Goal: Task Accomplishment & Management: Complete application form

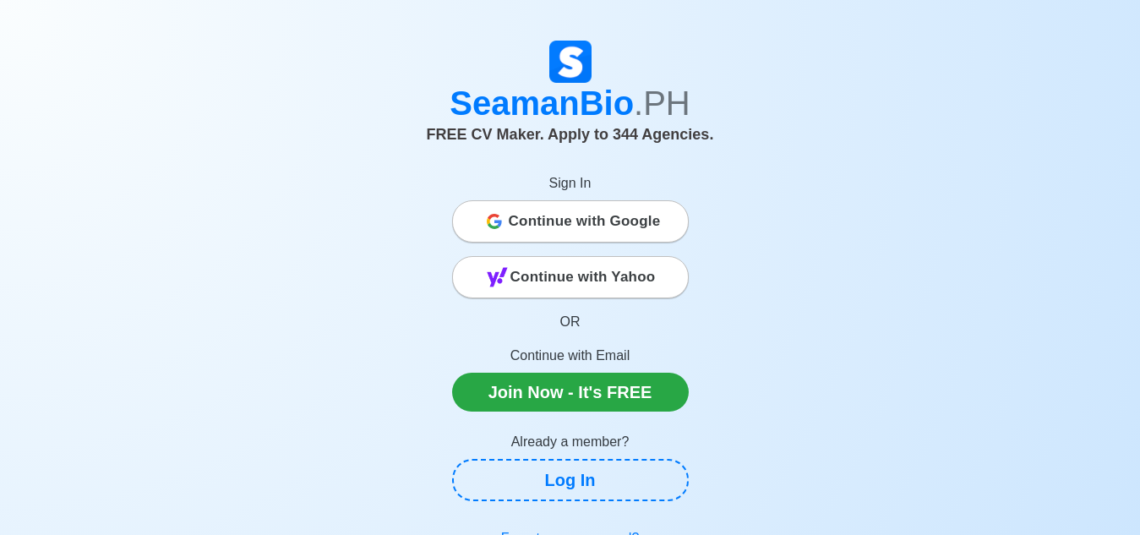
click at [591, 225] on span "Continue with Google" at bounding box center [585, 222] width 152 height 34
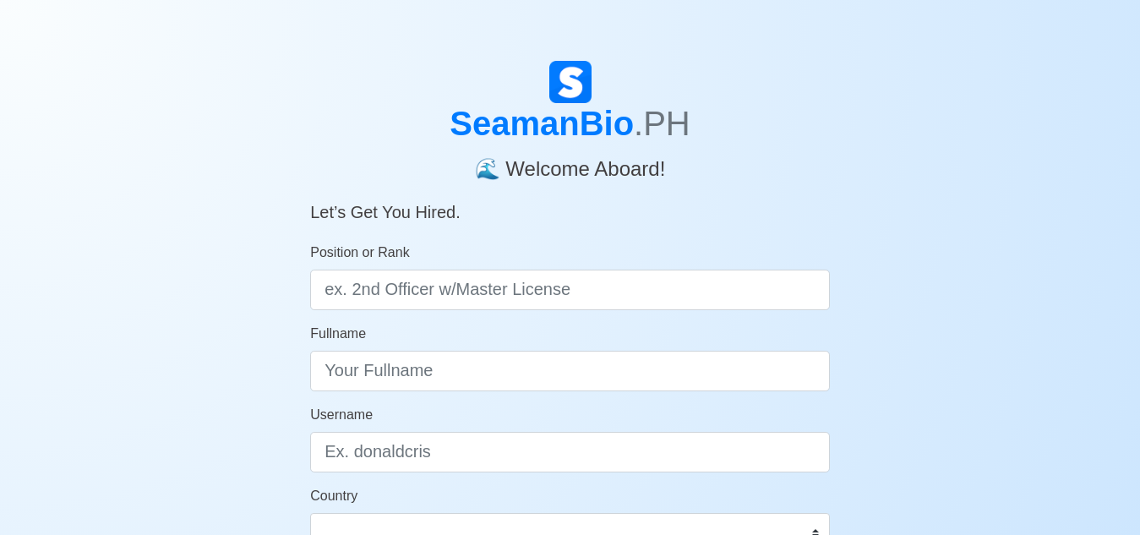
click at [1002, 170] on div "SeamanBio .PH 🌊 Welcome Aboard! Let’s Get You Hired. Position or Rank Fullname …" at bounding box center [570, 506] width 1140 height 891
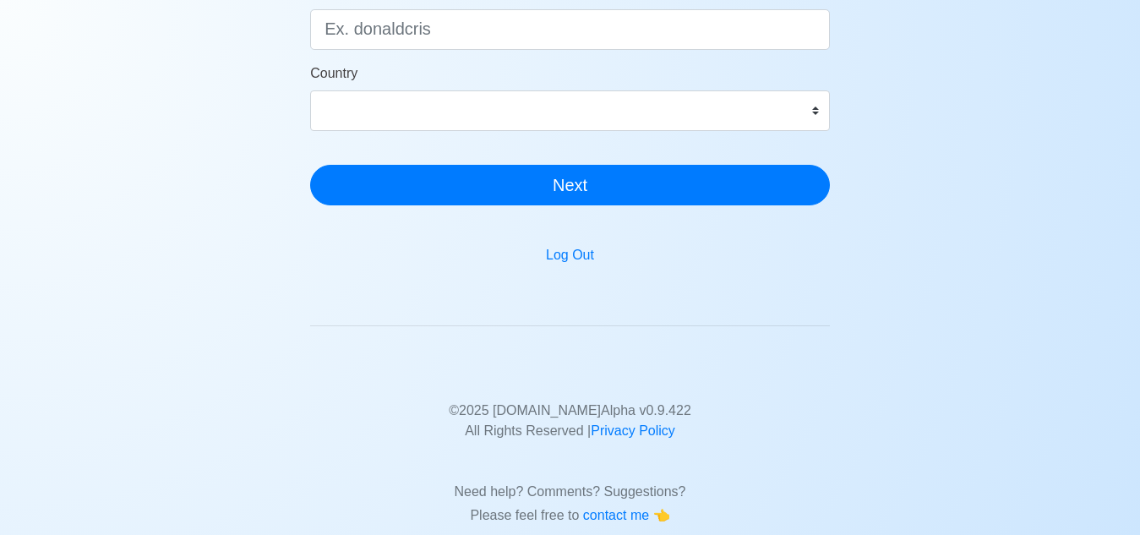
scroll to position [254, 0]
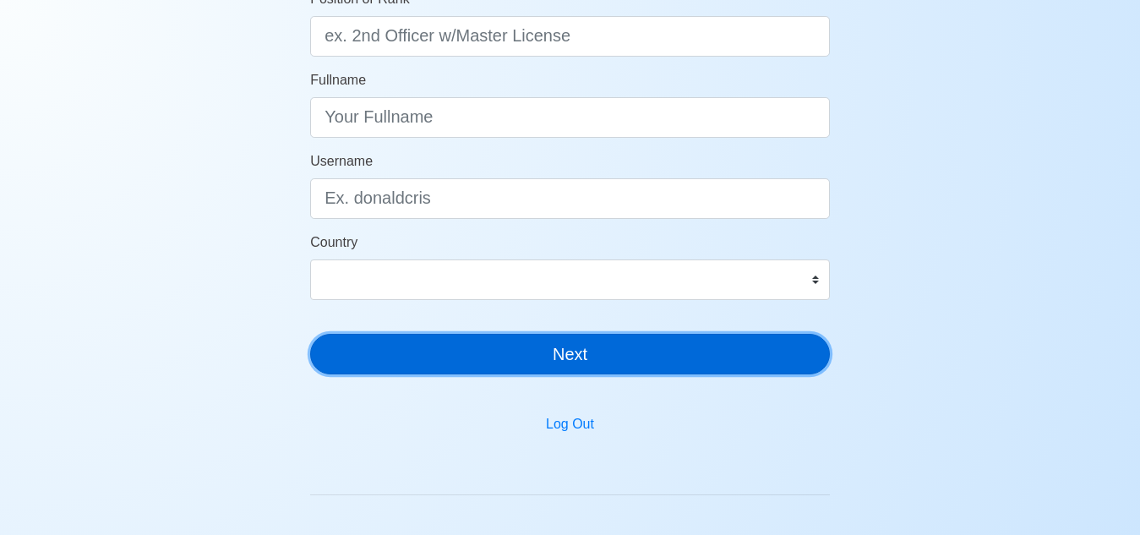
click at [513, 359] on button "Next" at bounding box center [570, 354] width 520 height 41
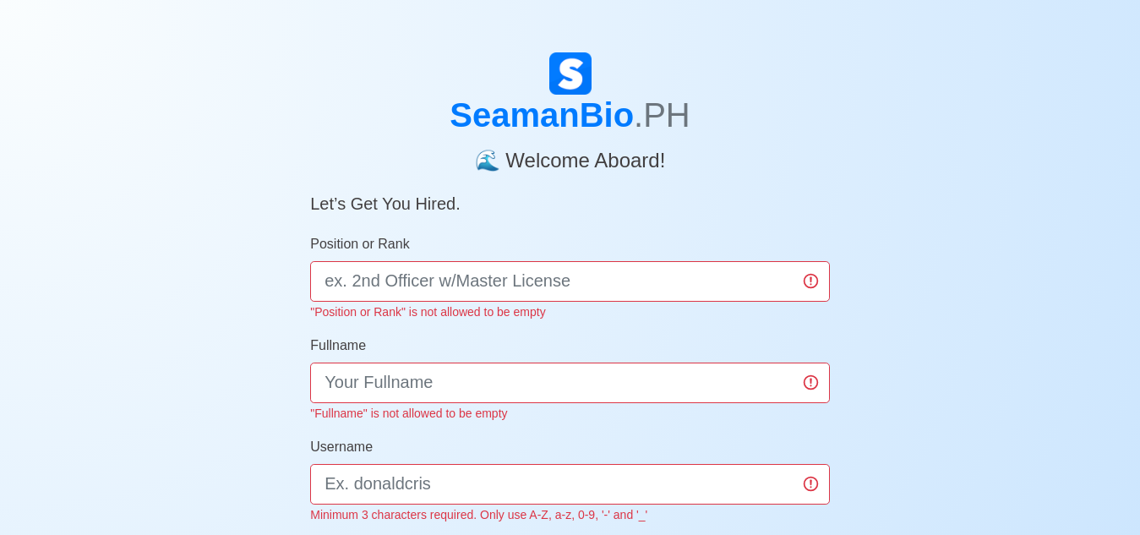
scroll to position [0, 0]
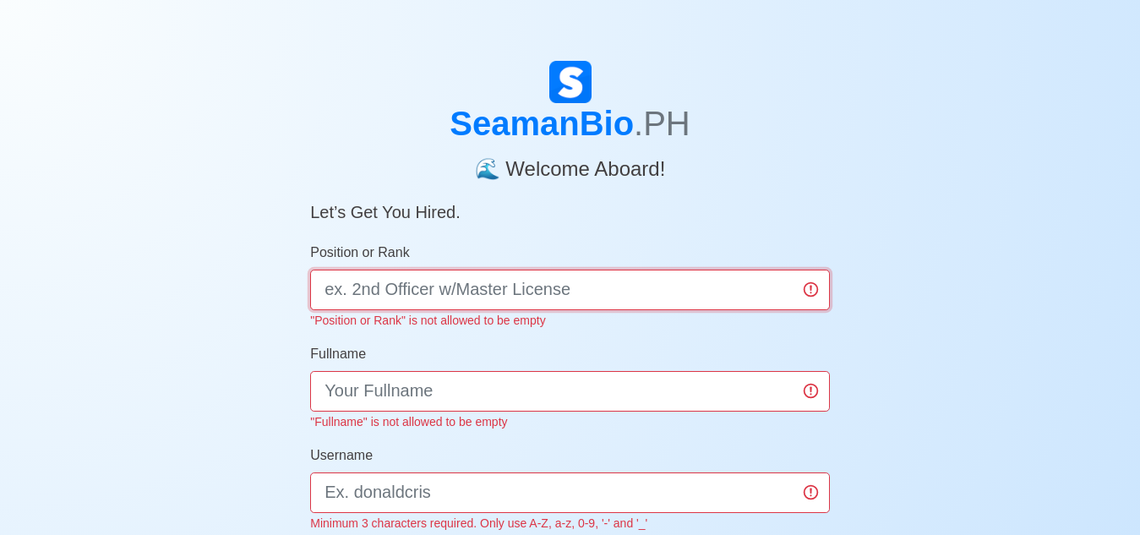
click at [570, 301] on input "Position or Rank" at bounding box center [570, 290] width 520 height 41
type input "Deck Cadet"
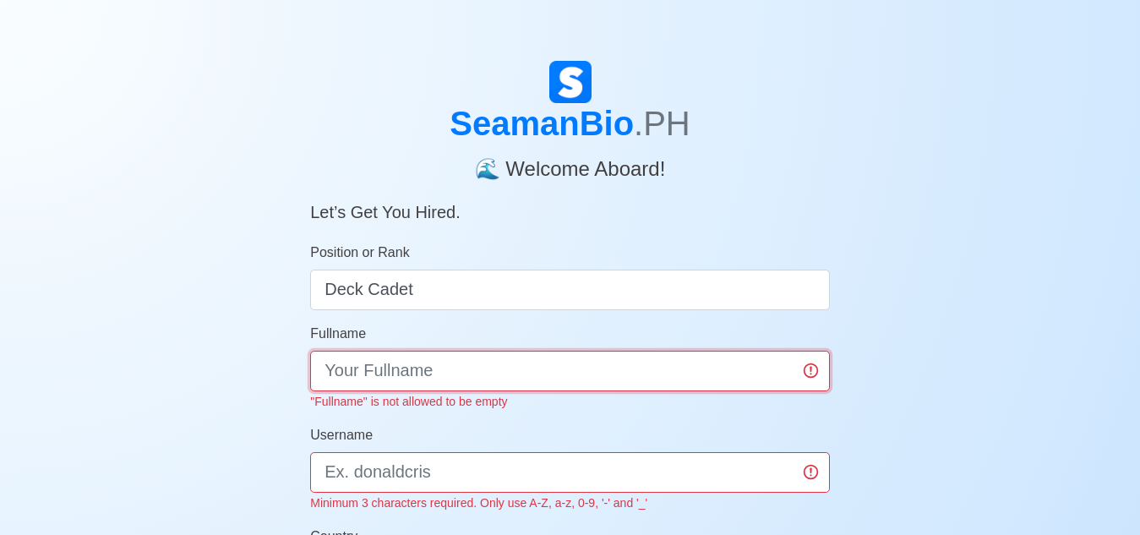
click at [508, 377] on input "Fullname" at bounding box center [570, 371] width 520 height 41
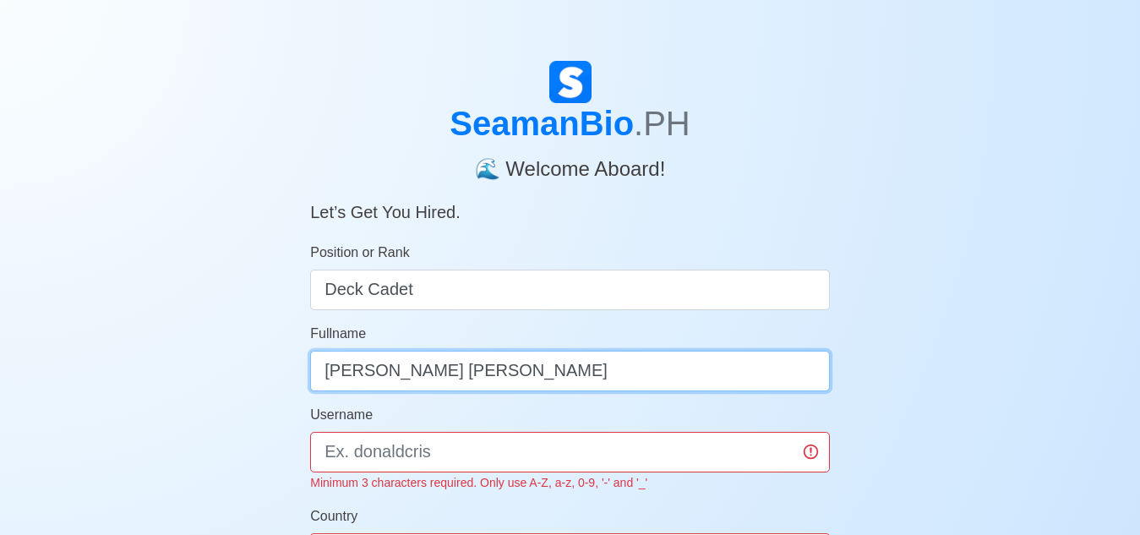
click at [512, 379] on input "Frantz Pierre Louie Gutirerrez Llanos" at bounding box center [570, 371] width 520 height 41
type input "[PERSON_NAME] [PERSON_NAME]"
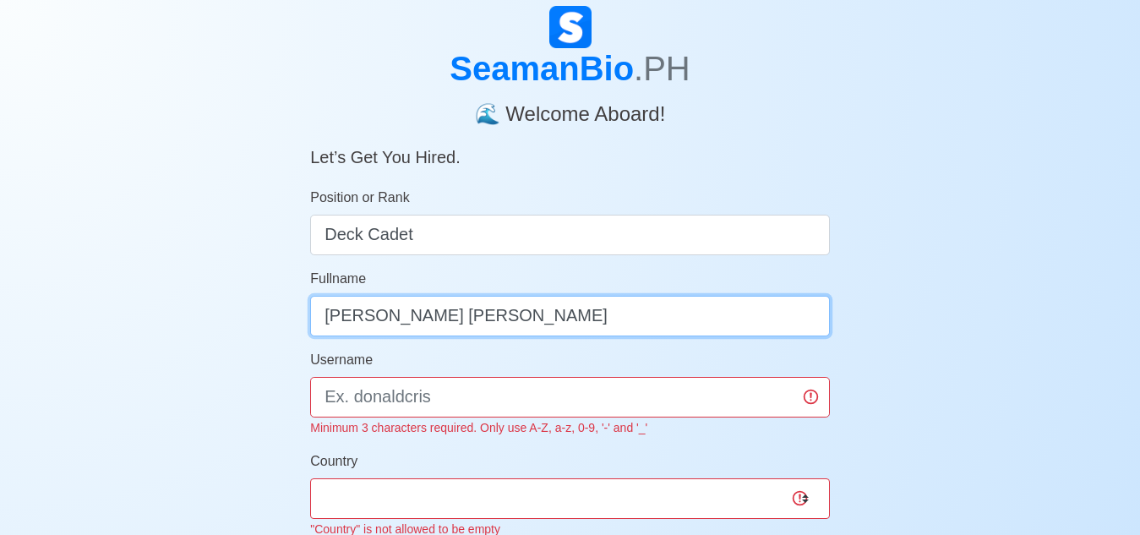
scroll to position [85, 0]
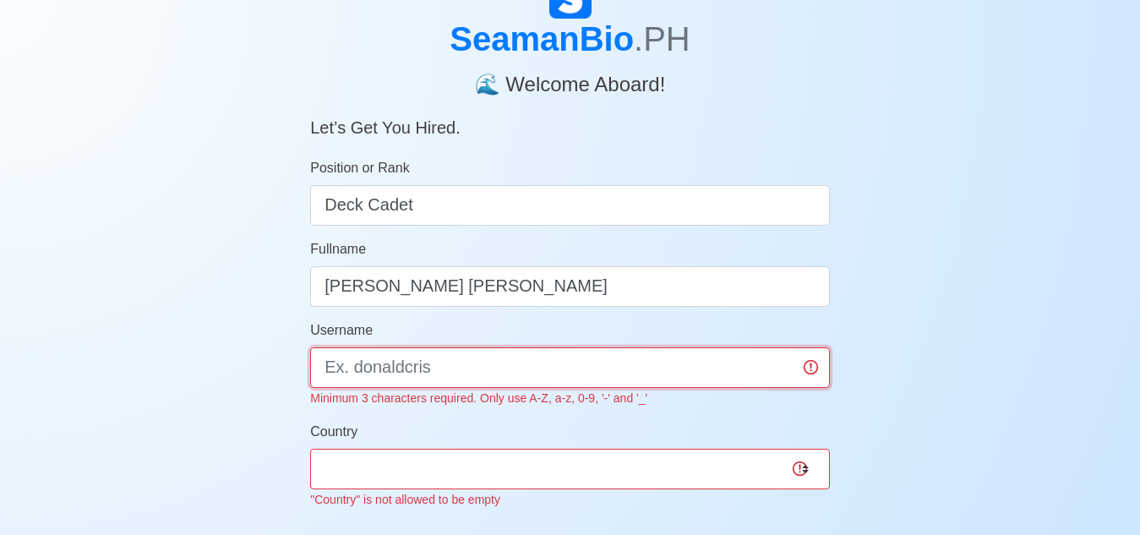
click at [450, 368] on input "Username" at bounding box center [570, 367] width 520 height 41
click at [330, 363] on input "frantzllanos09" at bounding box center [570, 367] width 520 height 41
click at [376, 364] on input "Frantzllanos09" at bounding box center [570, 367] width 520 height 41
click at [319, 365] on input "FrantzLlanos09" at bounding box center [570, 367] width 520 height 41
click at [417, 375] on input "FrantzLlanos09" at bounding box center [570, 367] width 520 height 41
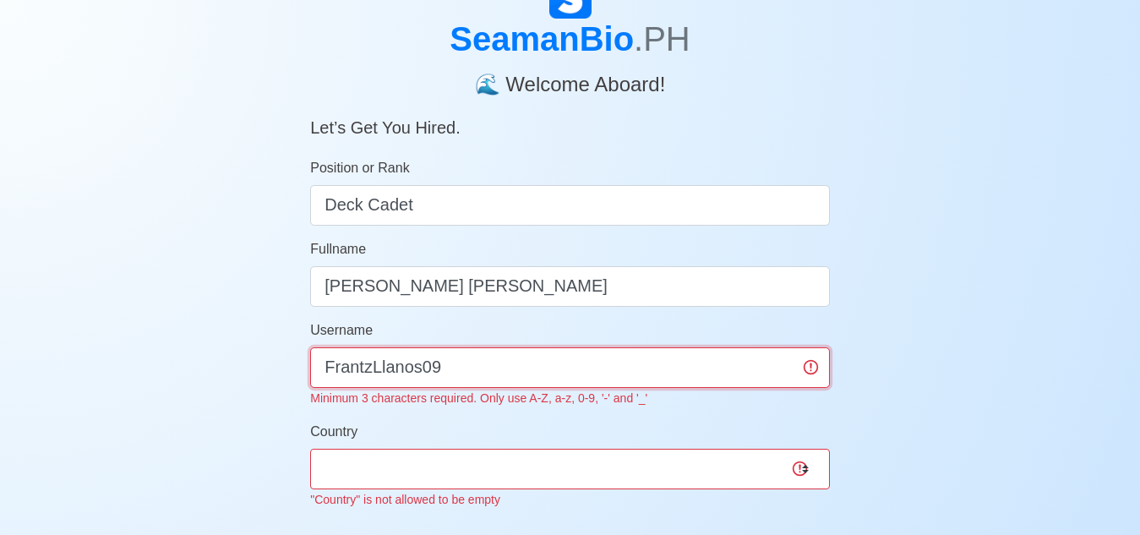
click at [370, 377] on input "FrantzLlanos09" at bounding box center [570, 367] width 520 height 41
drag, startPoint x: 818, startPoint y: 369, endPoint x: 807, endPoint y: 369, distance: 11.0
click at [817, 369] on input "Frantz_Llanos09" at bounding box center [570, 367] width 520 height 41
click at [806, 368] on input "Frantz_Llanos09" at bounding box center [570, 367] width 520 height 41
click at [809, 368] on input "Frantz_Llanos09" at bounding box center [570, 367] width 520 height 41
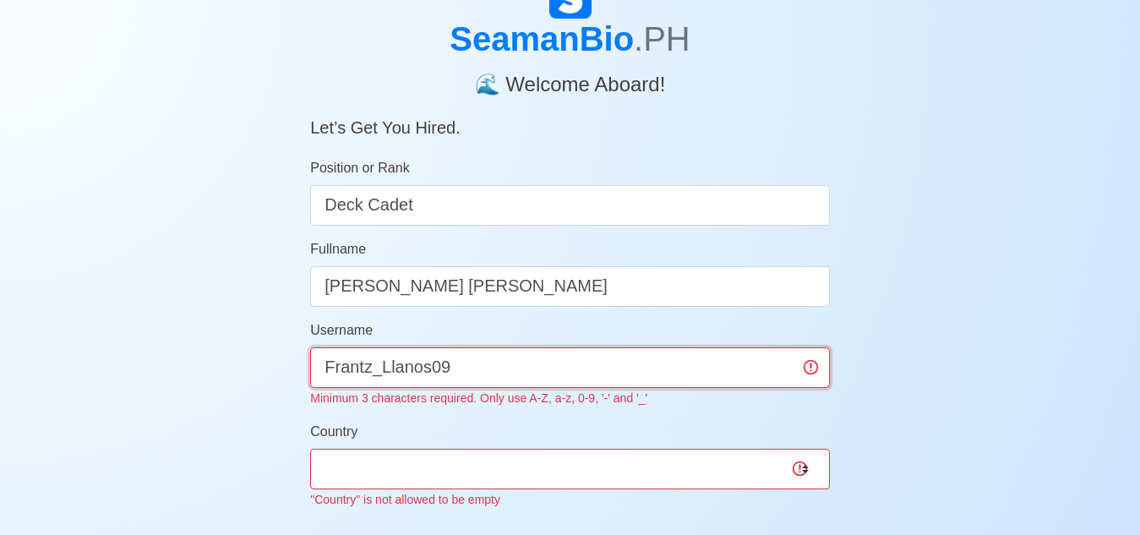
click at [810, 368] on input "Frantz_Llanos09" at bounding box center [570, 367] width 520 height 41
type input "Frantz_Llanos09"
click at [636, 342] on div "Username Frantz_Llanos09 Minimum 3 characters required. Only use A-Z, a-z, 0-9,…" at bounding box center [570, 364] width 520 height 88
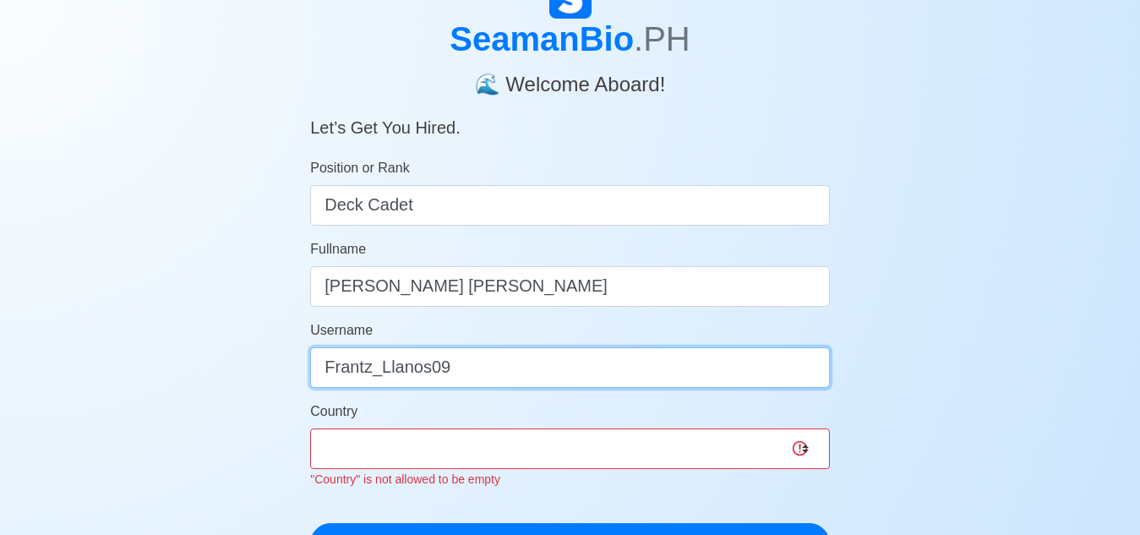
click at [621, 364] on input "Frantz_Llanos09" at bounding box center [570, 367] width 520 height 41
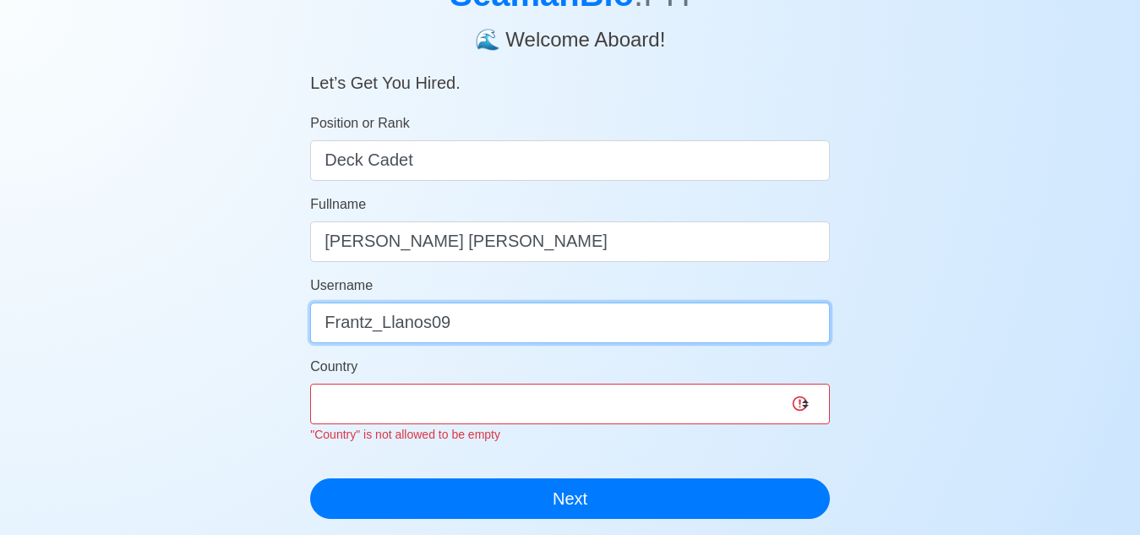
scroll to position [169, 0]
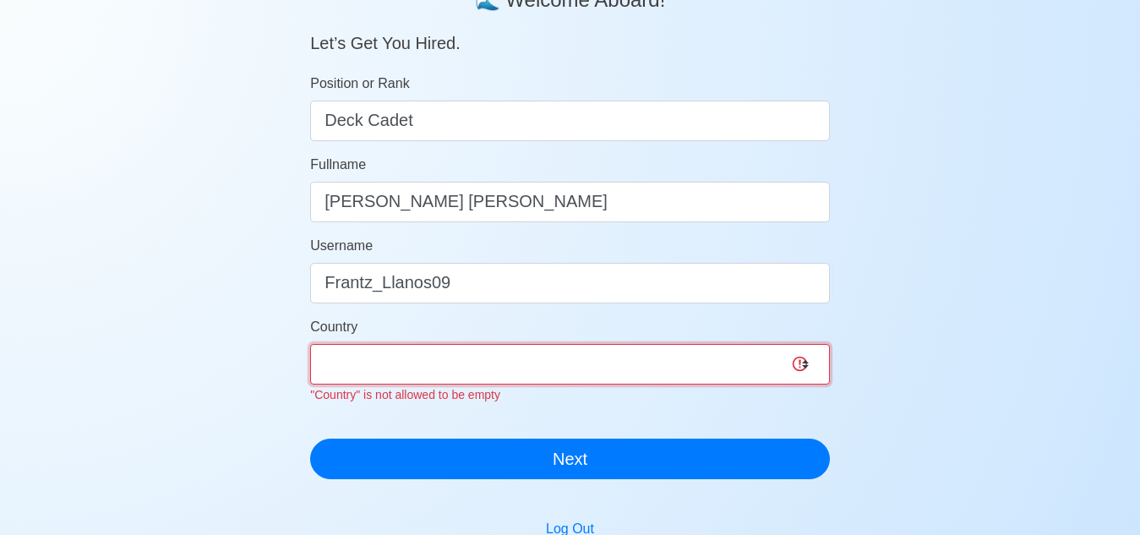
click at [801, 360] on select "Afghanistan Åland Islands Albania Algeria American Samoa Andorra Angola Anguill…" at bounding box center [570, 364] width 520 height 41
select select "PH"
click at [310, 344] on select "Afghanistan Åland Islands Albania Algeria American Samoa Andorra Angola Anguill…" at bounding box center [570, 364] width 520 height 41
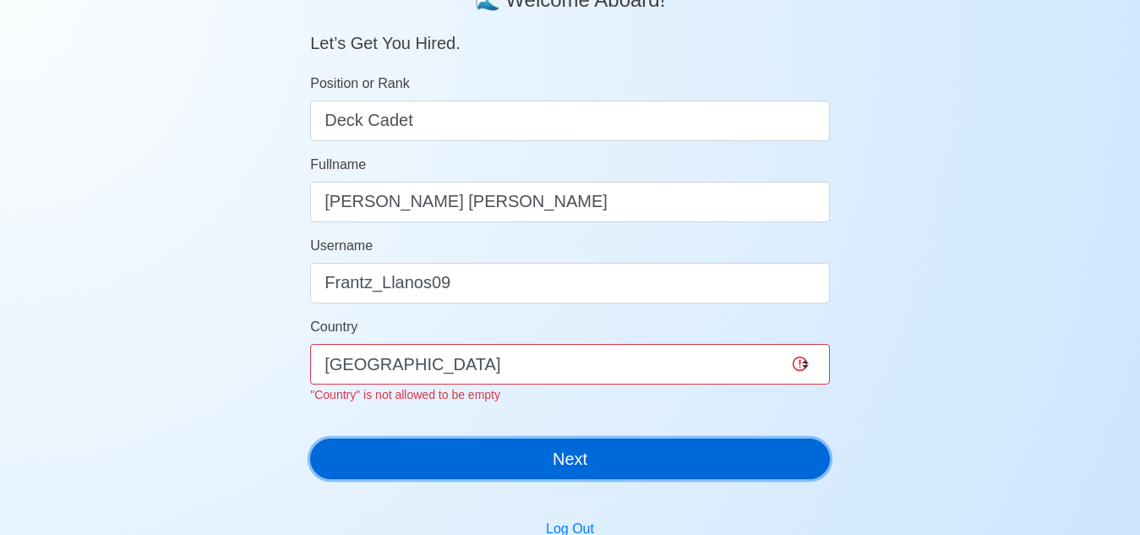
click at [543, 463] on div "SeamanBio .PH 🌊 Welcome Aboard! Let’s Get You Hired. Position or Rank Deck Cade…" at bounding box center [570, 192] width 520 height 601
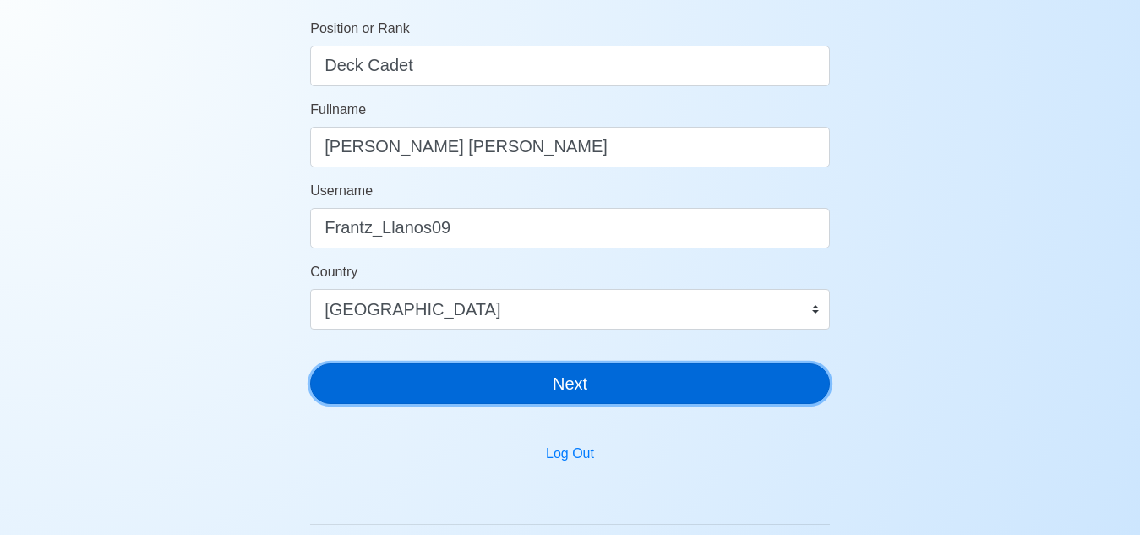
scroll to position [254, 0]
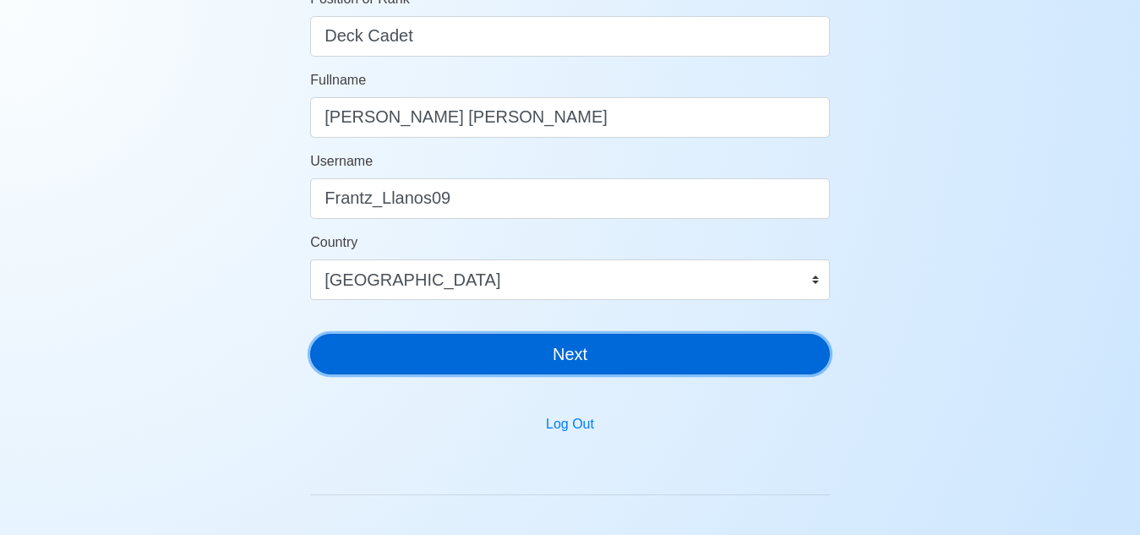
click at [548, 349] on button "Next" at bounding box center [570, 354] width 520 height 41
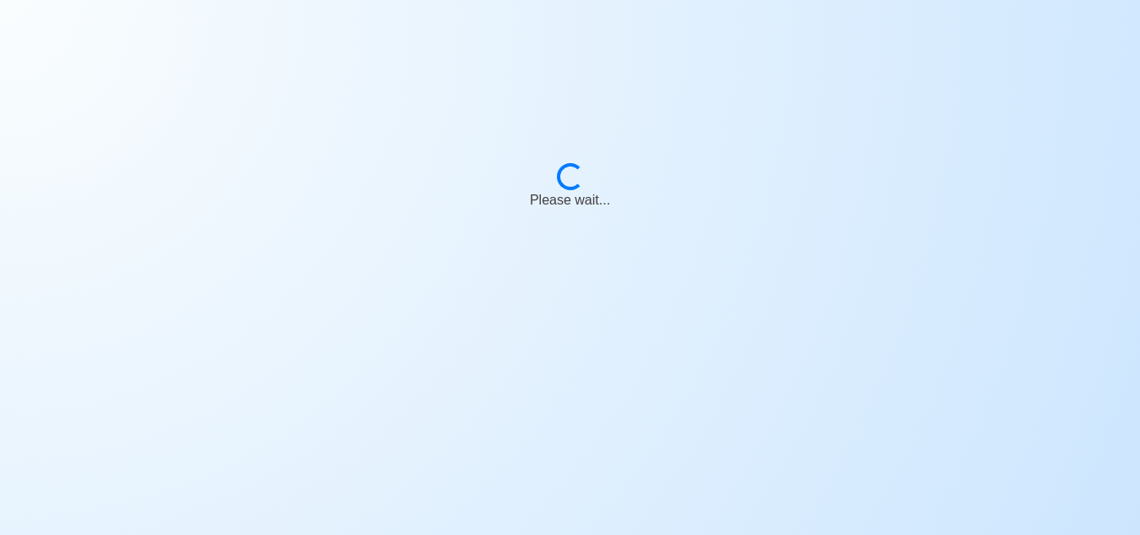
scroll to position [20, 0]
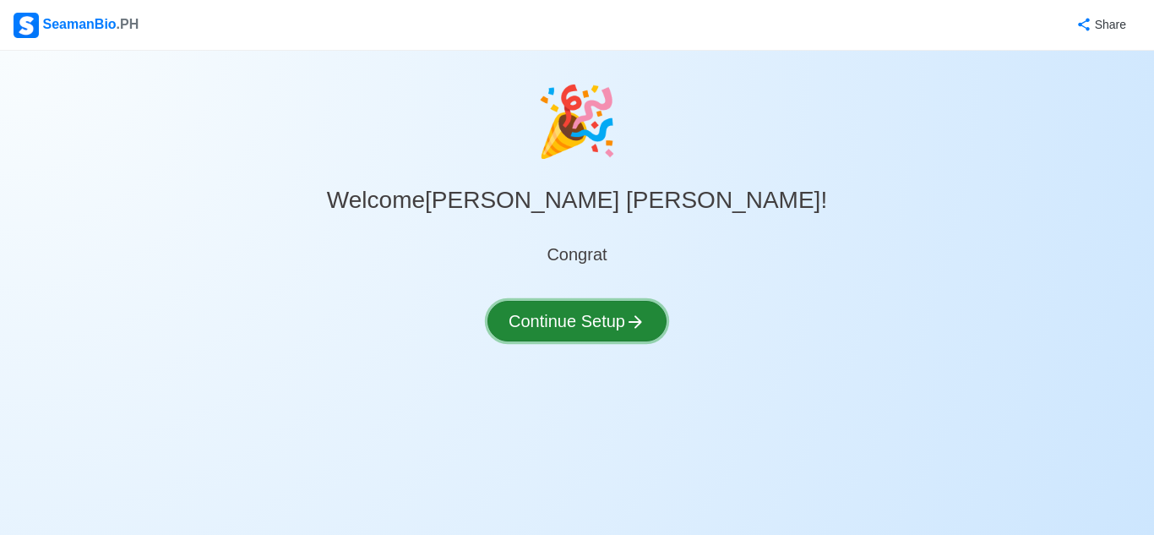
click at [605, 319] on button "Continue Setup" at bounding box center [577, 321] width 179 height 41
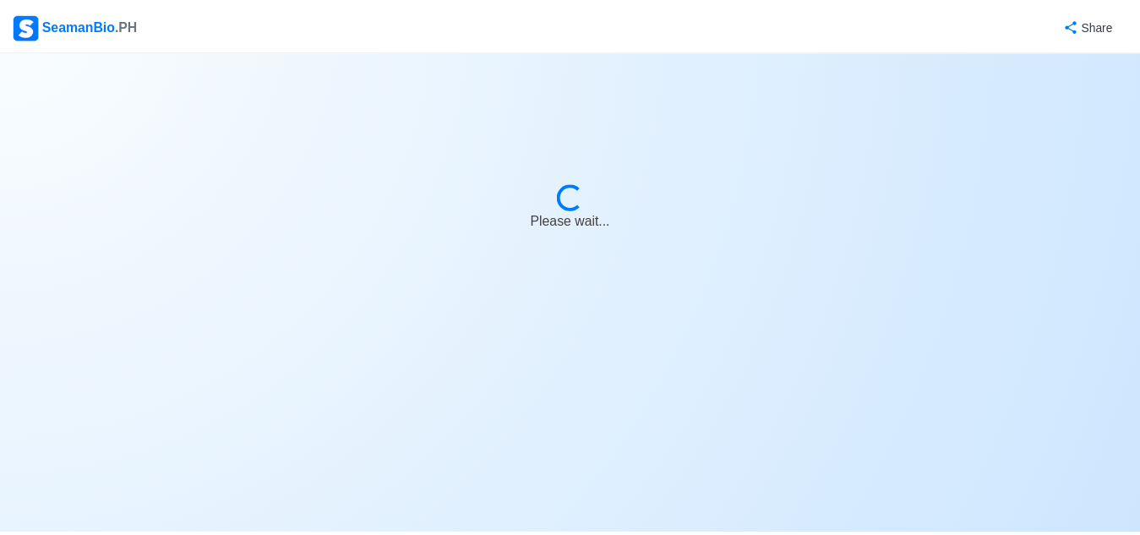
select select "Visible for Hiring"
select select "PH"
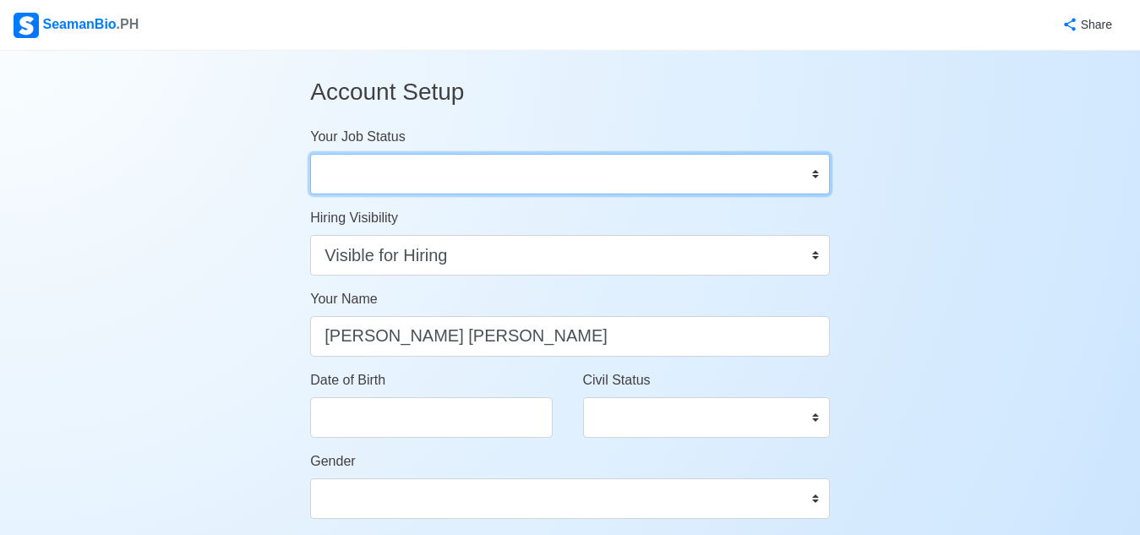
click at [454, 173] on select "Onboard Actively Looking for Job Not Looking for Job" at bounding box center [570, 174] width 520 height 41
select select "Actively Looking for Job"
click at [310, 154] on select "Onboard Actively Looking for Job Not Looking for Job" at bounding box center [570, 174] width 520 height 41
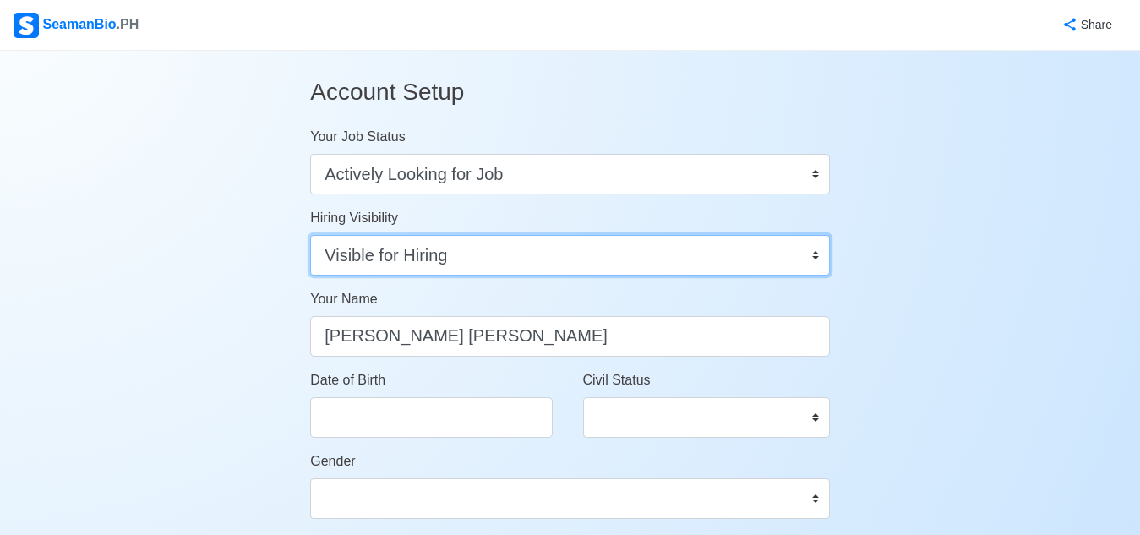
click at [472, 260] on select "Visible for Hiring Not Visible for Hiring" at bounding box center [570, 255] width 520 height 41
click at [310, 235] on select "Visible for Hiring Not Visible for Hiring" at bounding box center [570, 255] width 520 height 41
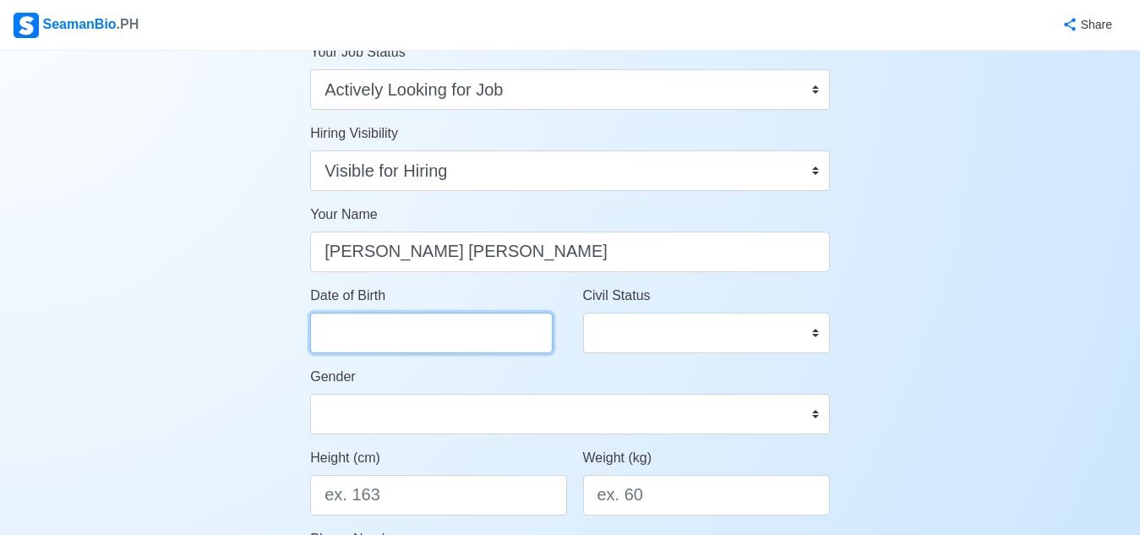
click at [411, 330] on input "Date of Birth" at bounding box center [431, 333] width 243 height 41
select select "****"
select select "*******"
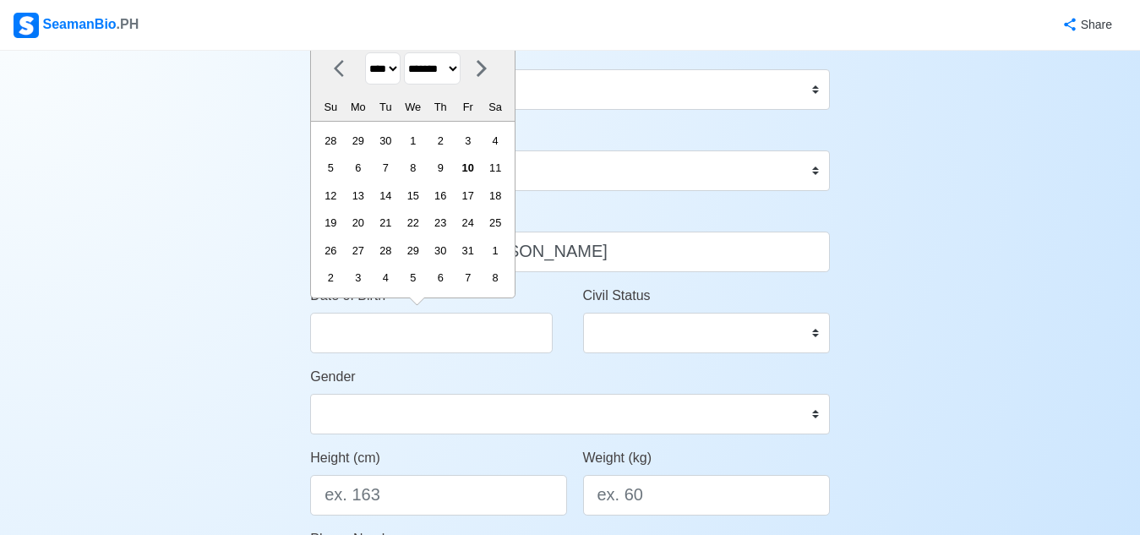
drag, startPoint x: 396, startPoint y: 66, endPoint x: 401, endPoint y: 85, distance: 19.3
click at [396, 66] on select "**** **** **** **** **** **** **** **** **** **** **** **** **** **** **** ****…" at bounding box center [382, 68] width 35 height 33
select select "****"
click at [365, 52] on select "**** **** **** **** **** **** **** **** **** **** **** **** **** **** **** ****…" at bounding box center [382, 68] width 35 height 33
click at [445, 172] on div "9" at bounding box center [440, 167] width 23 height 23
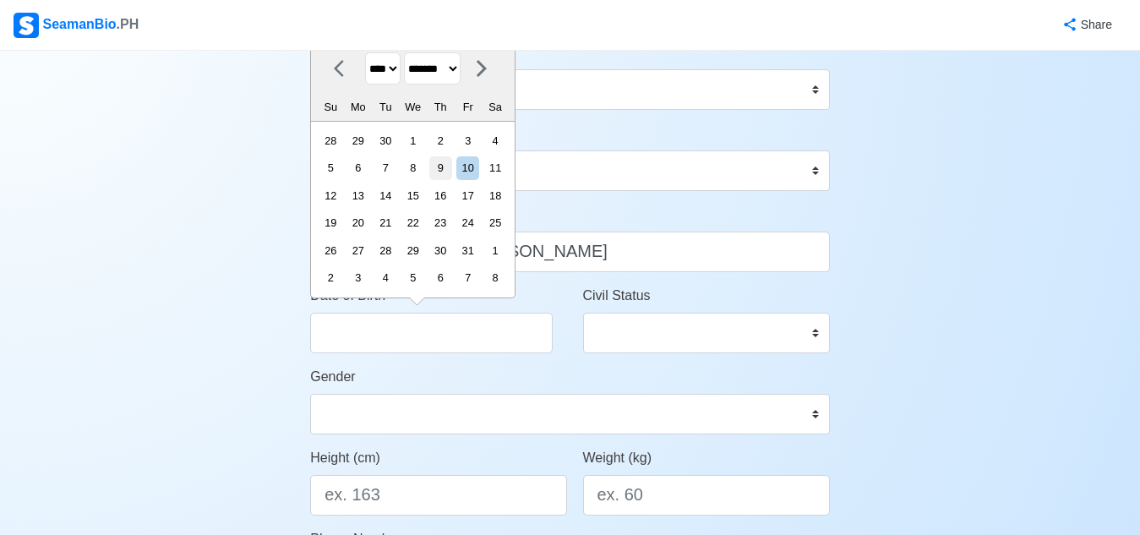
type input "[DATE]"
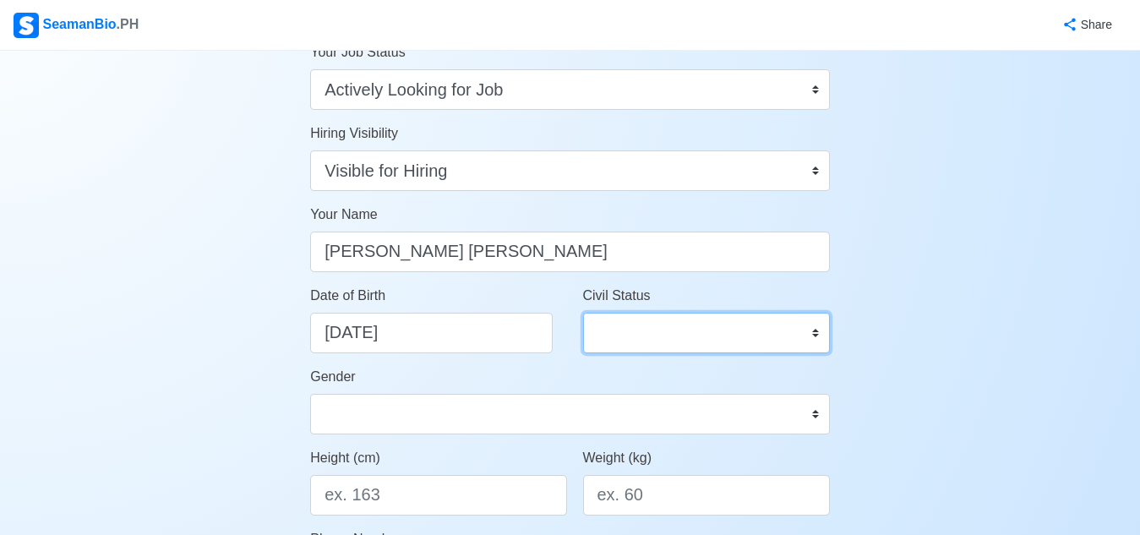
click at [813, 330] on select "Single Married Widowed Separated" at bounding box center [706, 333] width 247 height 41
select select "Single"
click at [583, 313] on select "Single Married Widowed Separated" at bounding box center [706, 333] width 247 height 41
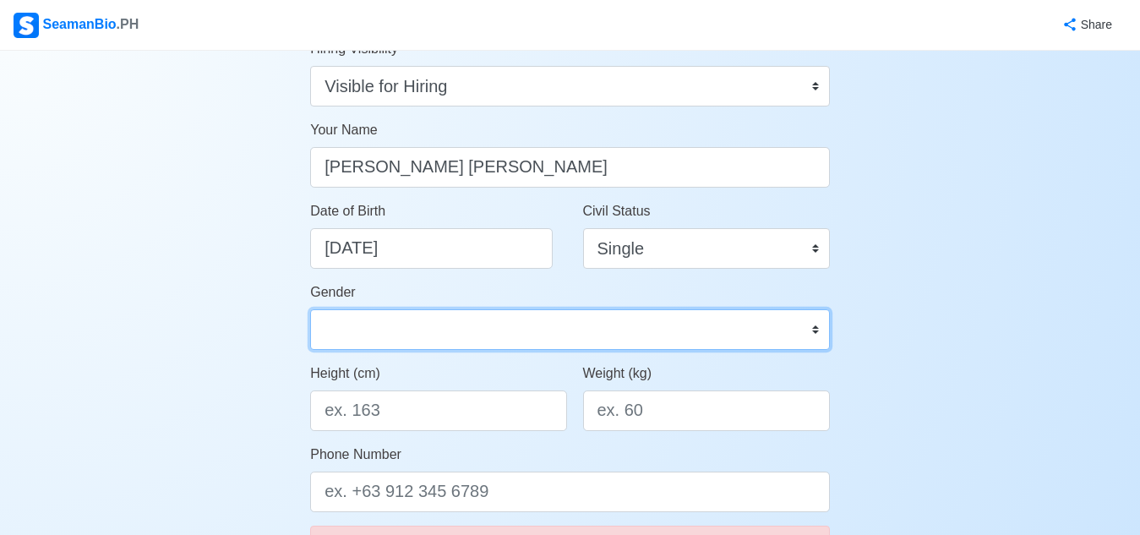
click at [411, 336] on select "Male Female" at bounding box center [570, 329] width 520 height 41
select select "[DEMOGRAPHIC_DATA]"
click at [310, 309] on select "Male Female" at bounding box center [570, 329] width 520 height 41
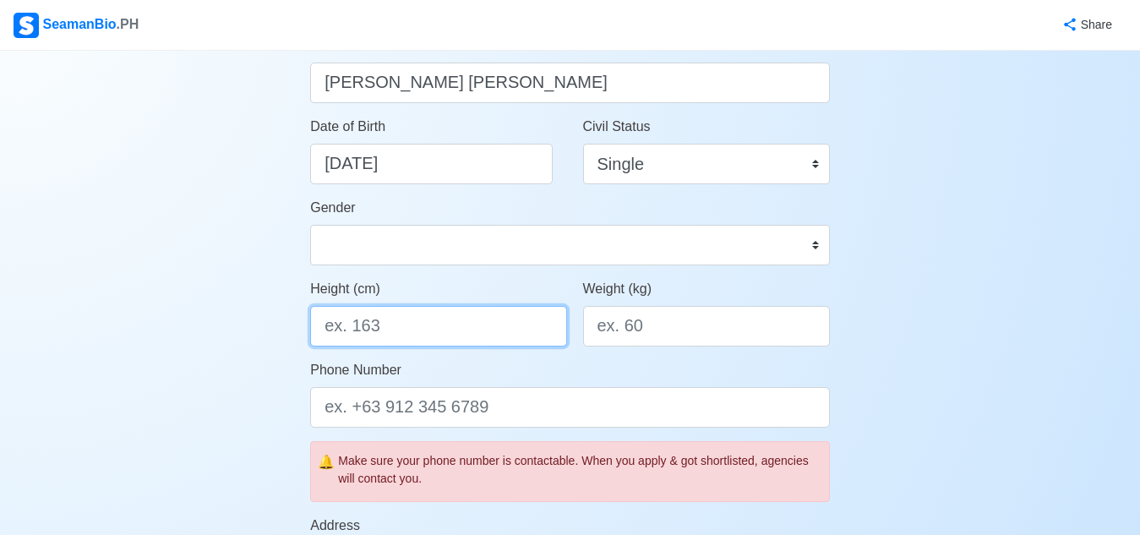
click at [433, 330] on input "Height (cm)" at bounding box center [438, 326] width 256 height 41
type input "167"
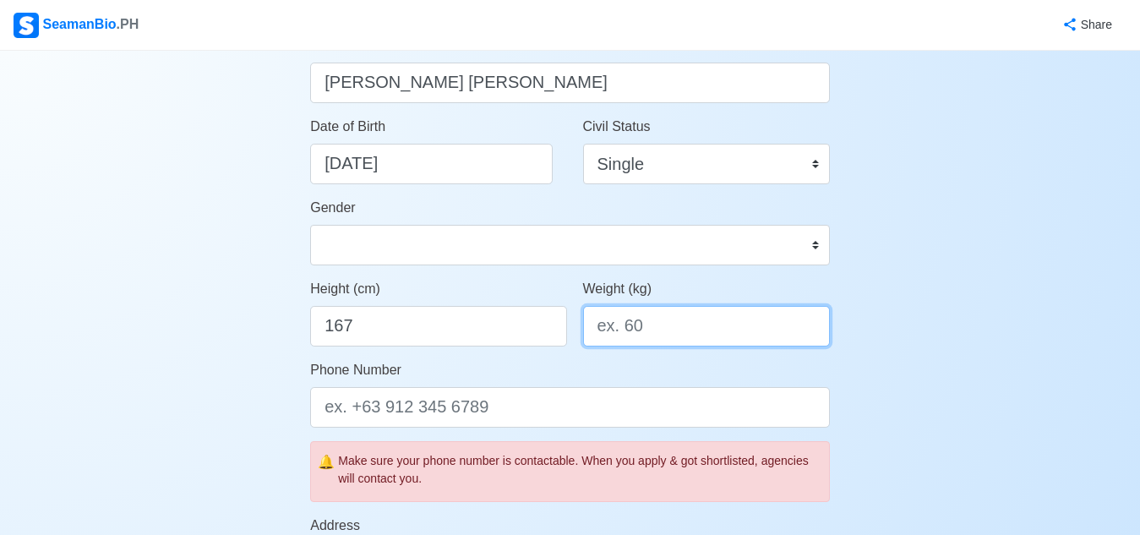
click at [705, 328] on input "Weight (kg)" at bounding box center [706, 326] width 247 height 41
type input "67"
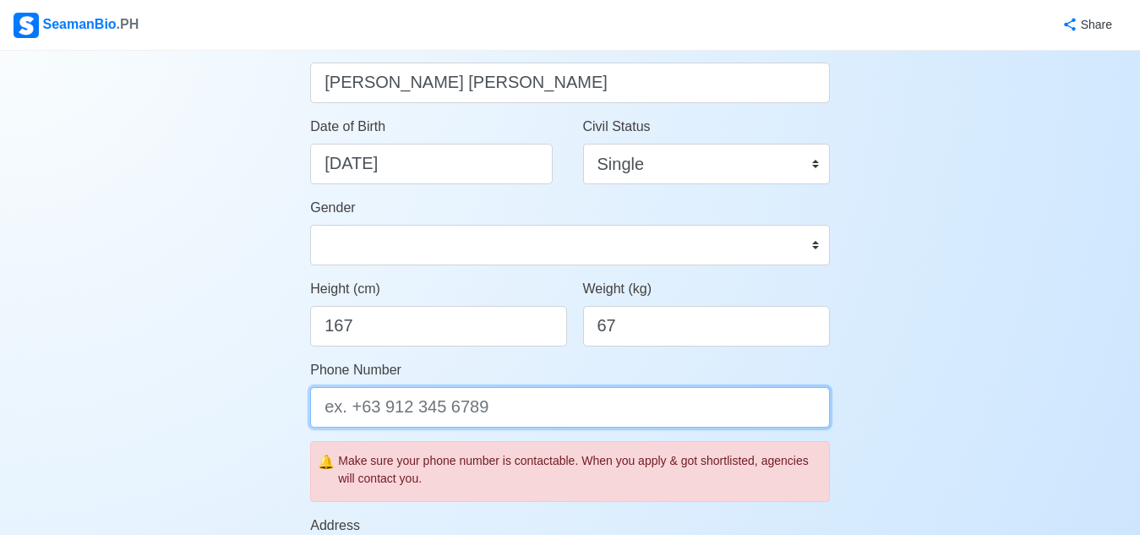
click at [456, 403] on input "Phone Number" at bounding box center [570, 407] width 520 height 41
type input "="
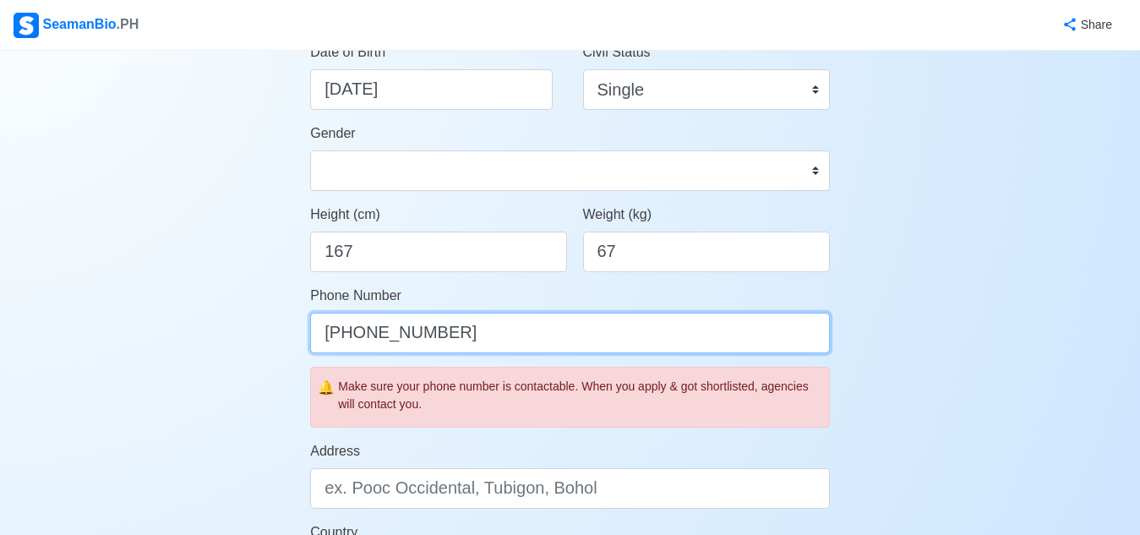
scroll to position [423, 0]
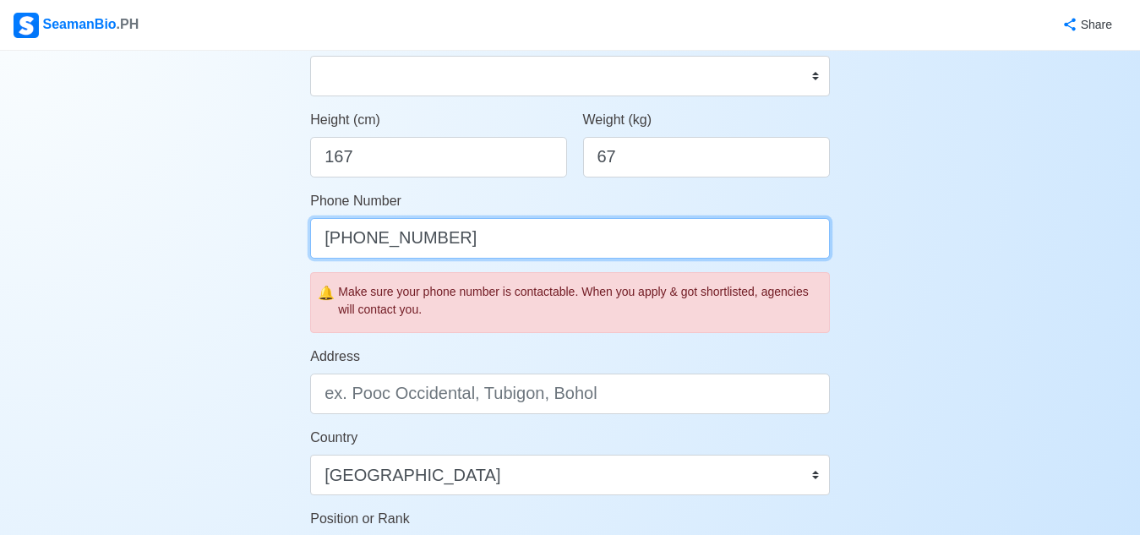
type input "[PHONE_NUMBER]"
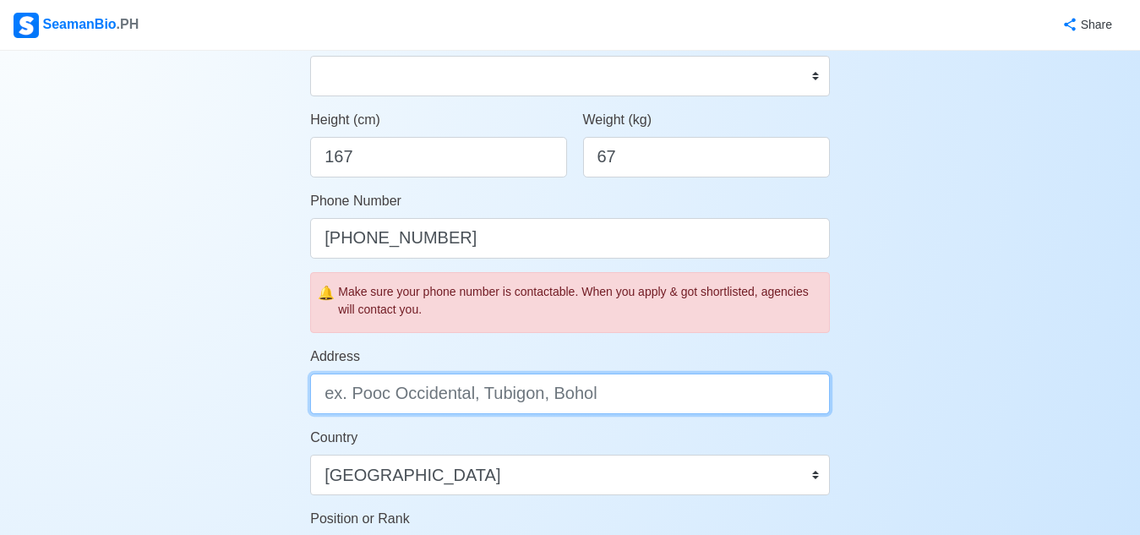
click at [369, 398] on input "Address" at bounding box center [570, 394] width 520 height 41
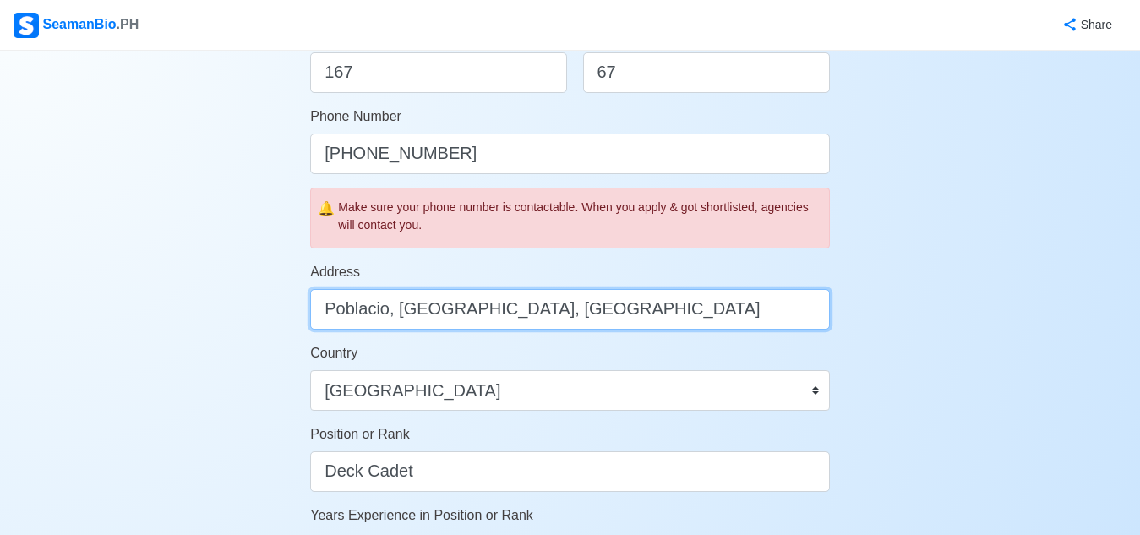
click at [387, 317] on input "Poblacio, Dalaguete, Cebu" at bounding box center [570, 309] width 520 height 41
type input "[GEOGRAPHIC_DATA], [GEOGRAPHIC_DATA], [GEOGRAPHIC_DATA]"
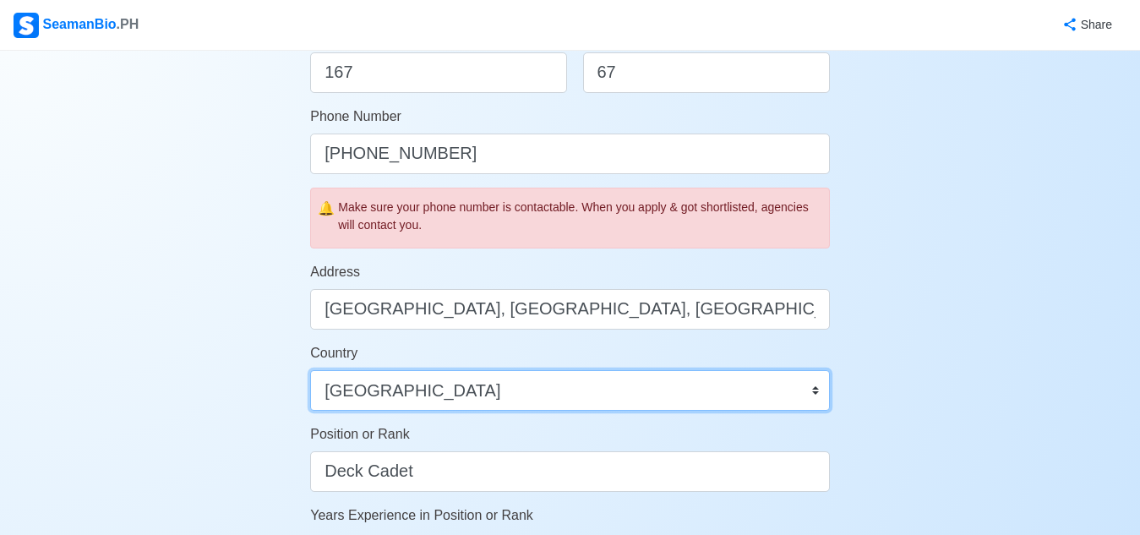
click at [395, 377] on select "Afghanistan Åland Islands Albania Algeria American Samoa Andorra Angola Anguill…" at bounding box center [570, 390] width 520 height 41
click at [414, 373] on select "Afghanistan Åland Islands Albania Algeria American Samoa Andorra Angola Anguill…" at bounding box center [570, 390] width 520 height 41
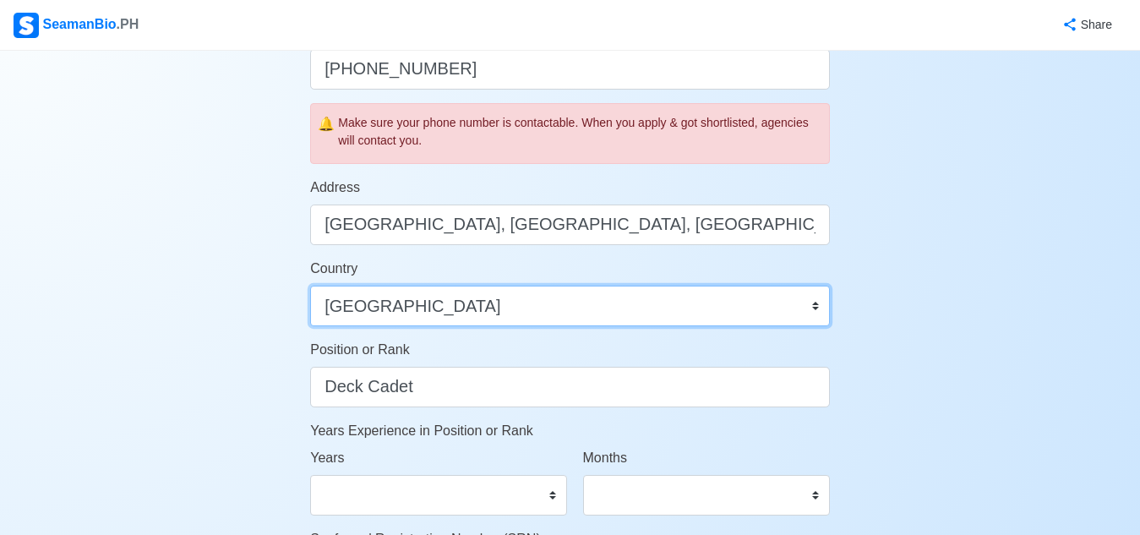
scroll to position [676, 0]
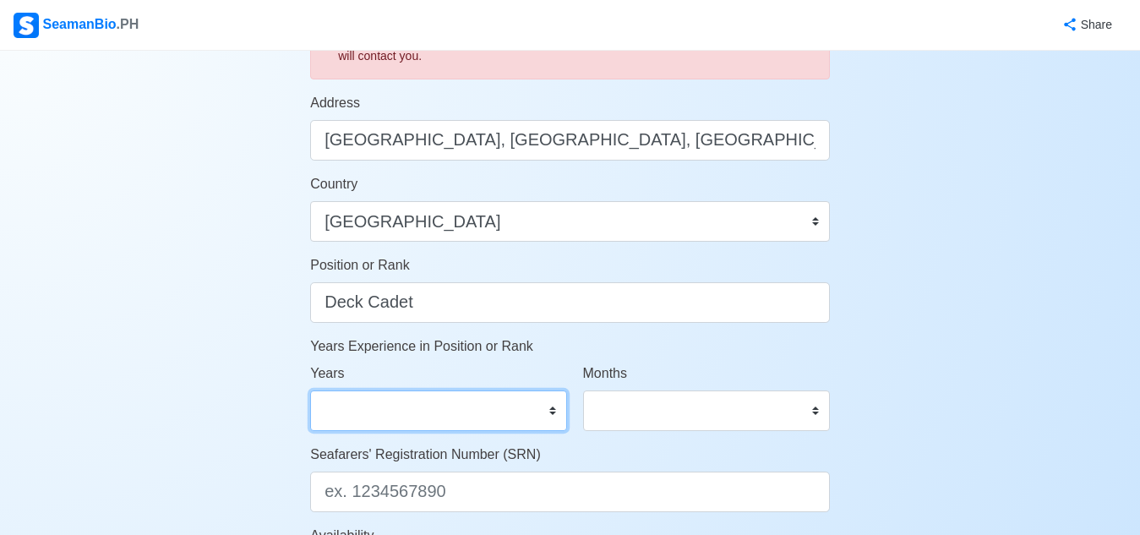
click at [551, 402] on select "0 1 2 3 4 5 6 7 8 9 10 11 12 13 14 15 16 17 18 19 20 21 22 23 24 25 26 27 28 29…" at bounding box center [438, 410] width 256 height 41
select select "0"
click at [310, 390] on select "0 1 2 3 4 5 6 7 8 9 10 11 12 13 14 15 16 17 18 19 20 21 22 23 24 25 26 27 28 29…" at bounding box center [438, 410] width 256 height 41
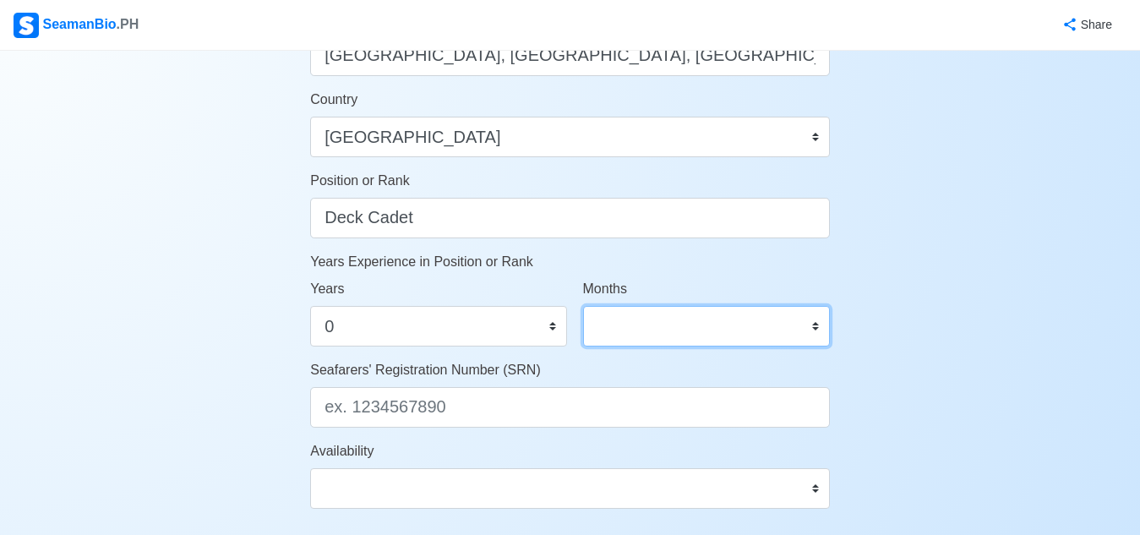
drag, startPoint x: 810, startPoint y: 324, endPoint x: 788, endPoint y: 309, distance: 26.3
click at [810, 324] on select "0 1 2 3 4 5 6 7 8 9 10 11" at bounding box center [706, 326] width 247 height 41
select select "0"
click at [583, 306] on select "0 1 2 3 4 5 6 7 8 9 10 11" at bounding box center [706, 326] width 247 height 41
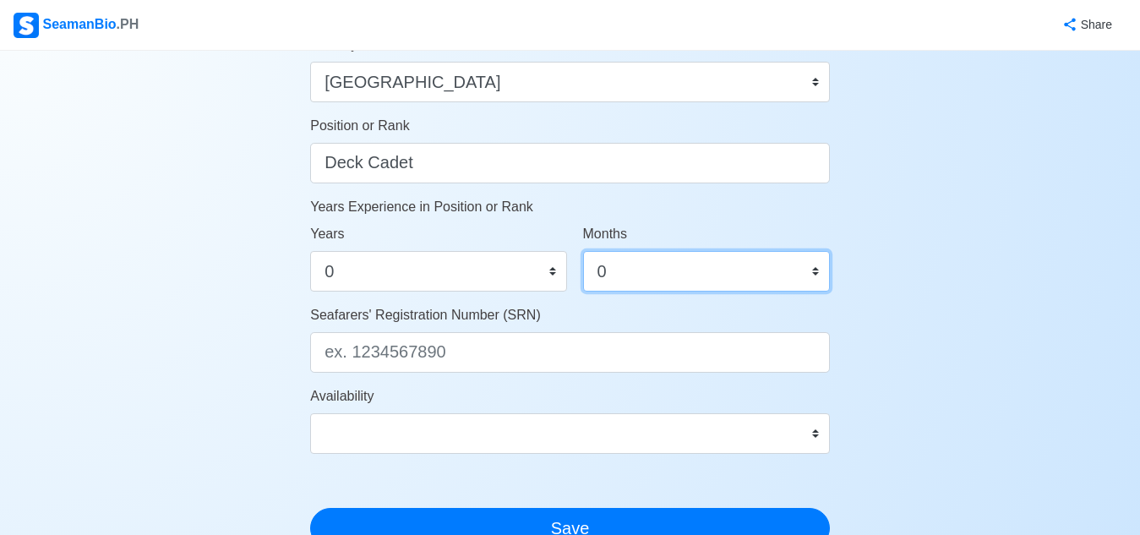
scroll to position [845, 0]
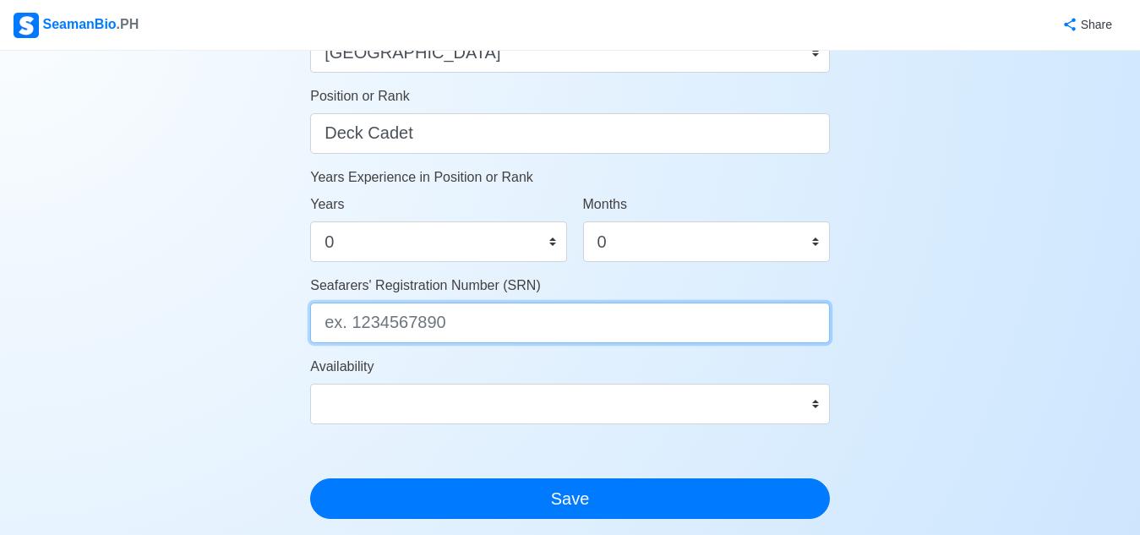
click at [408, 334] on input "Seafarers' Registration Number (SRN)" at bounding box center [570, 323] width 520 height 41
type input "0310090045"
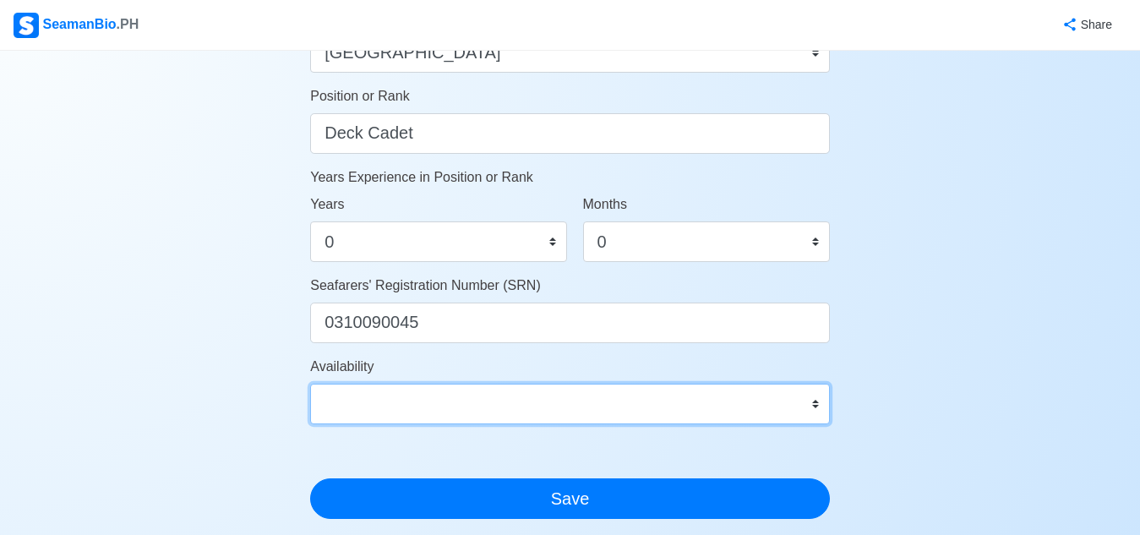
click at [423, 405] on select "Immediate Nov 2025 Dec 2025 Jan 2026 Feb 2026 Mar 2026 Apr 2026 May 2026 Jun 20…" at bounding box center [570, 404] width 520 height 41
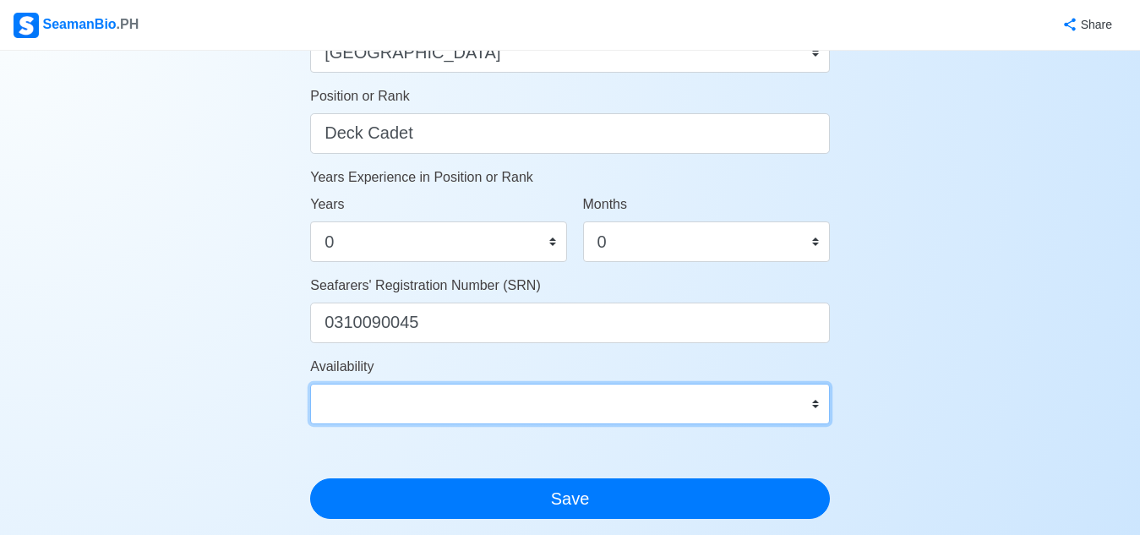
click at [821, 401] on select "Immediate Nov 2025 Dec 2025 Jan 2026 Feb 2026 Mar 2026 Apr 2026 May 2026 Jun 20…" at bounding box center [570, 404] width 520 height 41
select select "4102416000000"
click at [310, 384] on select "Immediate Nov 2025 Dec 2025 Jan 2026 Feb 2026 Mar 2026 Apr 2026 May 2026 Jun 20…" at bounding box center [570, 404] width 520 height 41
click at [812, 405] on select "Immediate Nov 2025 Dec 2025 Jan 2026 Feb 2026 Mar 2026 Apr 2026 May 2026 Jun 20…" at bounding box center [570, 404] width 520 height 41
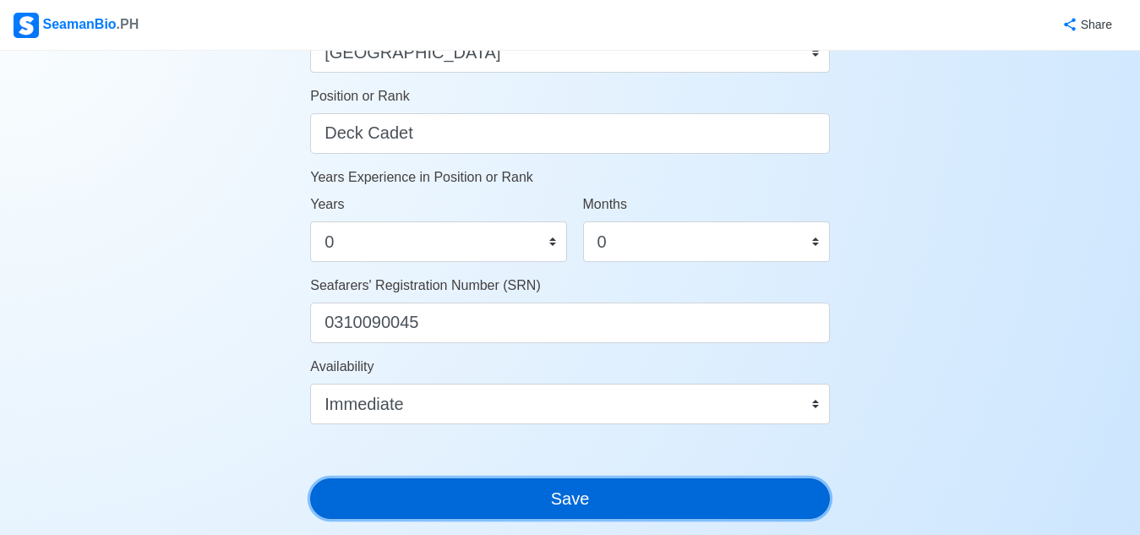
click at [676, 517] on button "Save" at bounding box center [570, 498] width 520 height 41
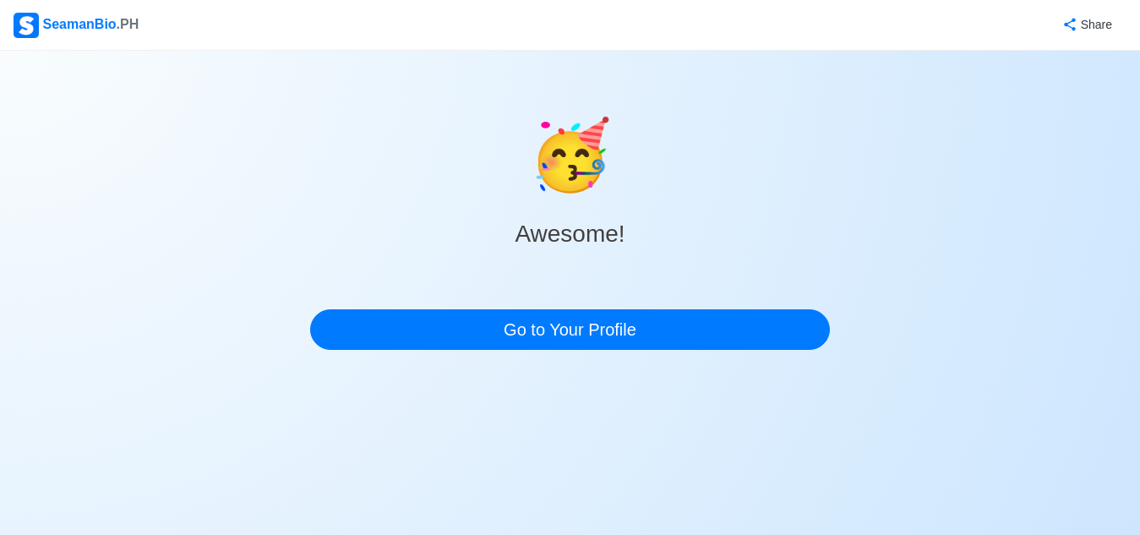
scroll to position [0, 0]
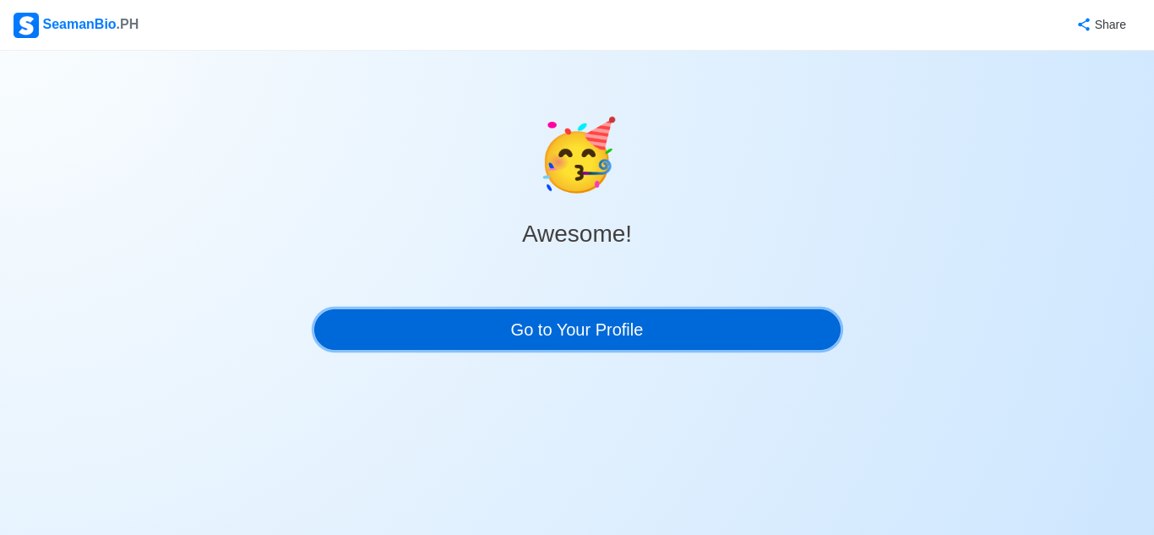
click at [621, 330] on link "Go to Your Profile" at bounding box center [577, 329] width 527 height 41
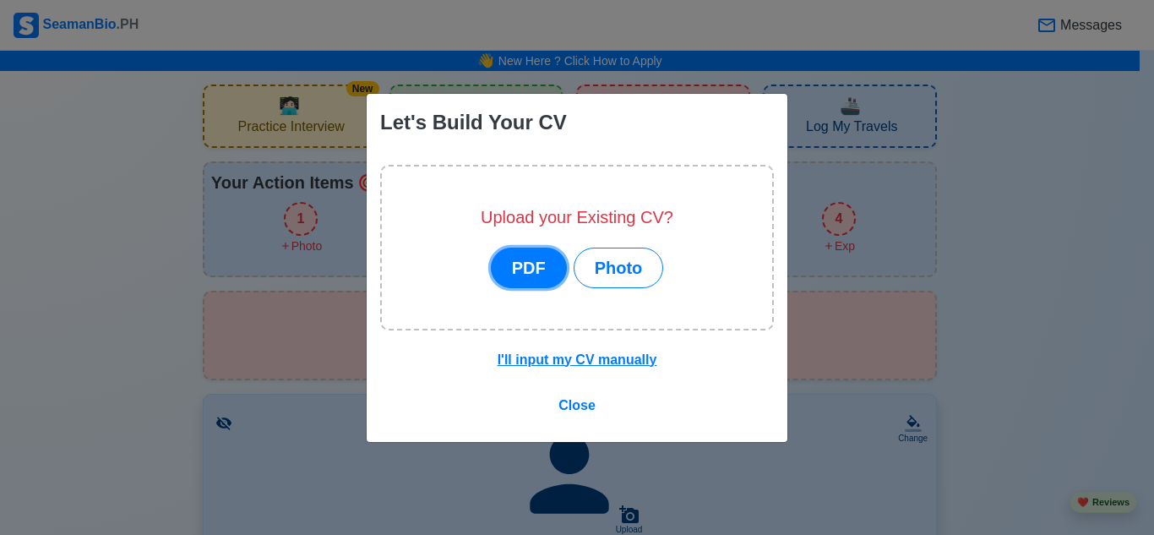
click at [543, 280] on button "PDF" at bounding box center [529, 268] width 76 height 41
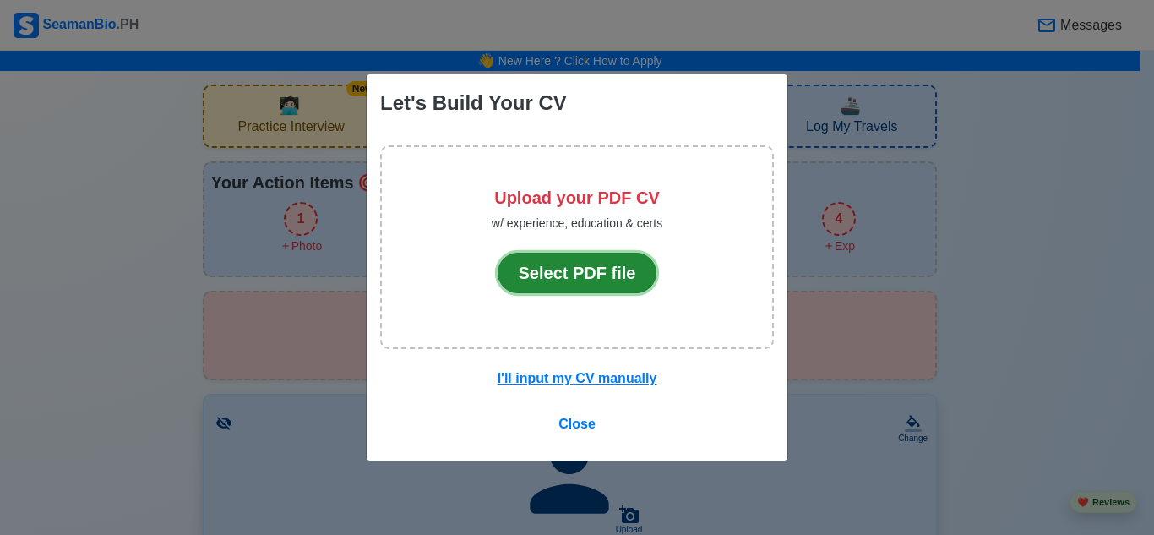
click at [608, 276] on button "Select PDF file" at bounding box center [578, 273] width 160 height 41
click at [605, 273] on button "Select PDF file" at bounding box center [578, 273] width 160 height 41
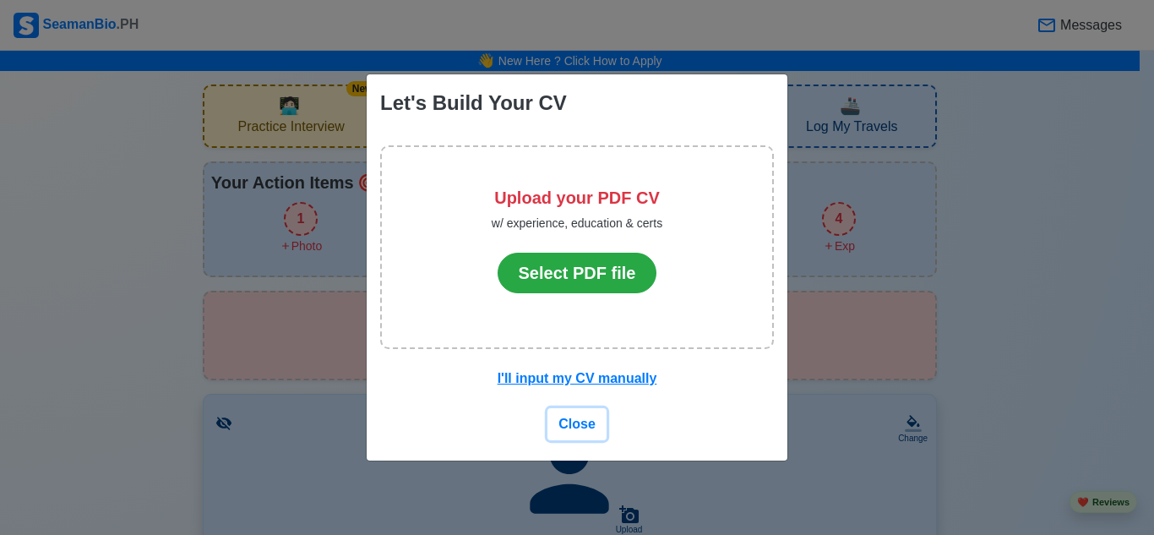
click at [582, 428] on span "Close" at bounding box center [577, 424] width 37 height 14
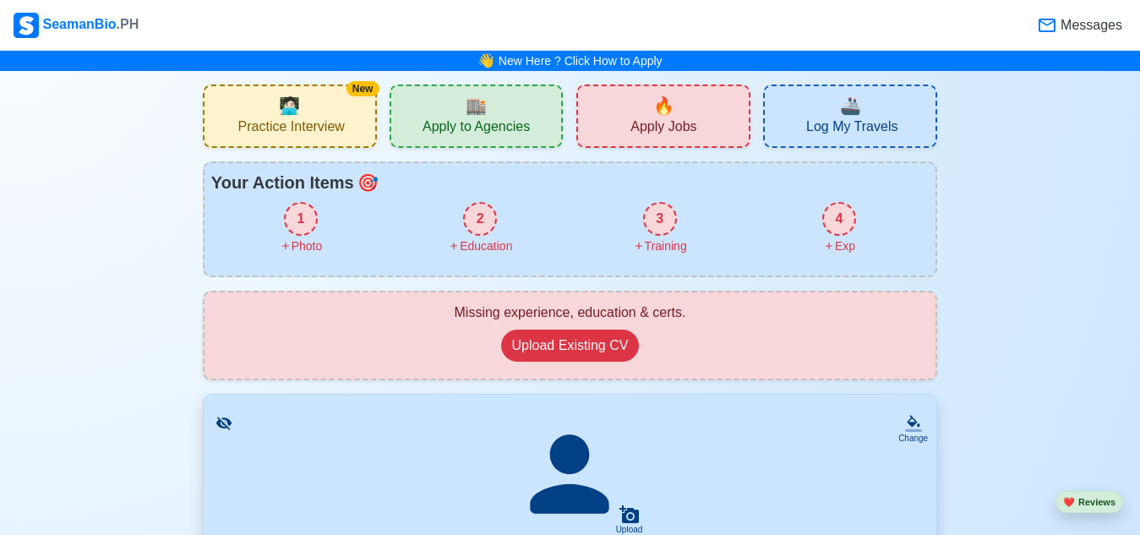
scroll to position [169, 0]
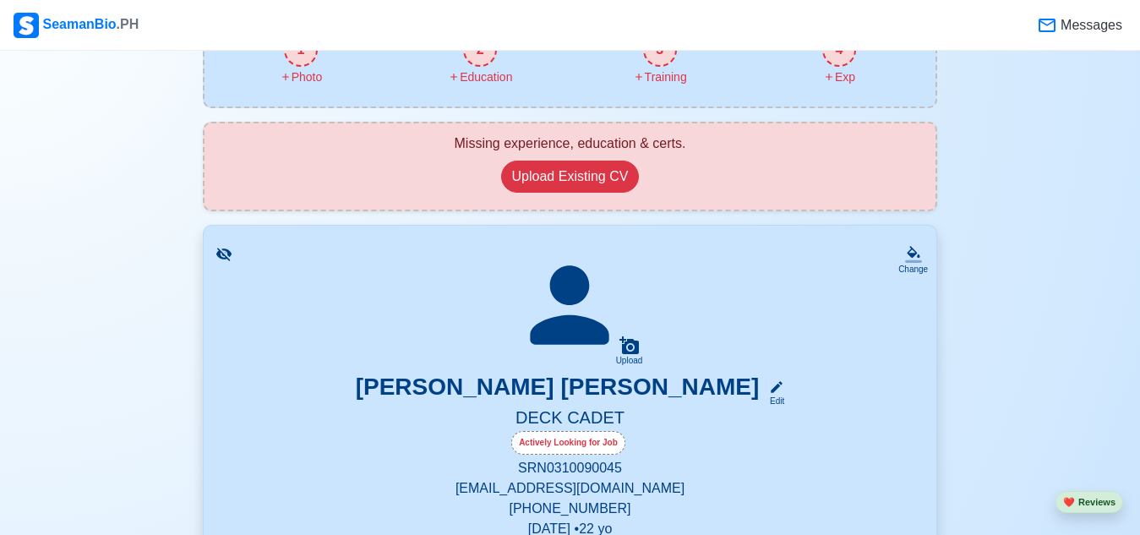
click at [232, 259] on div "Upload FRANTZ PIERRE LOUIE GUTIERREZ LLANOS Edit DECK CADET Actively Looking fo…" at bounding box center [570, 445] width 692 height 398
click at [228, 257] on icon at bounding box center [224, 254] width 17 height 17
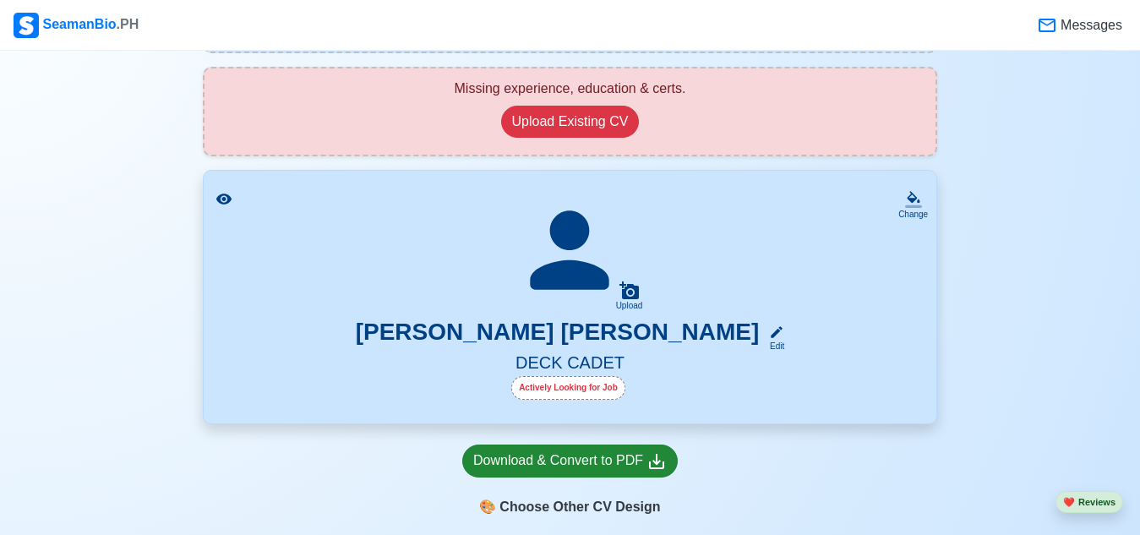
scroll to position [254, 0]
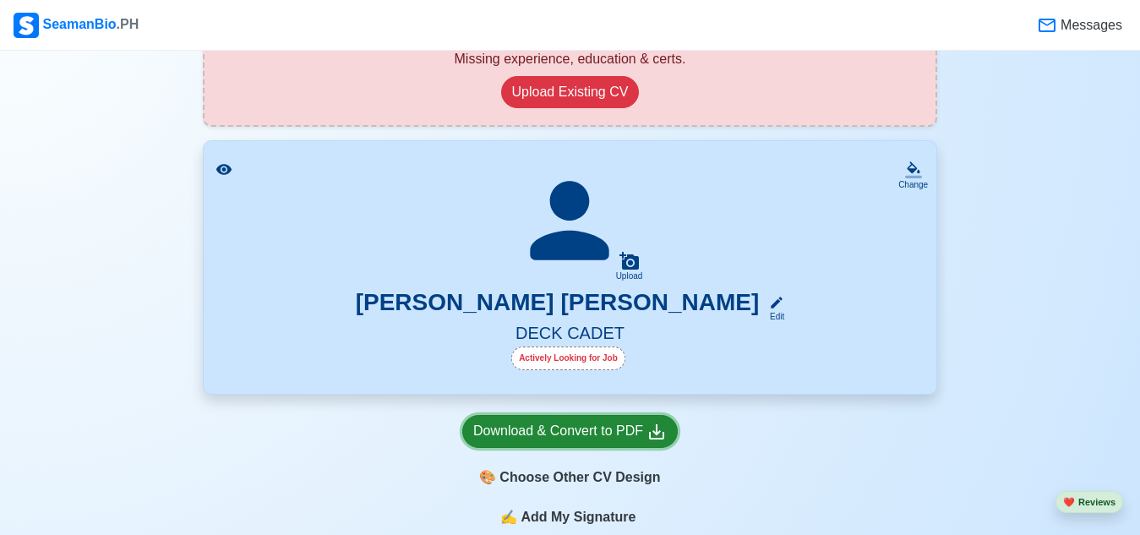
click at [583, 430] on div "Download & Convert to PDF" at bounding box center [570, 431] width 194 height 21
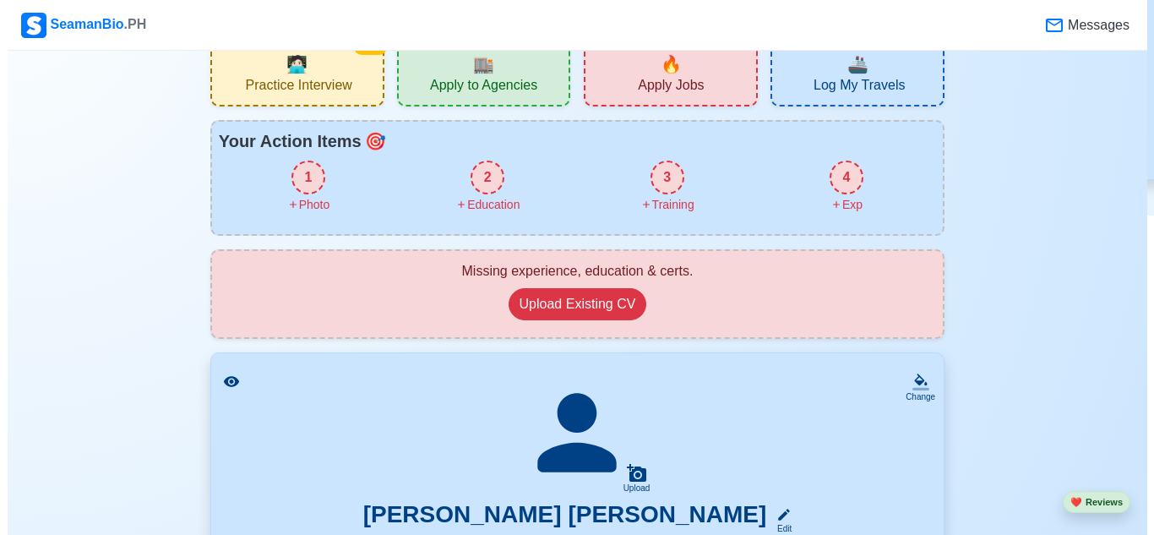
scroll to position [0, 0]
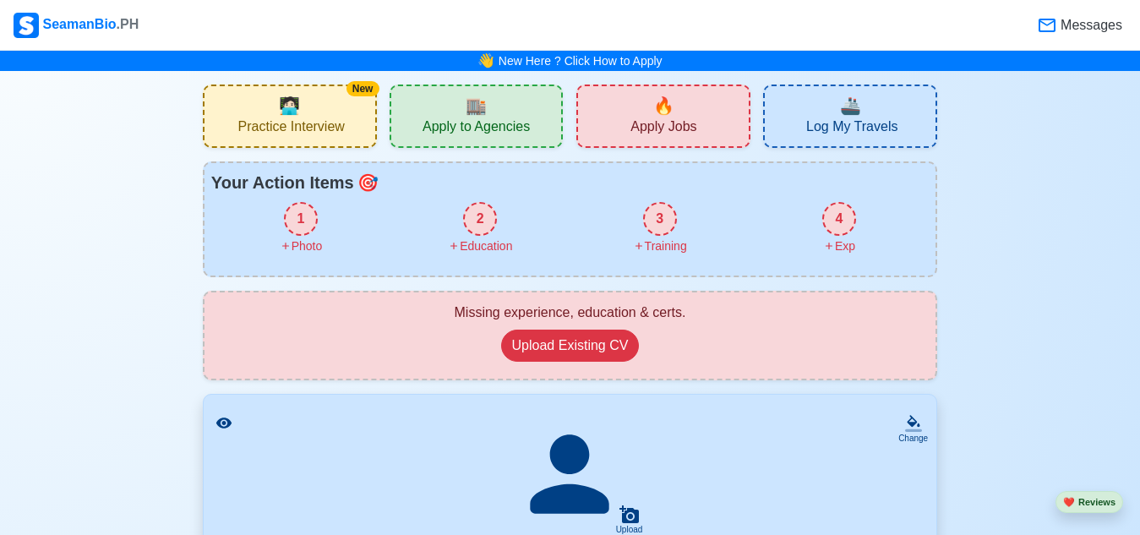
click at [303, 226] on div "1" at bounding box center [301, 219] width 34 height 34
click at [616, 508] on div "Upload" at bounding box center [629, 520] width 27 height 30
click at [0, 0] on input "Upload" at bounding box center [0, 0] width 0 height 0
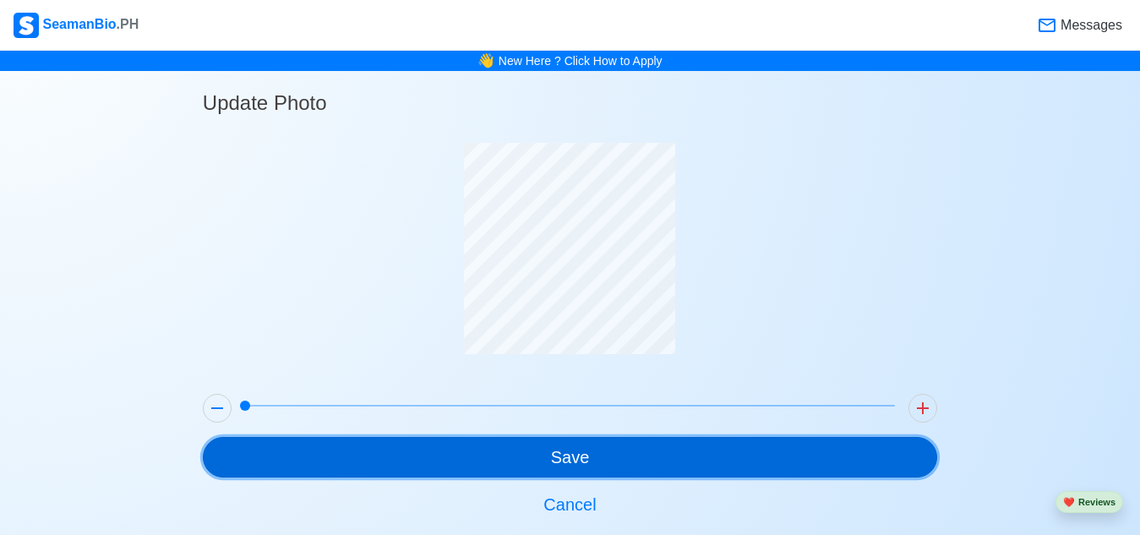
click at [640, 450] on button "Save" at bounding box center [570, 457] width 734 height 41
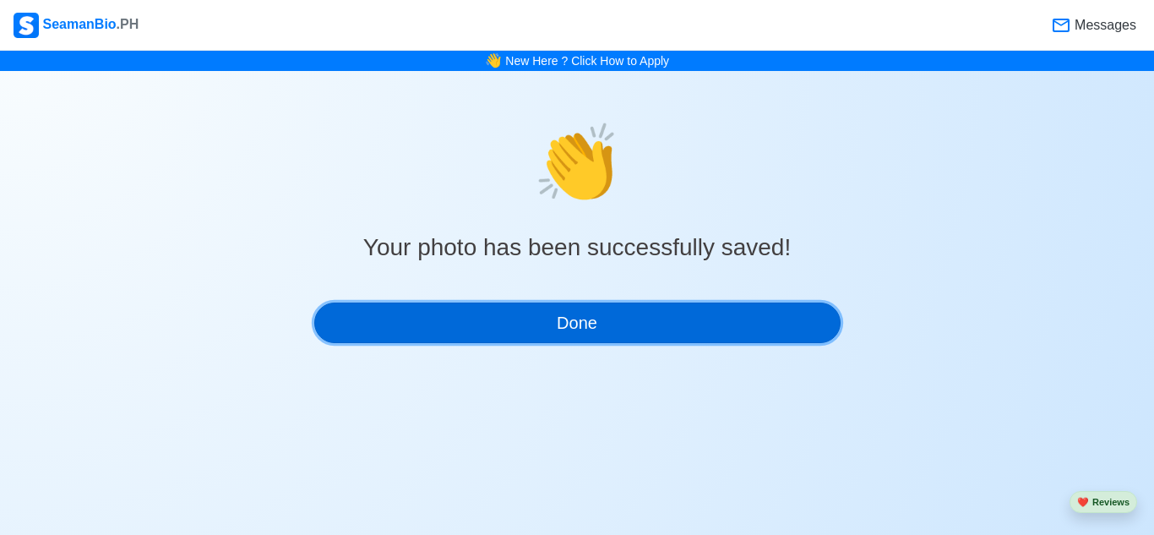
click at [617, 316] on button "Done" at bounding box center [577, 323] width 527 height 41
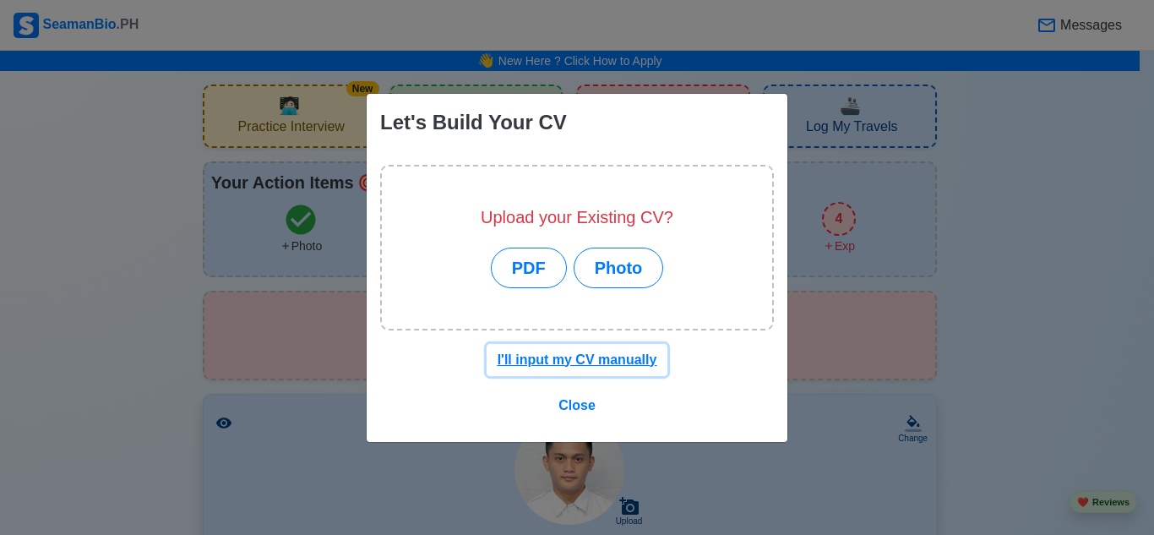
click at [552, 365] on u "I'll input my CV manually" at bounding box center [578, 359] width 160 height 14
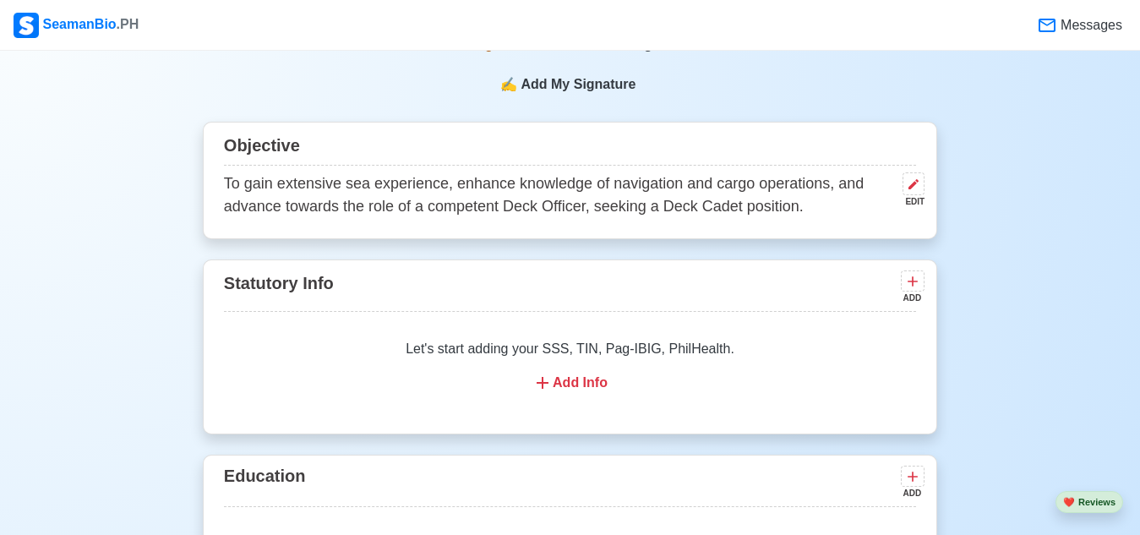
scroll to position [676, 0]
click at [590, 381] on div "Add Info" at bounding box center [570, 384] width 652 height 20
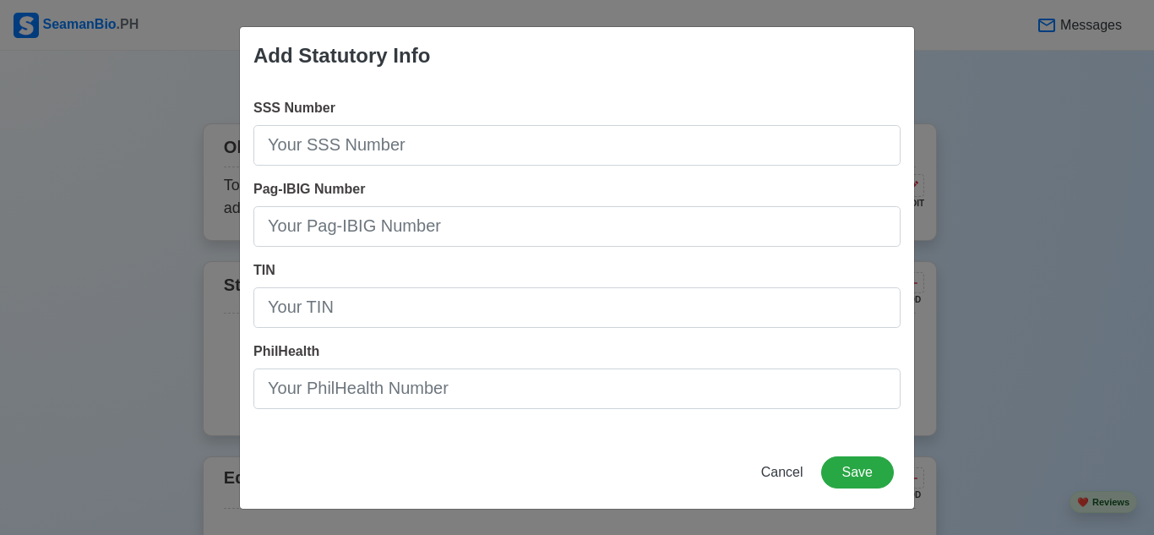
click at [996, 353] on div "Add Statutory Info SSS Number Pag-IBIG Number TIN PhilHealth Cancel Save" at bounding box center [577, 267] width 1154 height 535
click at [783, 481] on button "Cancel" at bounding box center [782, 472] width 64 height 32
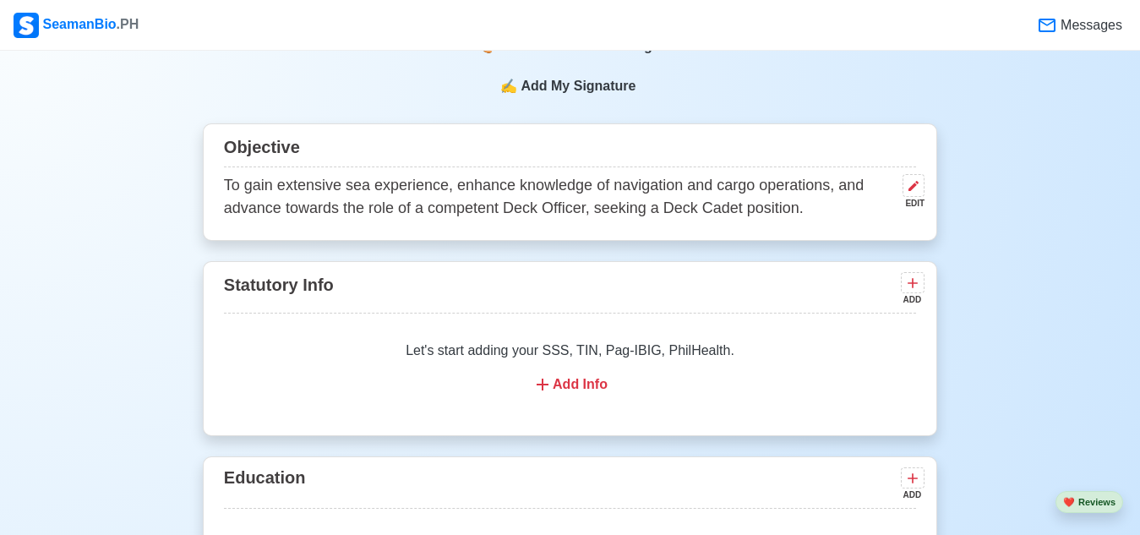
click at [577, 393] on div "Add Info" at bounding box center [570, 384] width 652 height 20
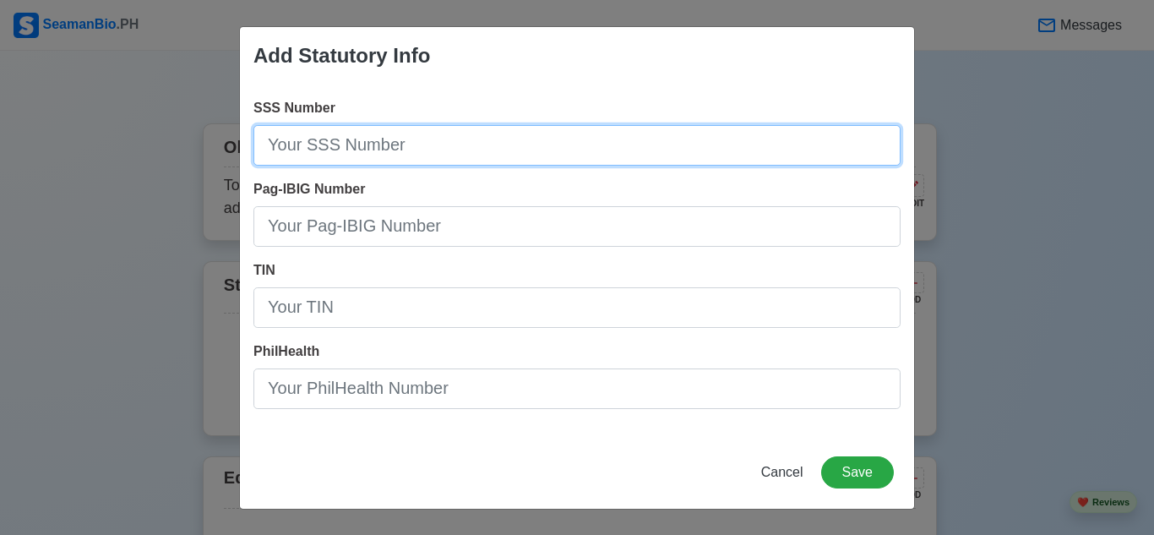
click at [422, 131] on input "SSS Number" at bounding box center [577, 145] width 647 height 41
type input "0"
type input "0652033425"
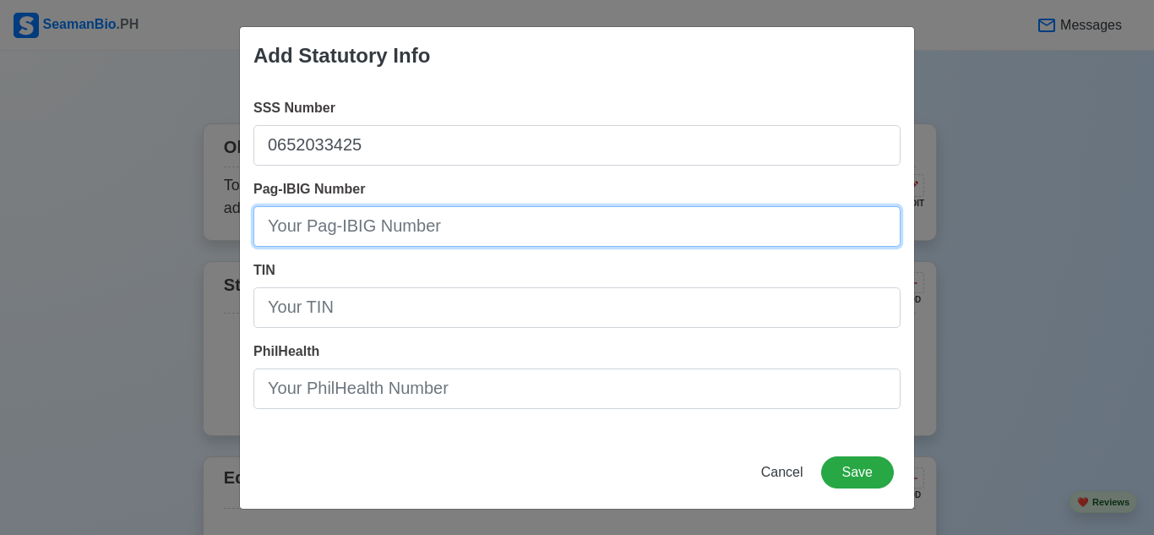
click at [425, 220] on input "Pag-IBIG Number" at bounding box center [577, 226] width 647 height 41
type input "121304559534"
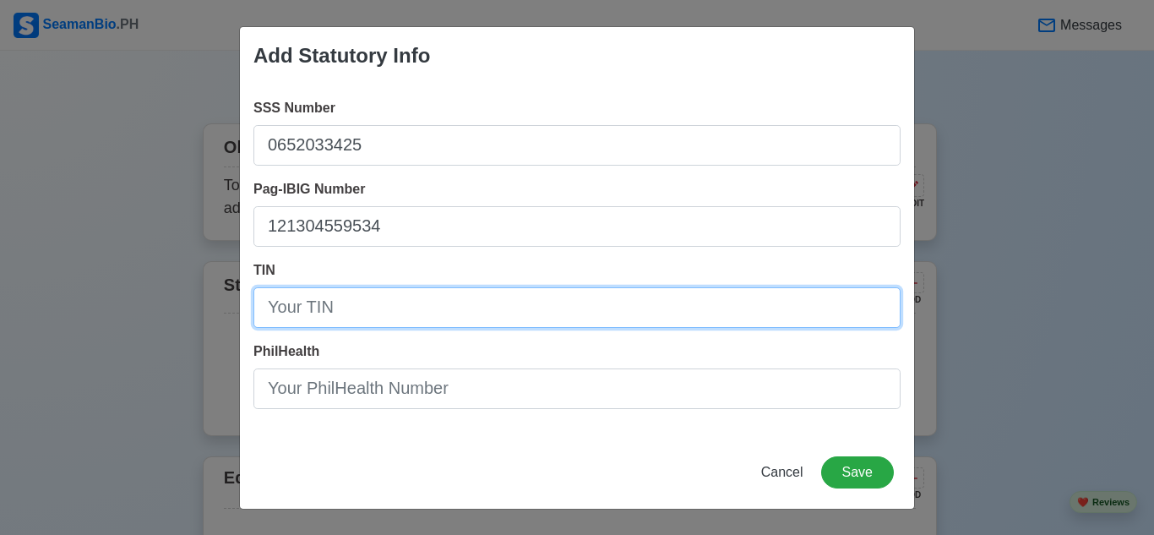
click at [322, 313] on input "TIN" at bounding box center [577, 307] width 647 height 41
drag, startPoint x: 290, startPoint y: 310, endPoint x: 286, endPoint y: 344, distance: 34.1
click at [290, 312] on input "68616654" at bounding box center [577, 307] width 647 height 41
click at [299, 308] on input "68616654" at bounding box center [577, 307] width 647 height 41
drag, startPoint x: 329, startPoint y: 311, endPoint x: 336, endPoint y: 328, distance: 18.2
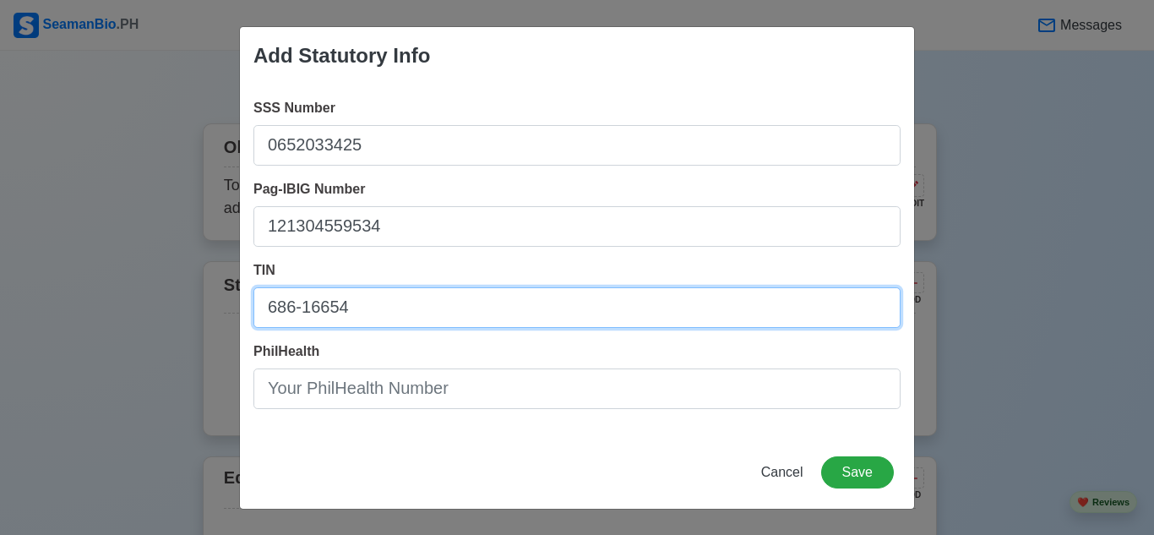
click at [328, 313] on input "686-16654" at bounding box center [577, 307] width 647 height 41
type input "[PHONE_NUMBER]"
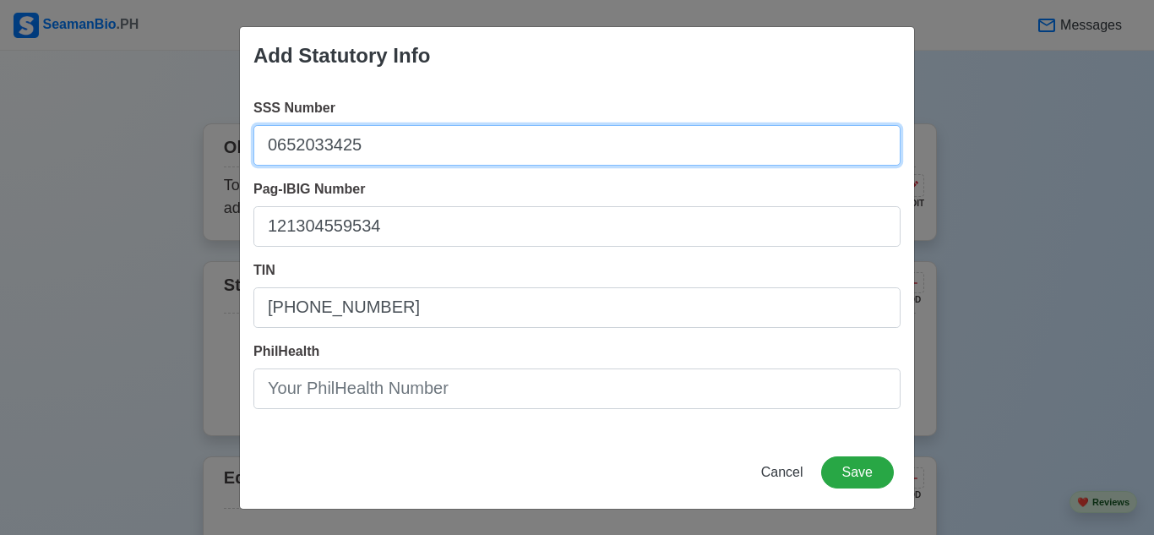
click at [294, 142] on input "0652033425" at bounding box center [577, 145] width 647 height 41
click at [290, 150] on input "0652033425" at bounding box center [577, 145] width 647 height 41
click at [360, 147] on input "06-52033425" at bounding box center [577, 145] width 647 height 41
type input "[PHONE_NUMBER]"
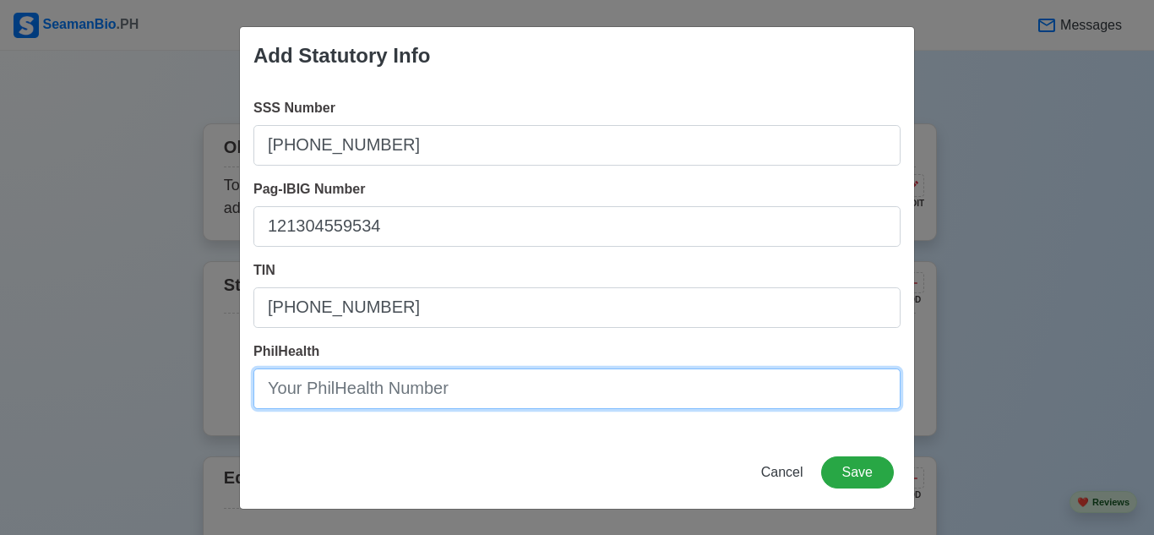
click at [392, 401] on input "PhilHealth" at bounding box center [577, 388] width 647 height 41
type input "12-026284757-3"
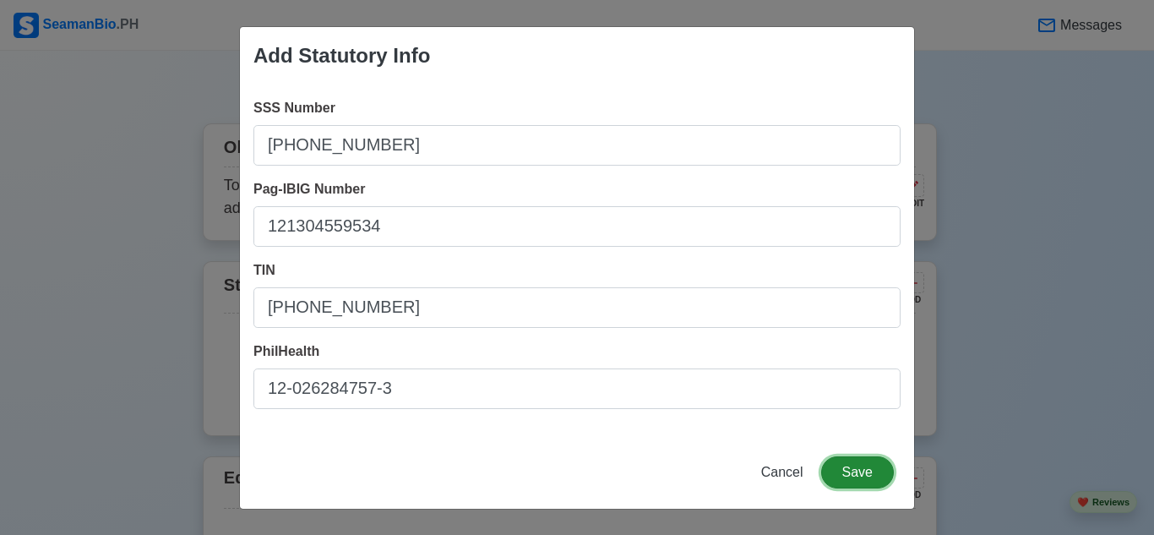
click at [863, 461] on button "Save" at bounding box center [857, 472] width 73 height 32
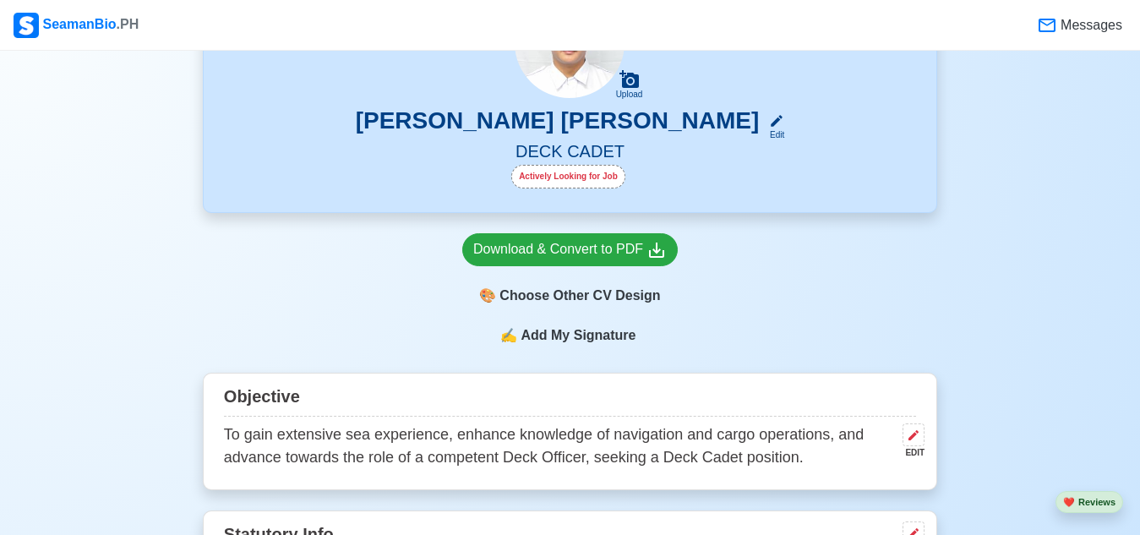
scroll to position [423, 0]
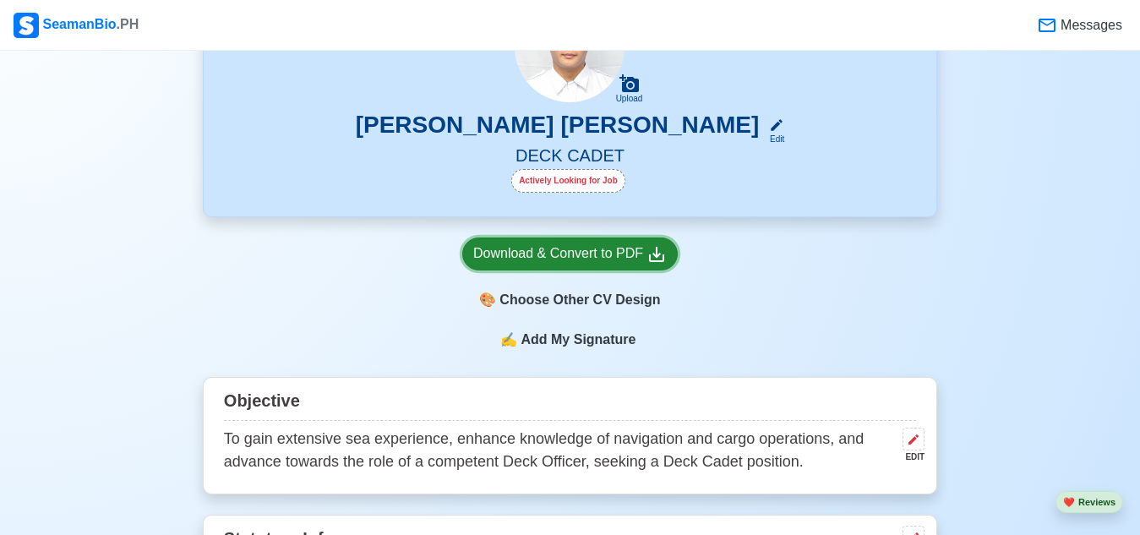
click at [589, 258] on div "Download & Convert to PDF" at bounding box center [570, 253] width 194 height 21
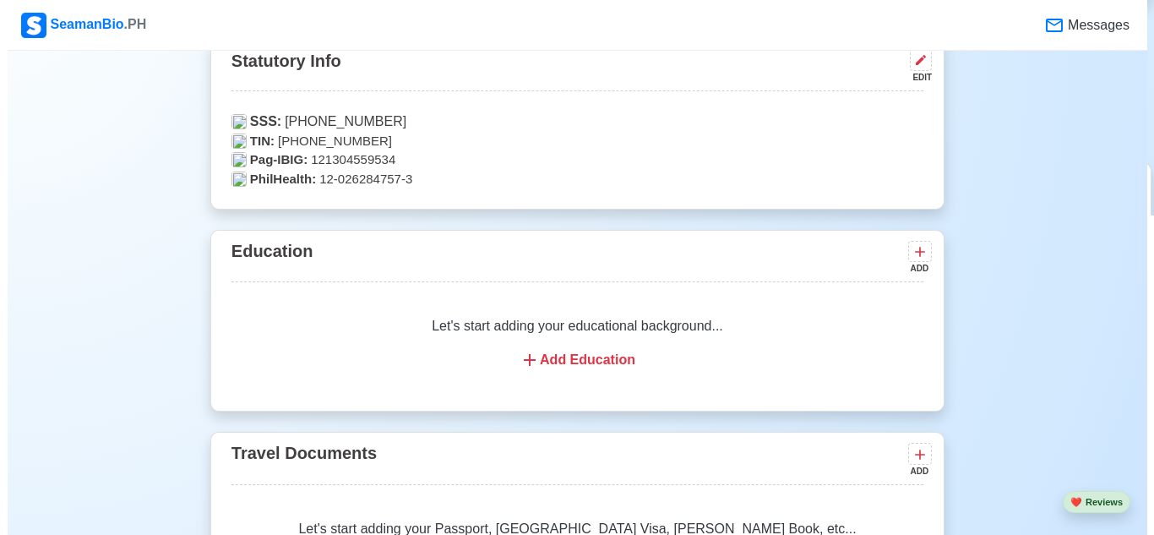
scroll to position [930, 0]
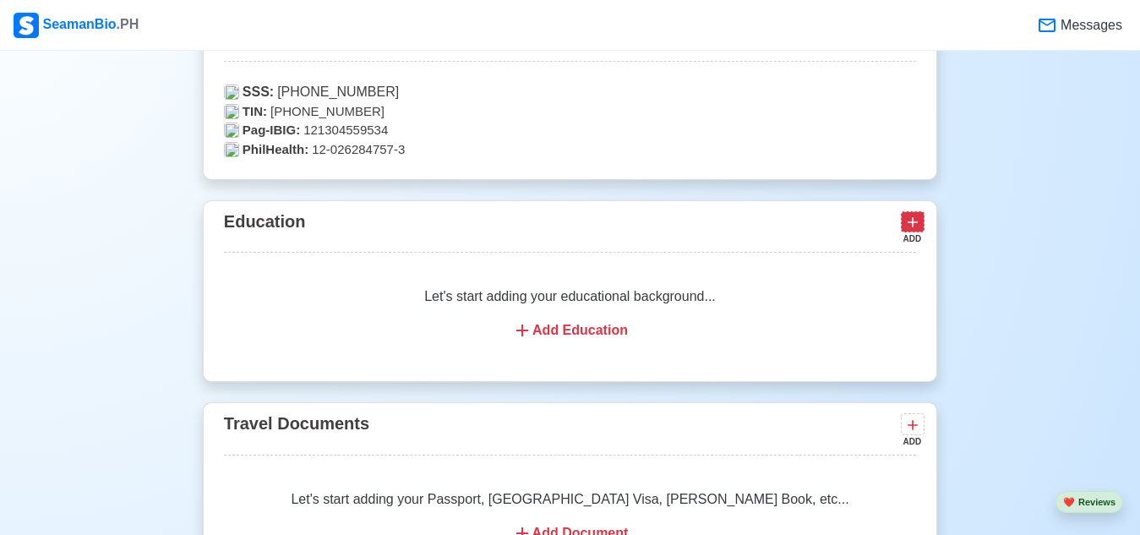
click at [914, 227] on icon at bounding box center [912, 222] width 17 height 17
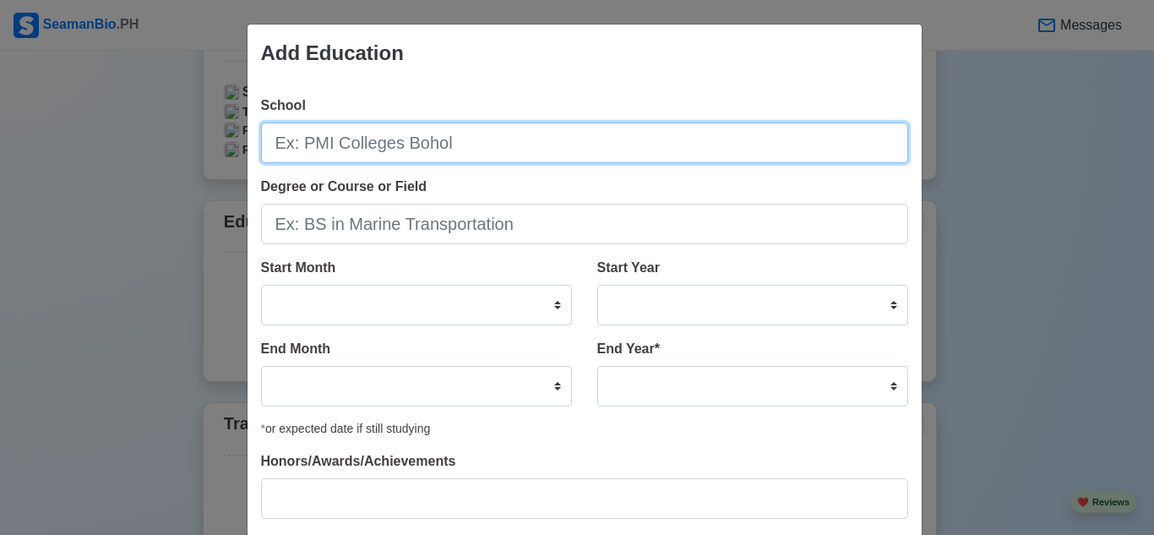
drag, startPoint x: 417, startPoint y: 143, endPoint x: 423, endPoint y: 157, distance: 15.9
click at [423, 157] on input "School" at bounding box center [584, 143] width 647 height 41
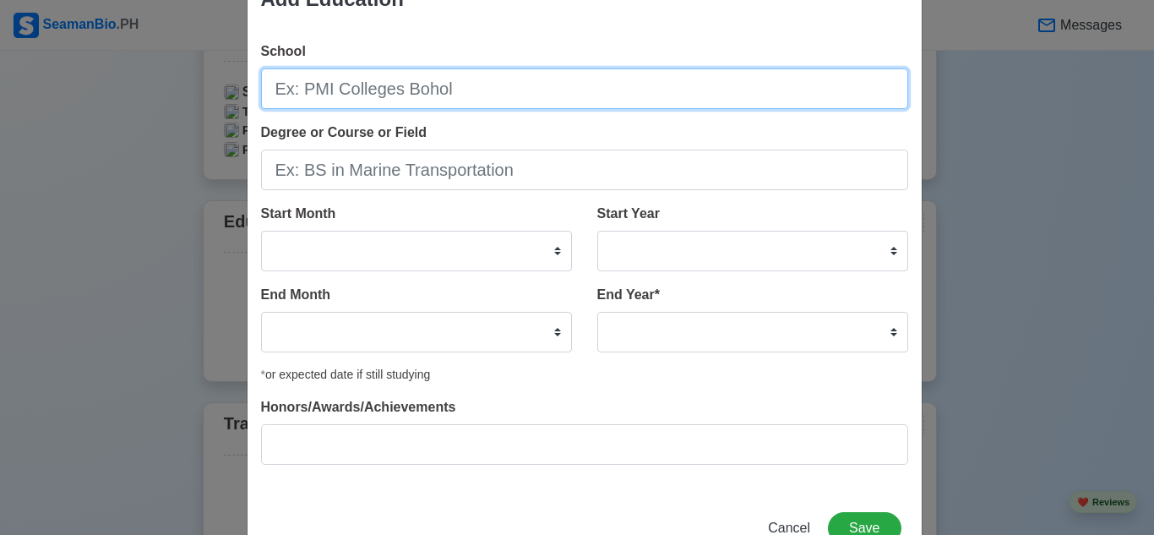
scroll to position [0, 0]
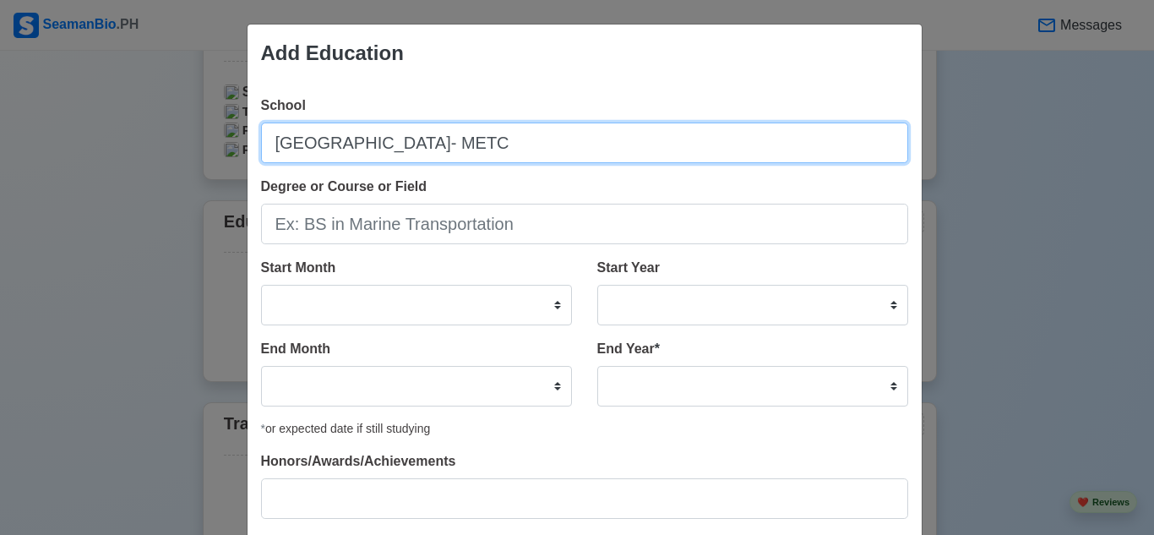
type input "[GEOGRAPHIC_DATA]- METC"
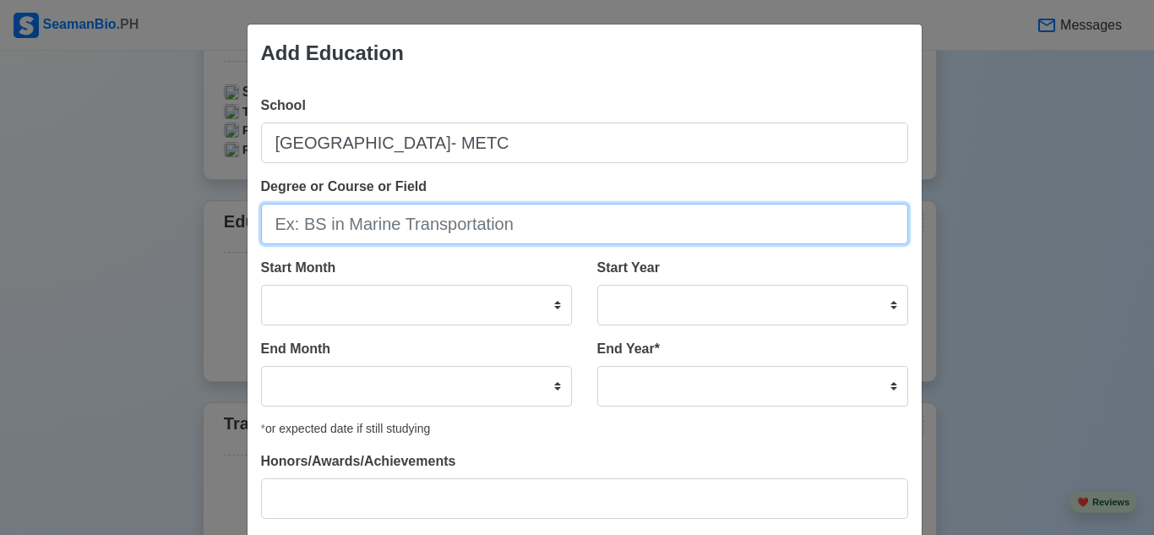
click at [427, 227] on input "Degree or Course or Field" at bounding box center [584, 224] width 647 height 41
type input "B"
type input "M"
type input "BSMT"
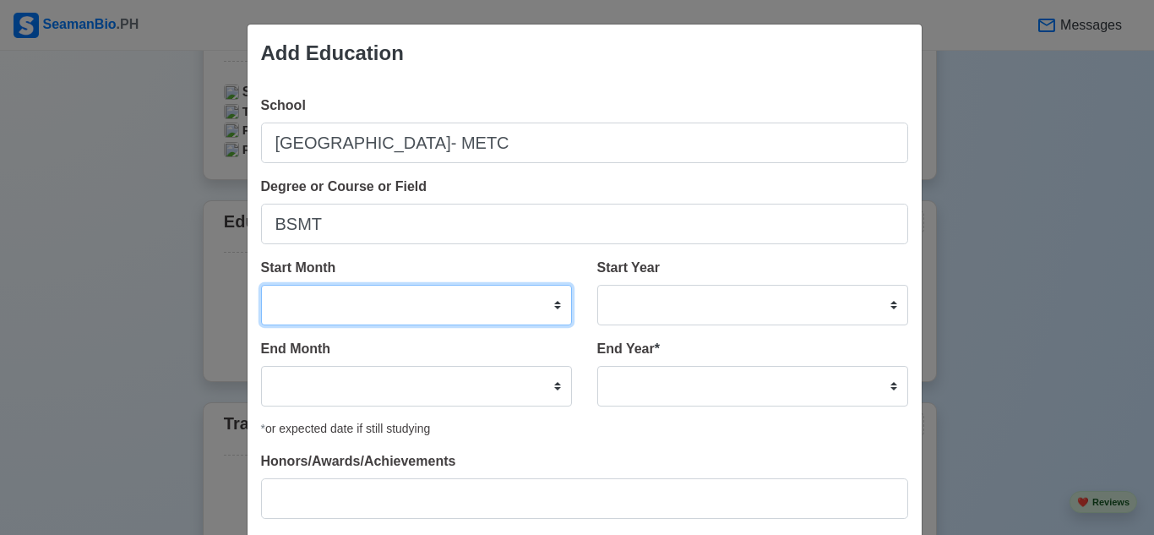
click at [559, 302] on select "January February March April May June July August September October November De…" at bounding box center [416, 305] width 311 height 41
click at [558, 447] on div "School [GEOGRAPHIC_DATA]- METC Degree or Course or Field BSMT Start Month Janua…" at bounding box center [585, 314] width 674 height 464
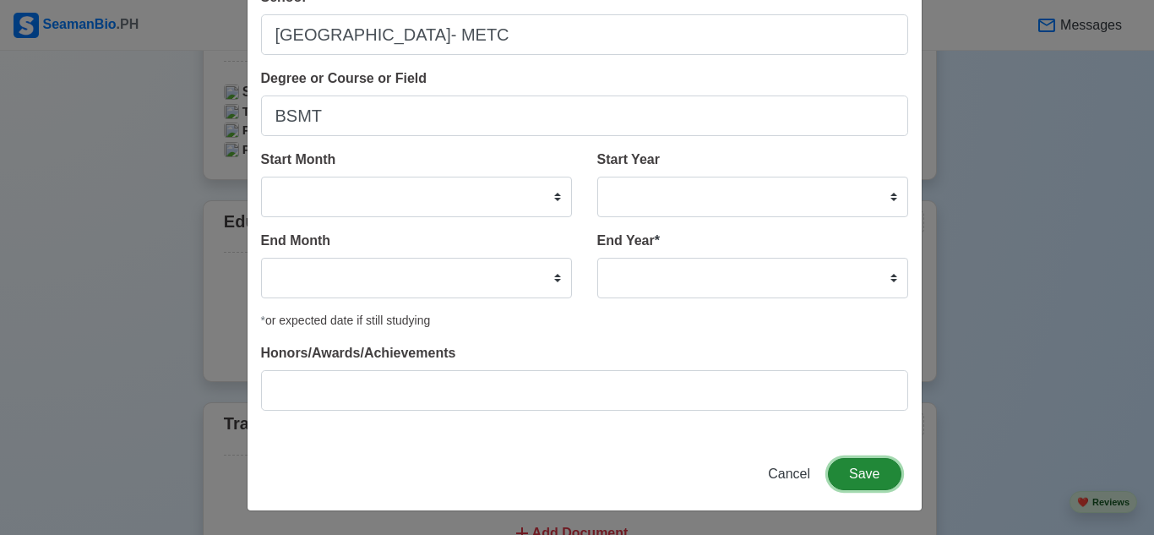
click at [856, 478] on button "Save" at bounding box center [864, 474] width 73 height 32
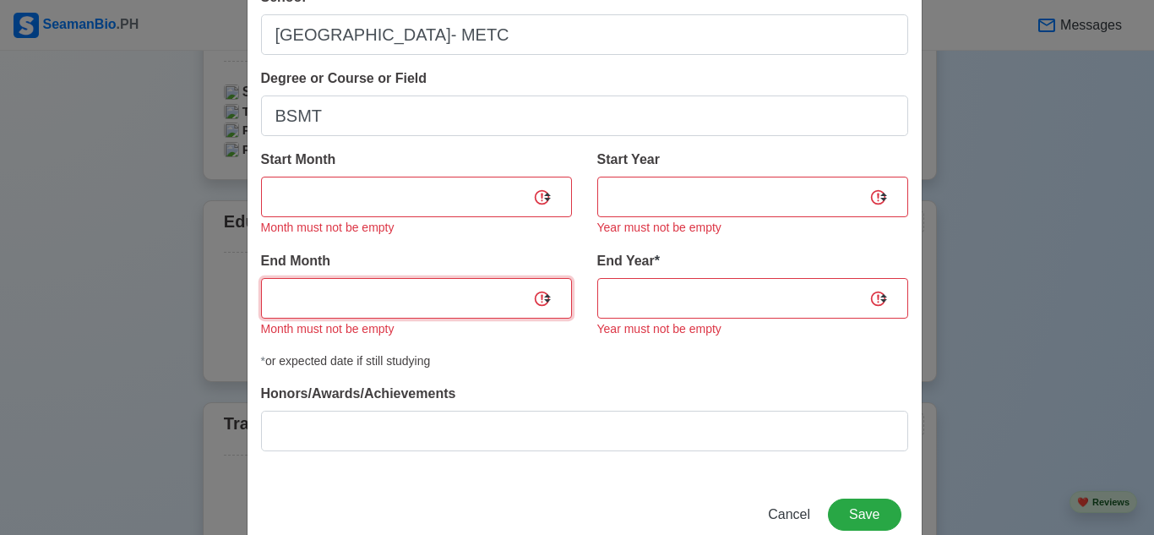
drag, startPoint x: 536, startPoint y: 299, endPoint x: 527, endPoint y: 291, distance: 12.0
click at [538, 299] on select "January February March April May June July August September October November De…" at bounding box center [416, 298] width 311 height 41
select select "June"
click at [261, 278] on select "January February March April May June July August September October November De…" at bounding box center [416, 298] width 311 height 41
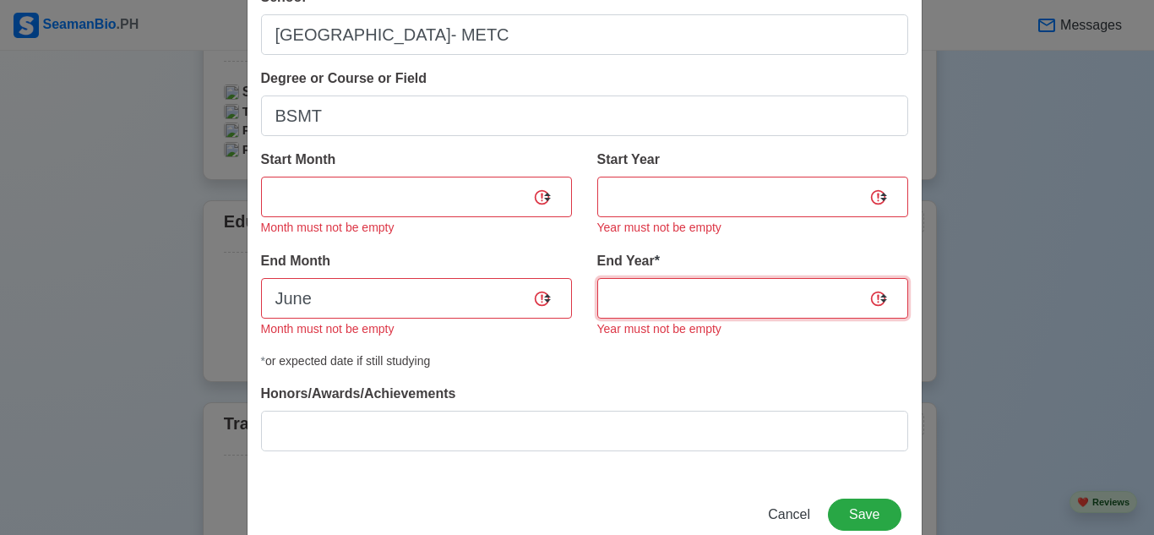
click at [872, 297] on select "2035 2034 2033 2032 2031 2030 2029 2028 2027 2026 2025 2024 2023 2022 2021 2020…" at bounding box center [753, 298] width 311 height 41
select select "2025"
click at [598, 278] on select "2035 2034 2033 2032 2031 2030 2029 2028 2027 2026 2025 2024 2023 2022 2021 2020…" at bounding box center [753, 298] width 311 height 41
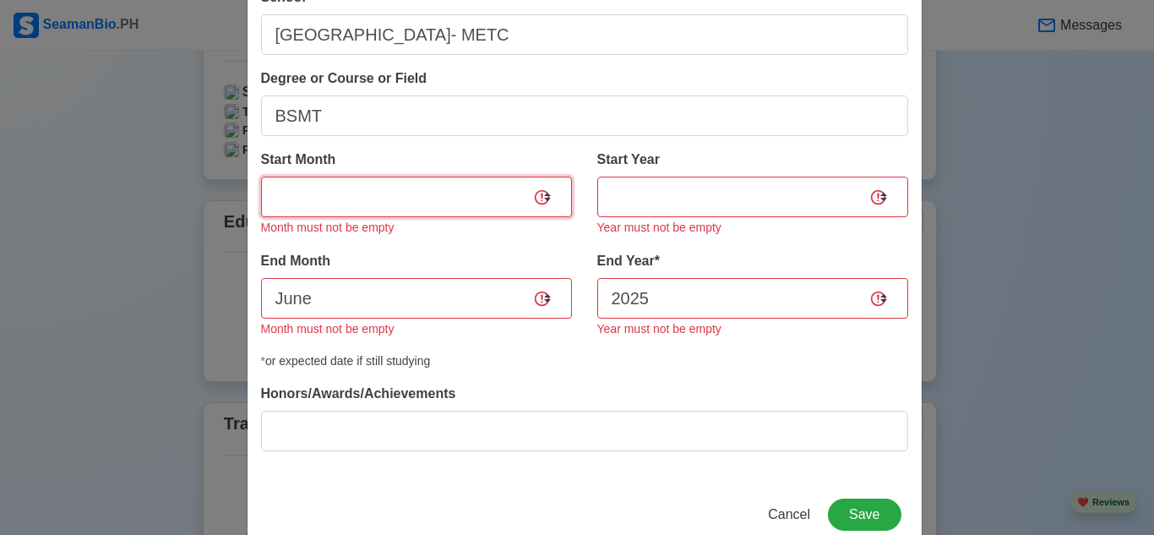
click at [477, 201] on select "January February March April May June July August September October November De…" at bounding box center [416, 197] width 311 height 41
click at [543, 183] on select "January February March April May June July August September October November De…" at bounding box center [416, 197] width 311 height 41
select select "June"
click at [261, 177] on select "January February March April May June July August September October November De…" at bounding box center [416, 197] width 311 height 41
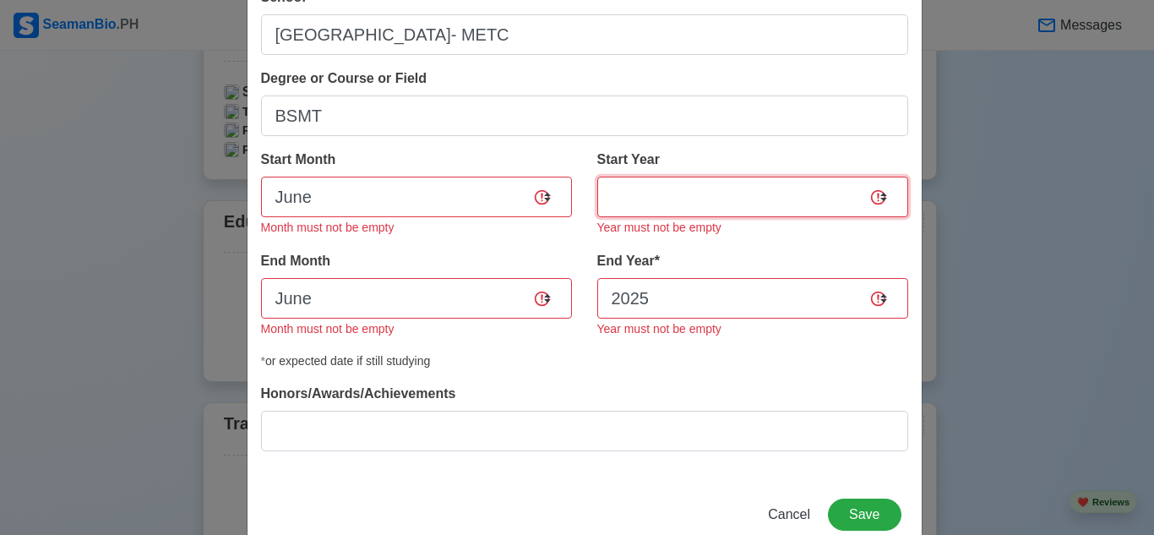
drag, startPoint x: 797, startPoint y: 192, endPoint x: 803, endPoint y: 216, distance: 25.2
click at [797, 192] on select "2025 2024 2023 2022 2021 2020 2019 2018 2017 2016 2015 2014 2013 2012 2011 2010…" at bounding box center [753, 197] width 311 height 41
select select "2022"
click at [598, 177] on select "2025 2024 2023 2022 2021 2020 2019 2018 2017 2016 2015 2014 2013 2012 2011 2010…" at bounding box center [753, 197] width 311 height 41
click at [864, 522] on button "Save" at bounding box center [864, 515] width 73 height 32
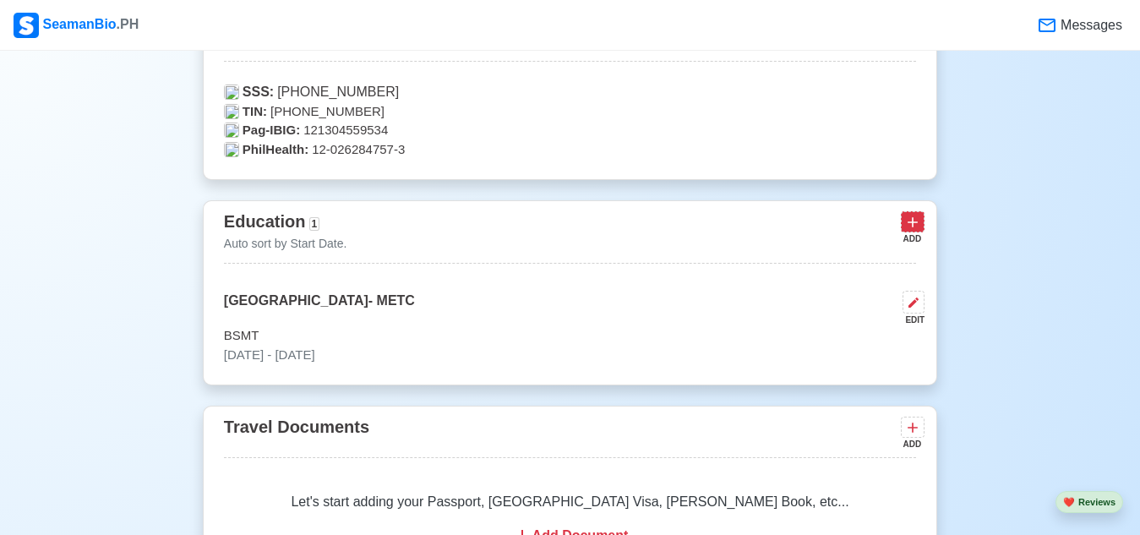
click at [915, 224] on icon at bounding box center [912, 222] width 17 height 17
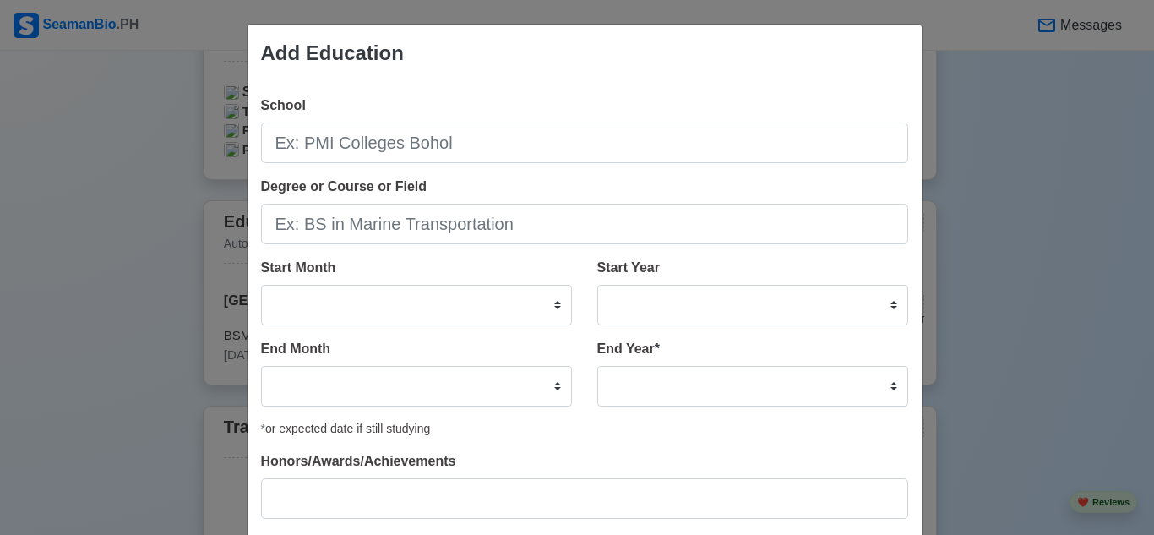
click at [1080, 224] on div "Add Education School Degree or Course or Field Start Month January February Mar…" at bounding box center [577, 267] width 1154 height 535
click at [986, 277] on div "Add Education School Degree or Course or Field Start Month January February Mar…" at bounding box center [577, 267] width 1154 height 535
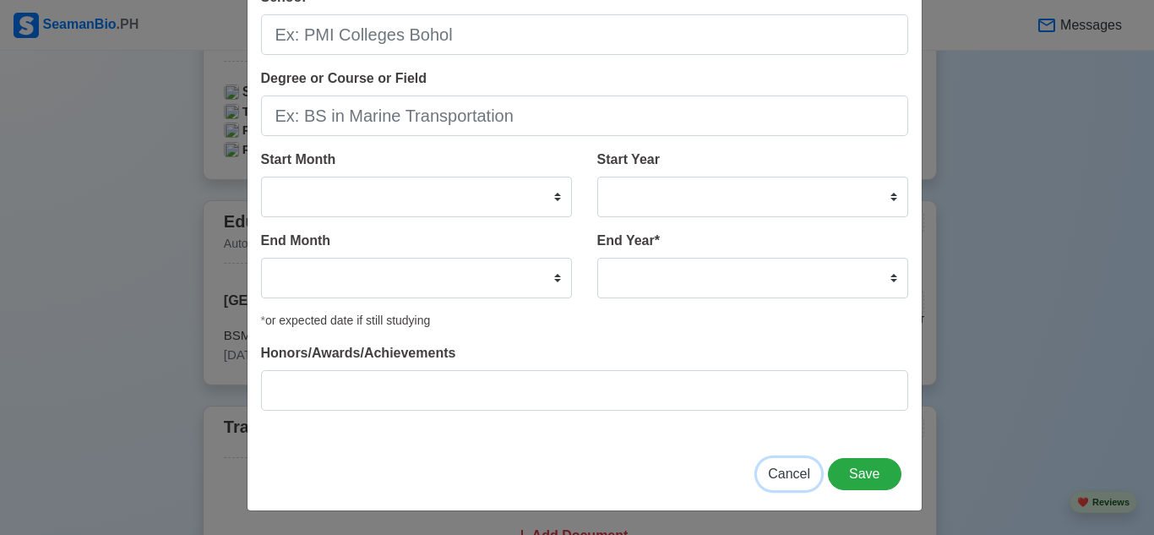
click at [777, 476] on span "Cancel" at bounding box center [789, 474] width 42 height 14
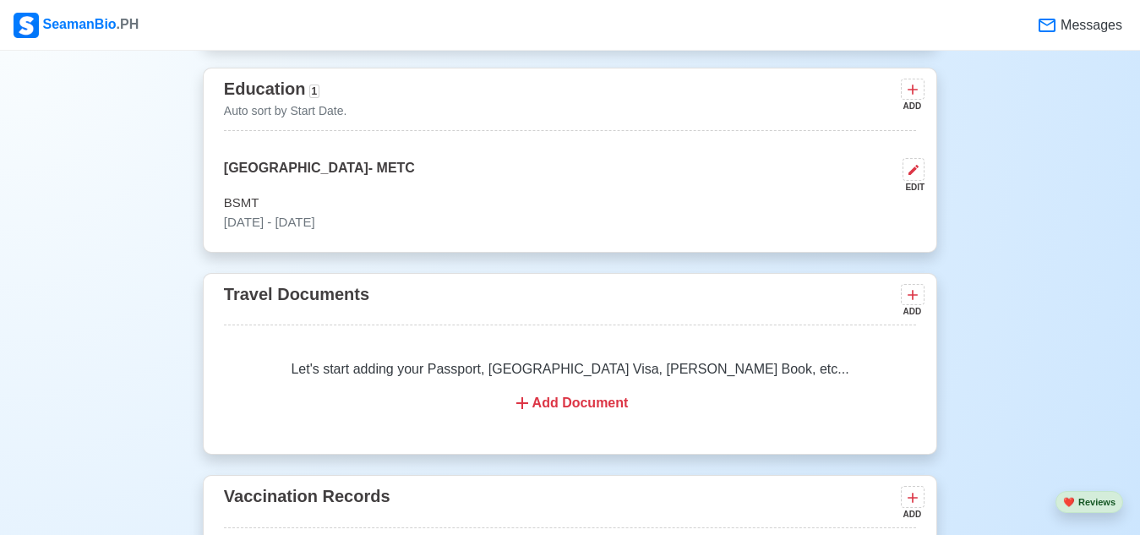
scroll to position [1099, 0]
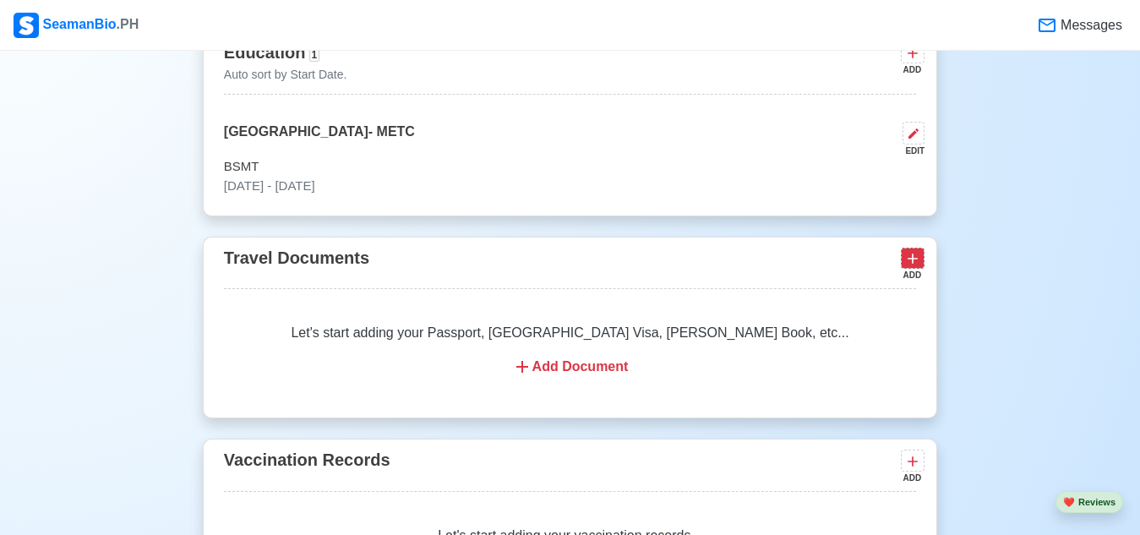
click at [924, 258] on button at bounding box center [913, 258] width 24 height 21
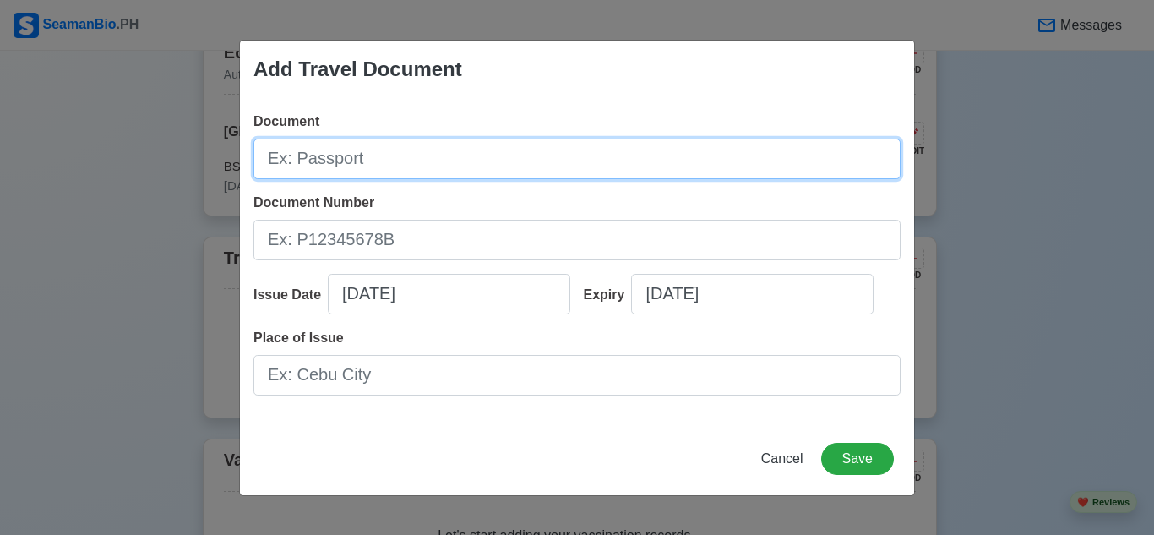
click at [454, 164] on input "Document" at bounding box center [577, 159] width 647 height 41
type input "p"
type input "Passport"
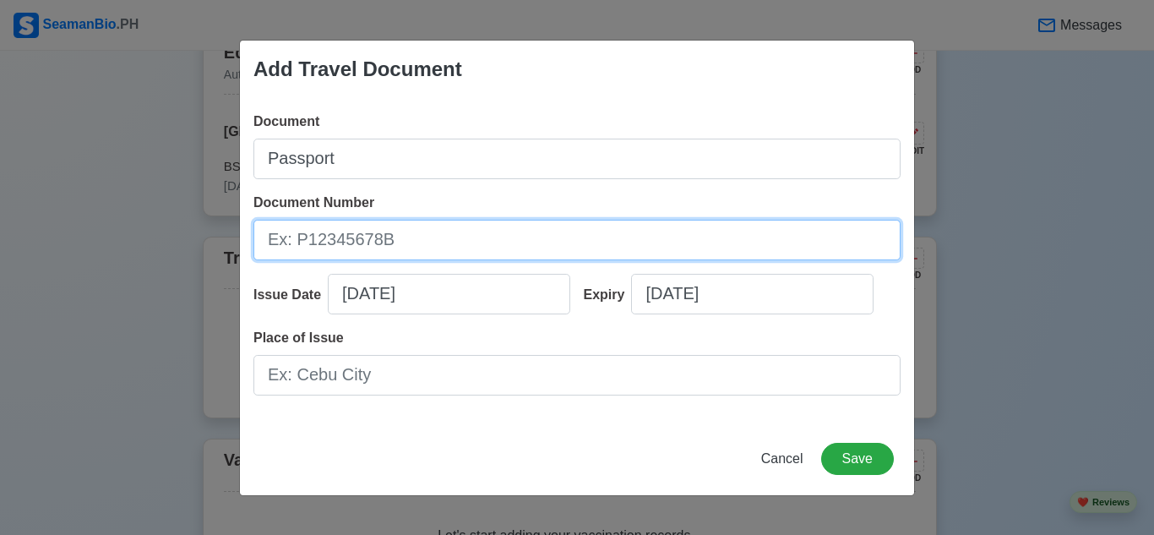
click at [370, 251] on input "Document Number" at bounding box center [577, 240] width 647 height 41
type input "P8763977C"
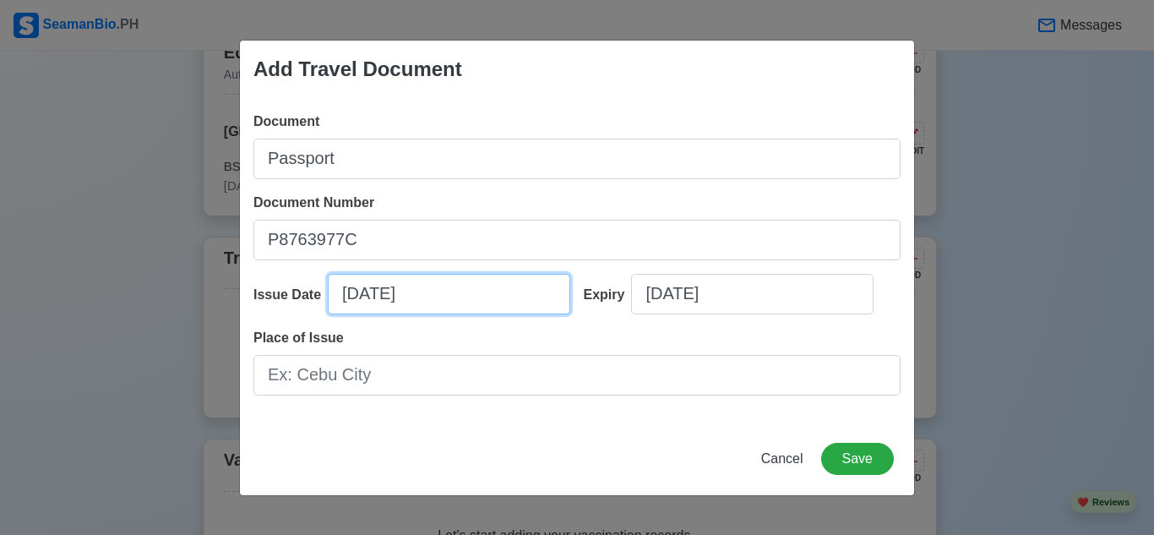
click at [429, 297] on input "[DATE]" at bounding box center [449, 294] width 243 height 41
select select "****"
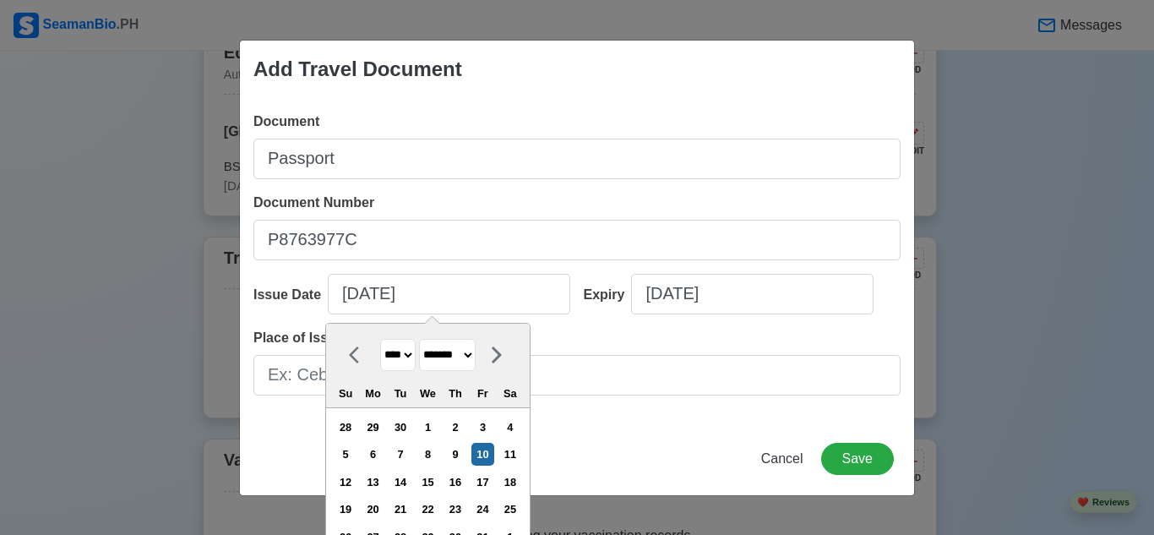
click at [476, 349] on select "******* ******** ***** ***** *** **** **** ****** ********* ******* ******** **…" at bounding box center [447, 355] width 57 height 33
click at [421, 339] on select "******* ******** ***** ***** *** **** **** ****** ********* ******* ******** **…" at bounding box center [447, 355] width 57 height 33
drag, startPoint x: 486, startPoint y: 366, endPoint x: 486, endPoint y: 346, distance: 20.3
click at [476, 366] on select "******* ******** ***** ***** *** **** **** ****** ********* ******* ******** **…" at bounding box center [447, 355] width 57 height 33
select select "****"
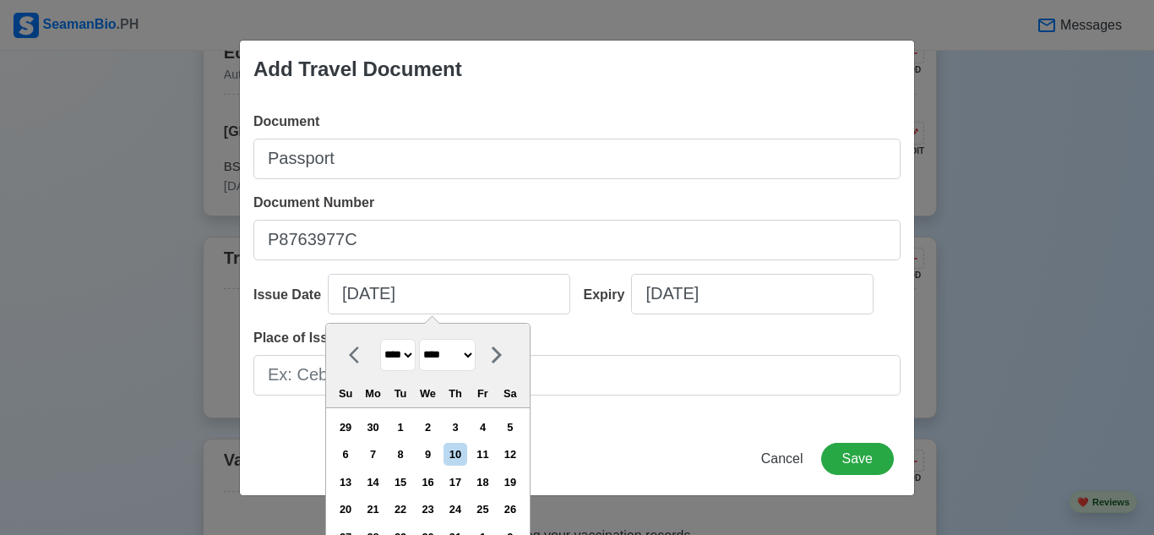
click at [421, 339] on select "******* ******** ***** ***** *** **** **** ****** ********* ******* ******** **…" at bounding box center [447, 355] width 57 height 33
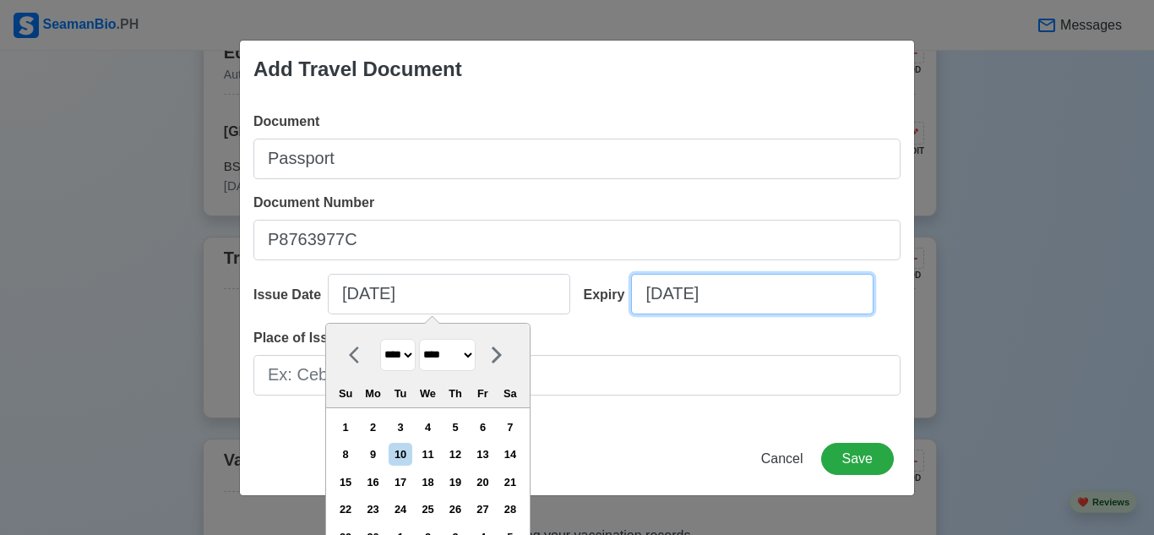
click at [752, 303] on input "[DATE]" at bounding box center [752, 294] width 243 height 41
select select "****"
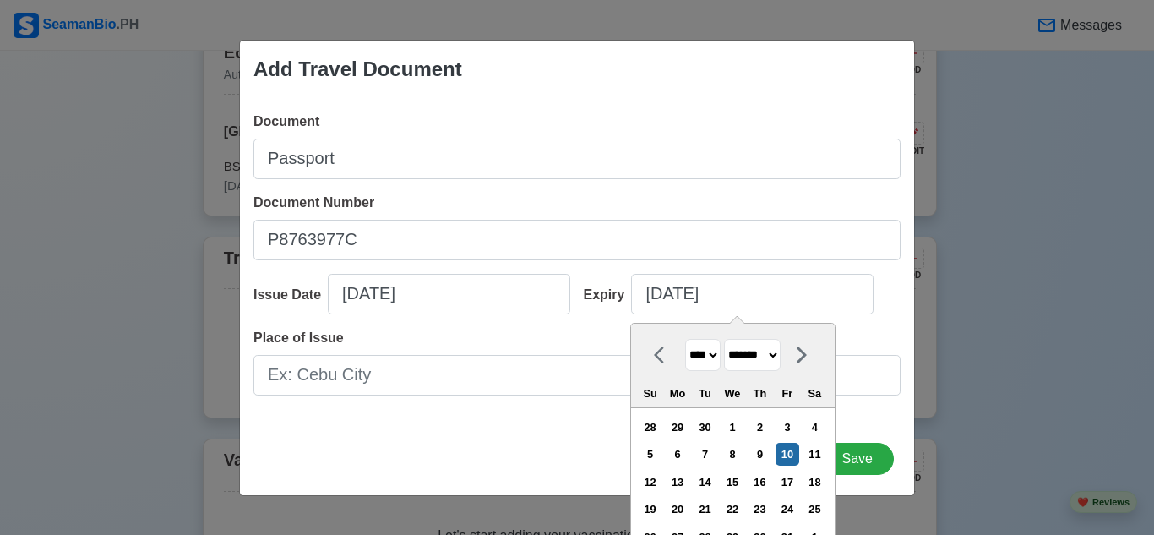
click at [781, 352] on select "******* ******** ***** ***** *** **** **** ****** ********* ******* ******** **…" at bounding box center [752, 355] width 57 height 33
select select "****"
click at [726, 339] on select "******* ******** ***** ***** *** **** **** ****** ********* ******* ******** **…" at bounding box center [752, 355] width 57 height 33
drag, startPoint x: 688, startPoint y: 451, endPoint x: 723, endPoint y: 419, distance: 47.9
click at [687, 452] on div "9" at bounding box center [677, 454] width 23 height 23
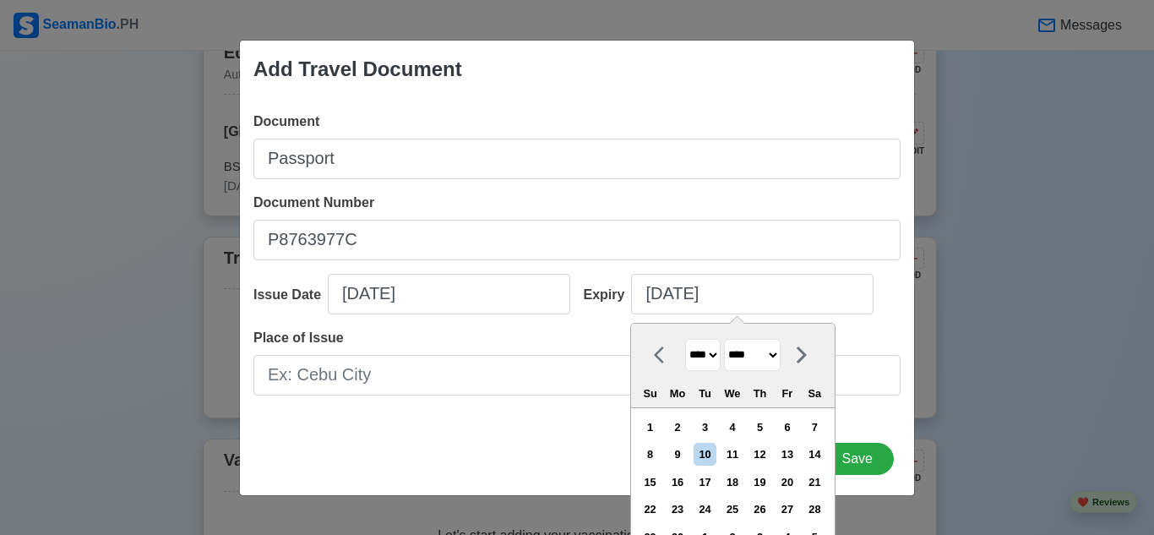
type input "[DATE]"
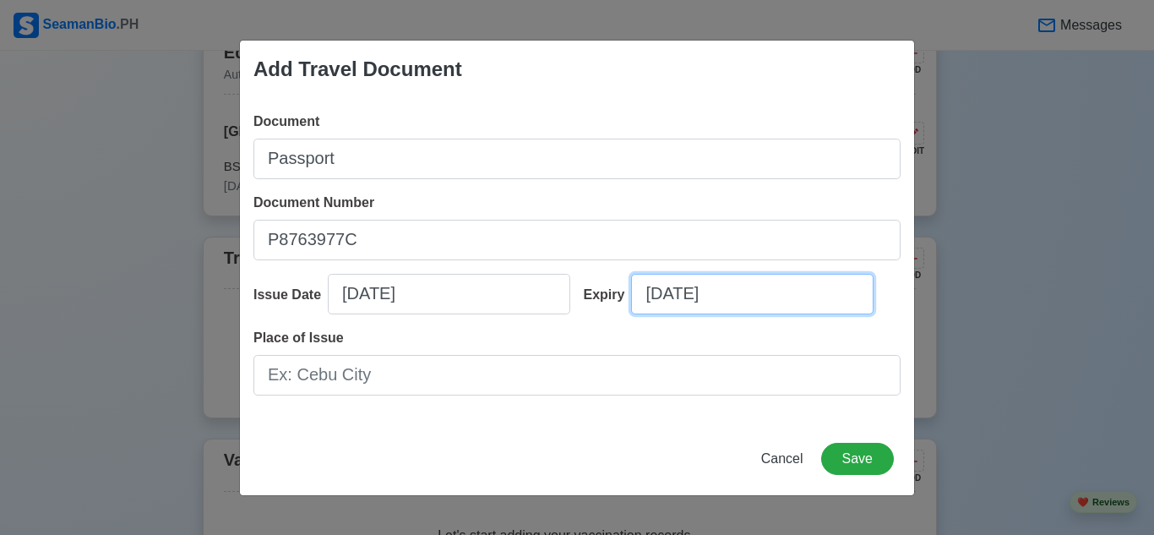
click at [805, 298] on input "[DATE]" at bounding box center [752, 294] width 243 height 41
select select "****"
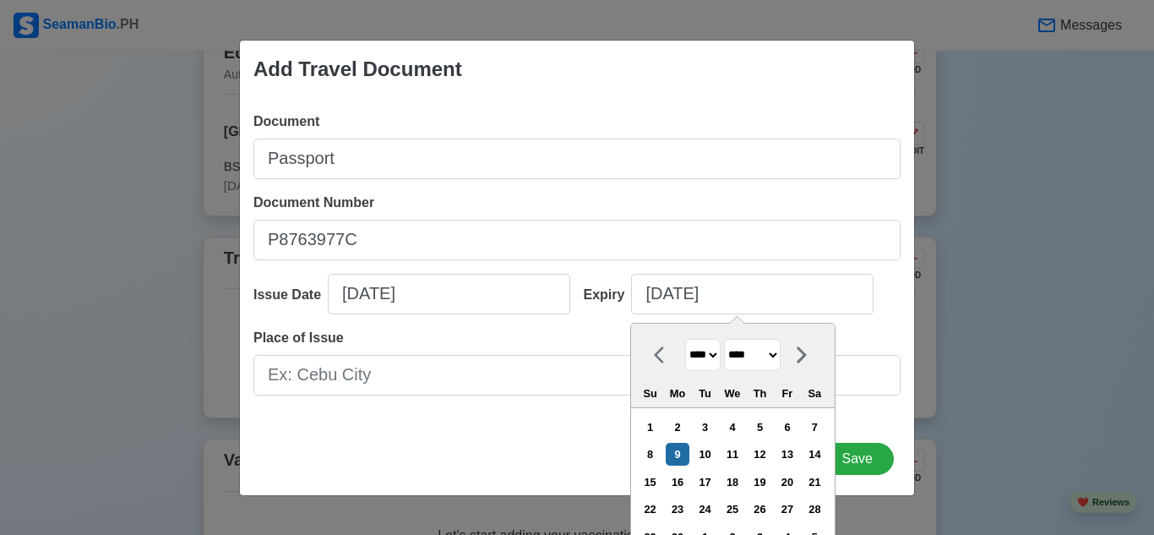
click at [709, 357] on select "**** **** **** **** **** **** **** **** **** **** **** **** **** **** **** ****…" at bounding box center [702, 355] width 35 height 33
select select "****"
click at [685, 339] on select "**** **** **** **** **** **** **** **** **** **** **** **** **** **** **** ****…" at bounding box center [702, 355] width 35 height 33
click at [899, 436] on div "Add Travel Document Document Passport Document Number [PASSPORT] Issue Date [DA…" at bounding box center [577, 268] width 676 height 456
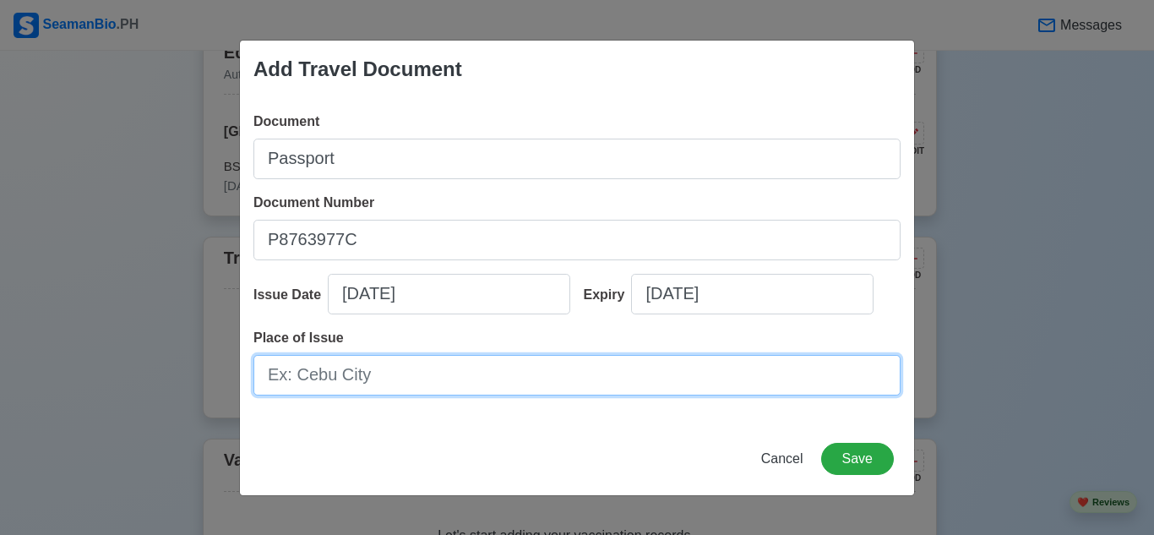
click at [503, 376] on input "Place of Issue" at bounding box center [577, 375] width 647 height 41
type input "[GEOGRAPHIC_DATA]"
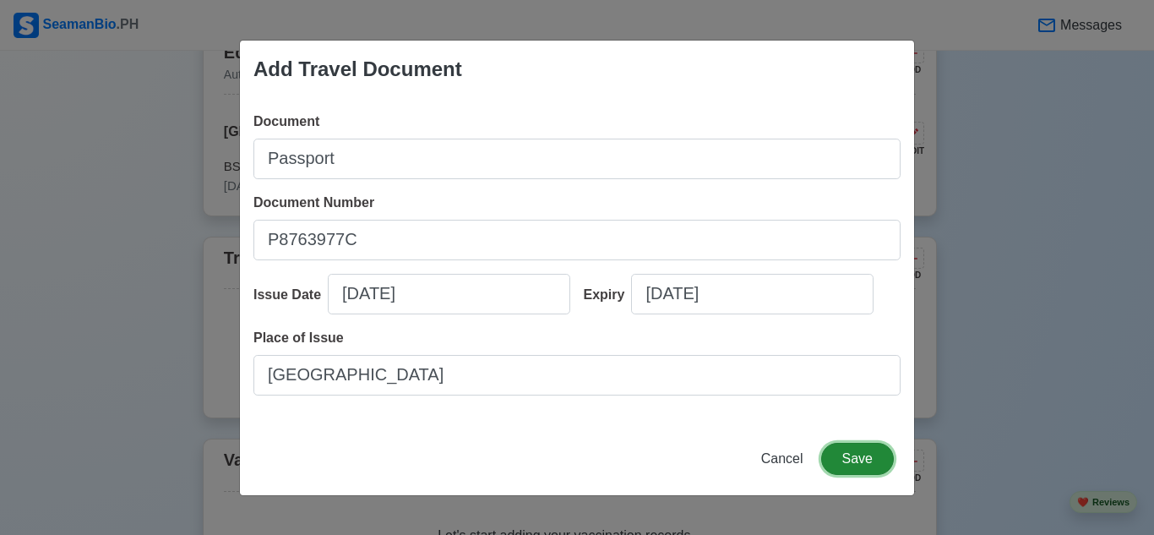
drag, startPoint x: 853, startPoint y: 469, endPoint x: 860, endPoint y: 458, distance: 12.9
click at [853, 467] on button "Save" at bounding box center [857, 459] width 73 height 32
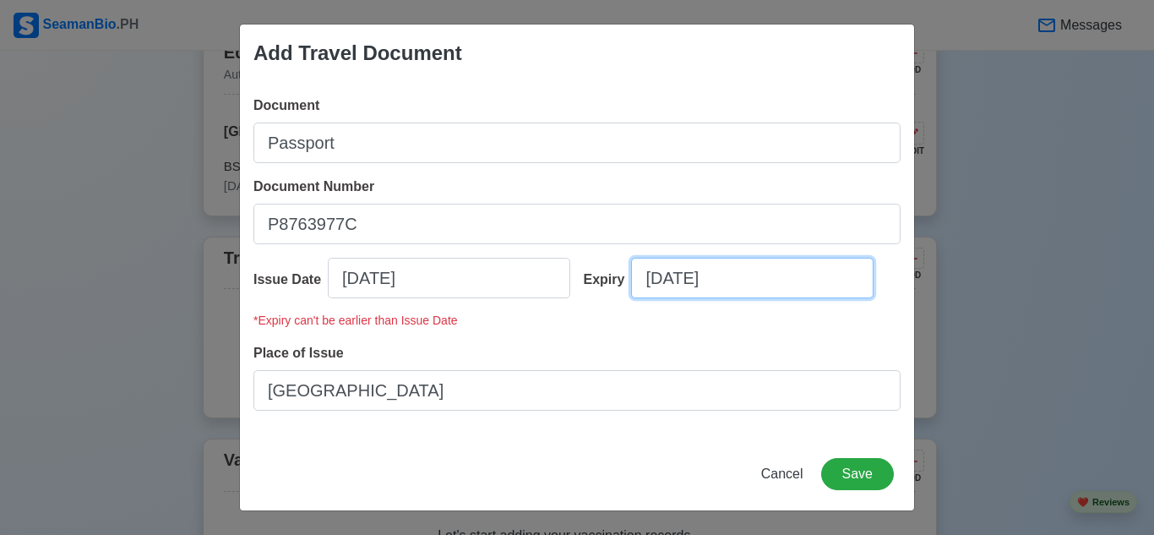
click at [659, 279] on input "[DATE]" at bounding box center [752, 278] width 243 height 41
select select "****"
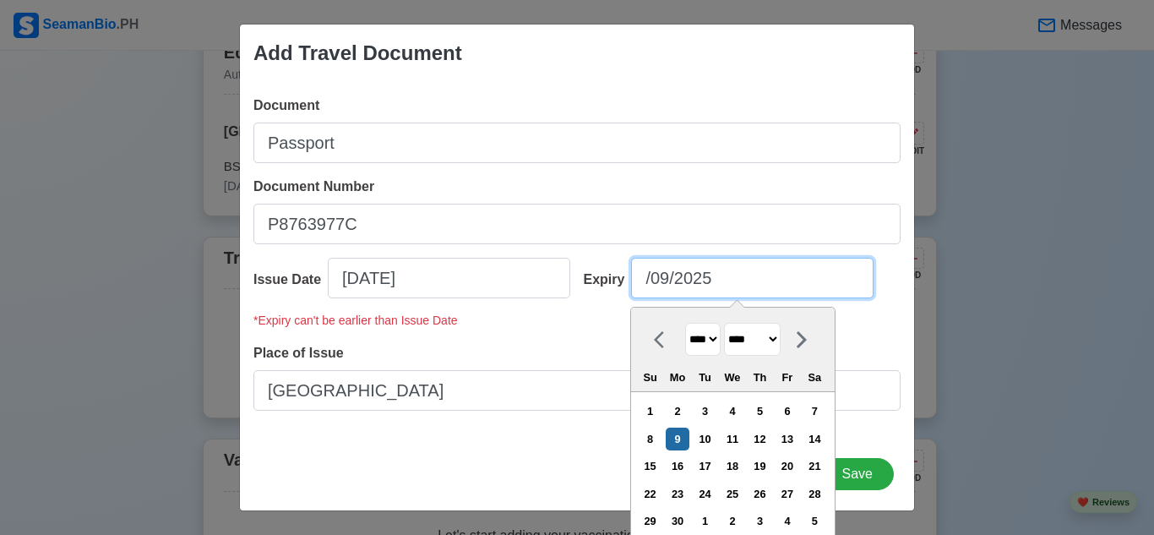
type input "[DATE]"
select select "*******"
type input "[DATE]"
select select "*******"
type input "[DATE]"
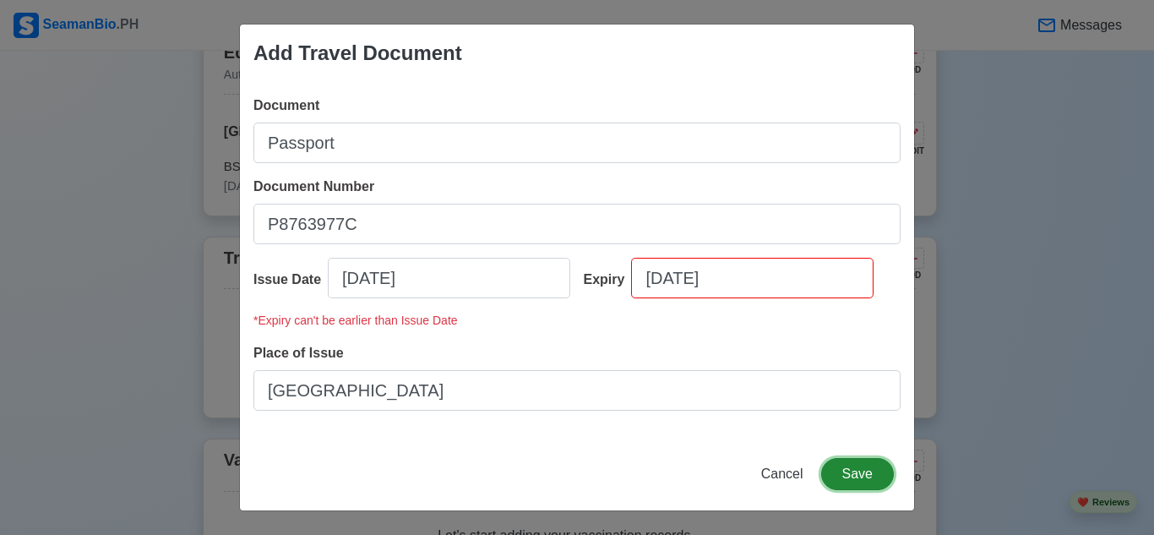
click at [873, 474] on button "Save" at bounding box center [857, 474] width 73 height 32
click at [862, 467] on button "Save" at bounding box center [857, 474] width 73 height 32
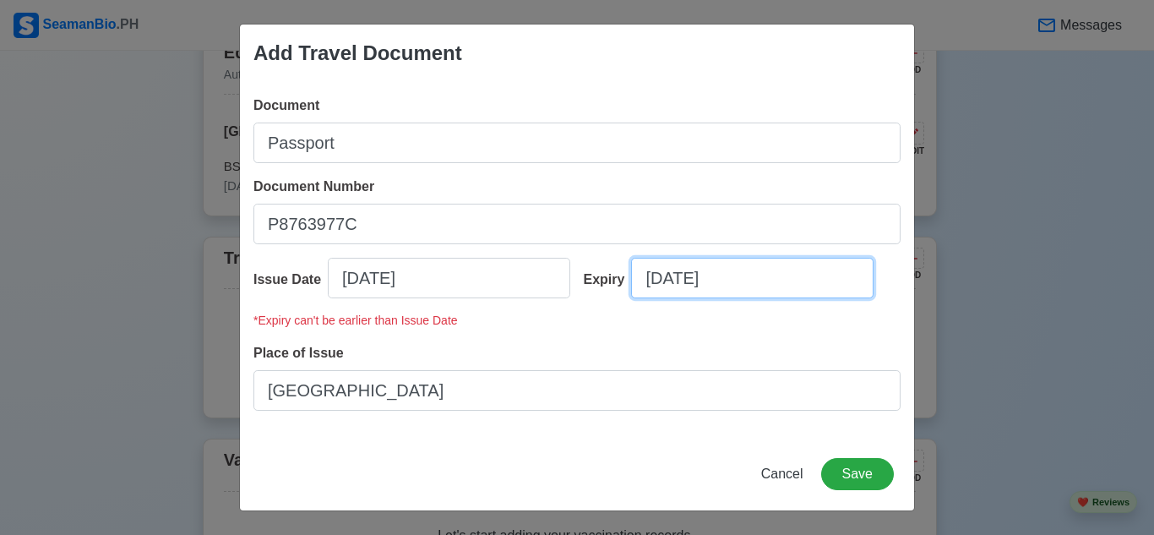
click at [732, 280] on input "[DATE]" at bounding box center [752, 278] width 243 height 41
select select "****"
select select "*******"
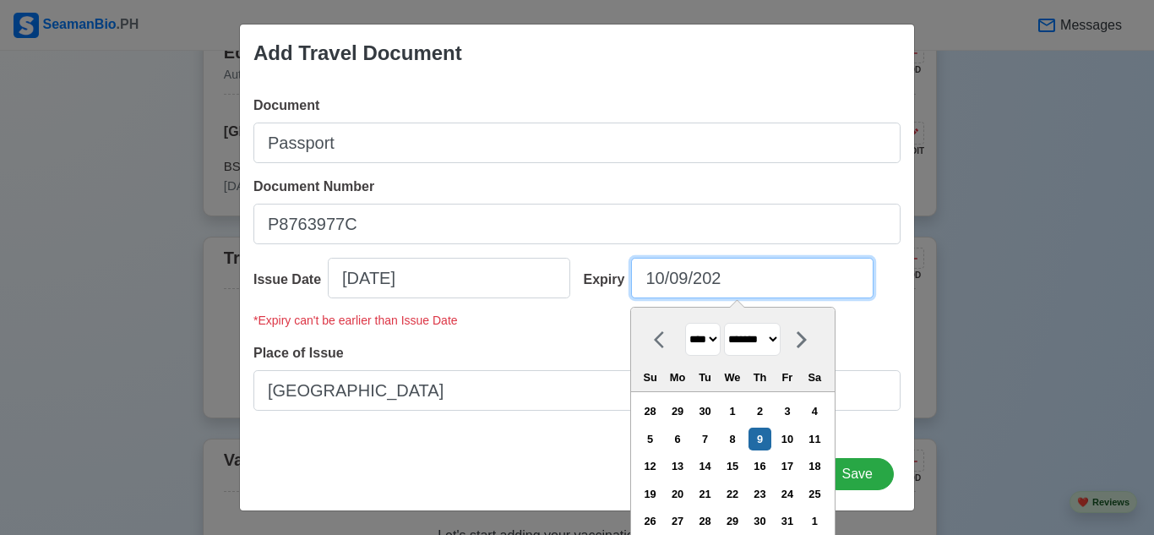
type input "[DATE]"
select select "****"
type input "[DATE]"
select select "****"
type input "[DATE]"
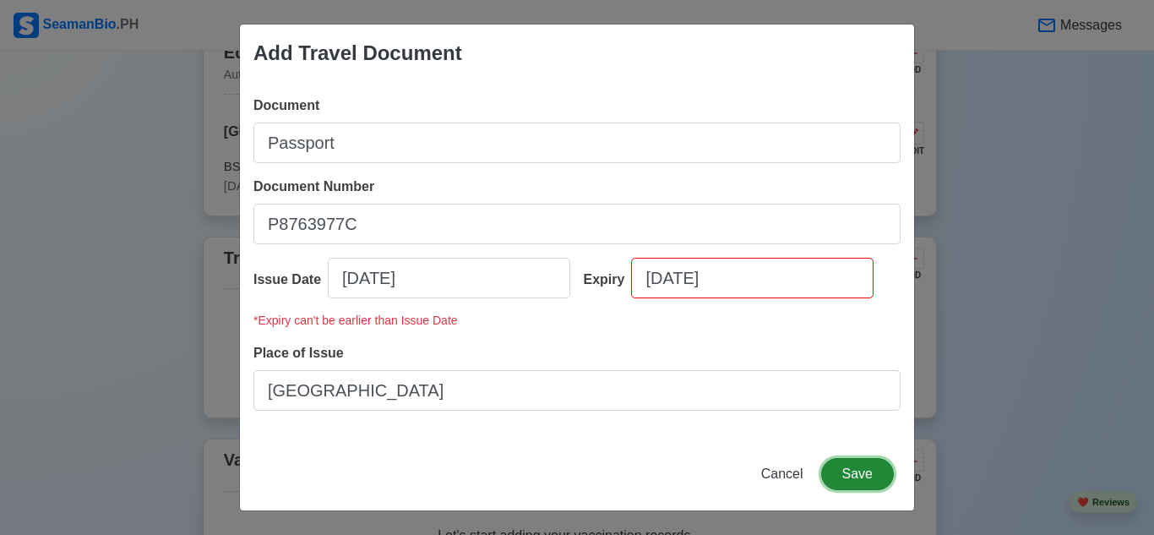
click at [875, 473] on button "Save" at bounding box center [857, 474] width 73 height 32
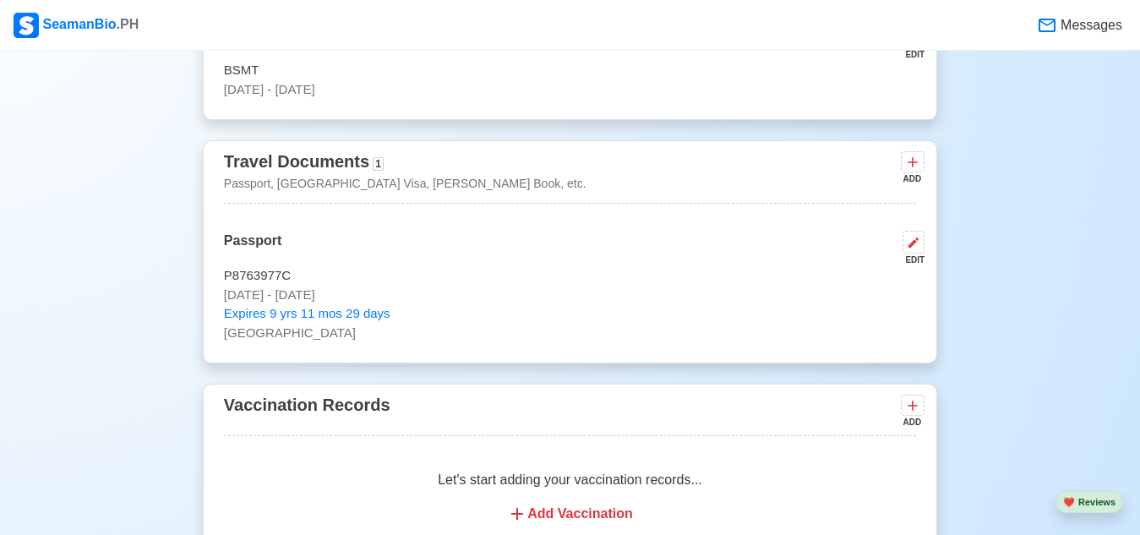
scroll to position [1268, 0]
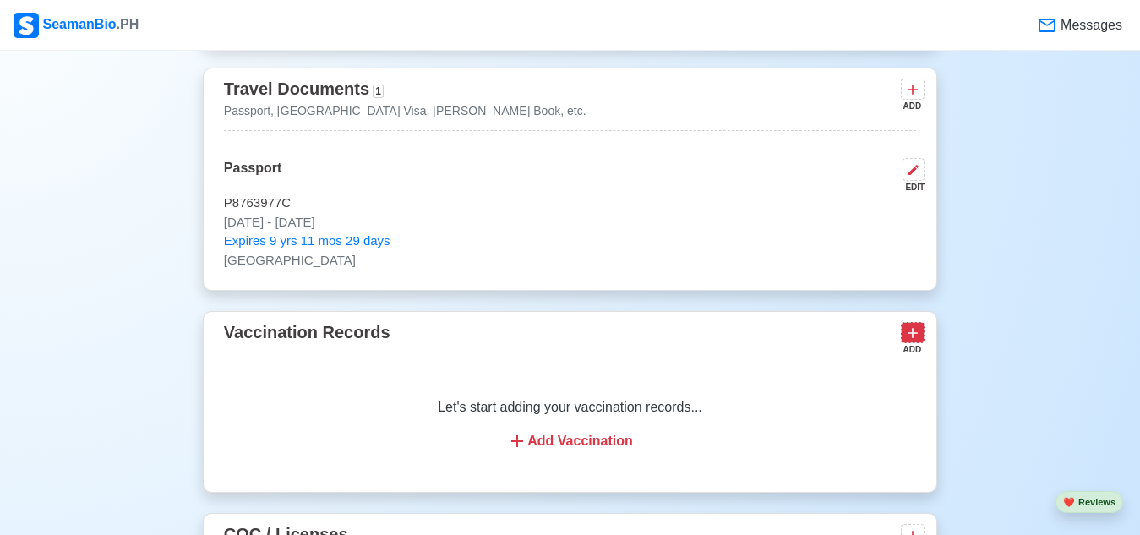
click at [903, 341] on button at bounding box center [913, 332] width 24 height 21
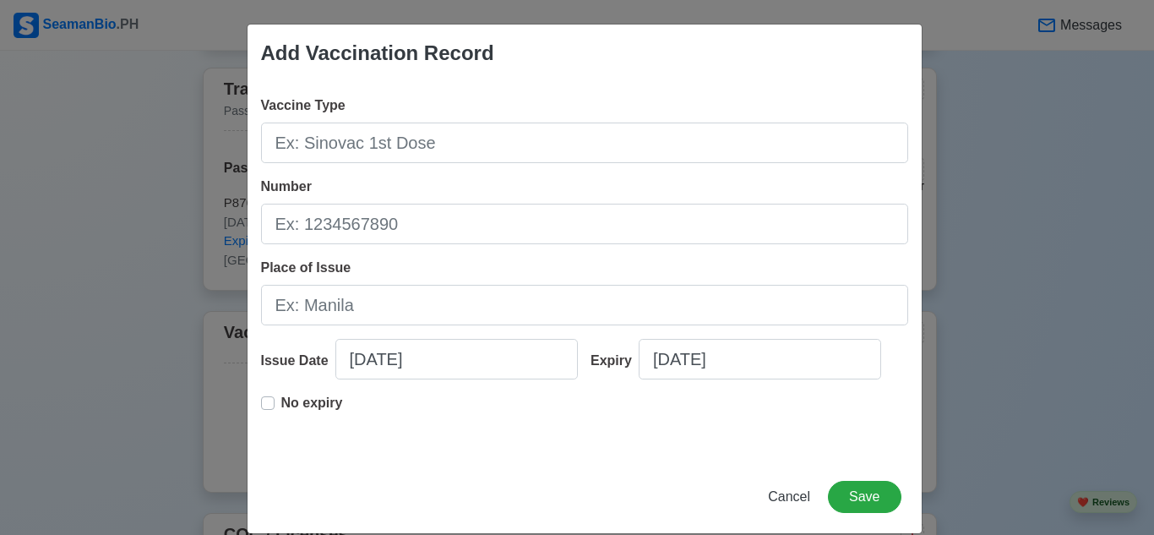
click at [1039, 326] on div "Add Vaccination Record Vaccine Type Number Place of Issue Issue Date [DATE] Exp…" at bounding box center [577, 267] width 1154 height 535
click at [801, 487] on button "Cancel" at bounding box center [789, 497] width 64 height 32
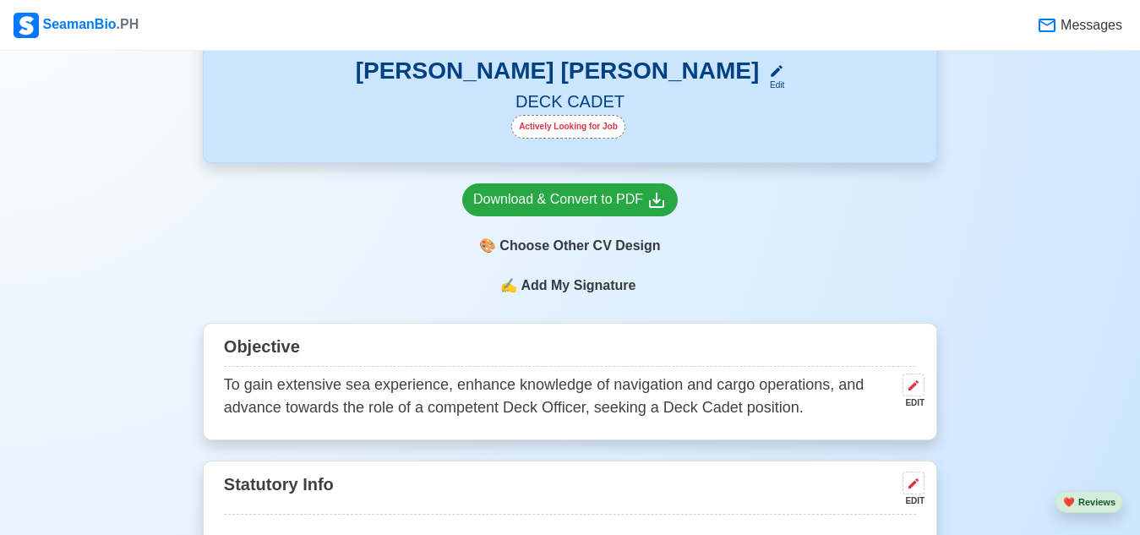
scroll to position [362, 0]
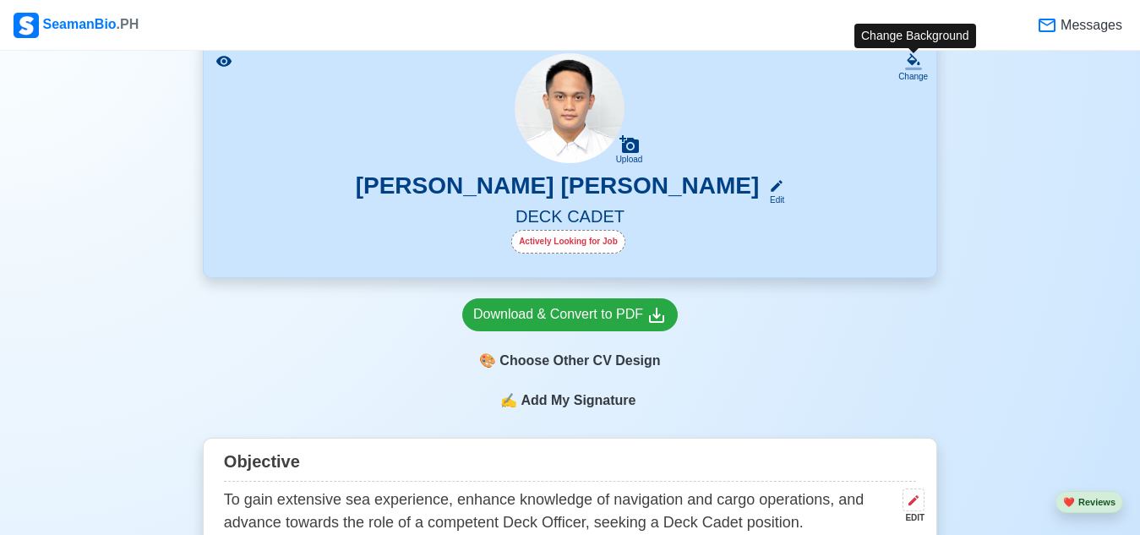
click at [909, 74] on div "Change" at bounding box center [913, 76] width 30 height 13
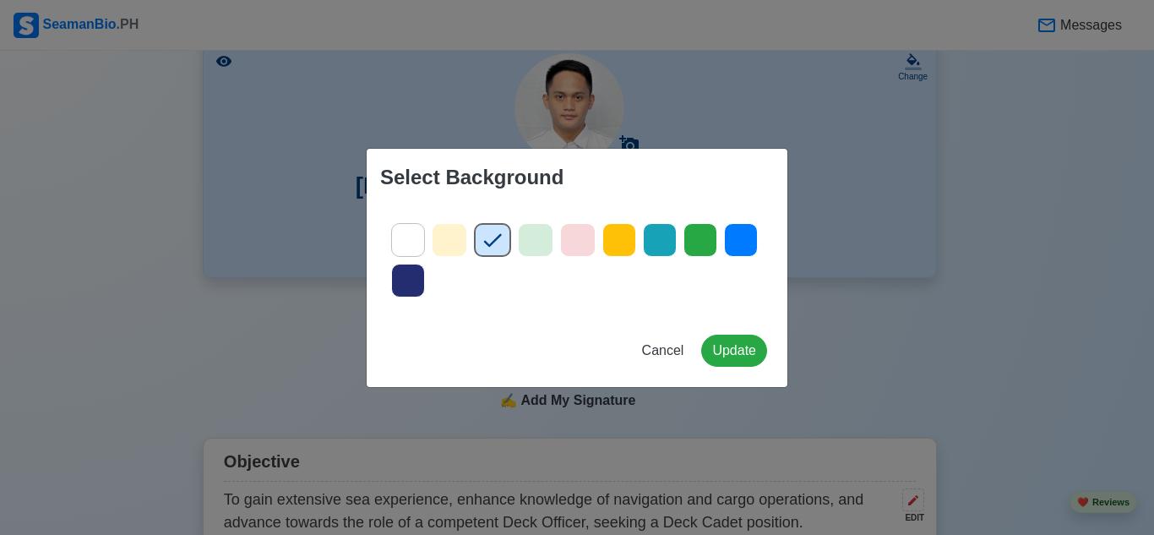
click at [731, 239] on icon at bounding box center [741, 239] width 25 height 25
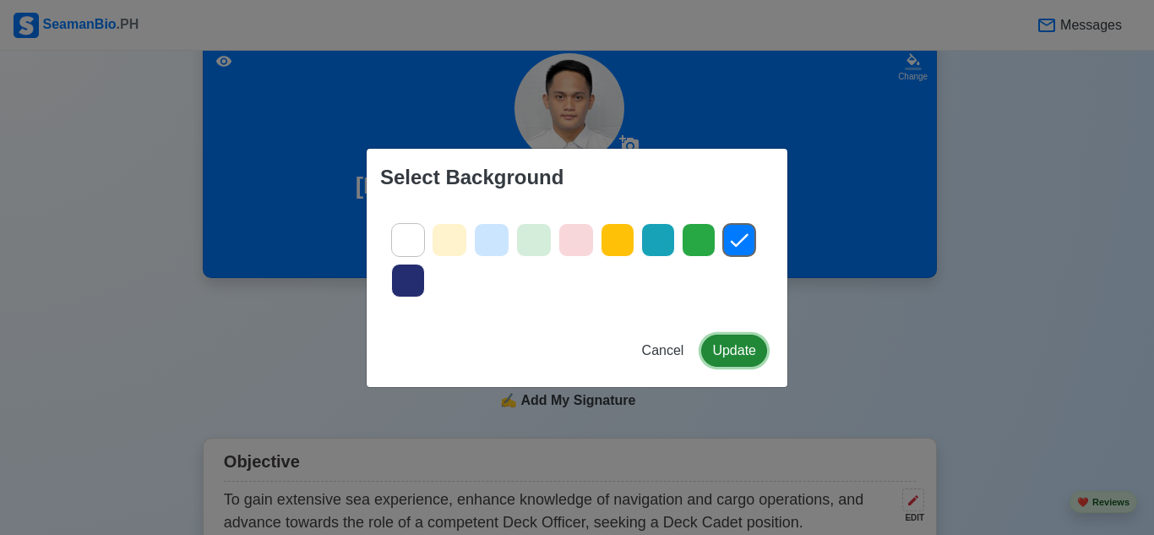
click at [735, 348] on button "Update" at bounding box center [734, 351] width 66 height 32
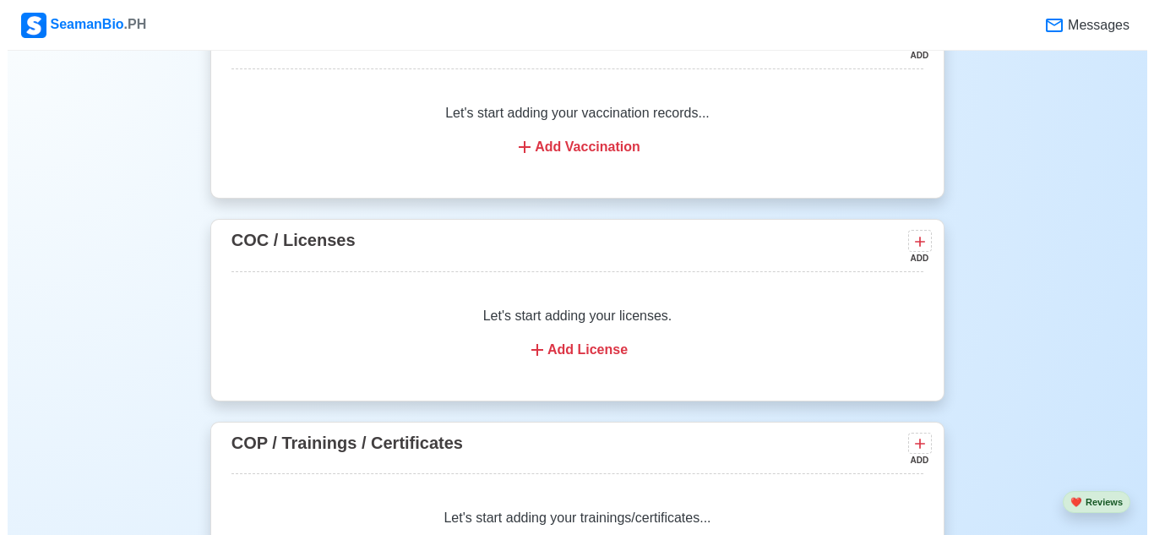
scroll to position [1714, 0]
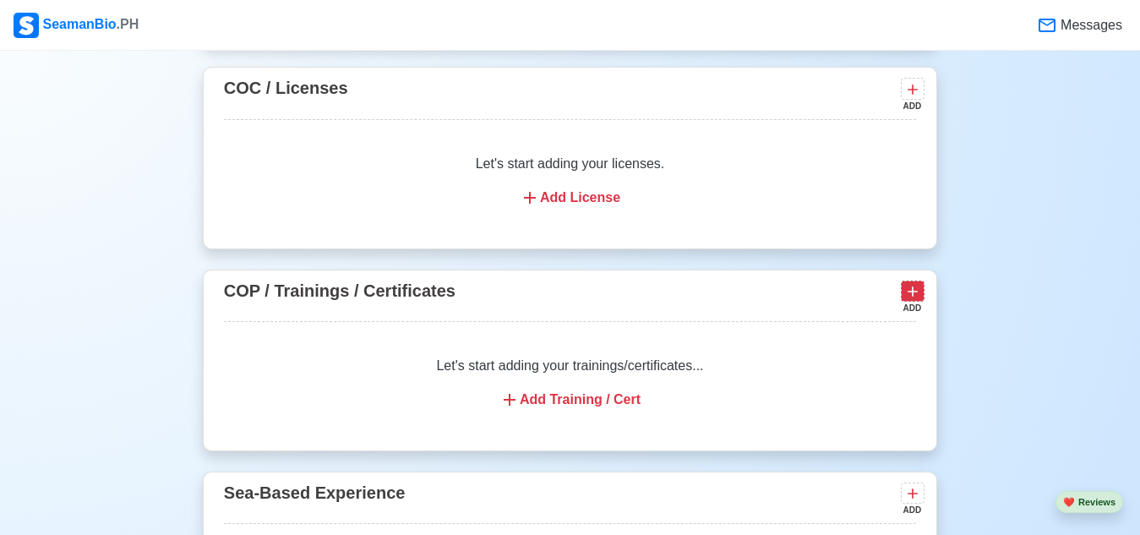
click at [906, 300] on icon at bounding box center [912, 291] width 17 height 17
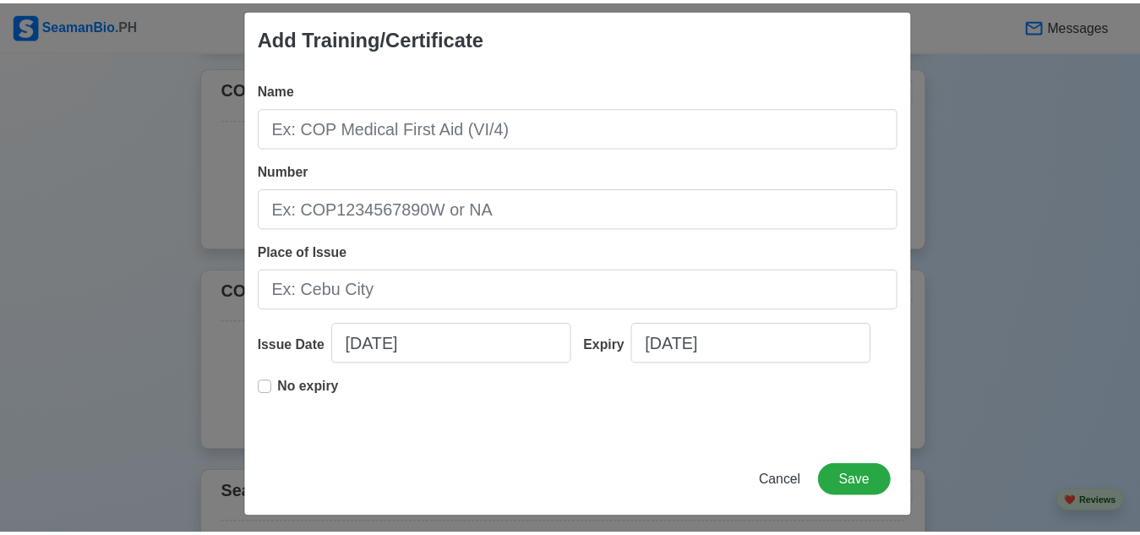
scroll to position [23, 0]
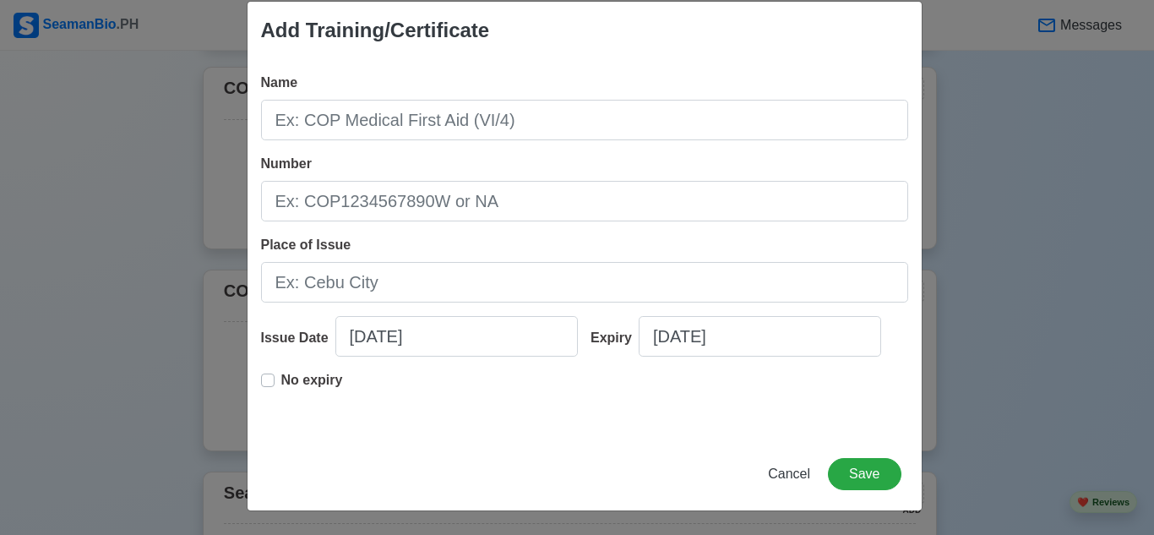
click at [995, 176] on div "Add Training/Certificate Name Number Place of Issue Issue Date [DATE] Expiry [D…" at bounding box center [577, 267] width 1154 height 535
click at [782, 494] on div "Cancel Save" at bounding box center [585, 484] width 674 height 52
click at [789, 481] on span "Cancel" at bounding box center [789, 474] width 42 height 14
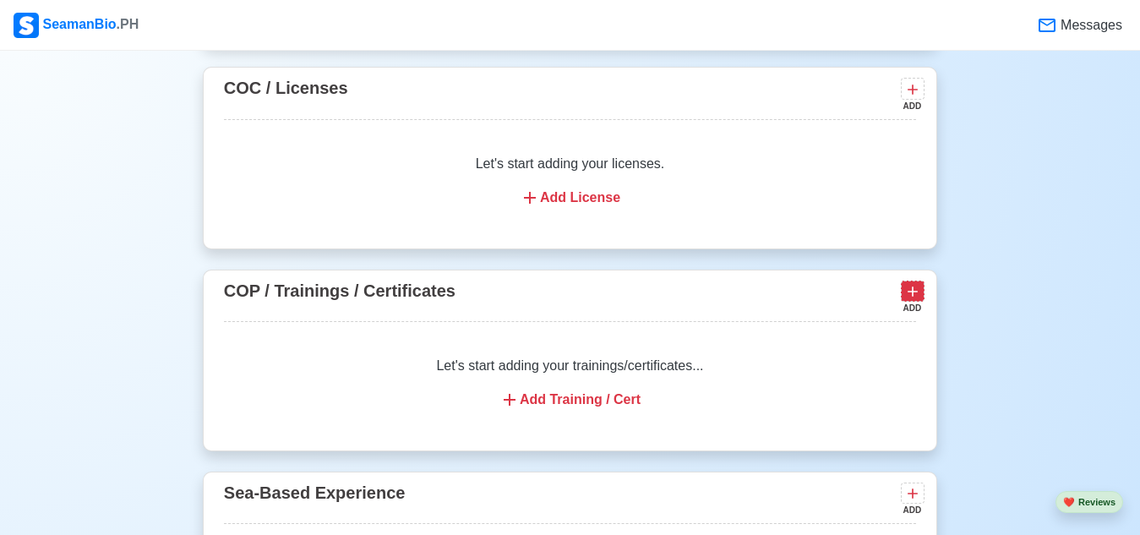
click at [912, 297] on icon at bounding box center [912, 291] width 17 height 17
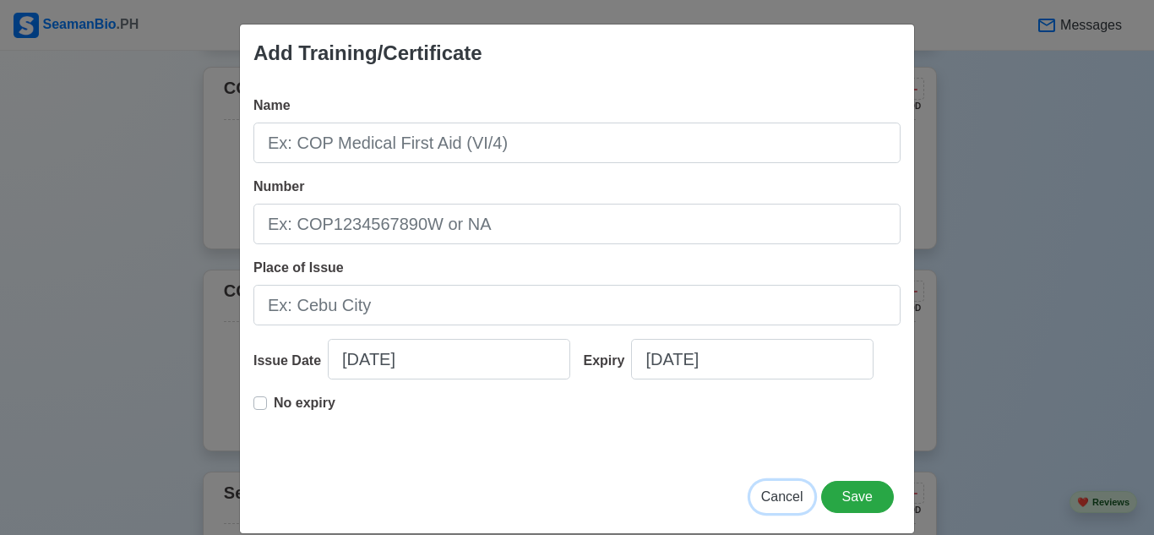
click at [772, 489] on span "Cancel" at bounding box center [782, 496] width 42 height 14
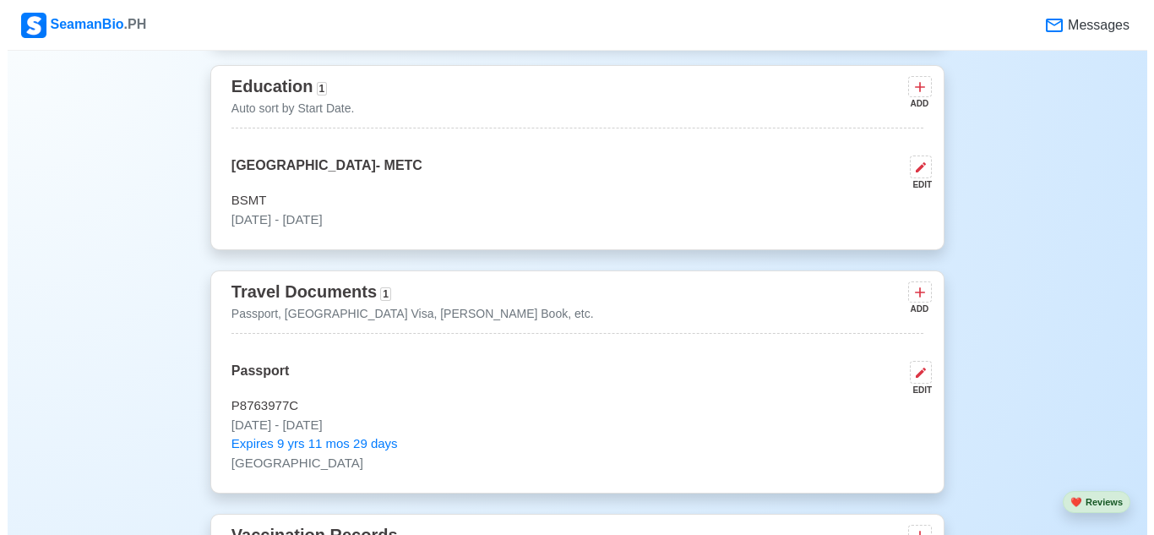
scroll to position [1038, 0]
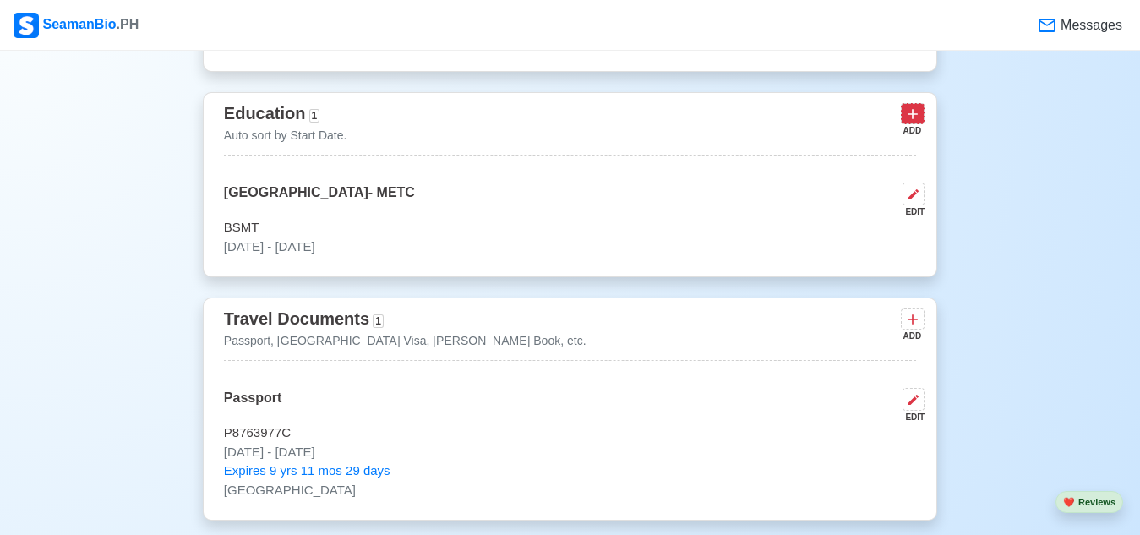
click at [911, 123] on icon at bounding box center [912, 114] width 17 height 17
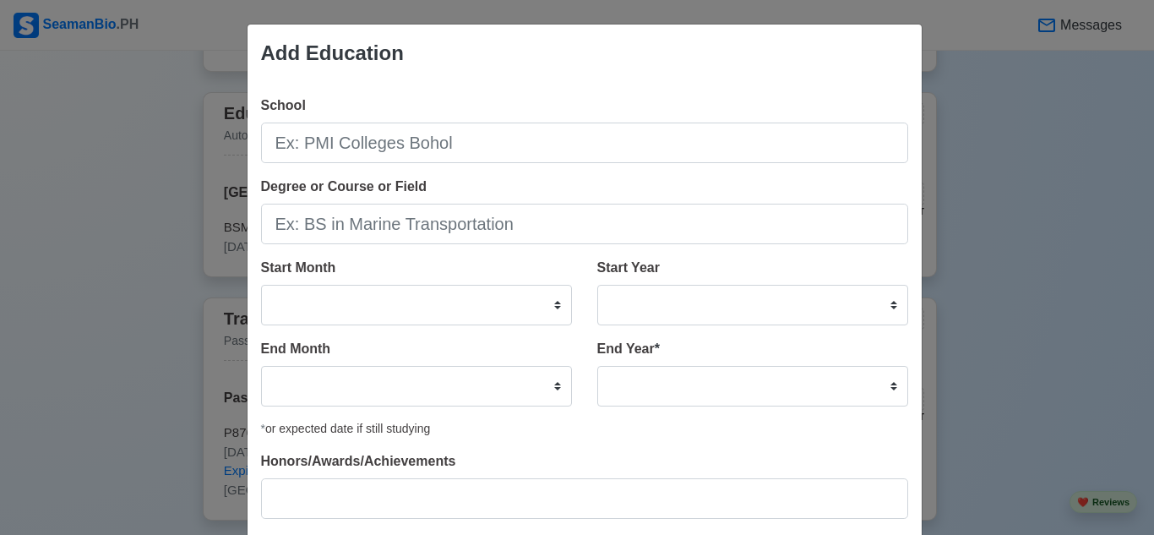
click at [1022, 270] on div "Add Education School Degree or Course or Field Start Month January February Mar…" at bounding box center [577, 267] width 1154 height 535
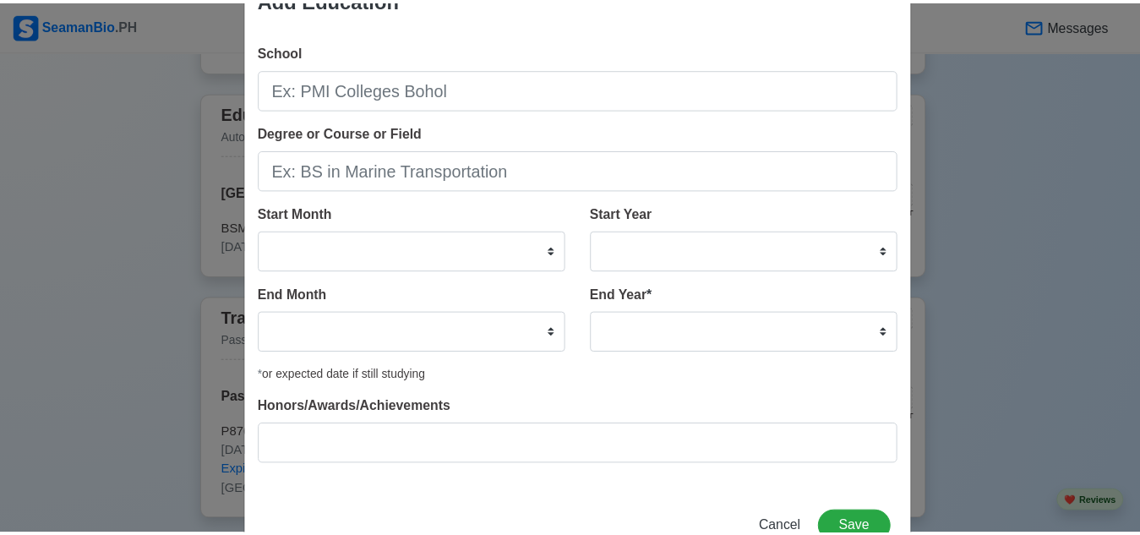
scroll to position [108, 0]
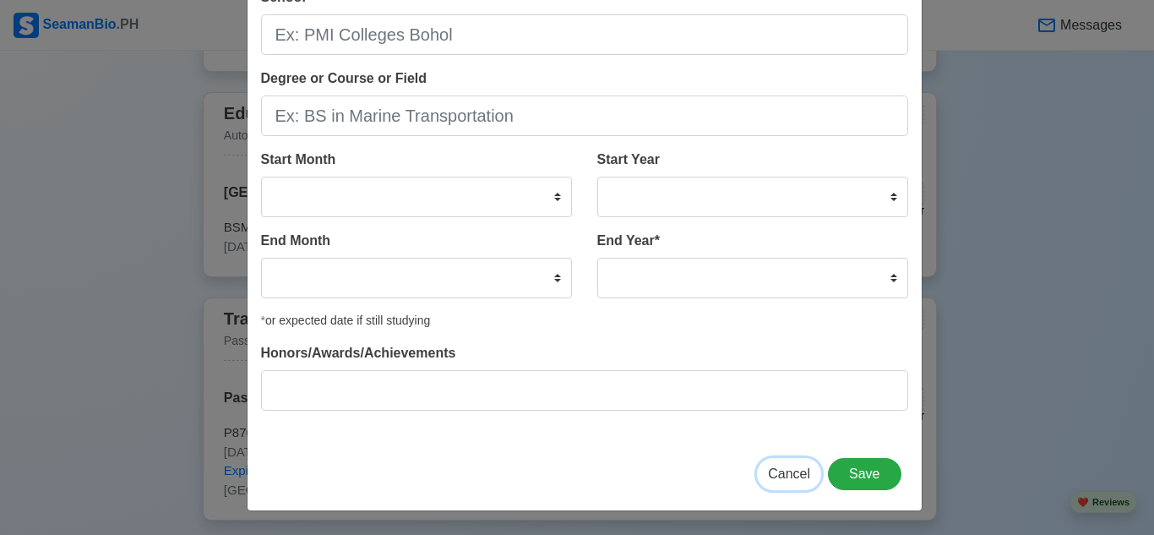
drag, startPoint x: 788, startPoint y: 478, endPoint x: 747, endPoint y: 354, distance: 130.7
click at [788, 478] on span "Cancel" at bounding box center [789, 474] width 42 height 14
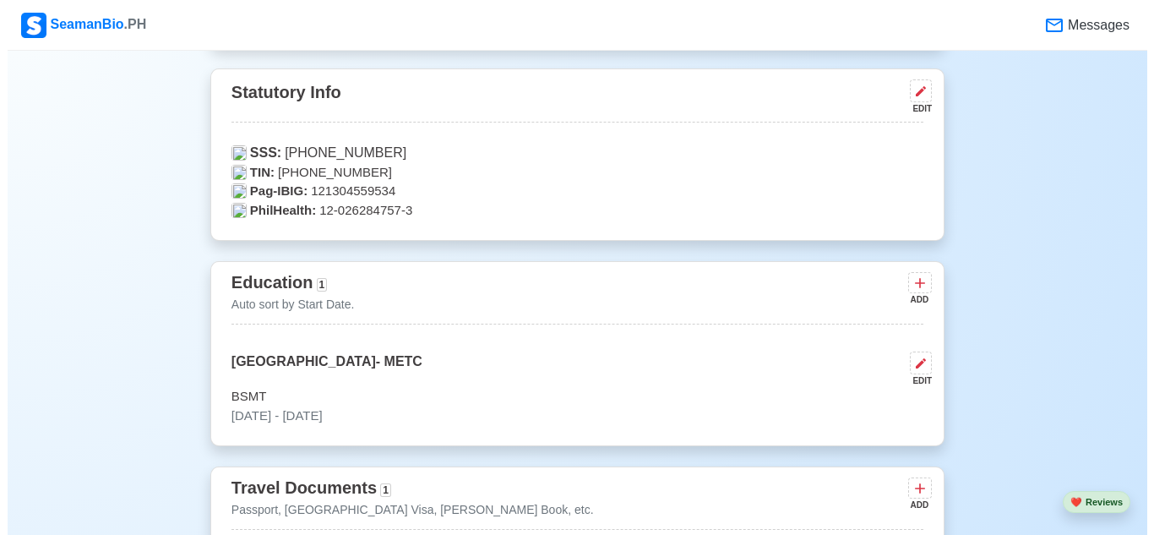
scroll to position [953, 0]
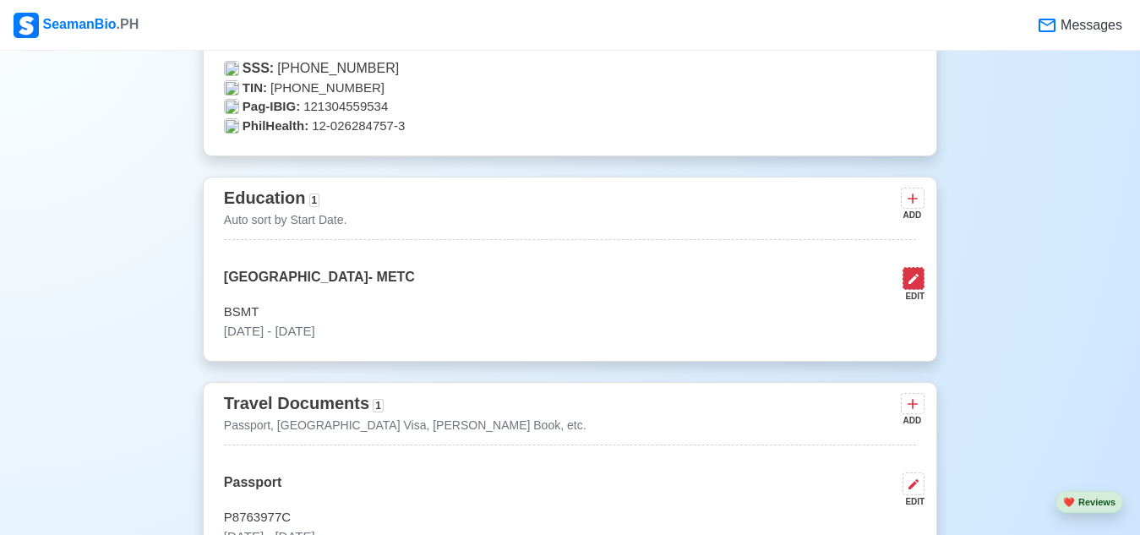
click at [909, 286] on icon at bounding box center [914, 279] width 14 height 14
select select "June"
select select "2022"
select select "June"
select select "2025"
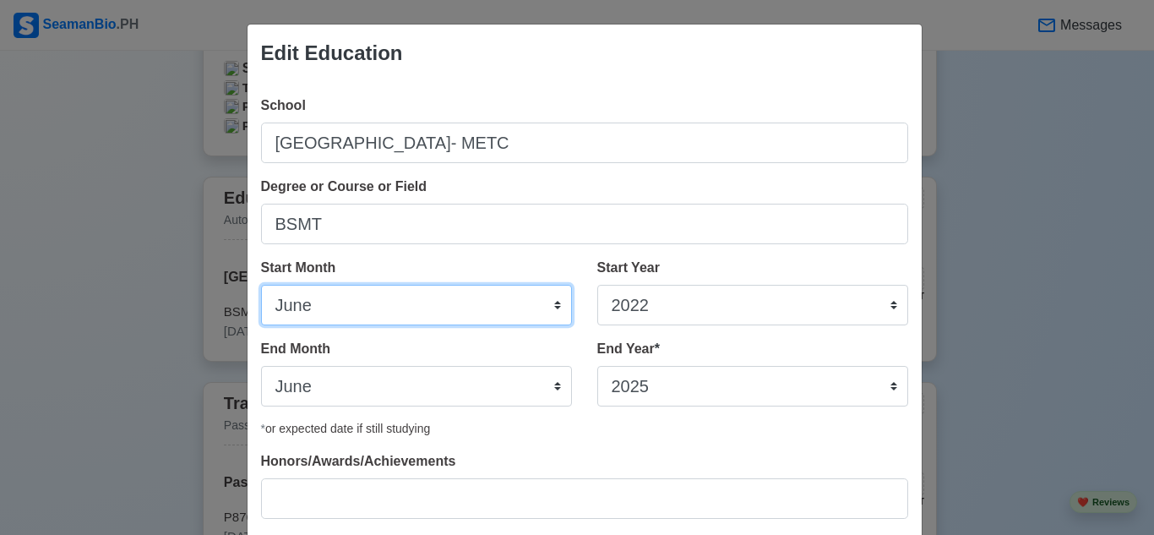
click at [552, 300] on select "January February March April May June July August September October November De…" at bounding box center [416, 305] width 311 height 41
select select "August"
click at [261, 285] on select "January February March April May June July August September October November De…" at bounding box center [416, 305] width 311 height 41
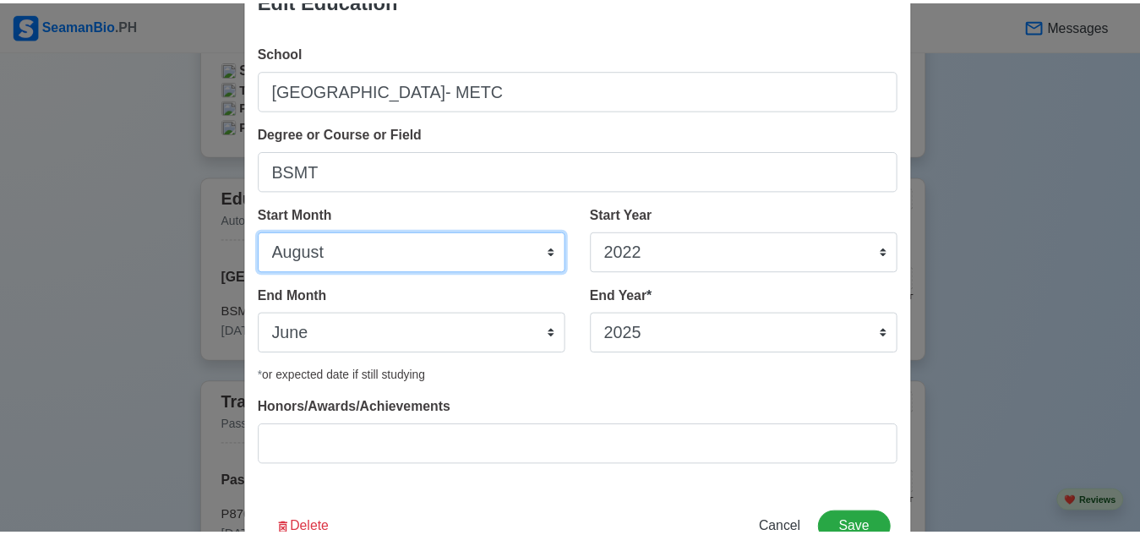
scroll to position [108, 0]
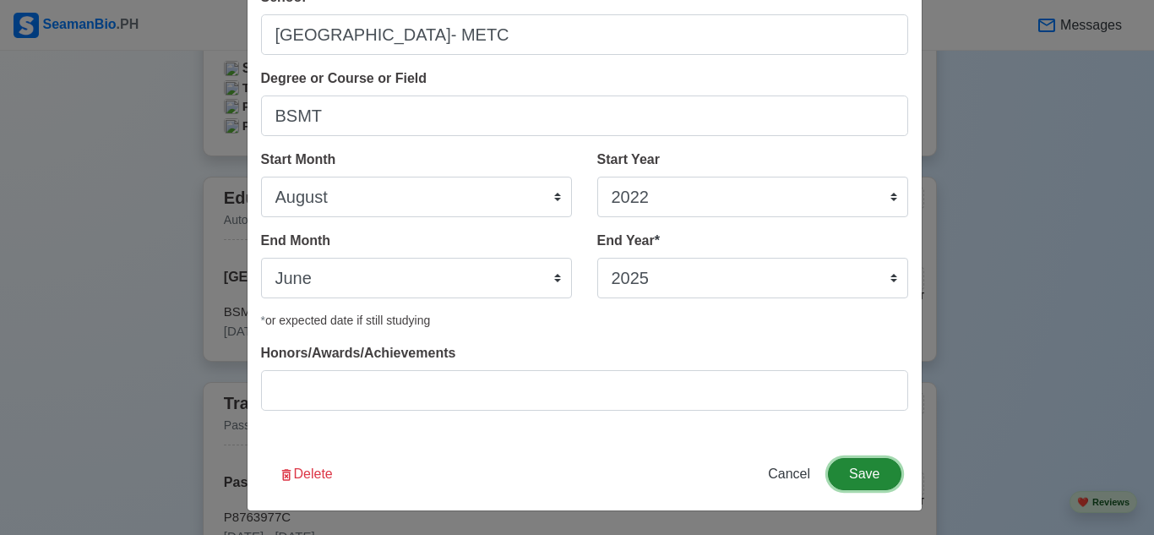
click at [873, 467] on button "Save" at bounding box center [864, 474] width 73 height 32
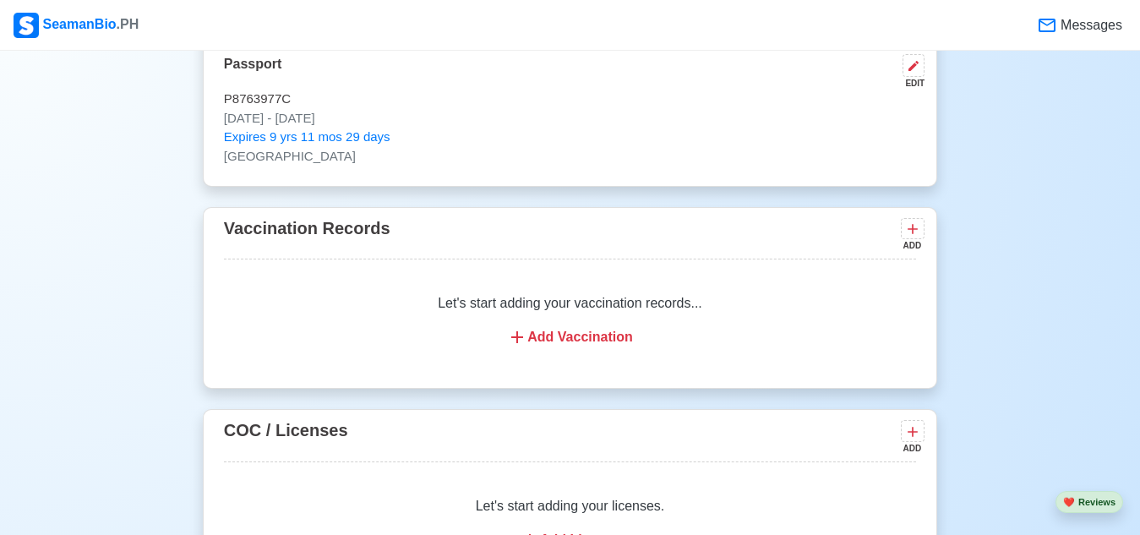
scroll to position [1376, 0]
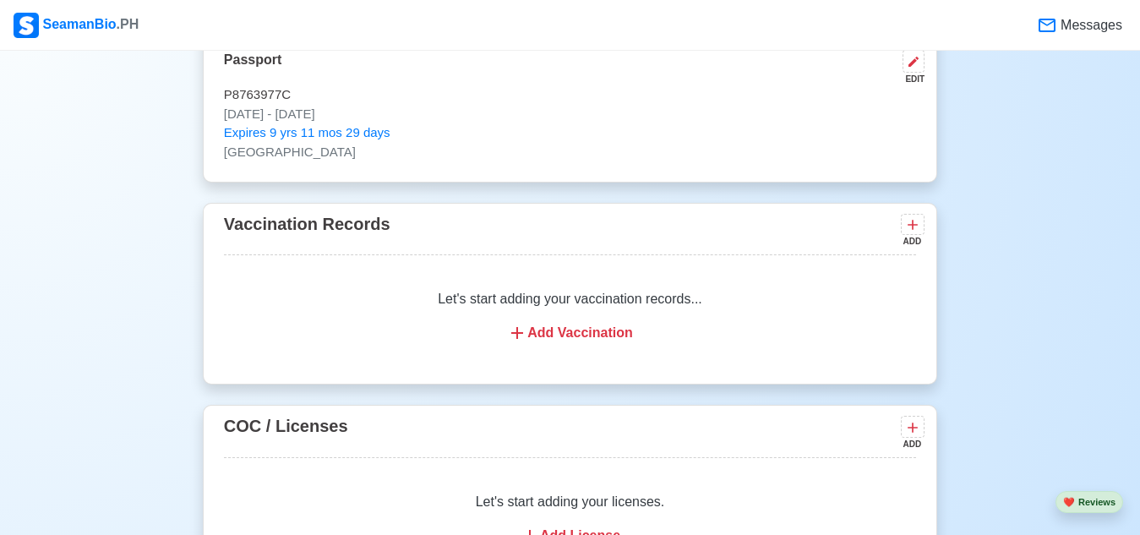
click at [577, 329] on div "Add Vaccination" at bounding box center [570, 333] width 652 height 20
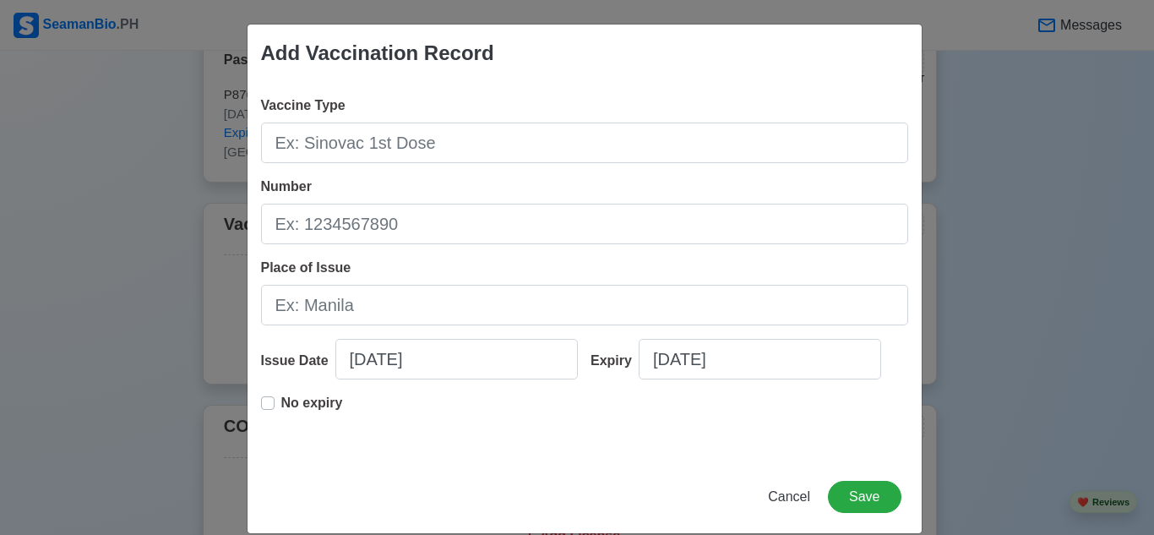
click at [164, 279] on div "Add Vaccination Record Vaccine Type Number Place of Issue Issue Date [DATE] Exp…" at bounding box center [577, 267] width 1154 height 535
click at [782, 502] on span "Cancel" at bounding box center [789, 496] width 42 height 14
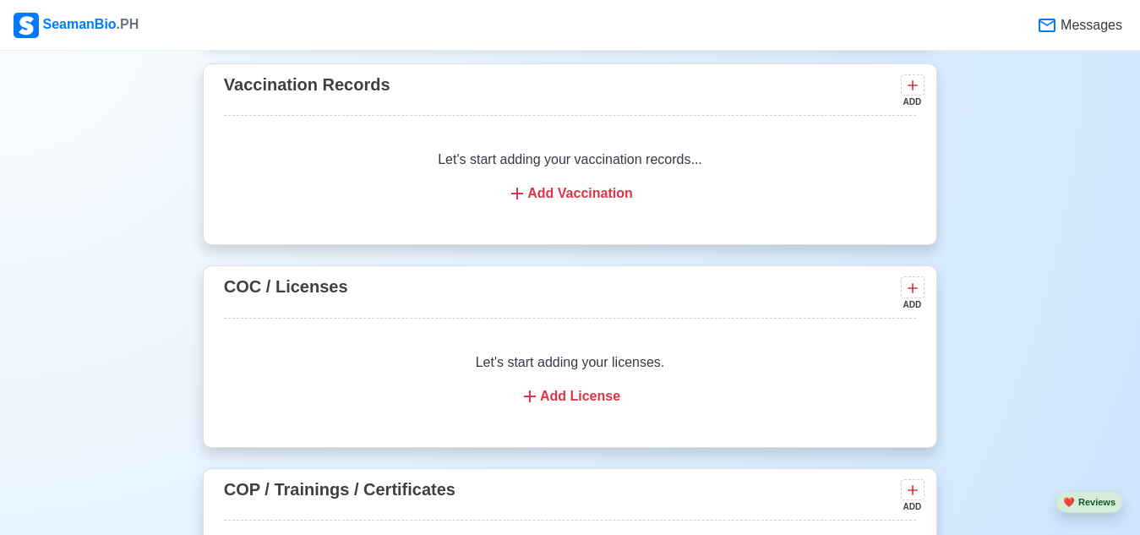
scroll to position [1545, 0]
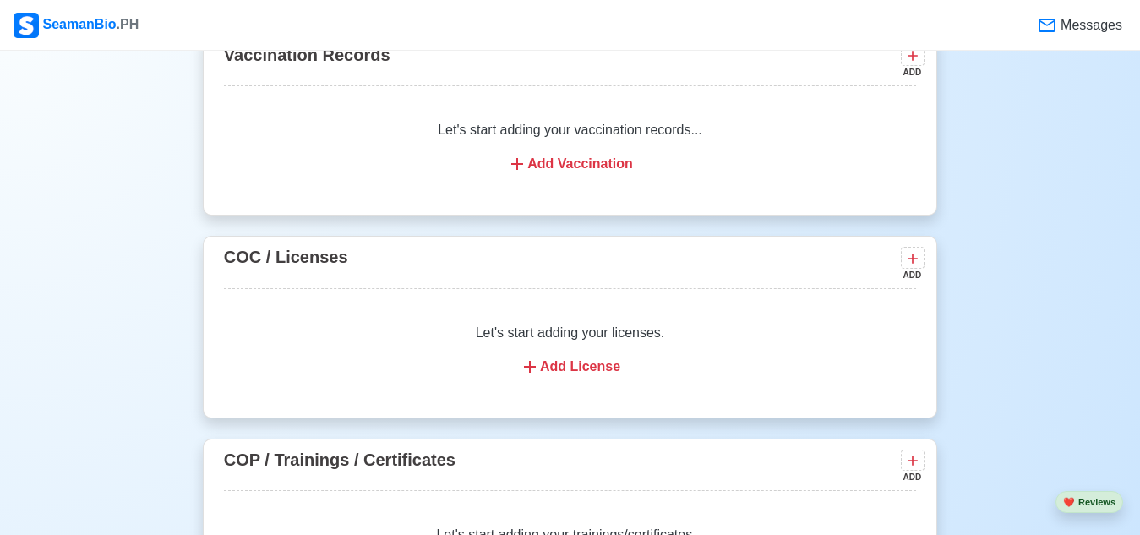
click at [567, 377] on div "Add License" at bounding box center [570, 367] width 652 height 20
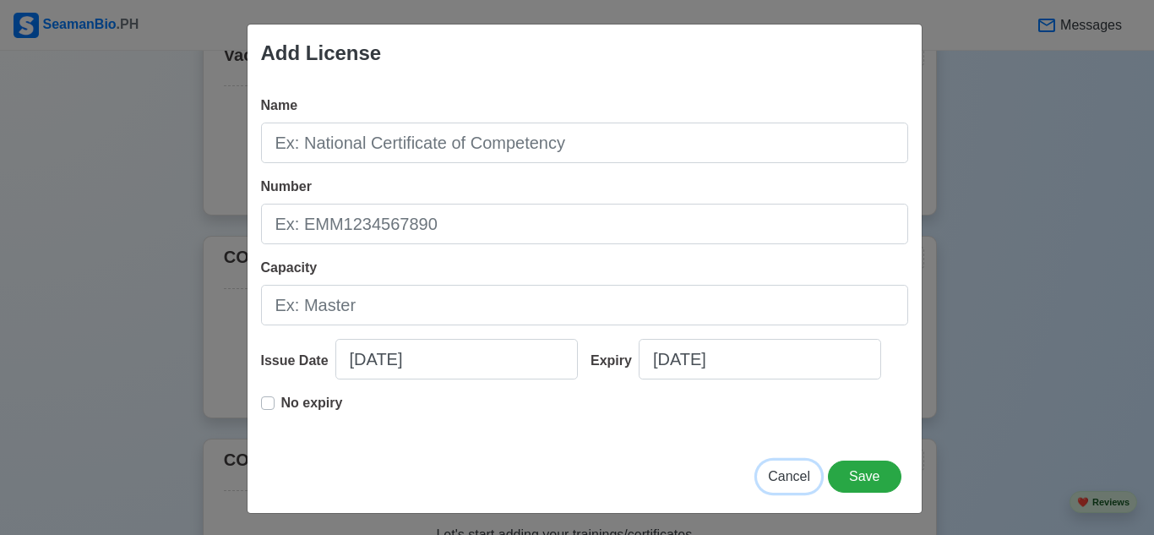
click at [791, 480] on span "Cancel" at bounding box center [789, 476] width 42 height 14
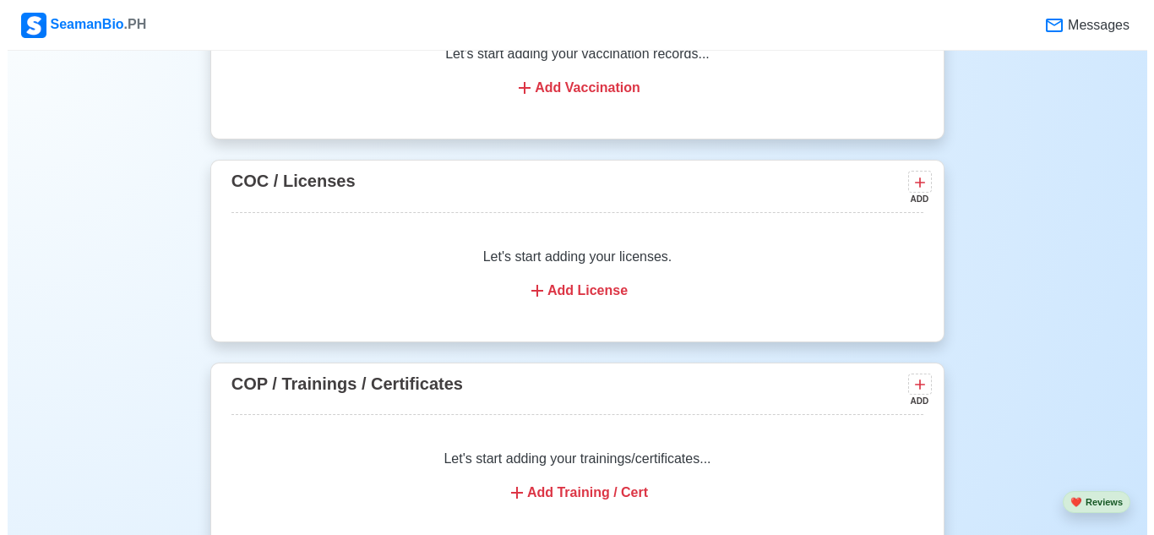
scroll to position [1714, 0]
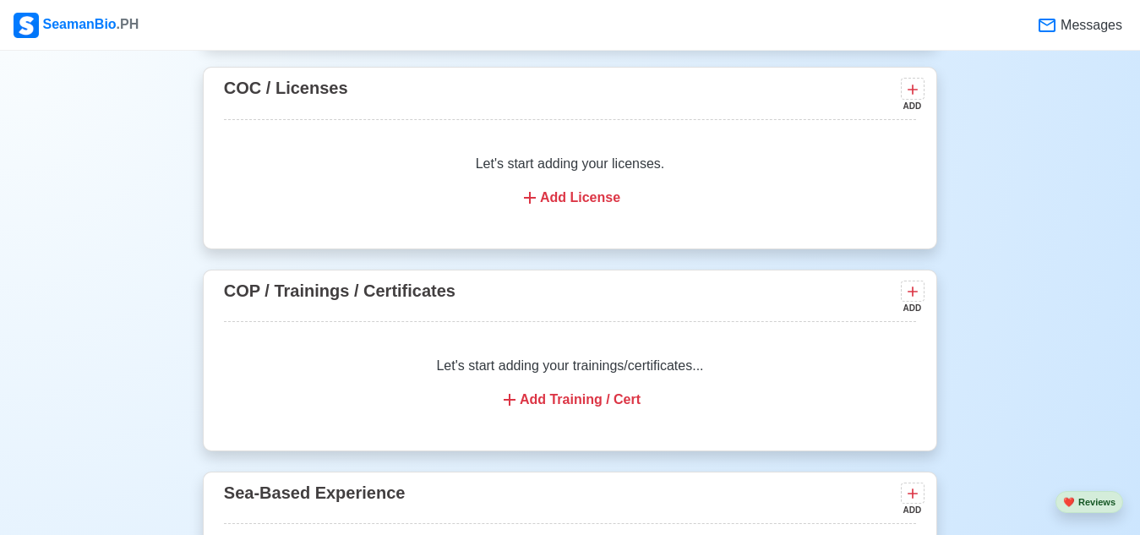
click at [571, 404] on div "Add Training / Cert" at bounding box center [570, 400] width 652 height 20
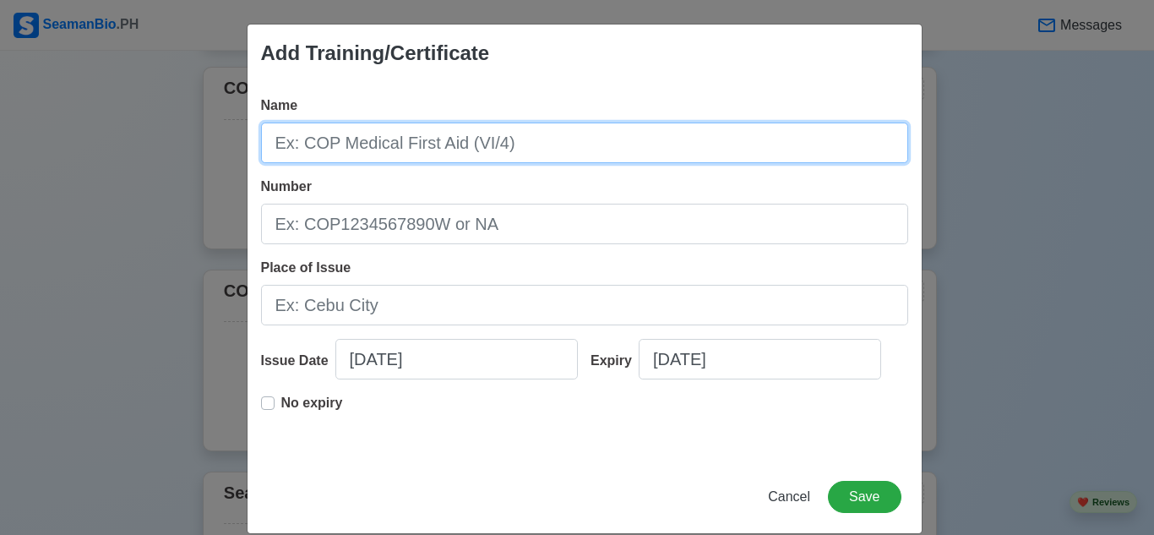
click at [507, 150] on input "Name" at bounding box center [584, 143] width 647 height 41
type input "C"
type input "COP BASIC TRAINING A-VI/1"
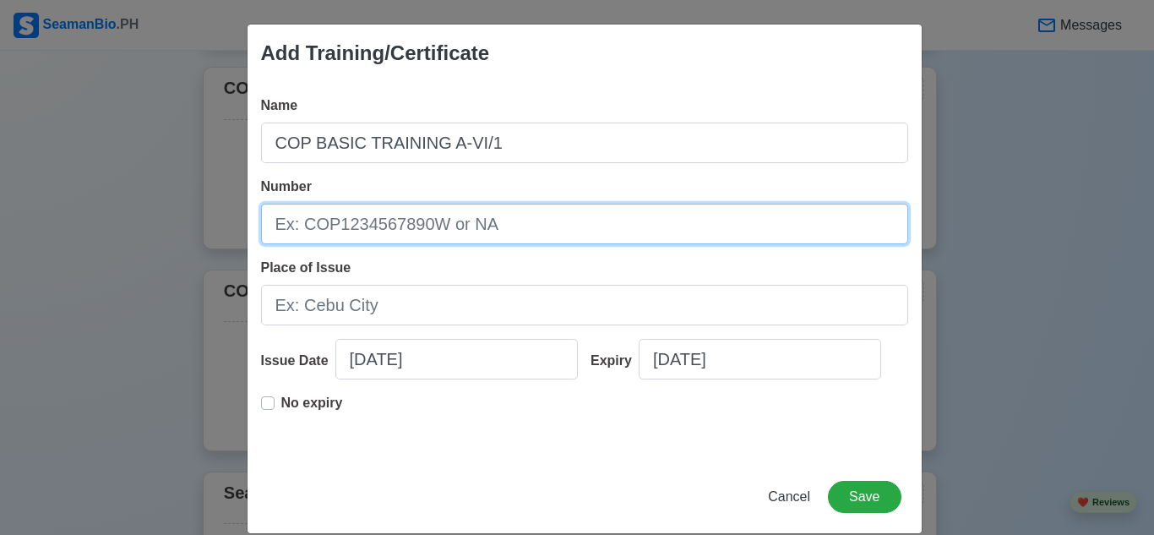
click at [382, 227] on input "Number" at bounding box center [584, 224] width 647 height 41
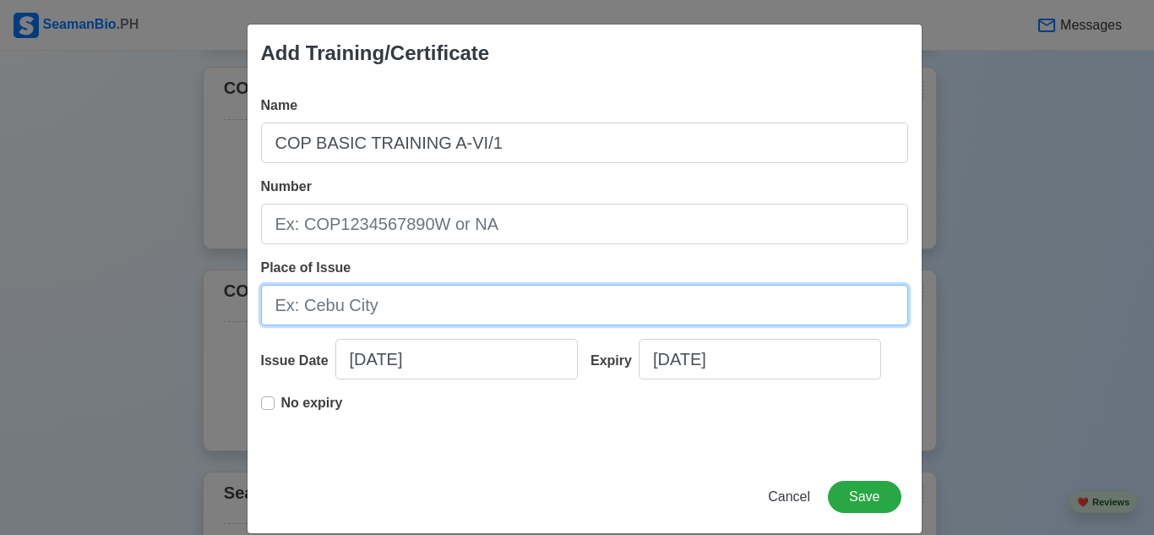
click at [374, 311] on input "Place of Issue" at bounding box center [584, 305] width 647 height 41
type input "[GEOGRAPHIC_DATA]"
click at [377, 297] on input "[GEOGRAPHIC_DATA]" at bounding box center [584, 305] width 647 height 41
click at [407, 318] on input "[GEOGRAPHIC_DATA]" at bounding box center [584, 305] width 647 height 41
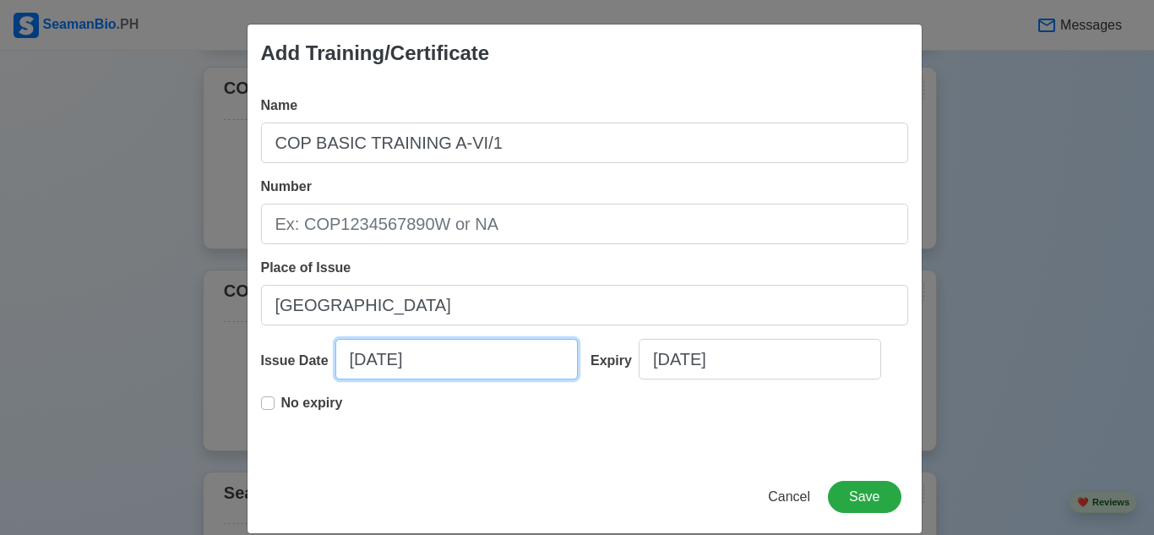
click at [435, 370] on input "[DATE]" at bounding box center [457, 359] width 243 height 41
select select "****"
select select "*******"
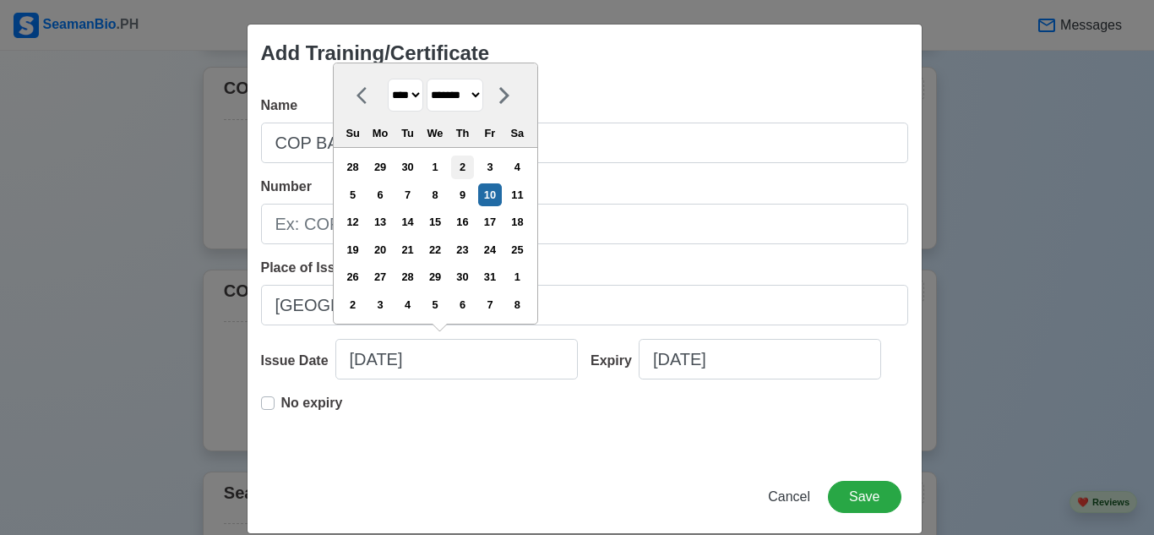
click at [464, 173] on div "2" at bounding box center [462, 167] width 23 height 23
type input "[DATE]"
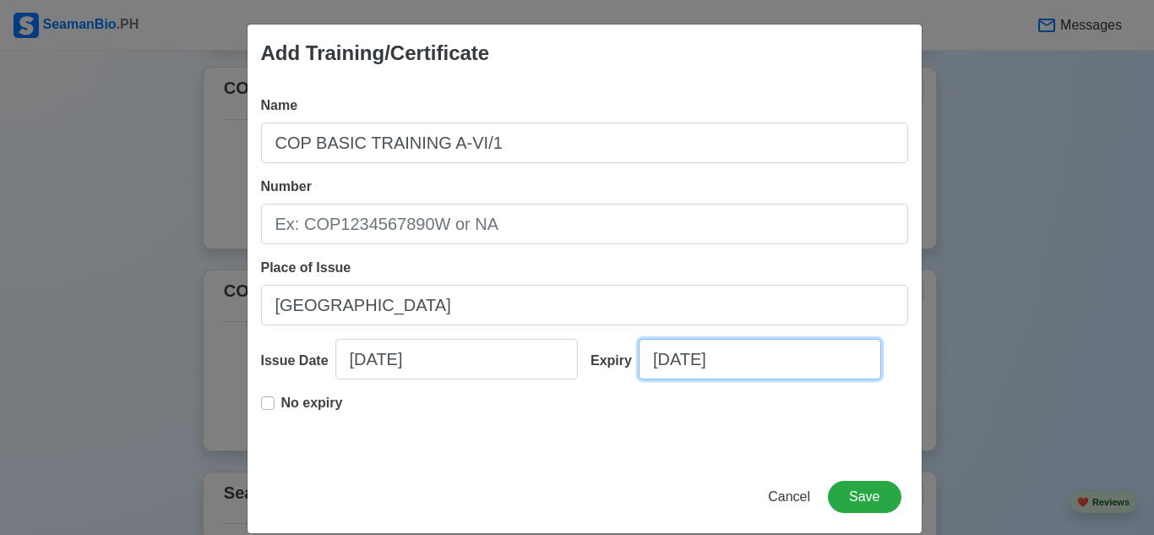
select select "****"
select select "*******"
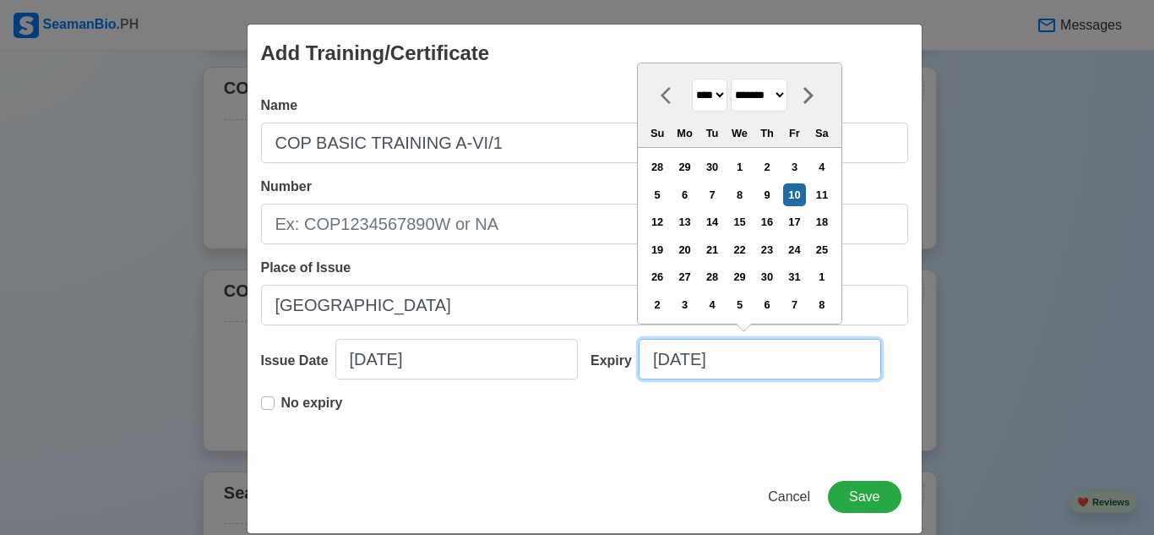
click at [759, 357] on input "[DATE]" at bounding box center [760, 359] width 243 height 41
click at [725, 92] on select "**** **** **** **** **** **** **** **** **** **** **** **** **** **** **** ****…" at bounding box center [709, 95] width 35 height 33
select select "****"
click at [692, 79] on select "**** **** **** **** **** **** **** **** **** **** **** **** **** **** **** ****…" at bounding box center [709, 95] width 35 height 33
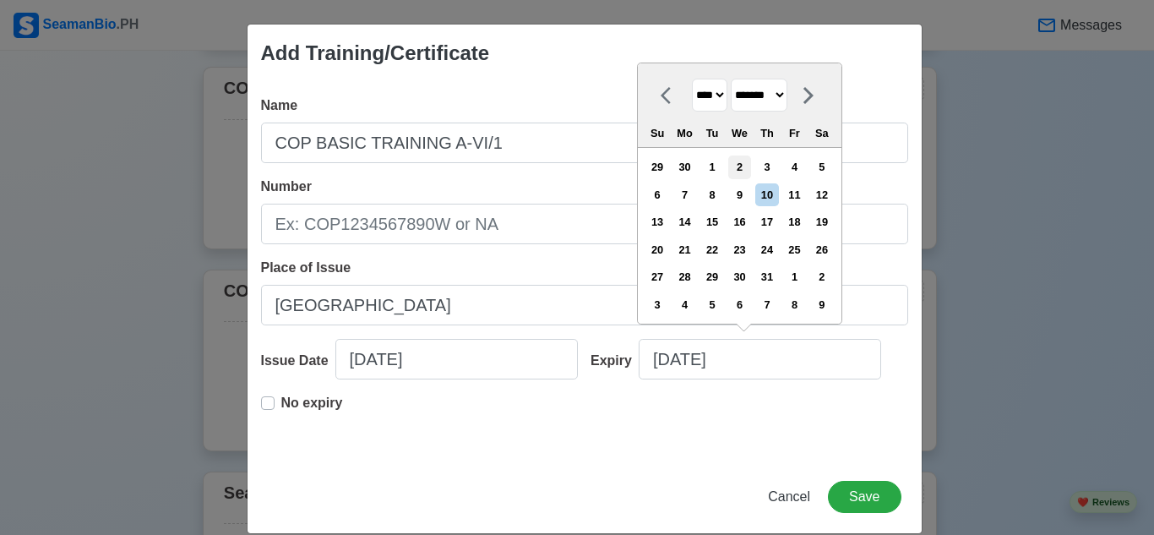
click at [747, 164] on div "2" at bounding box center [740, 167] width 23 height 23
type input "[DATE]"
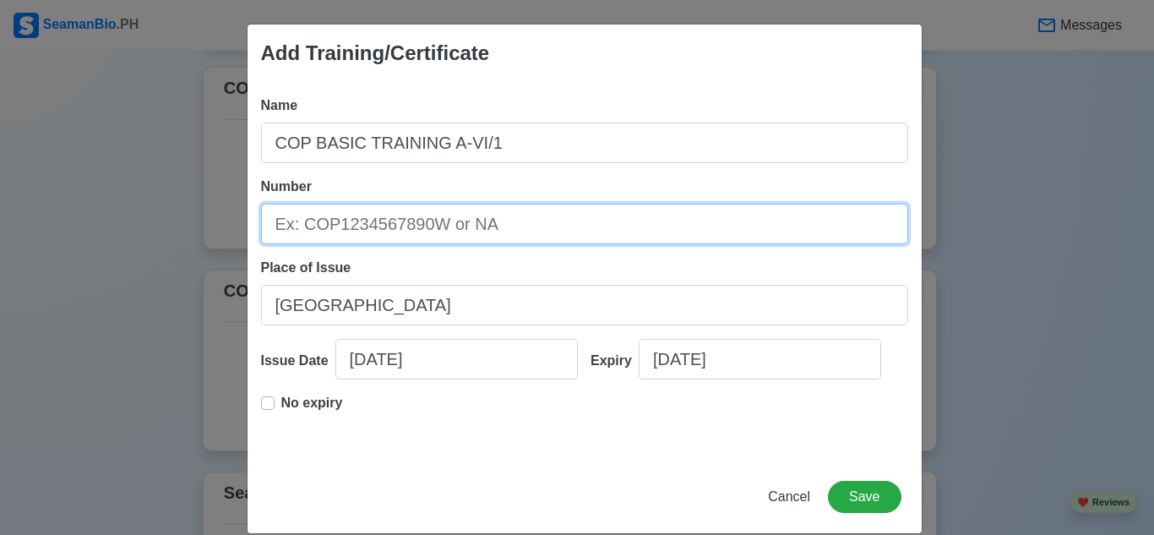
drag, startPoint x: 603, startPoint y: 204, endPoint x: 625, endPoint y: 195, distance: 23.5
click at [624, 185] on div "Number" at bounding box center [584, 211] width 647 height 68
type input "COPBT200123670225"
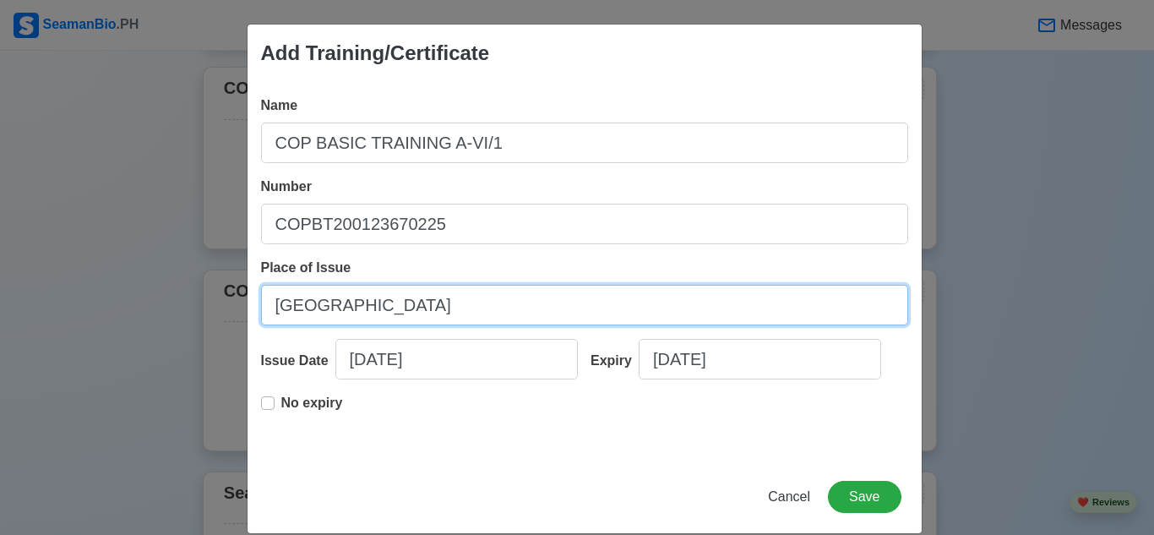
click at [462, 297] on input "[GEOGRAPHIC_DATA]" at bounding box center [584, 305] width 647 height 41
drag, startPoint x: 484, startPoint y: 296, endPoint x: 233, endPoint y: 290, distance: 251.1
click at [233, 290] on div "Add Training/Certificate Name COP BASIC TRAINING A-VI/1 Number COPBT20012367022…" at bounding box center [577, 267] width 1154 height 535
type input "[GEOGRAPHIC_DATA]"
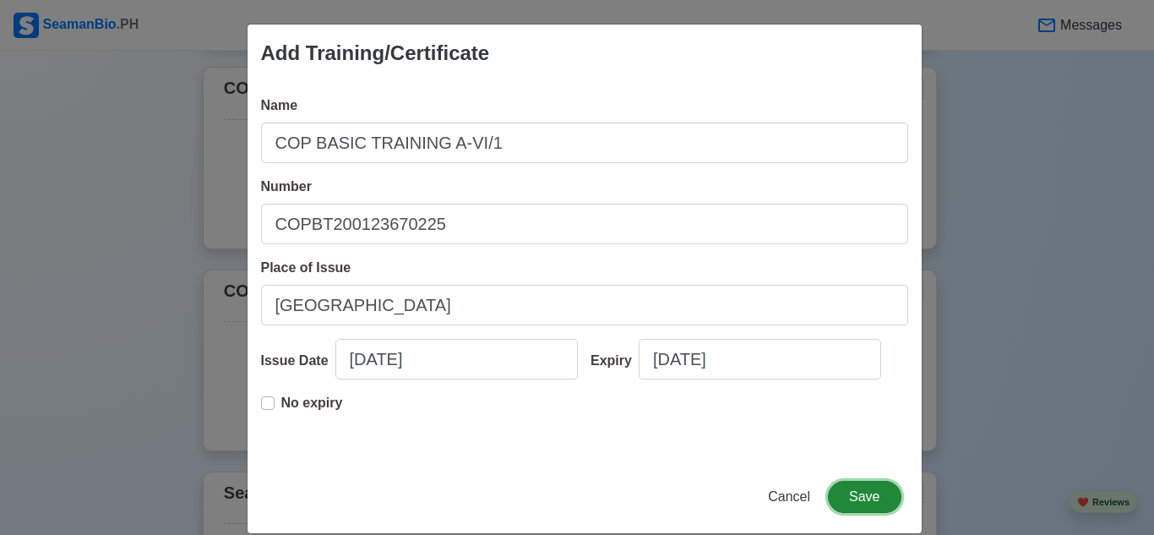
click at [878, 494] on button "Save" at bounding box center [864, 497] width 73 height 32
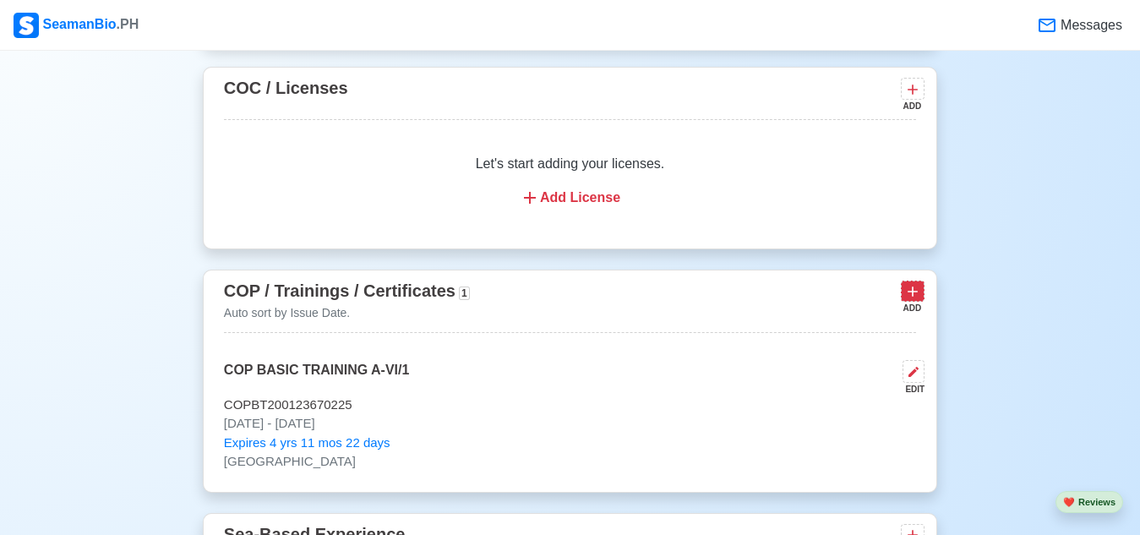
click at [921, 291] on icon at bounding box center [912, 291] width 17 height 17
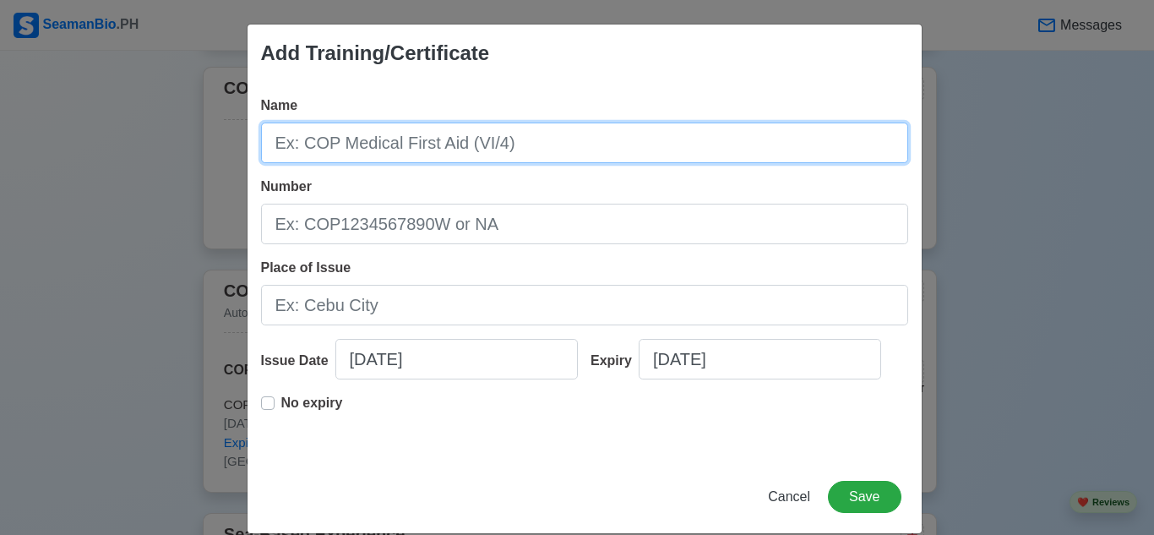
click at [402, 139] on input "Name" at bounding box center [584, 143] width 647 height 41
type input "C"
type input "COP SSATSDSD"
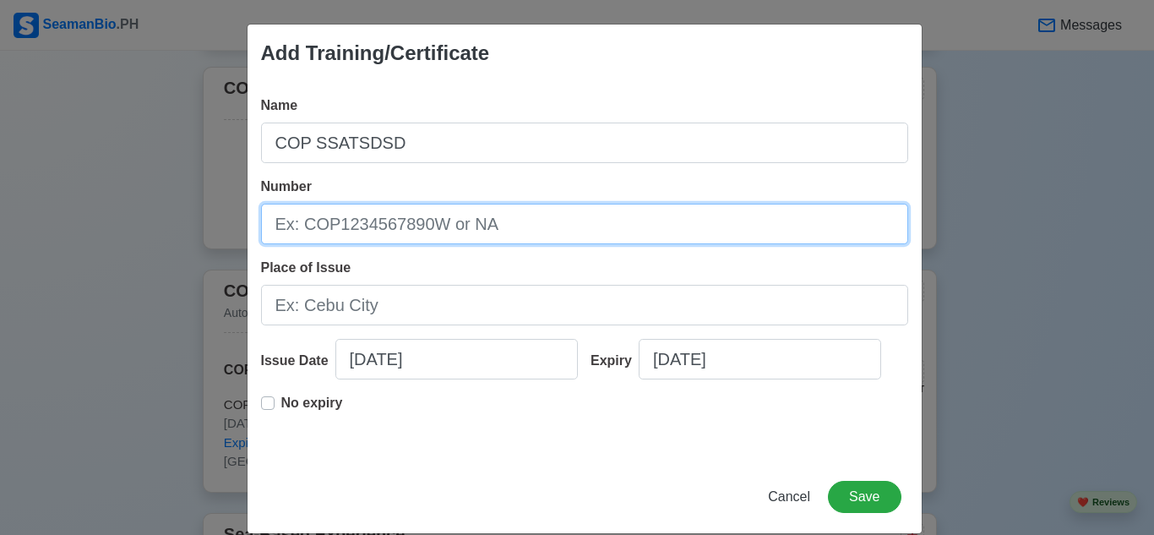
click at [425, 231] on input "Number" at bounding box center [584, 224] width 647 height 41
type input "COPSDSD200032520425"
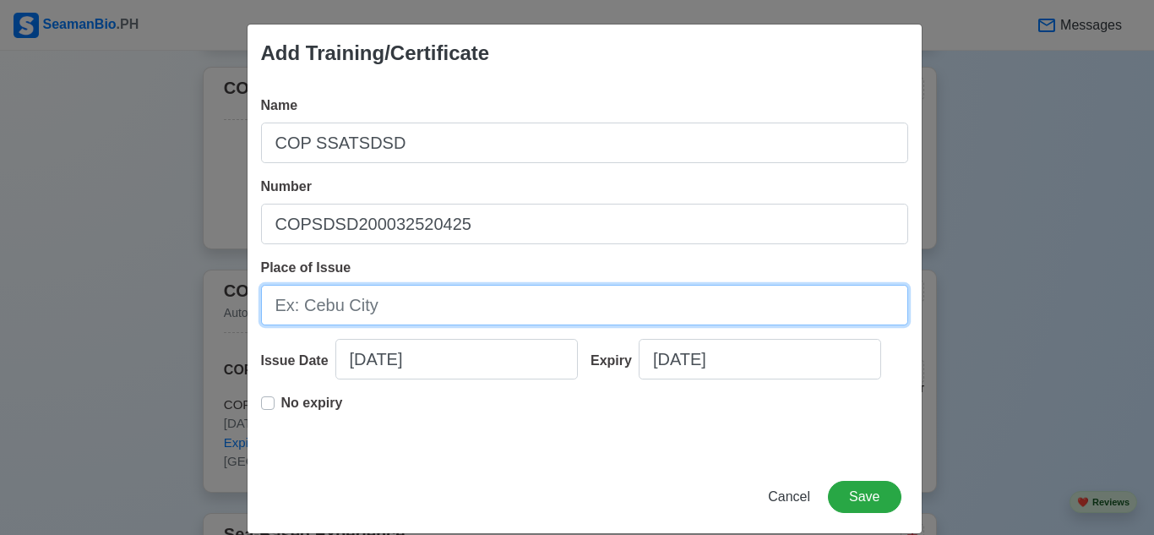
drag, startPoint x: 339, startPoint y: 300, endPoint x: 352, endPoint y: 315, distance: 19.8
click at [339, 300] on input "Place of Issue" at bounding box center [584, 305] width 647 height 41
type input "[GEOGRAPHIC_DATA]"
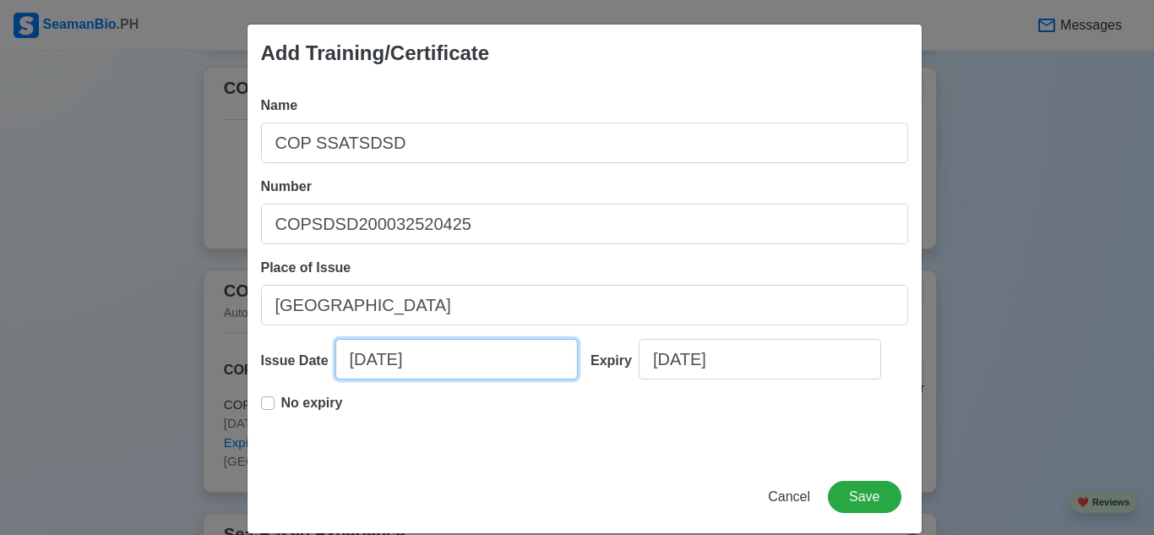
click at [354, 359] on input "[DATE]" at bounding box center [457, 359] width 243 height 41
select select "****"
select select "*******"
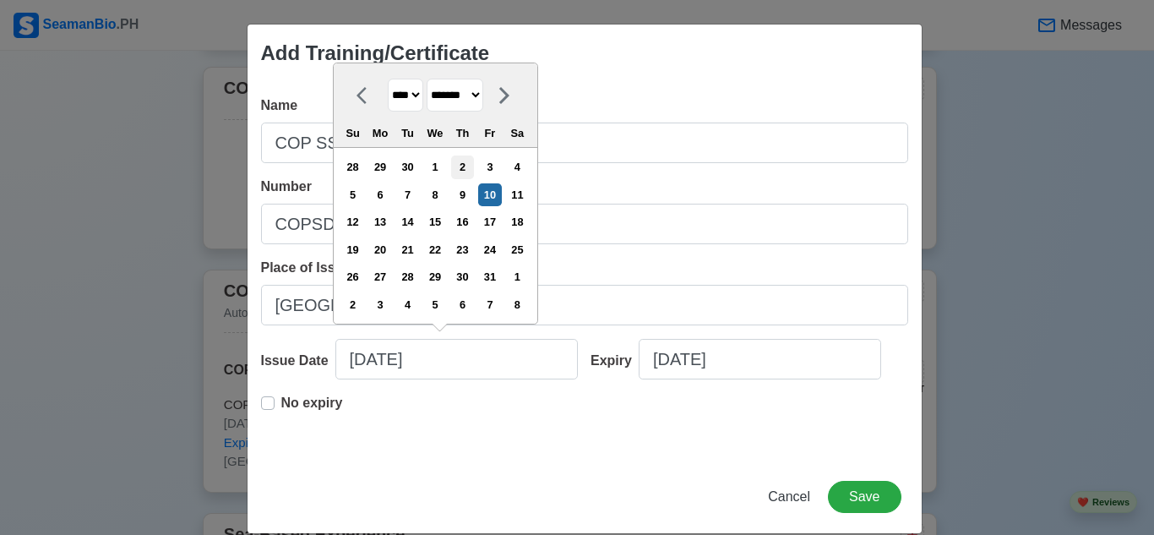
click at [472, 165] on div "2" at bounding box center [462, 167] width 23 height 23
type input "[DATE]"
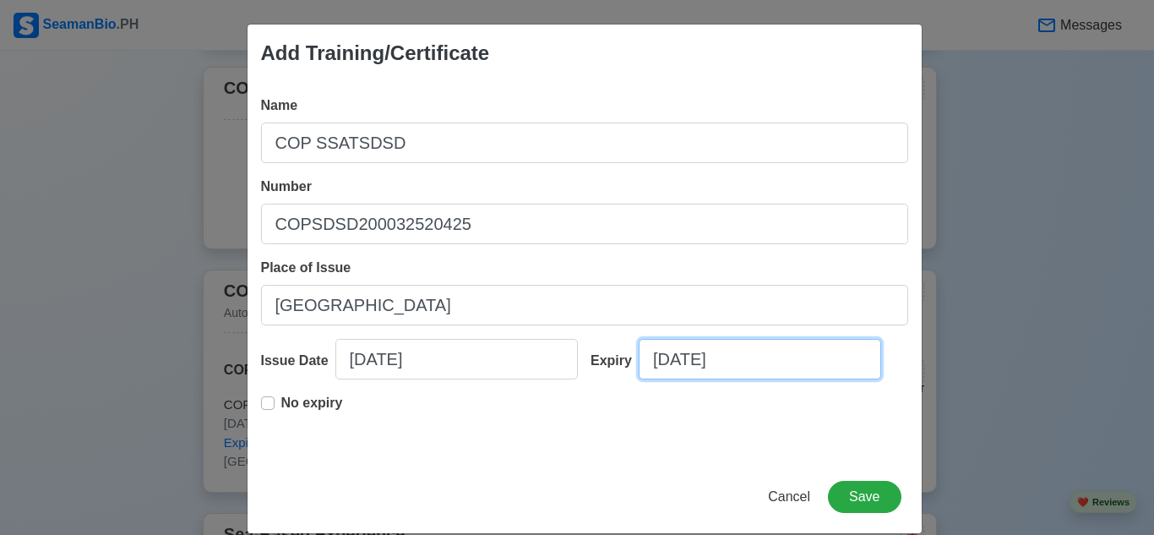
click at [751, 357] on input "[DATE]" at bounding box center [760, 359] width 243 height 41
select select "****"
select select "*******"
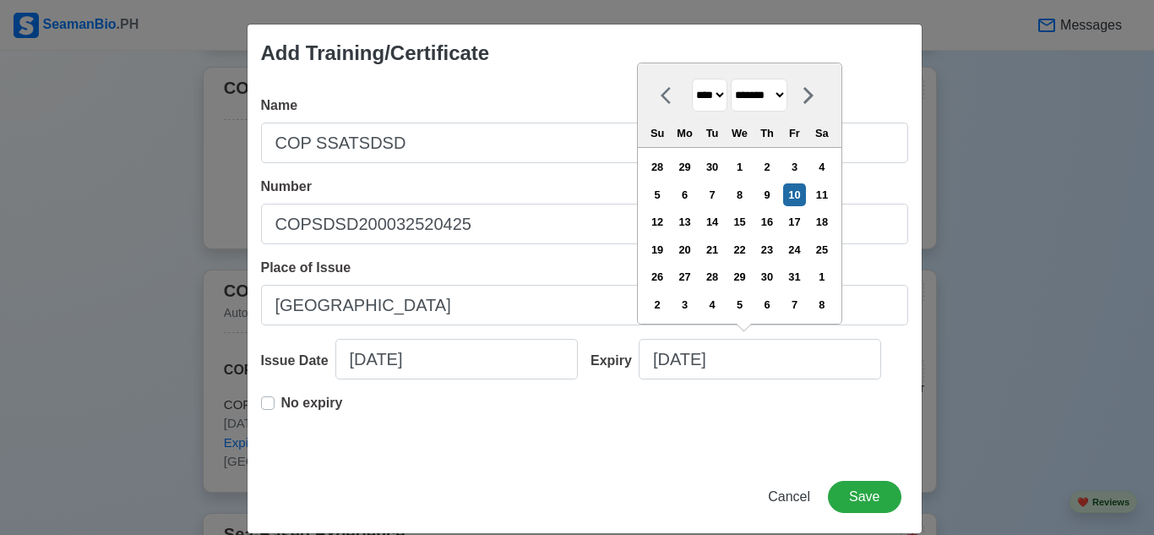
click at [720, 97] on select "**** **** **** **** **** **** **** **** **** **** **** **** **** **** **** ****…" at bounding box center [709, 95] width 35 height 33
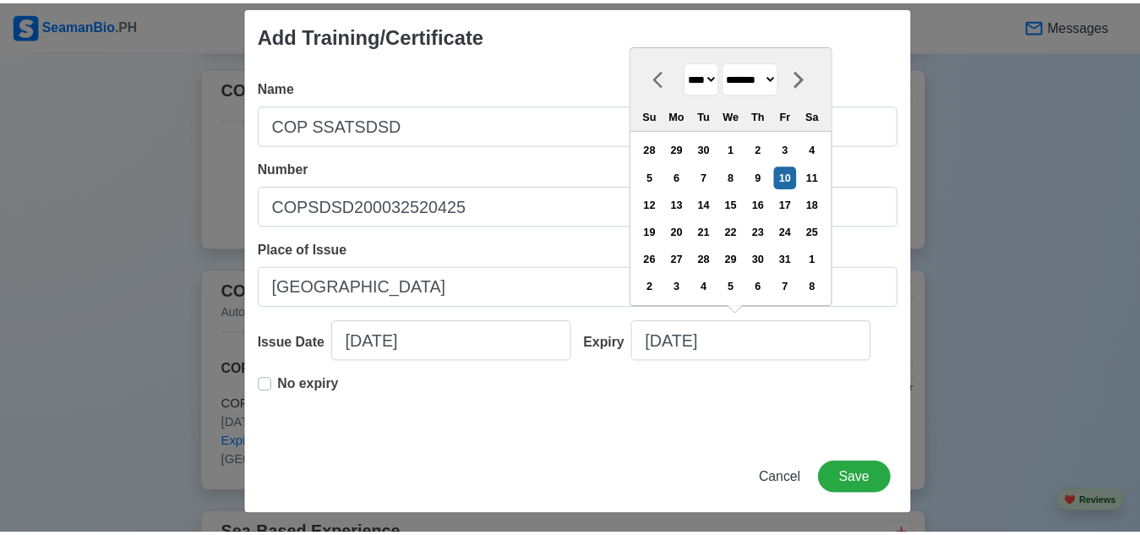
scroll to position [23, 0]
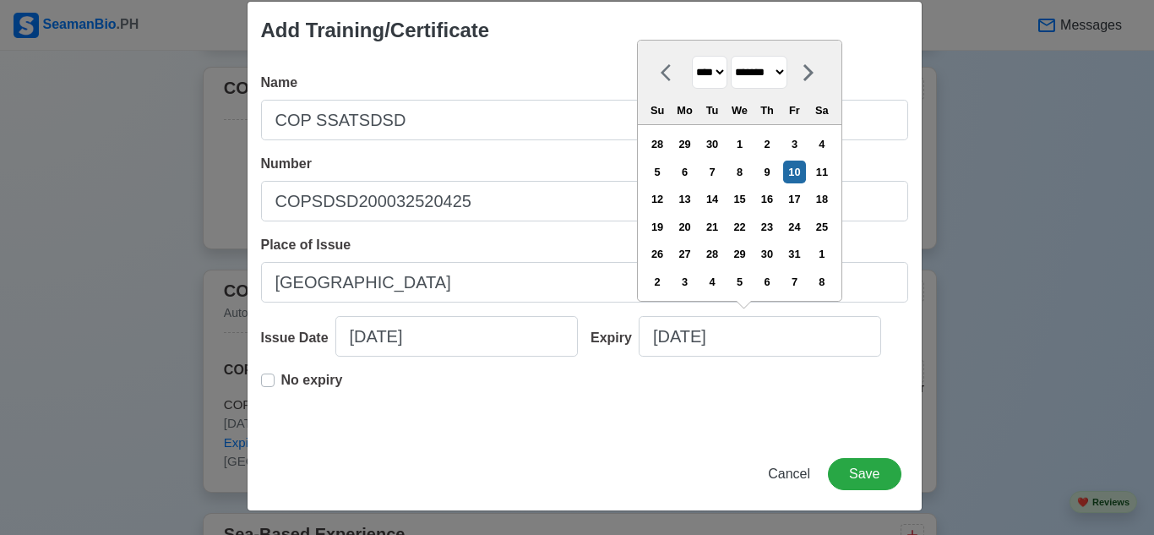
drag, startPoint x: 720, startPoint y: 62, endPoint x: 724, endPoint y: 89, distance: 27.4
click at [720, 62] on select "**** **** **** **** **** **** **** **** **** **** **** **** **** **** **** ****…" at bounding box center [709, 72] width 35 height 33
select select "****"
click at [692, 56] on select "**** **** **** **** **** **** **** **** **** **** **** **** **** **** **** ****…" at bounding box center [709, 72] width 35 height 33
click at [739, 139] on div "2" at bounding box center [740, 144] width 23 height 23
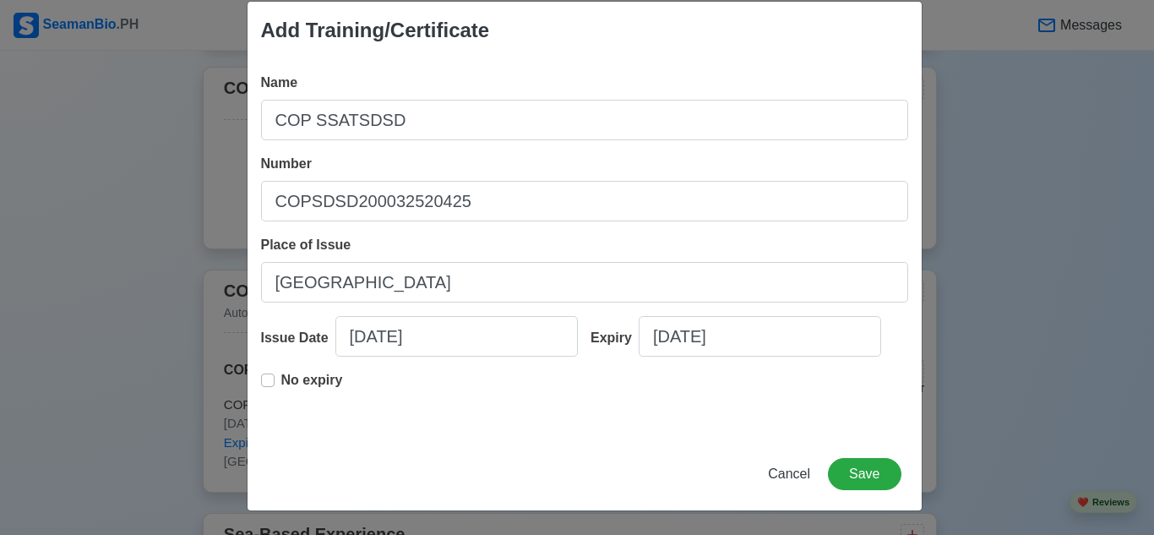
click at [281, 374] on label "No expiry" at bounding box center [312, 387] width 62 height 34
type input "[DATE]"
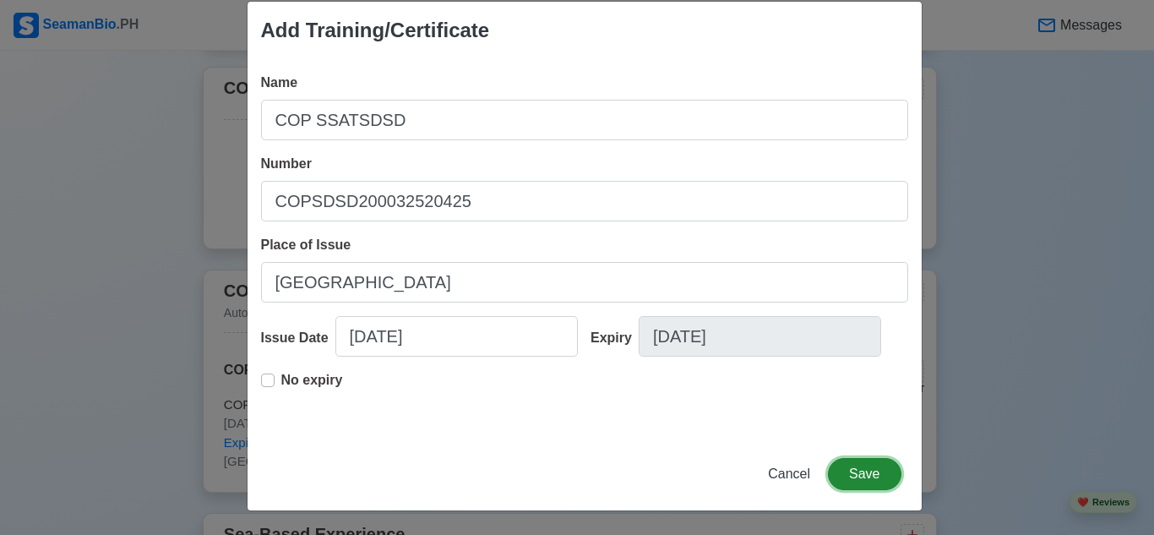
click at [854, 475] on button "Save" at bounding box center [864, 474] width 73 height 32
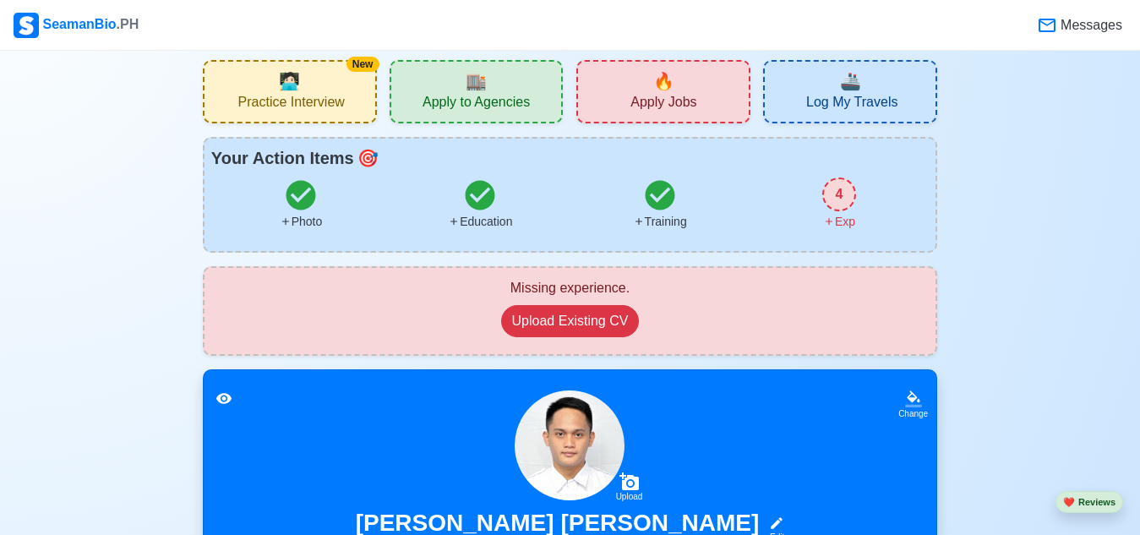
scroll to position [24, 0]
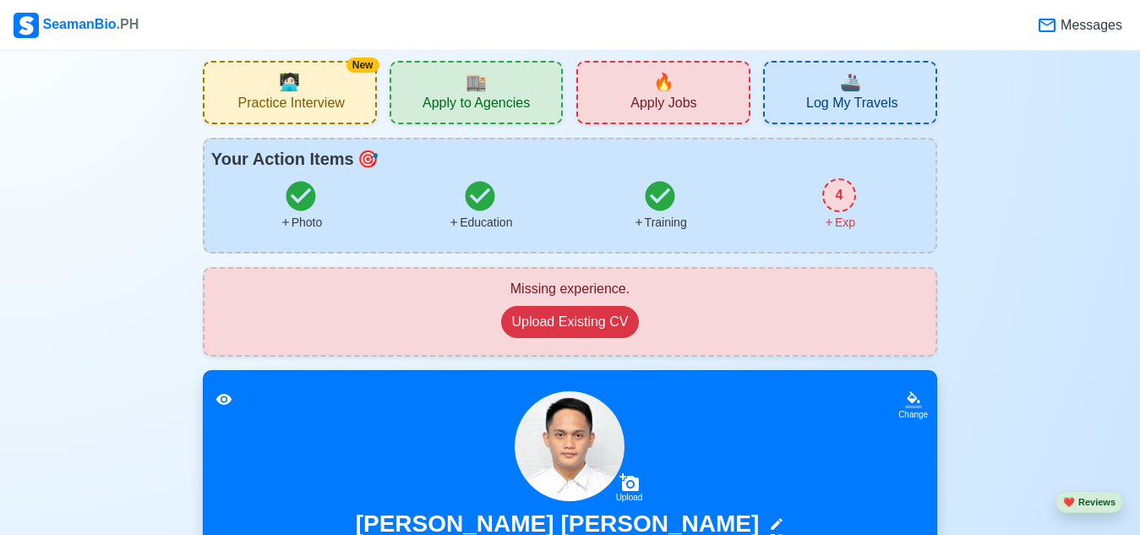
click at [844, 197] on div "4" at bounding box center [839, 195] width 34 height 34
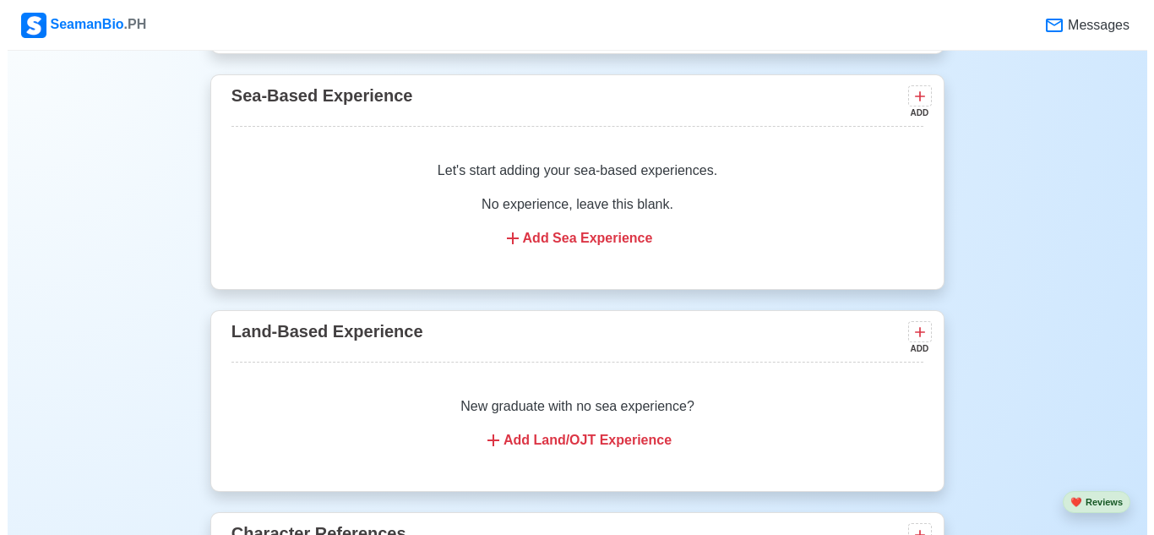
scroll to position [2302, 0]
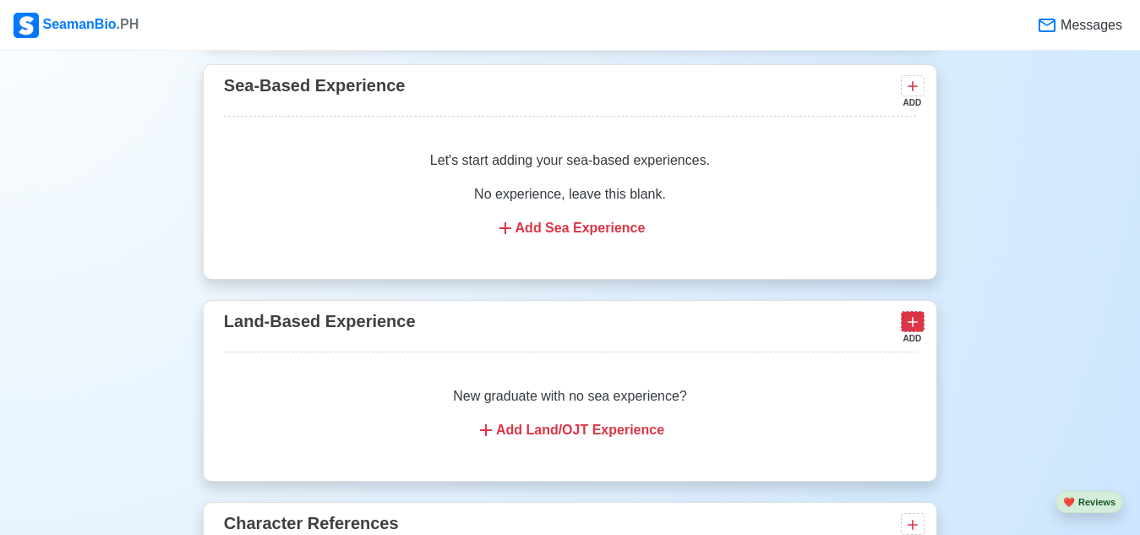
click at [920, 330] on icon at bounding box center [912, 322] width 17 height 17
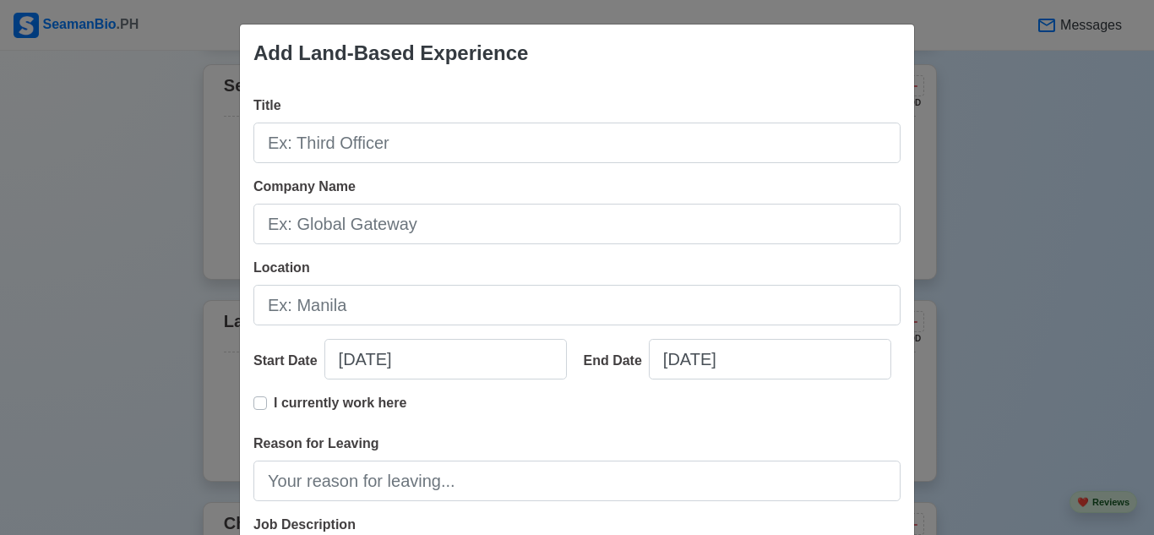
click at [1029, 373] on div "Add Land-Based Experience Title Company Name Location Start Date [DATE] End Dat…" at bounding box center [577, 267] width 1154 height 535
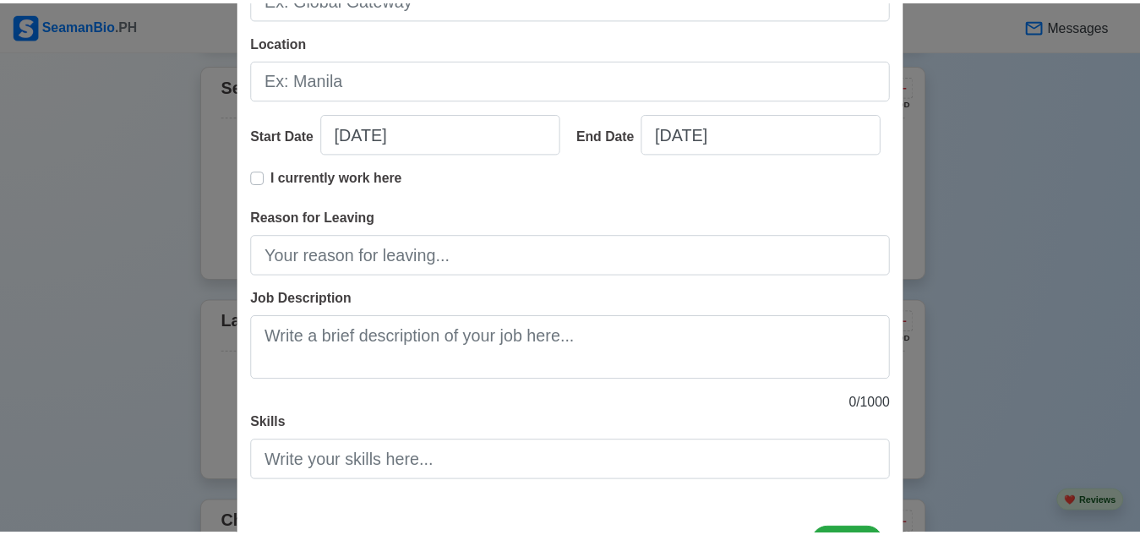
scroll to position [297, 0]
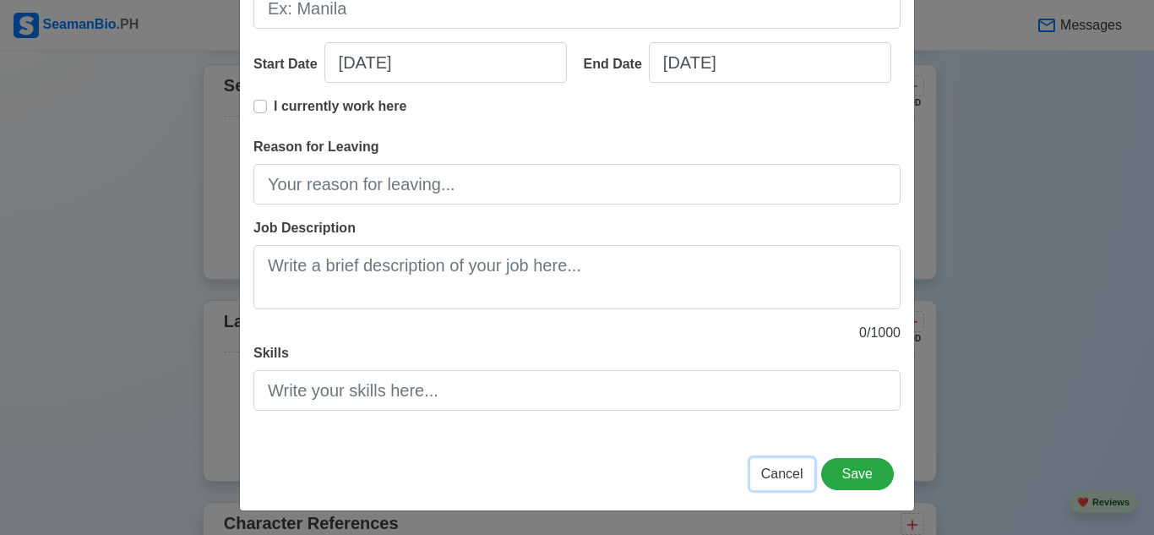
click at [773, 467] on span "Cancel" at bounding box center [782, 474] width 42 height 14
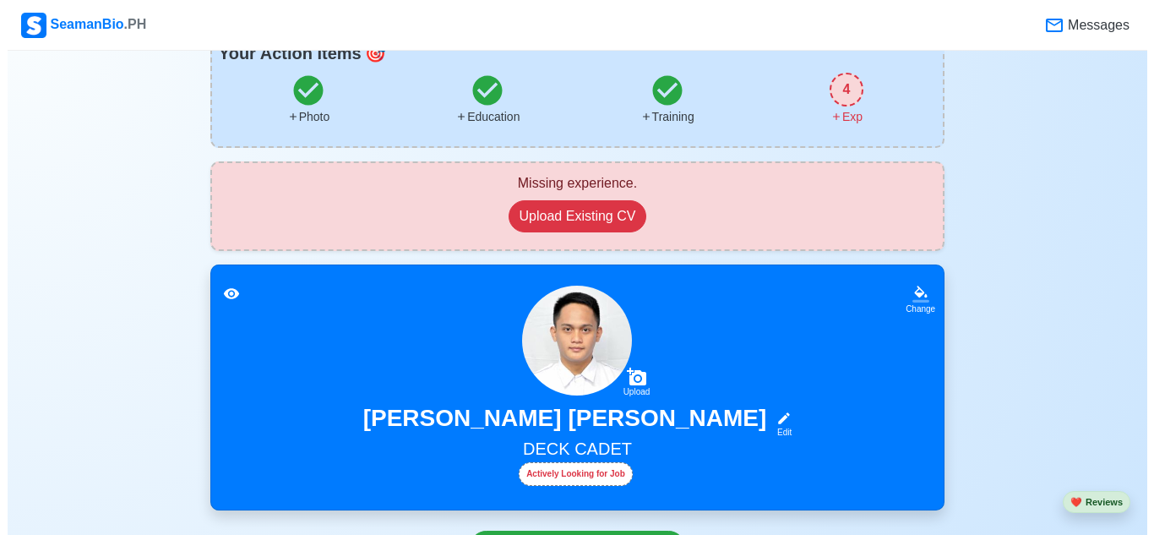
scroll to position [254, 0]
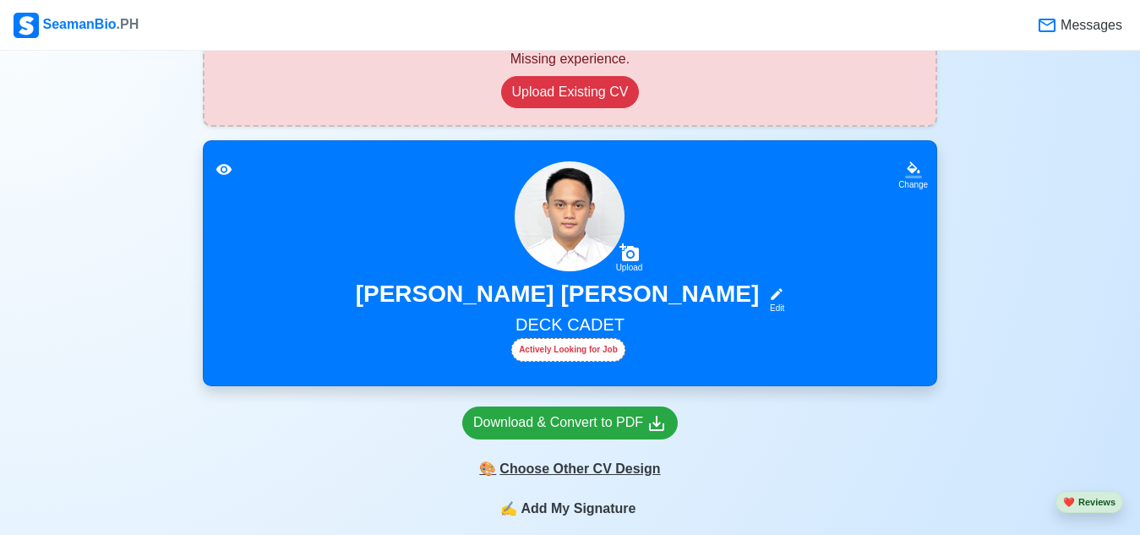
click at [621, 472] on div "🎨 Choose Other CV Design" at bounding box center [570, 469] width 216 height 32
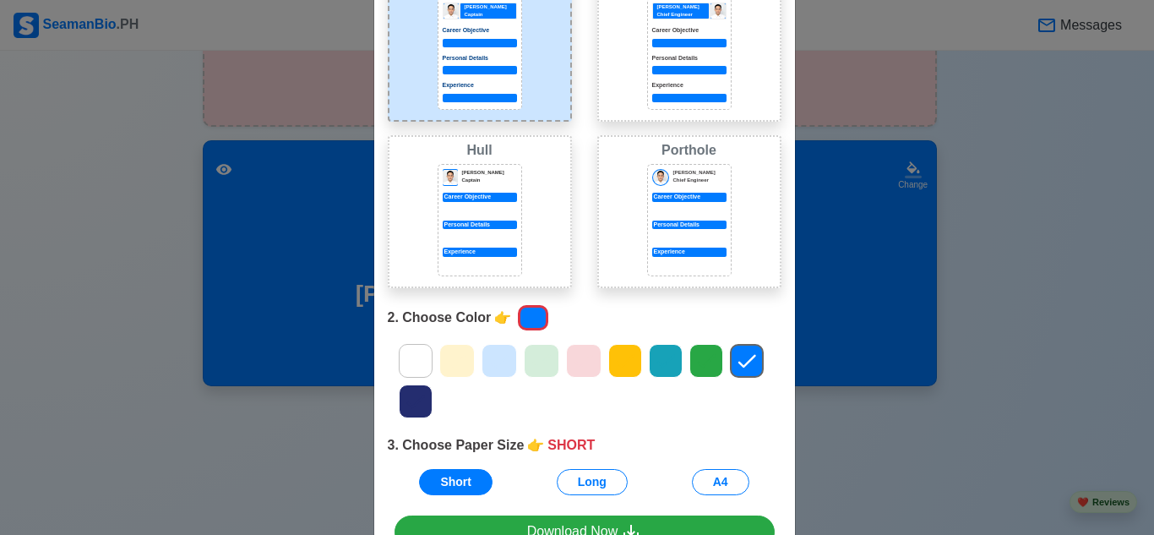
scroll to position [169, 0]
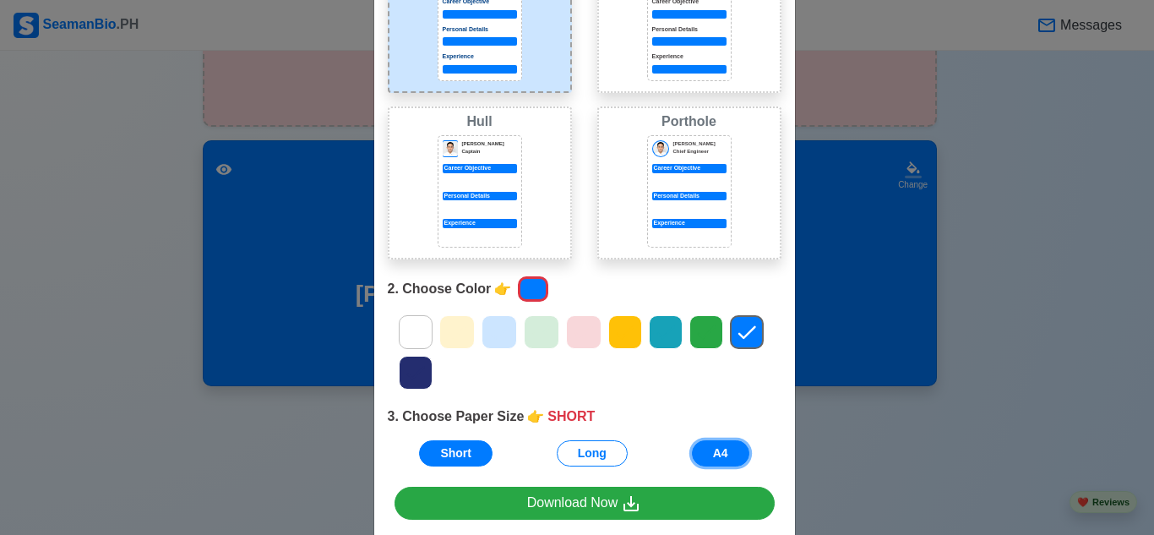
click at [696, 452] on button "A4" at bounding box center [720, 453] width 57 height 26
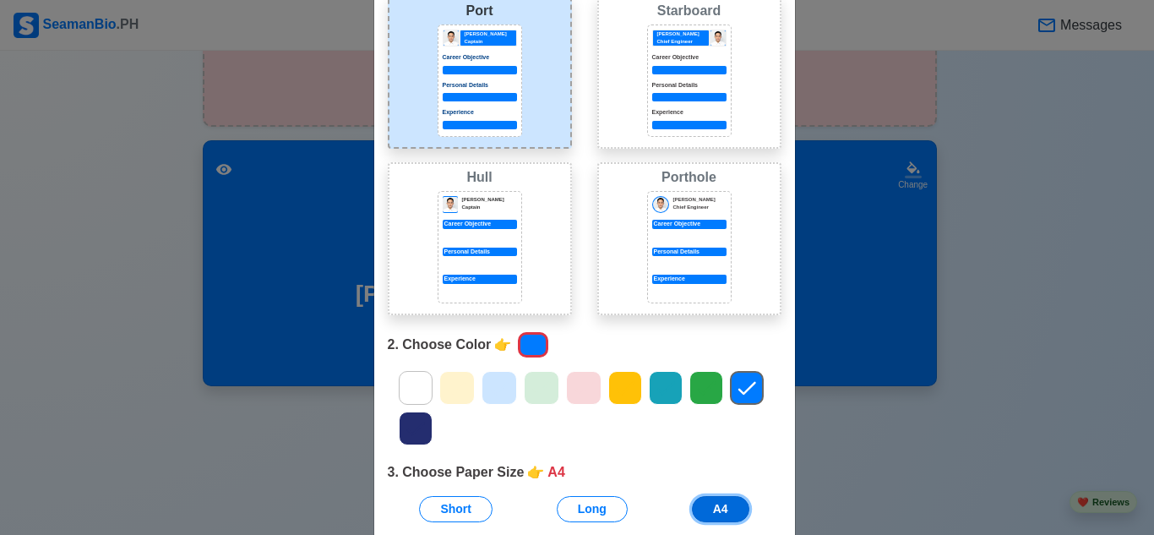
scroll to position [85, 0]
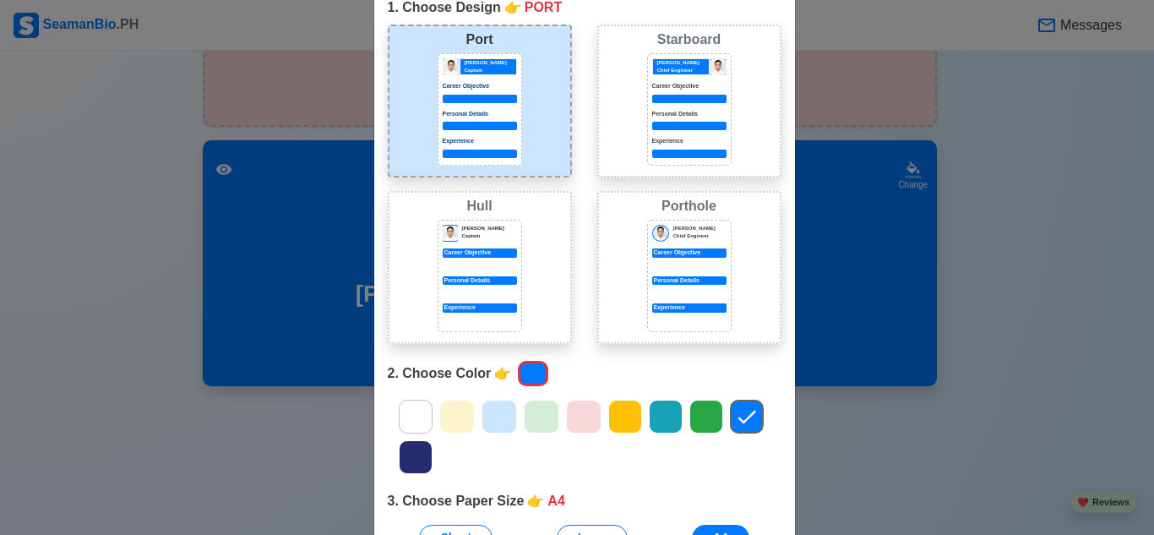
click at [657, 123] on div at bounding box center [689, 126] width 74 height 8
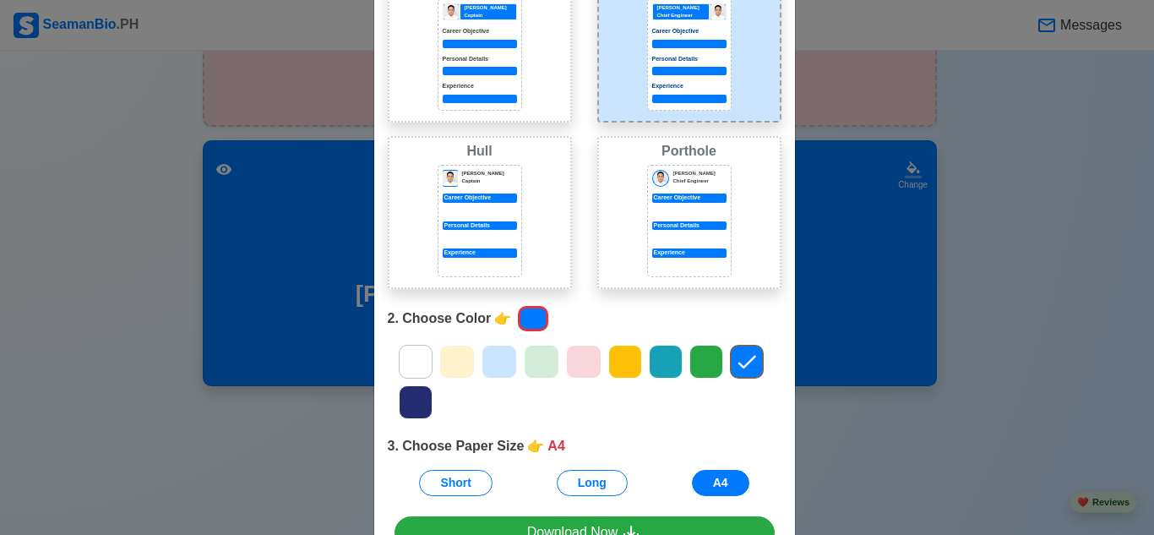
scroll to position [169, 0]
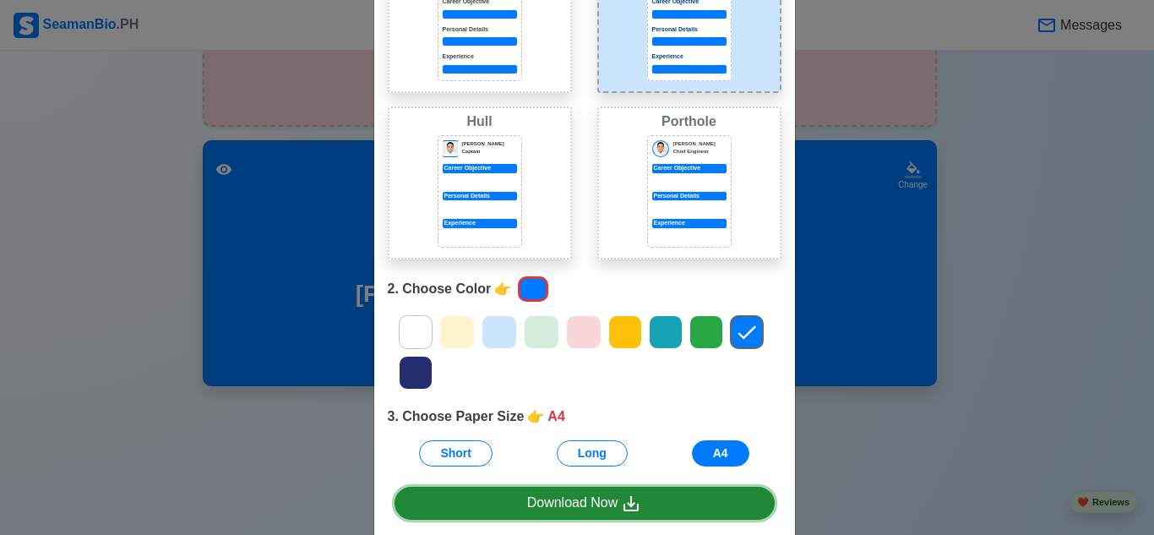
click at [591, 495] on div "Download Now" at bounding box center [584, 503] width 115 height 21
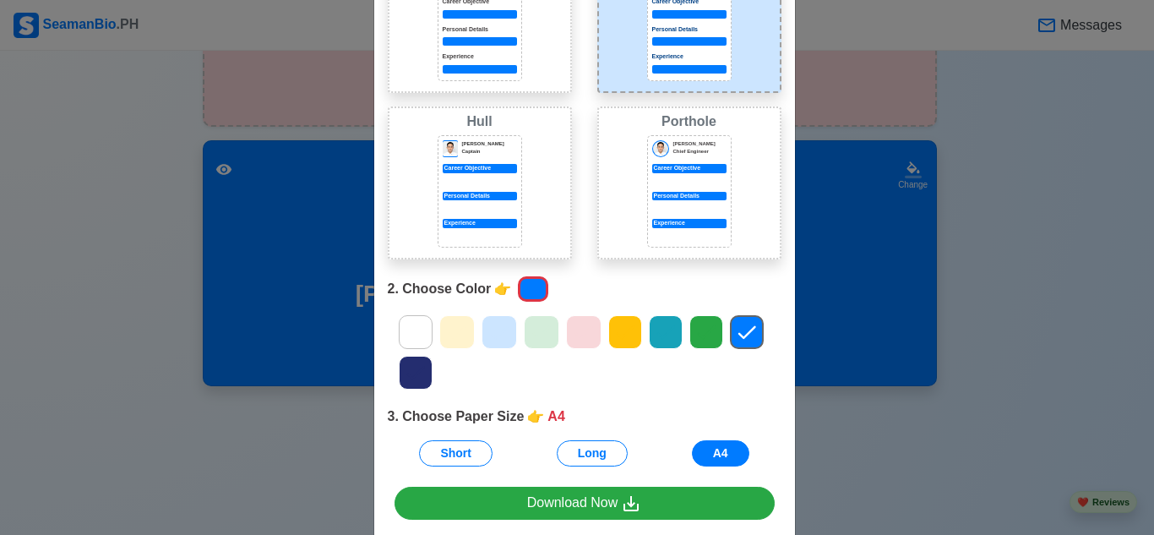
click at [984, 411] on div "Choose Other CV Design × Close 1. Choose Design 👉 STARBOARD Port [PERSON_NAME] …" at bounding box center [577, 267] width 1154 height 535
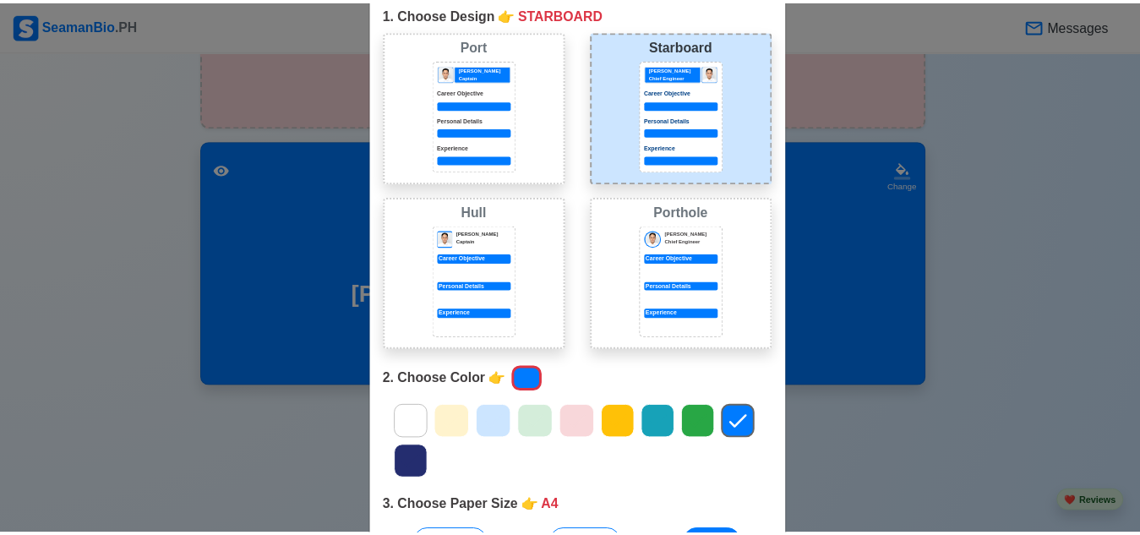
scroll to position [0, 0]
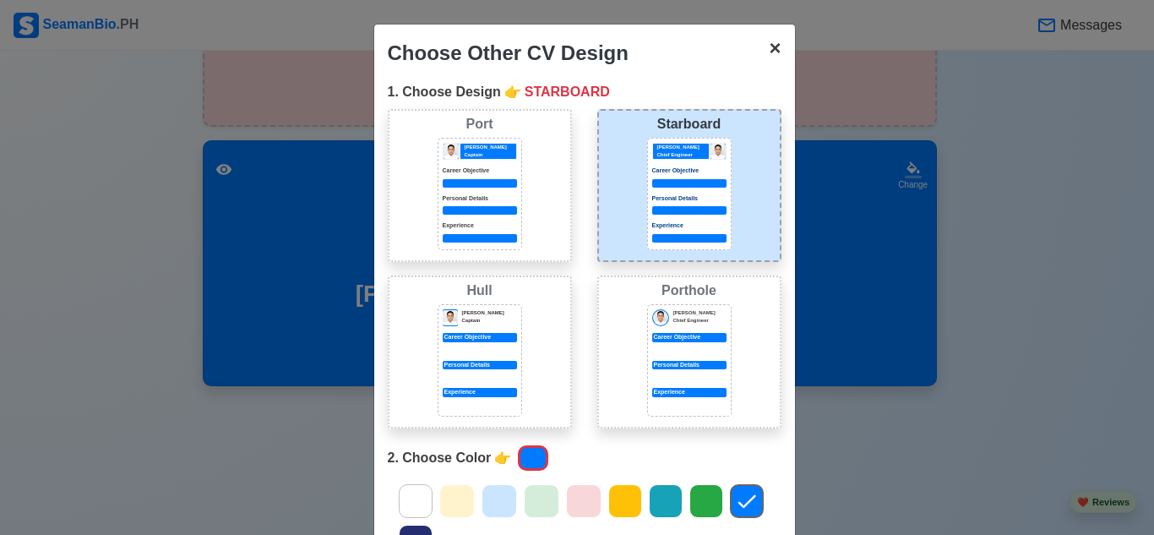
click at [769, 47] on span "×" at bounding box center [775, 47] width 12 height 23
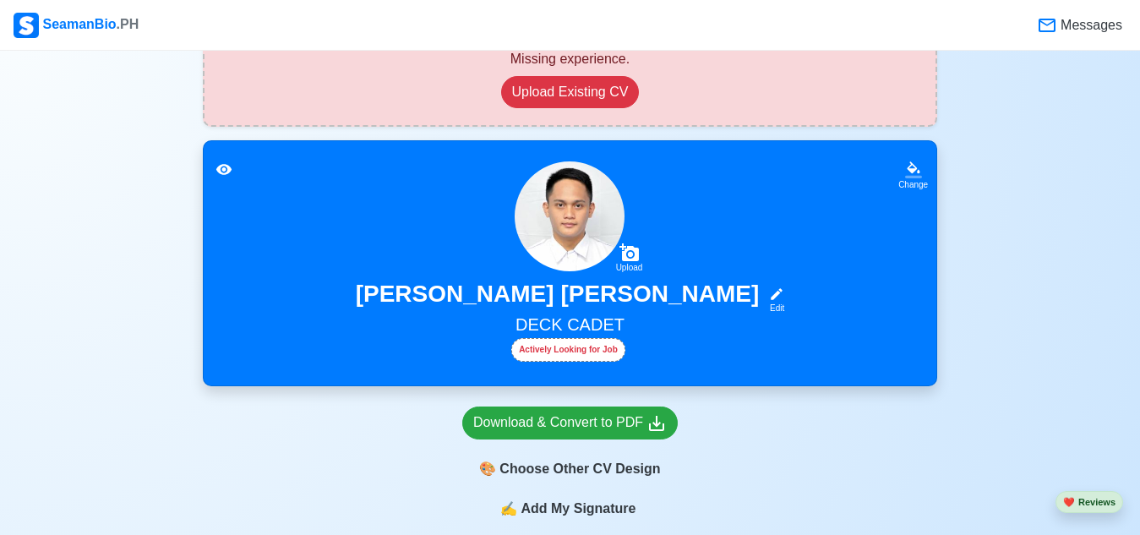
click at [598, 323] on h5 "DECK CADET" at bounding box center [570, 326] width 692 height 24
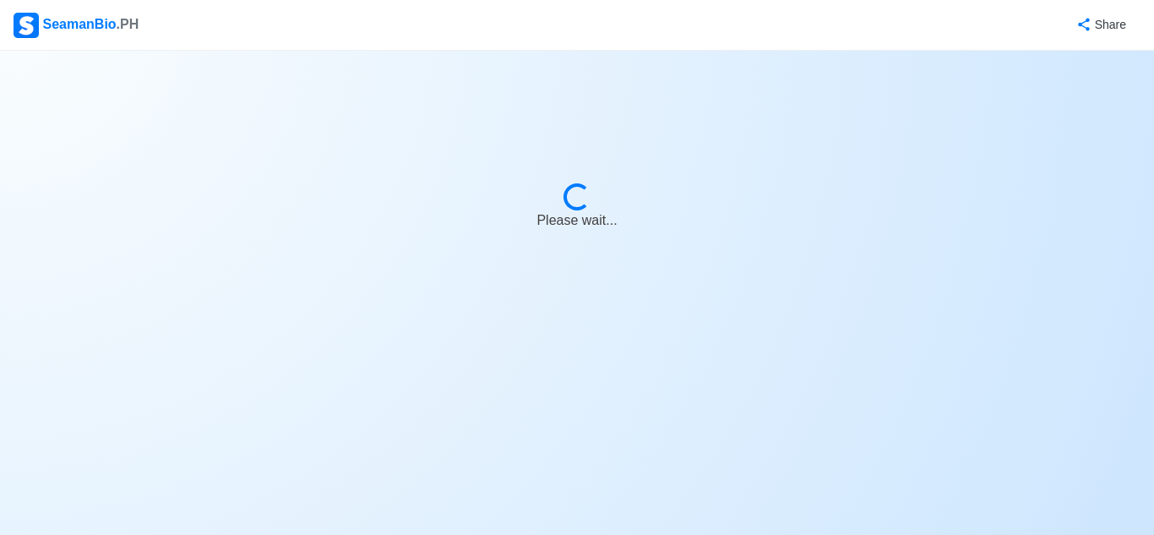
select select "Actively Looking for Job"
select select "Visible for Hiring"
select select "Single"
select select "[DEMOGRAPHIC_DATA]"
select select "PH"
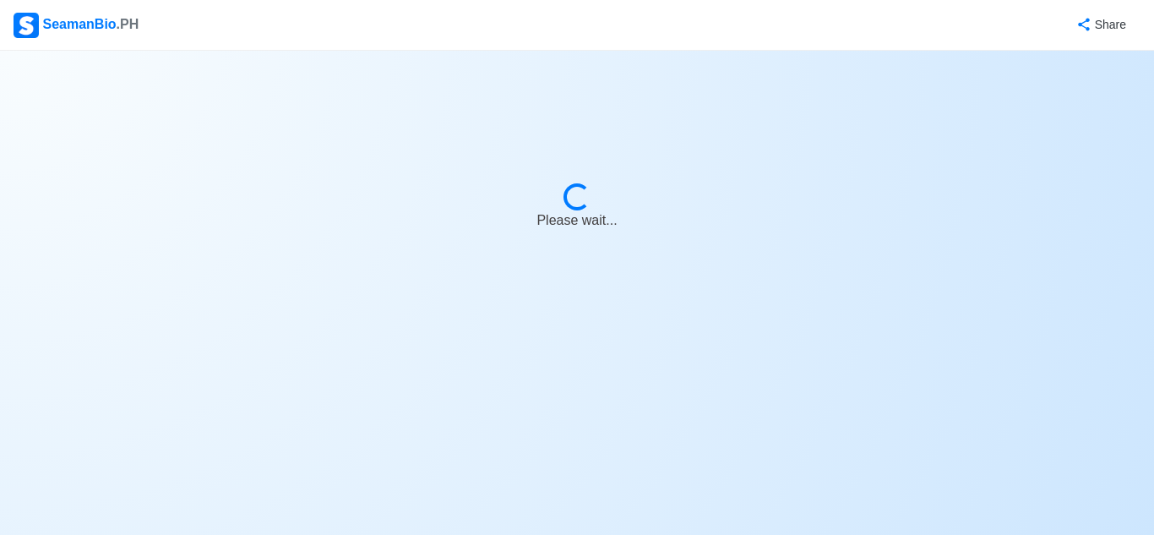
select select "4102416000000"
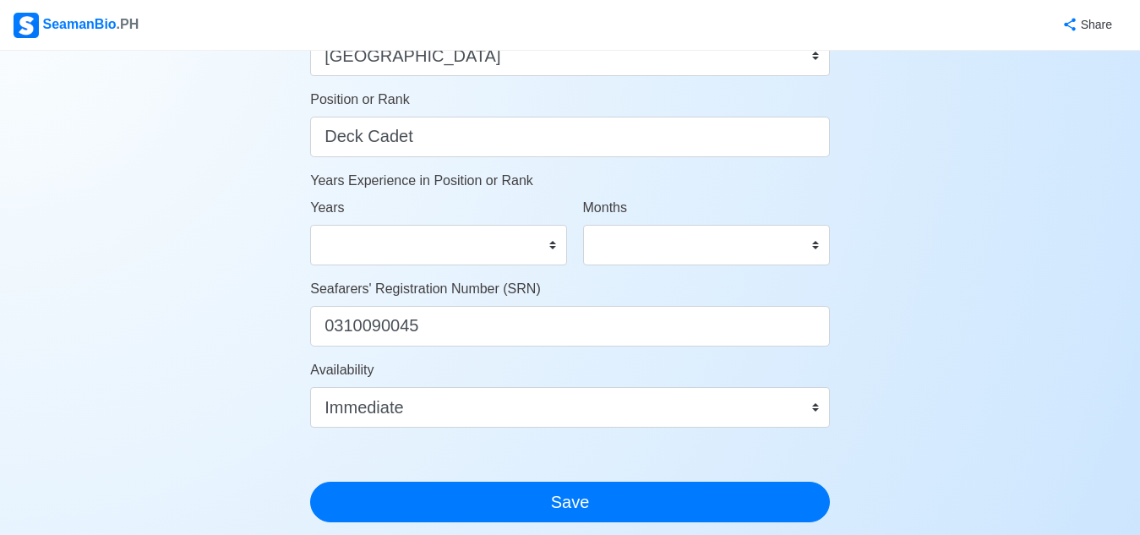
scroll to position [930, 0]
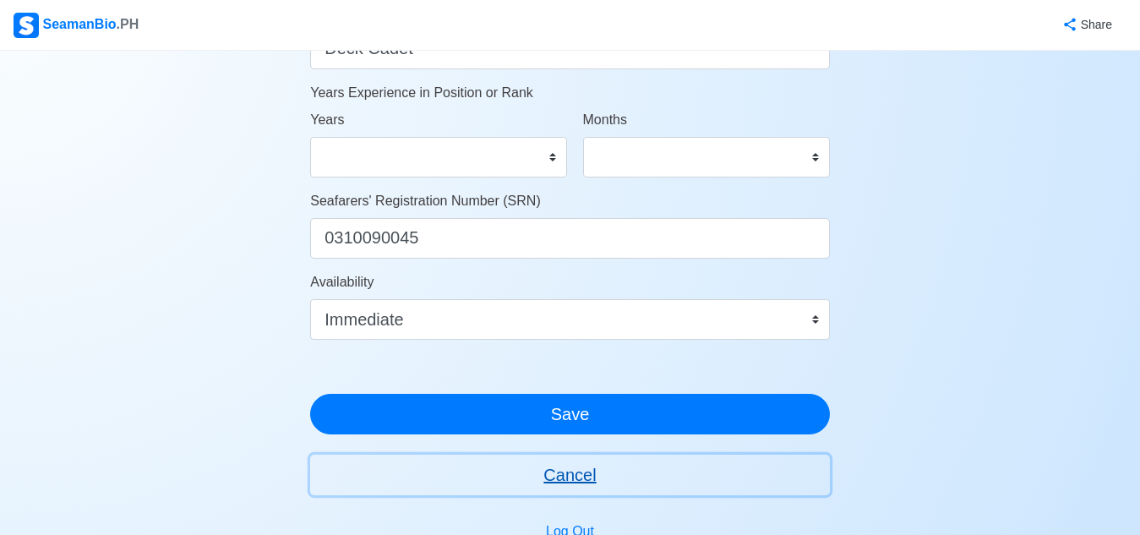
click at [576, 482] on button "Cancel" at bounding box center [570, 475] width 520 height 41
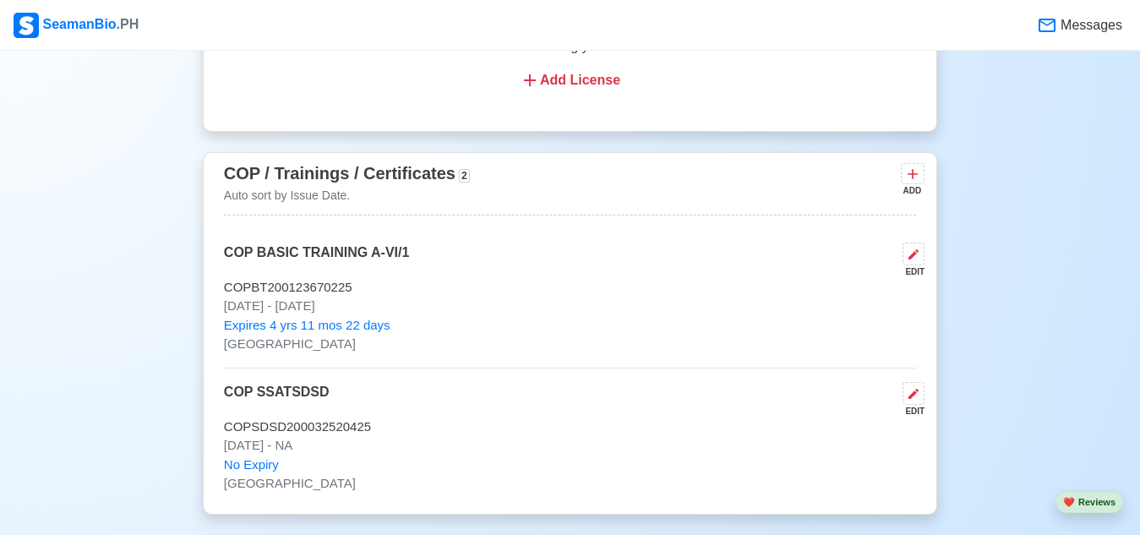
scroll to position [1859, 0]
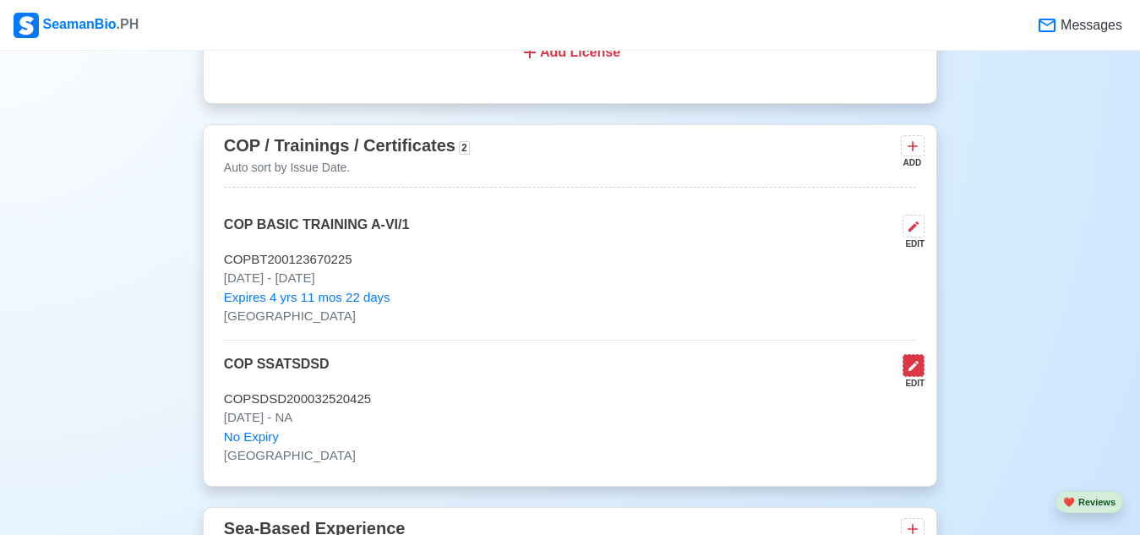
click at [919, 373] on icon at bounding box center [914, 366] width 14 height 14
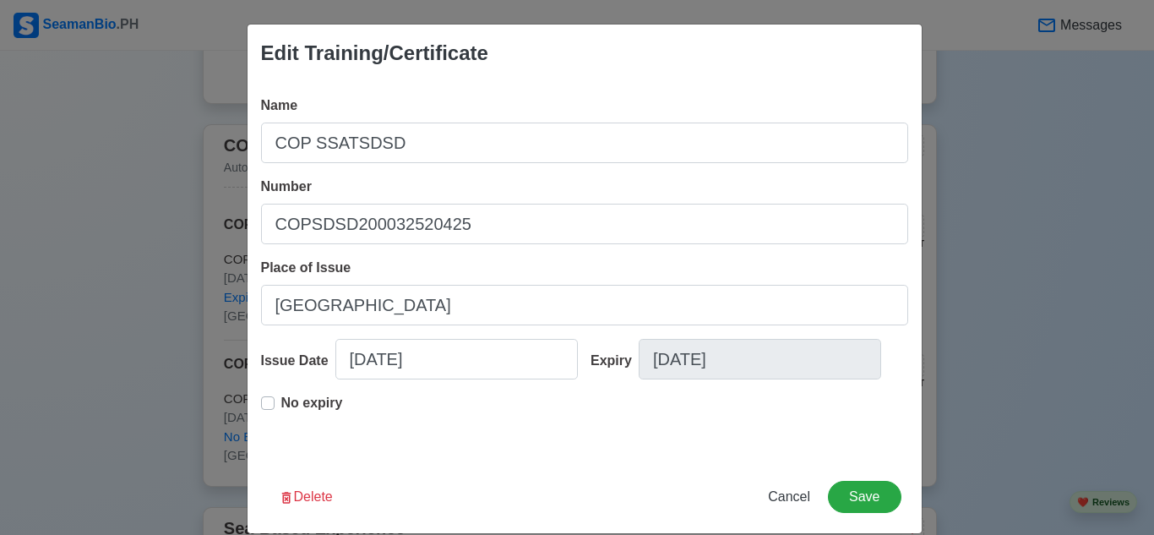
click at [281, 404] on label "No expiry" at bounding box center [312, 410] width 62 height 34
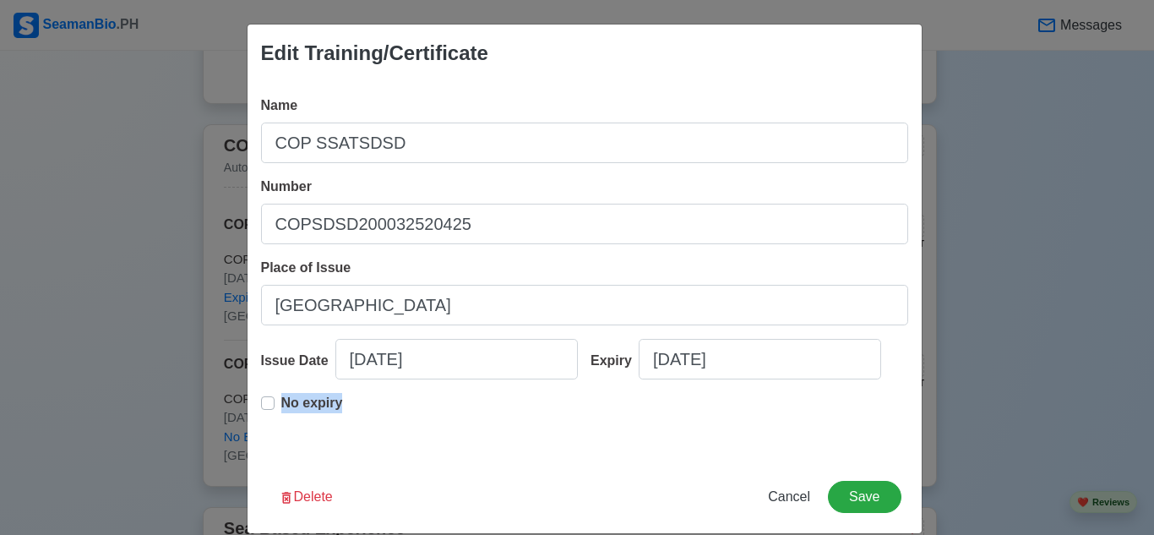
click at [266, 407] on div "No expiry" at bounding box center [302, 410] width 82 height 34
click at [281, 407] on label "No expiry" at bounding box center [312, 410] width 62 height 34
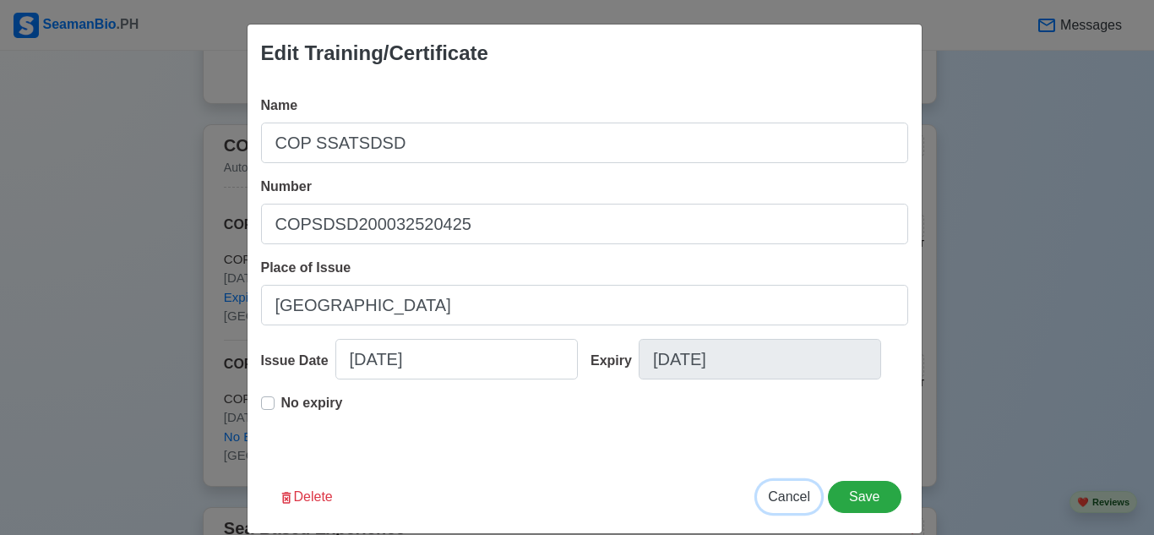
click at [790, 491] on span "Cancel" at bounding box center [789, 496] width 42 height 14
type input "[DATE]"
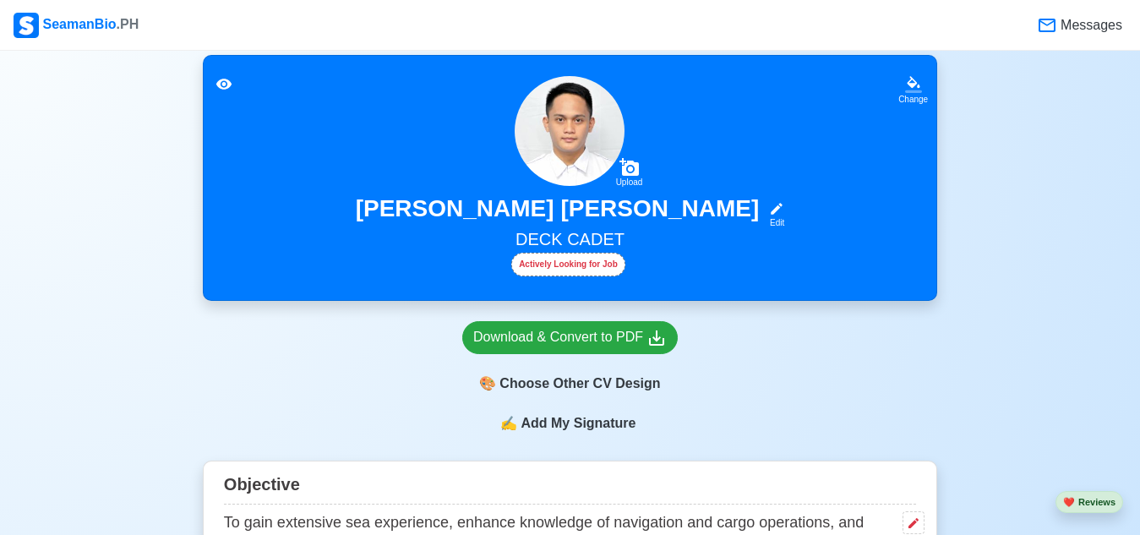
scroll to position [338, 0]
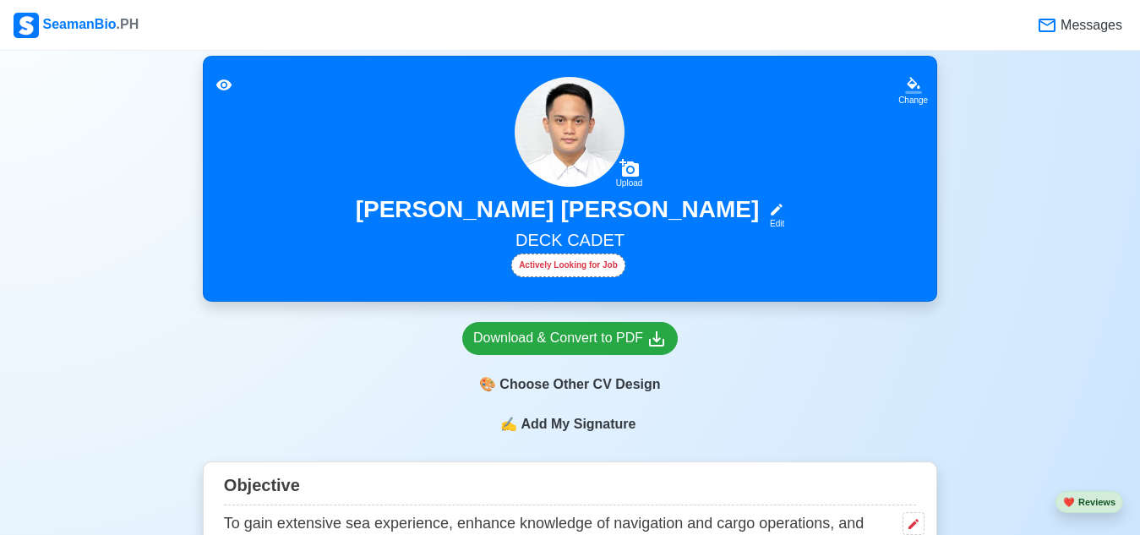
click at [227, 85] on icon at bounding box center [224, 85] width 17 height 17
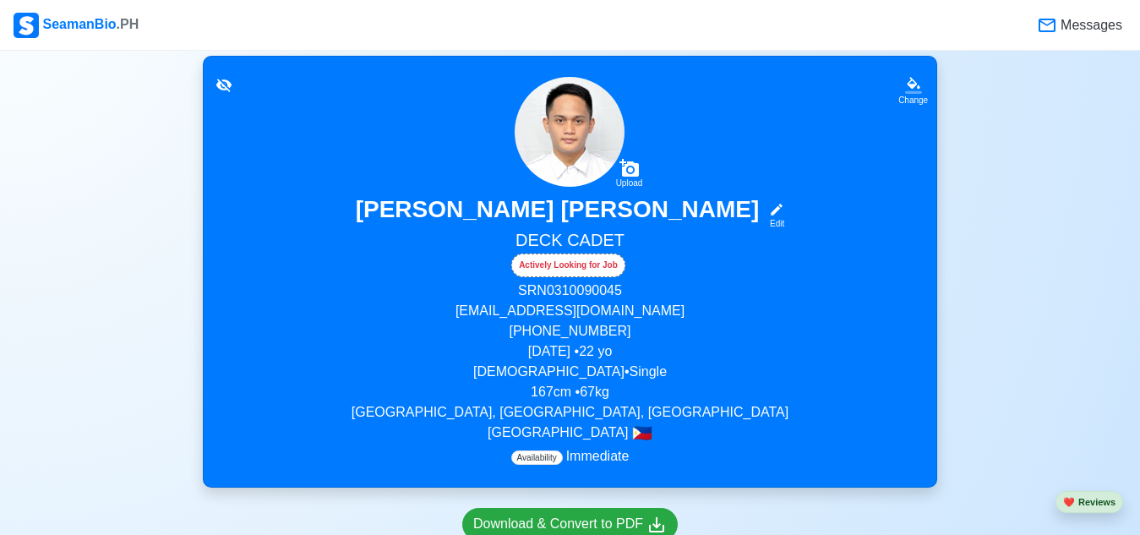
click at [227, 85] on icon at bounding box center [223, 85] width 15 height 13
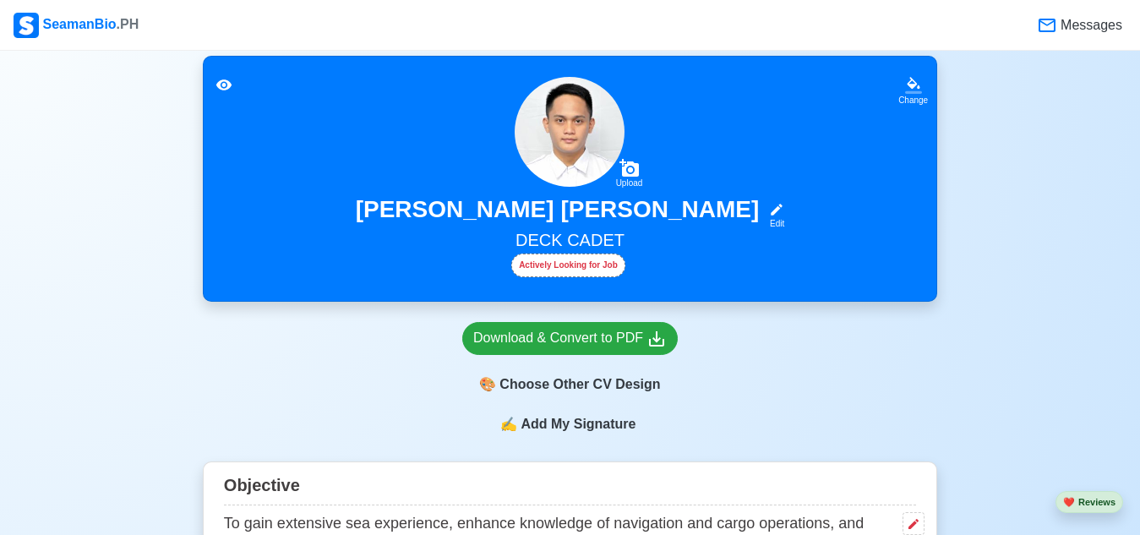
click at [560, 432] on span "Add My Signature" at bounding box center [578, 424] width 122 height 20
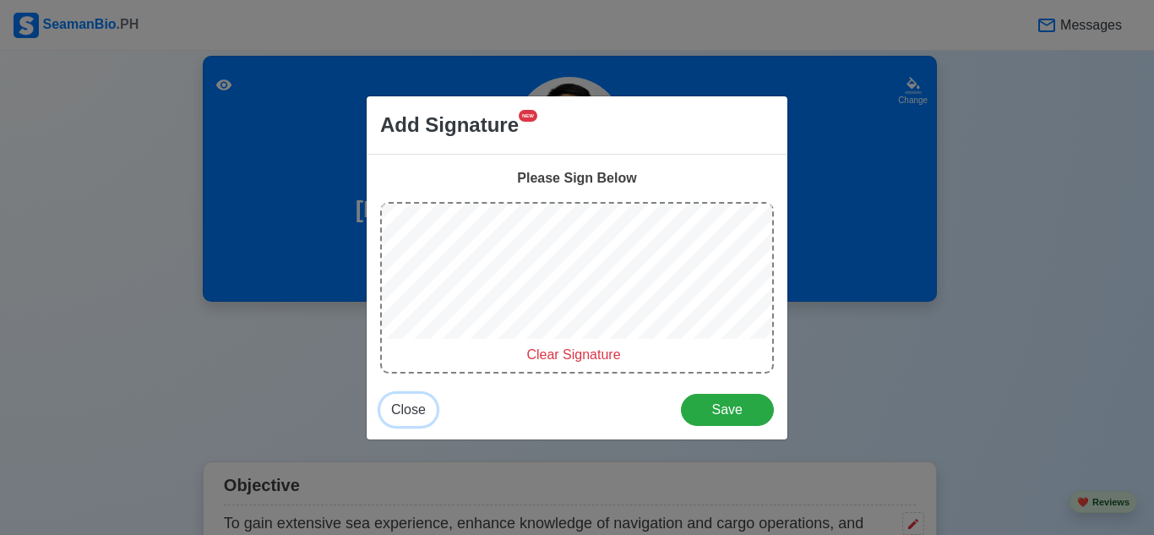
drag, startPoint x: 423, startPoint y: 409, endPoint x: 487, endPoint y: 337, distance: 96.4
click at [423, 408] on span "Close" at bounding box center [408, 409] width 35 height 14
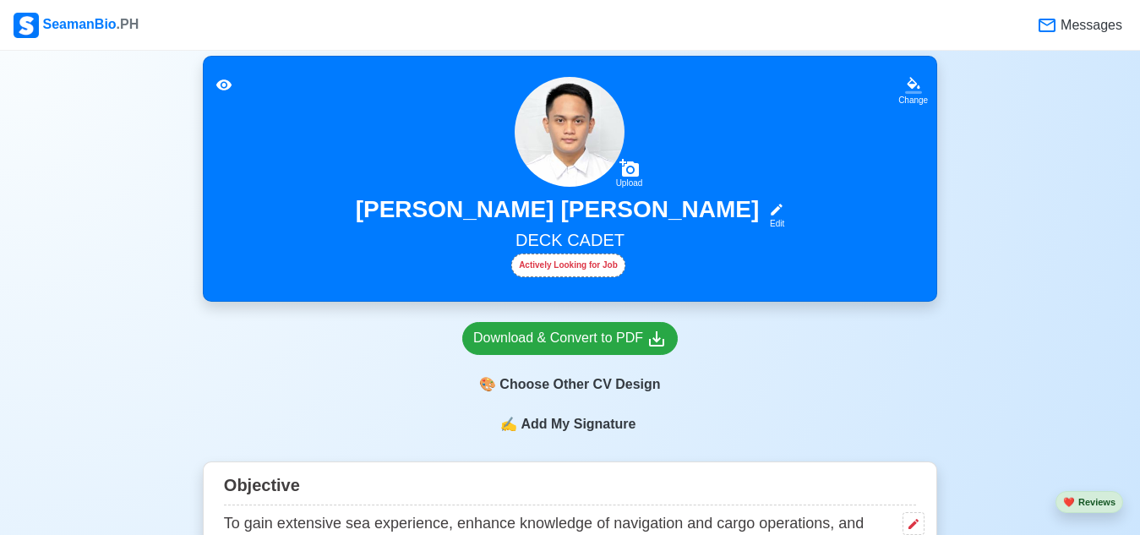
click at [590, 423] on span "Add My Signature" at bounding box center [578, 424] width 122 height 20
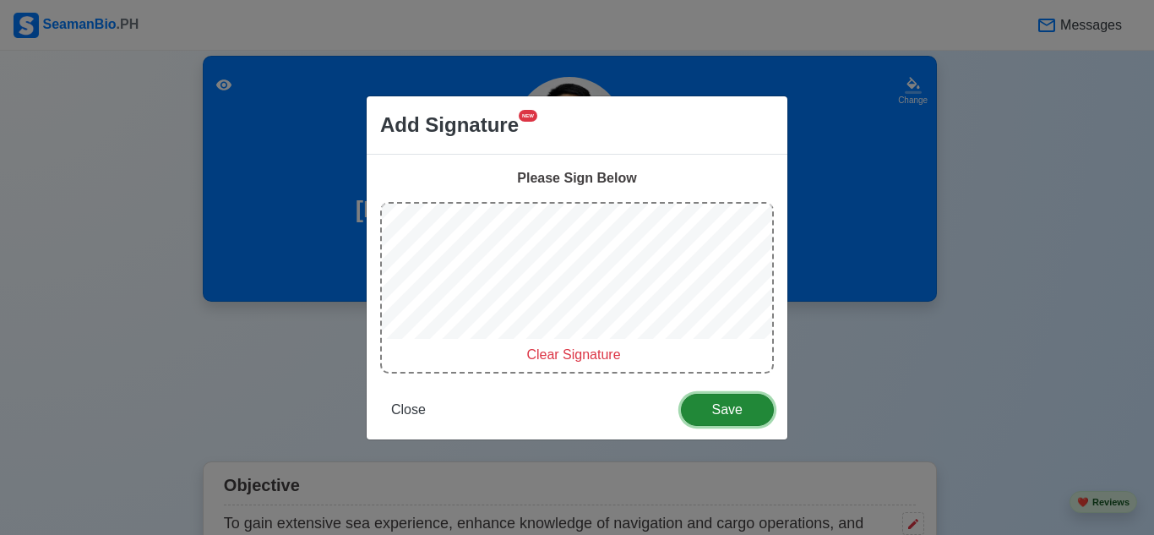
click at [720, 395] on button "Save" at bounding box center [727, 410] width 93 height 32
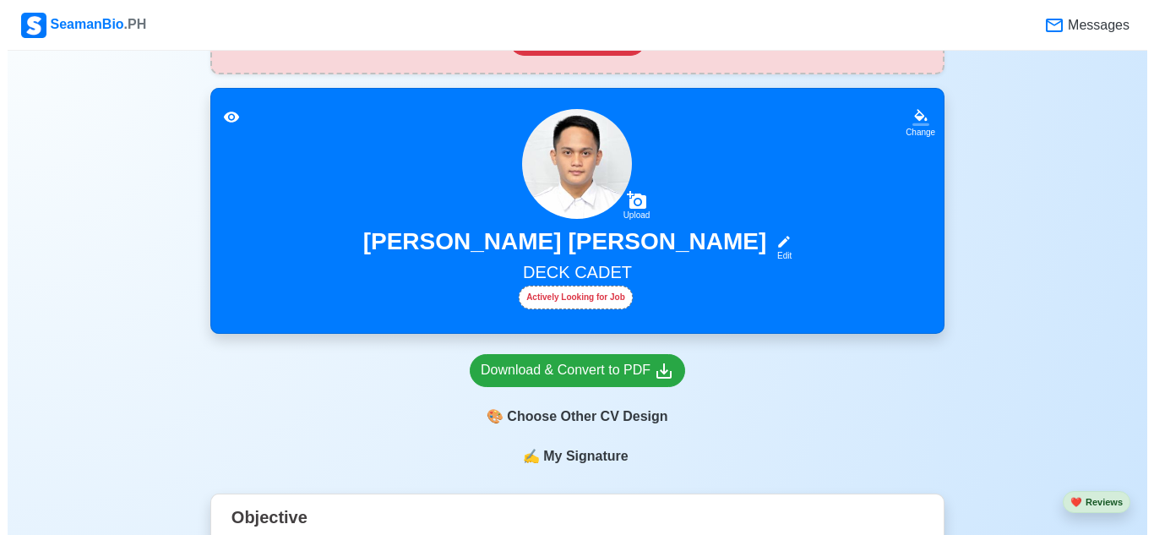
scroll to position [289, 0]
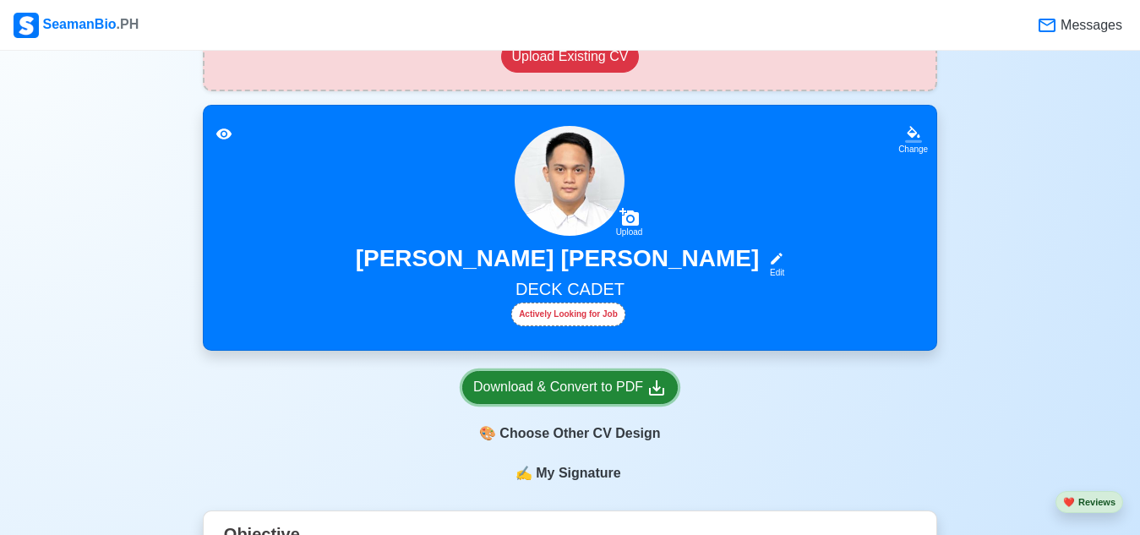
click at [635, 396] on div "Download & Convert to PDF" at bounding box center [570, 387] width 194 height 21
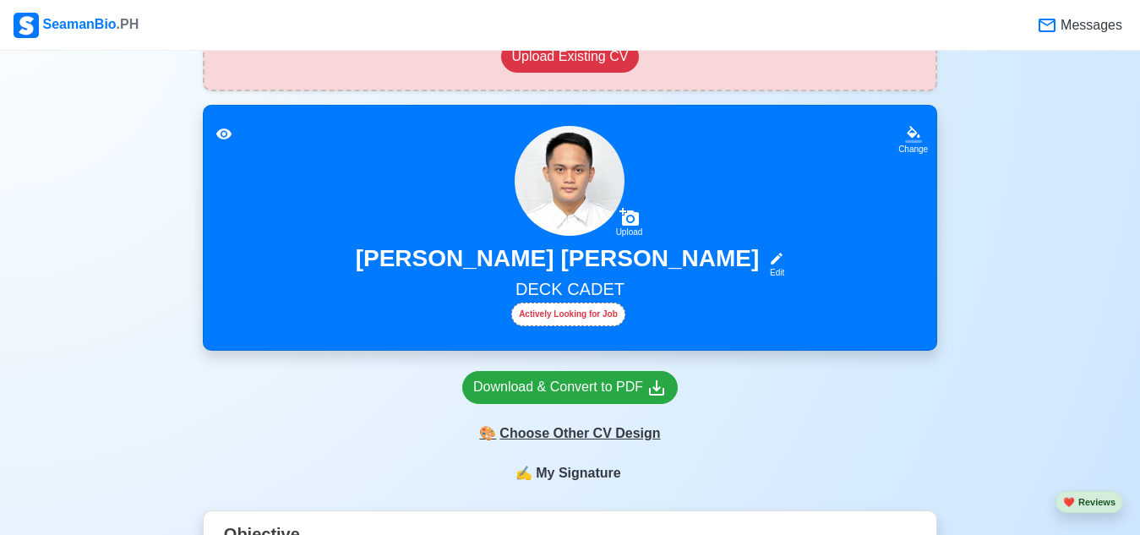
click at [600, 443] on div "🎨 Choose Other CV Design" at bounding box center [570, 433] width 216 height 32
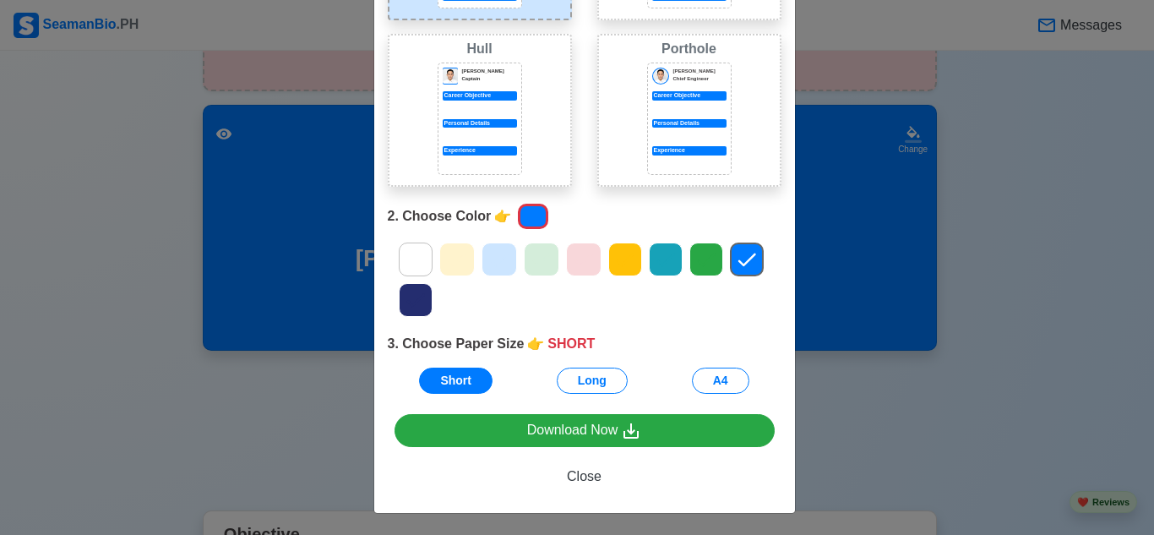
scroll to position [245, 0]
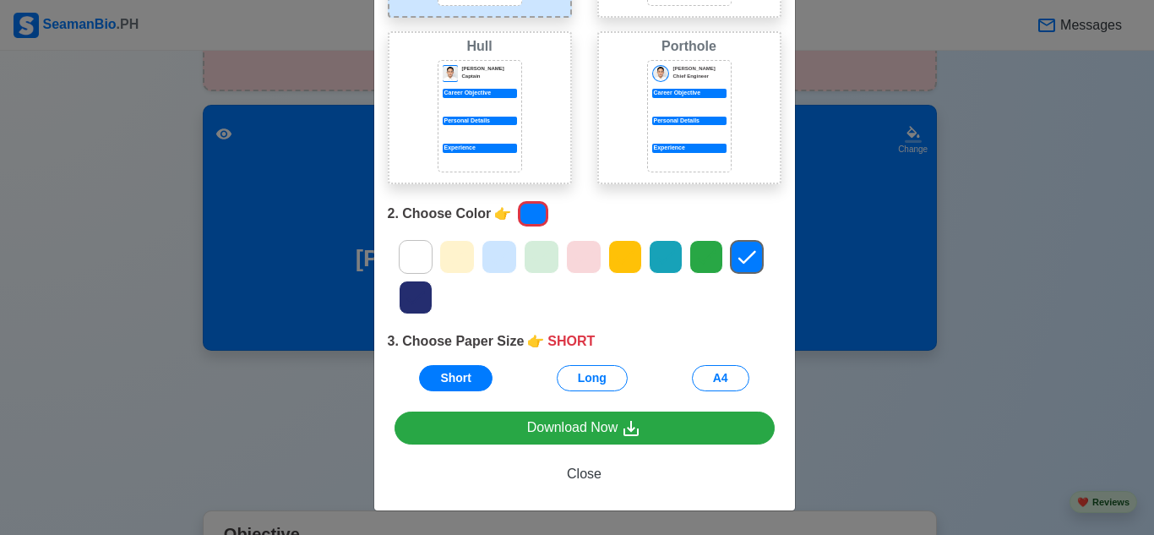
click at [580, 254] on icon at bounding box center [583, 256] width 25 height 25
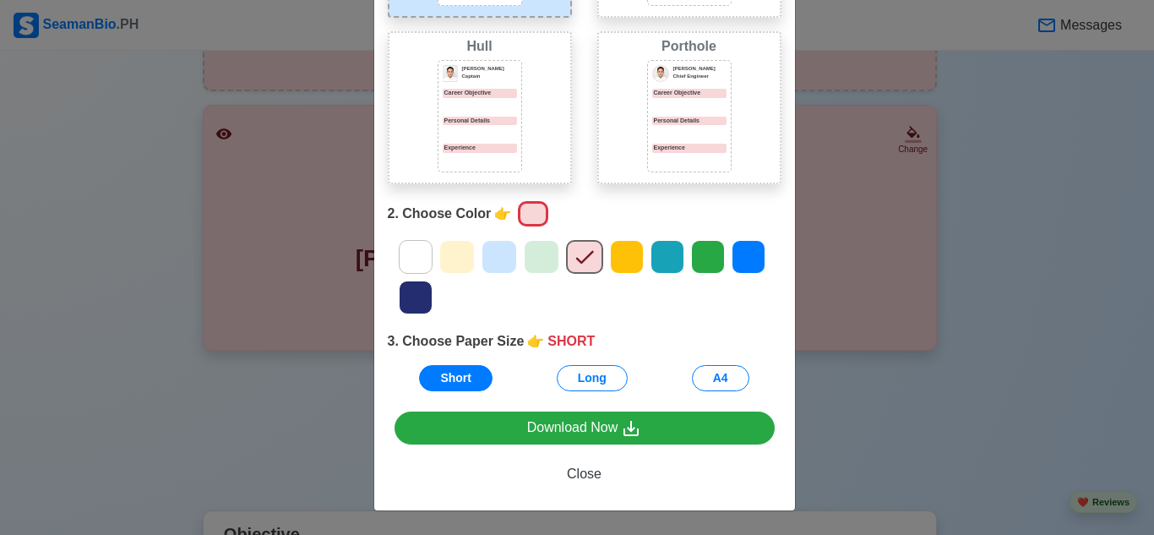
click at [420, 250] on icon at bounding box center [415, 256] width 25 height 25
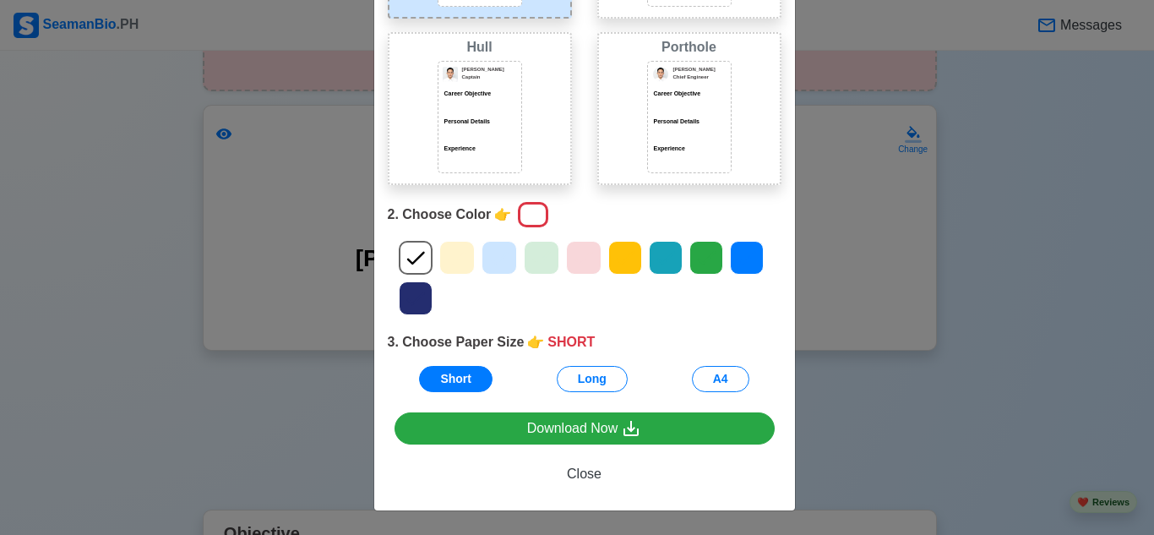
click at [459, 257] on icon at bounding box center [457, 257] width 25 height 25
click at [514, 260] on div at bounding box center [584, 277] width 419 height 81
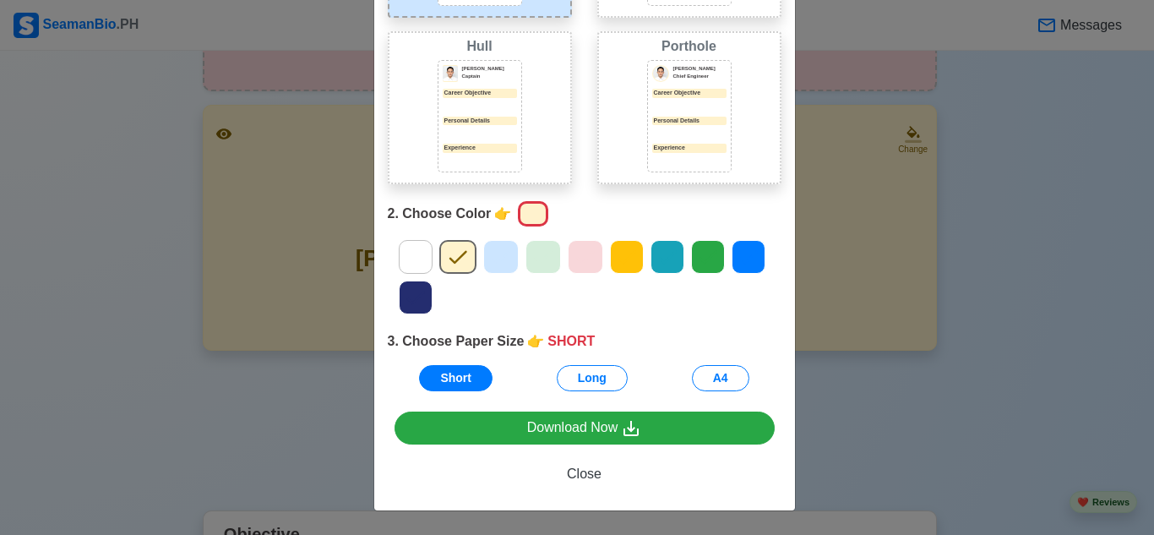
click at [507, 261] on div at bounding box center [500, 257] width 35 height 34
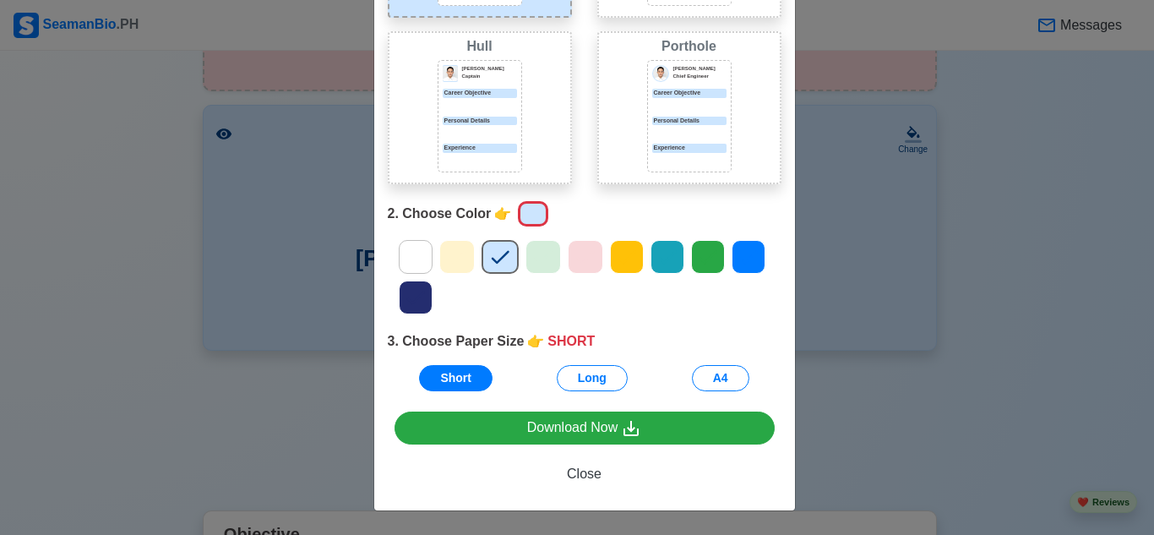
scroll to position [76, 0]
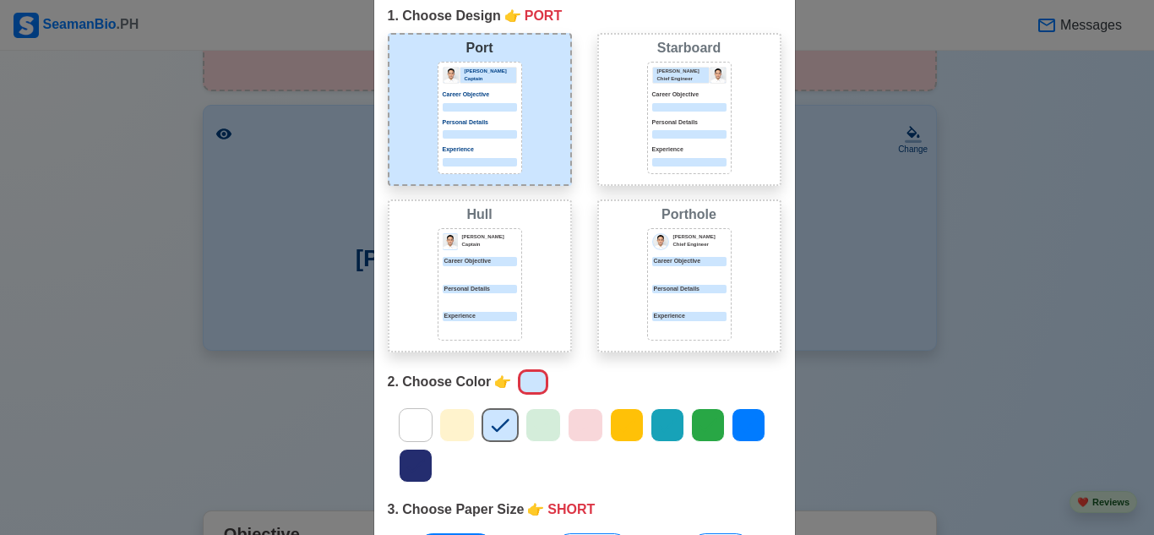
click at [486, 280] on div "[PERSON_NAME] Captain Career Objective Personal Details Experience" at bounding box center [480, 284] width 85 height 112
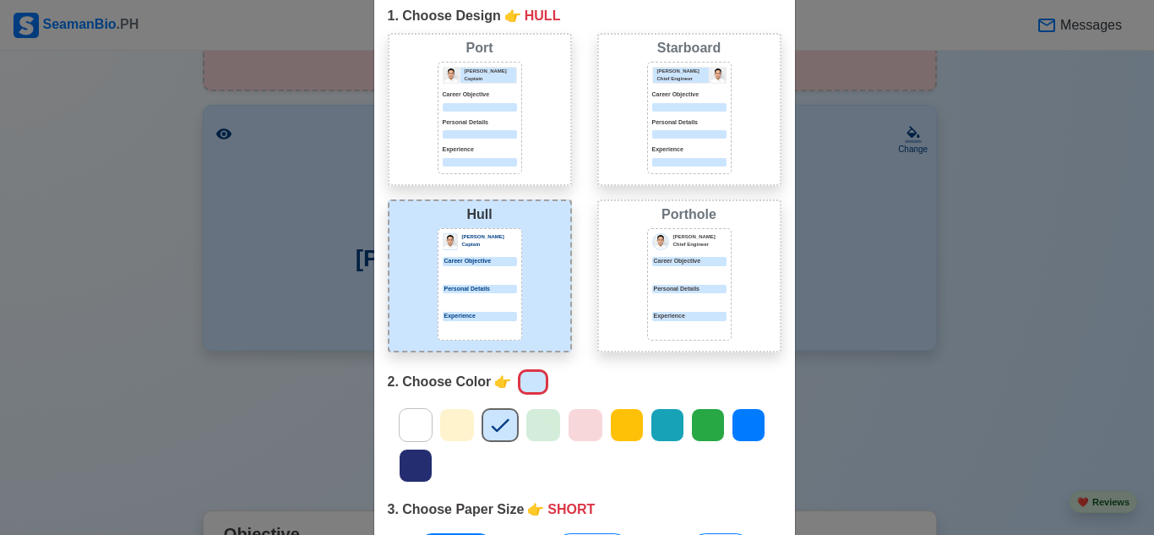
scroll to position [245, 0]
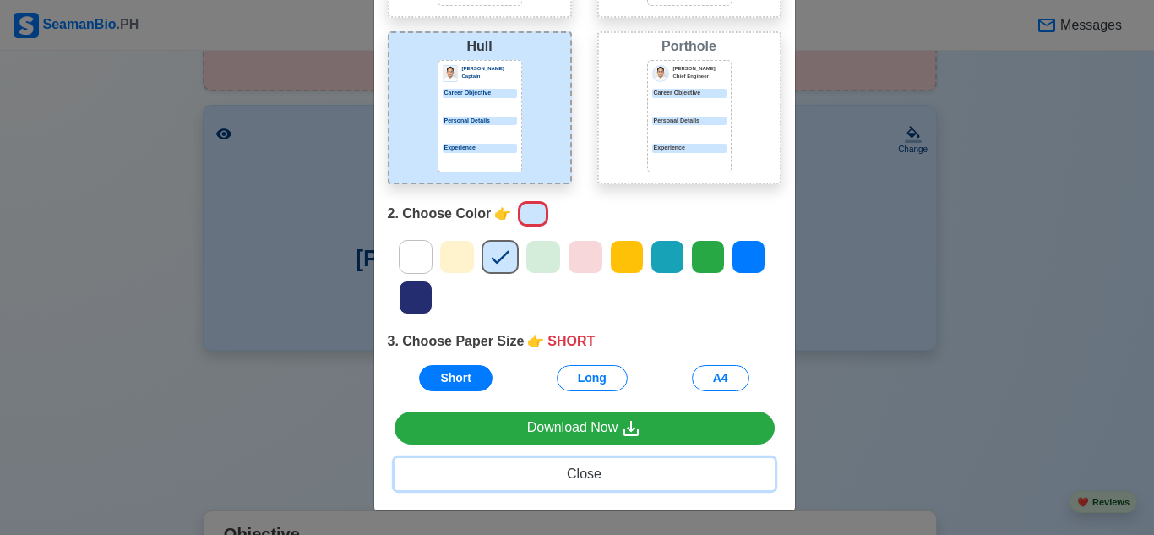
click at [581, 473] on span "Close" at bounding box center [584, 474] width 35 height 14
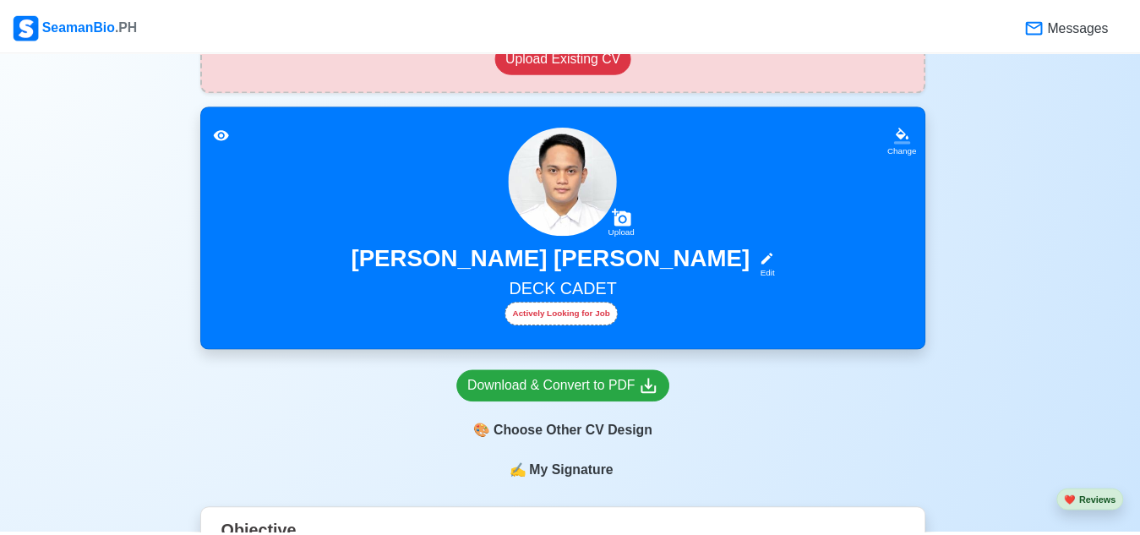
scroll to position [0, 0]
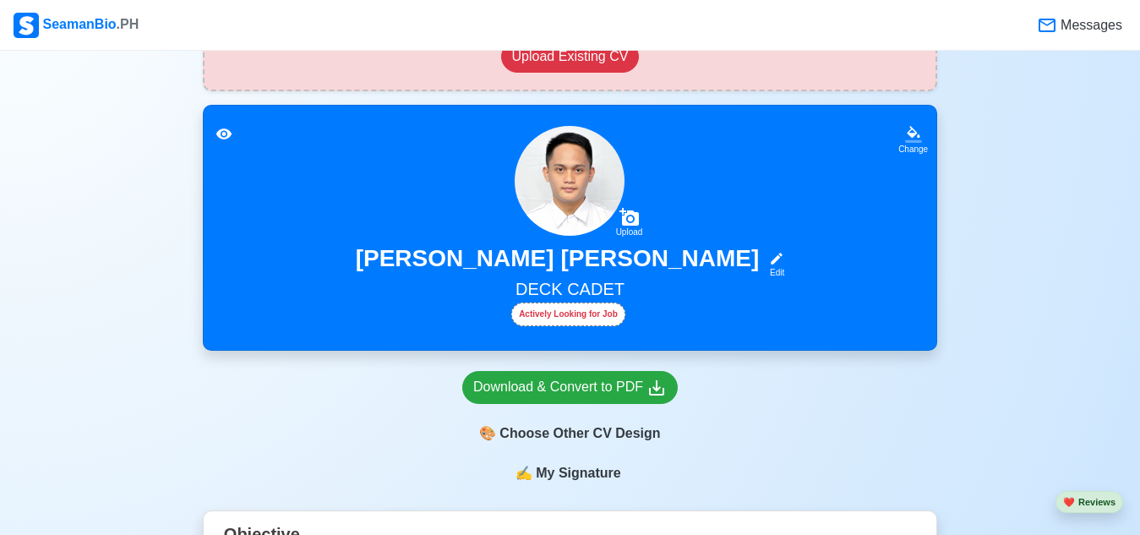
click at [587, 479] on span "My Signature" at bounding box center [577, 473] width 91 height 20
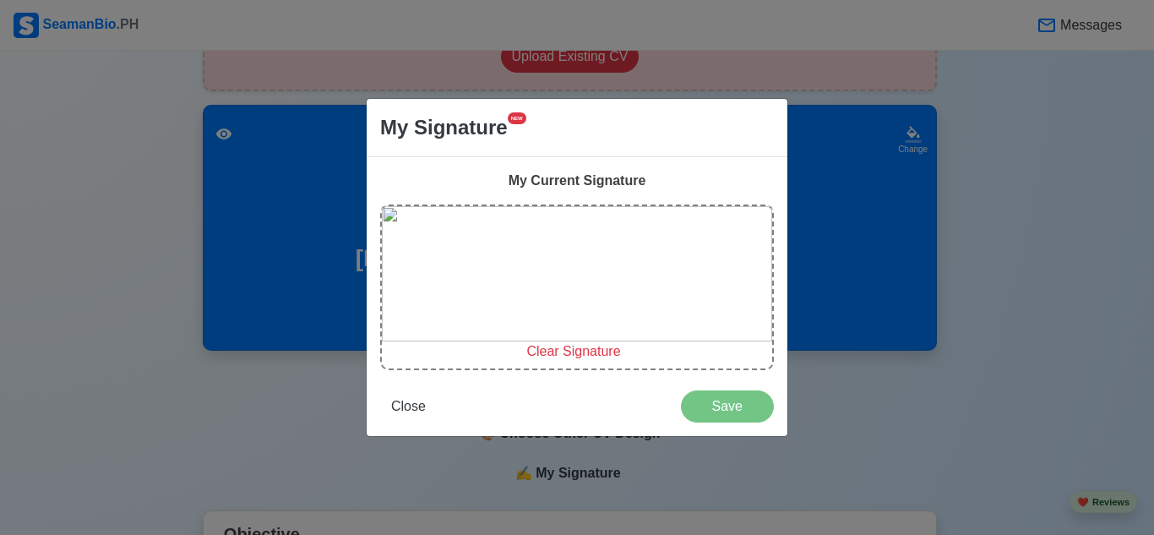
click at [591, 356] on span "Clear Signature" at bounding box center [574, 351] width 94 height 14
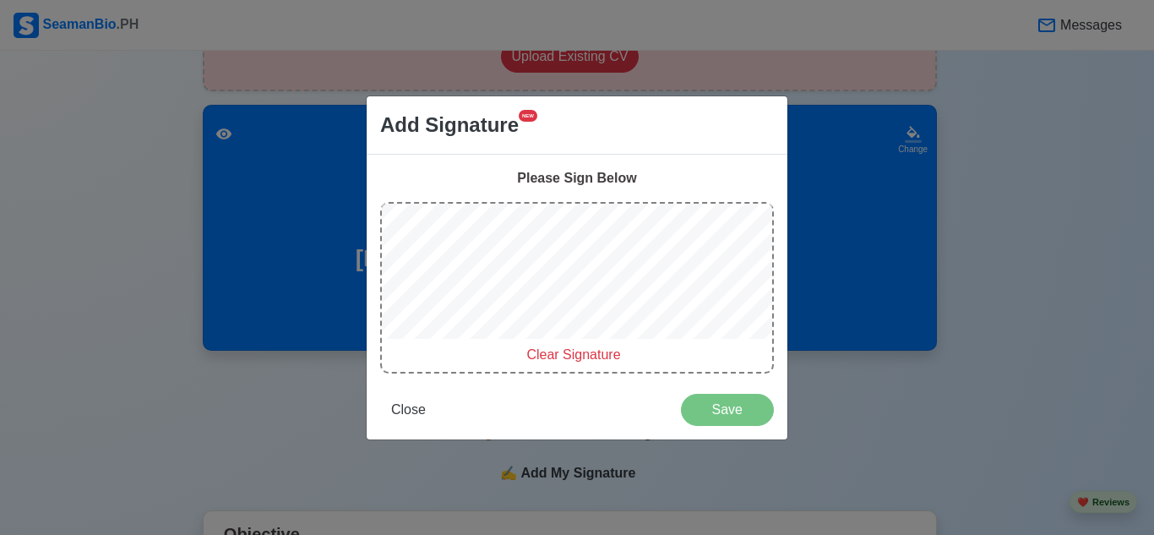
click at [581, 178] on div "Please Sign Below" at bounding box center [577, 178] width 394 height 20
click at [574, 359] on span "Clear Signature" at bounding box center [574, 354] width 94 height 14
click at [601, 350] on span "Clear Signature" at bounding box center [574, 354] width 94 height 14
click at [576, 341] on div at bounding box center [577, 274] width 390 height 141
drag, startPoint x: 575, startPoint y: 350, endPoint x: 571, endPoint y: 341, distance: 9.9
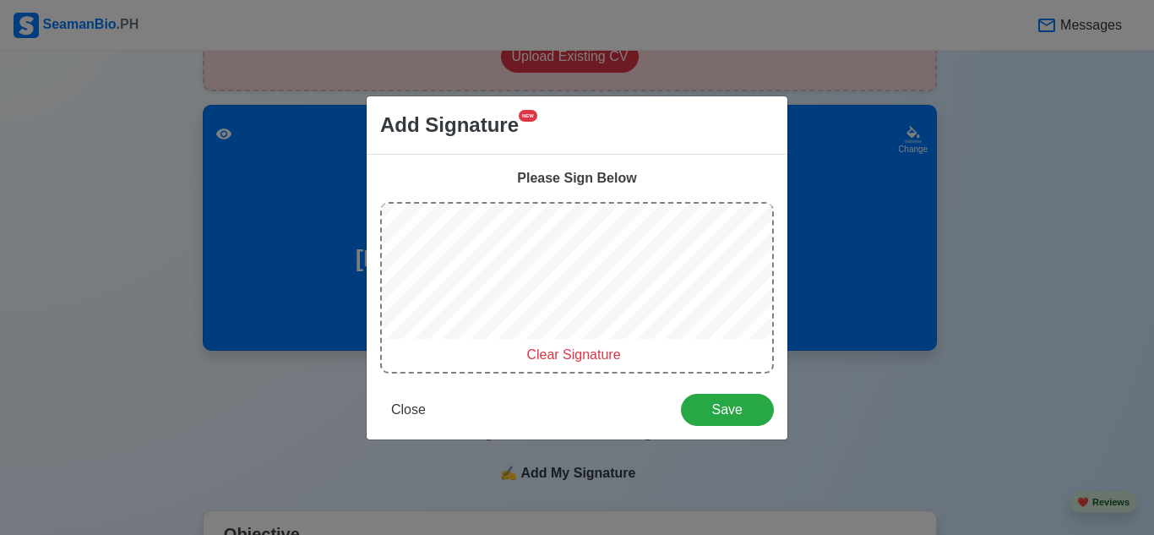
click at [572, 347] on span "Clear Signature" at bounding box center [574, 354] width 94 height 14
click at [564, 356] on span "Clear Signature" at bounding box center [574, 354] width 94 height 14
click at [574, 345] on div "Clear Signature" at bounding box center [574, 355] width 384 height 20
click at [565, 336] on div "Clear Signature" at bounding box center [577, 288] width 394 height 172
click at [567, 348] on span "Clear Signature" at bounding box center [574, 354] width 94 height 14
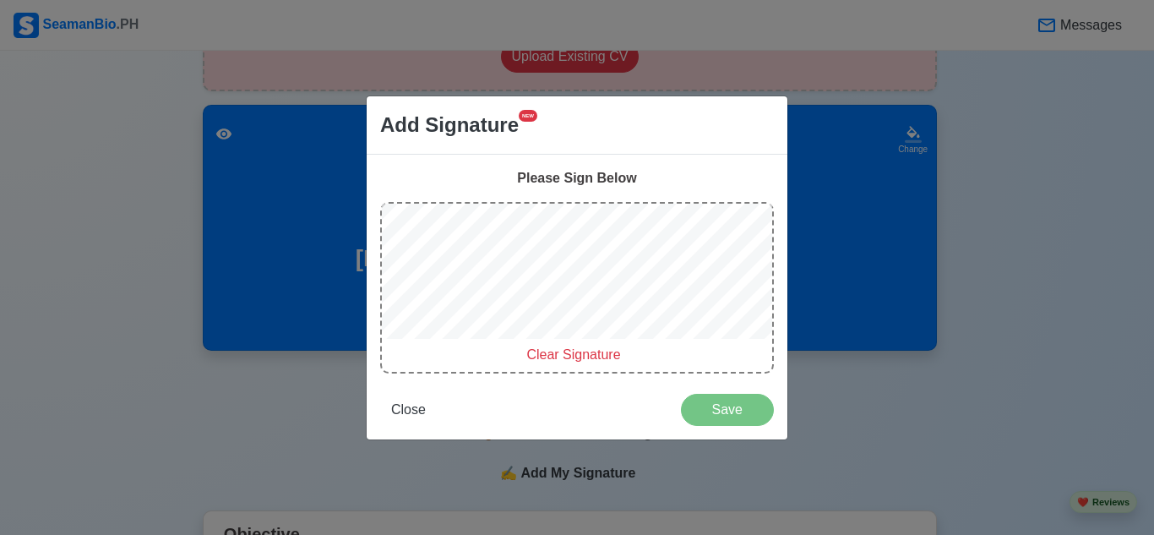
click at [585, 351] on span "Clear Signature" at bounding box center [574, 354] width 94 height 14
click at [575, 347] on span "Clear Signature" at bounding box center [574, 354] width 94 height 14
drag, startPoint x: 587, startPoint y: 360, endPoint x: 587, endPoint y: 346, distance: 14.4
click at [587, 357] on span "Clear Signature" at bounding box center [574, 354] width 94 height 14
click at [730, 414] on span "Save" at bounding box center [727, 409] width 71 height 14
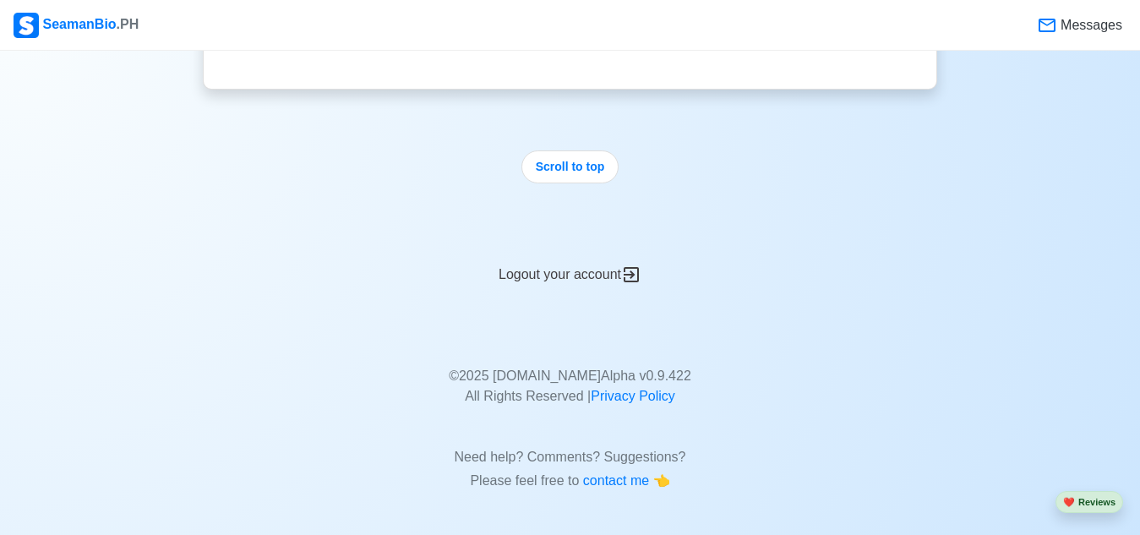
scroll to position [2655, 0]
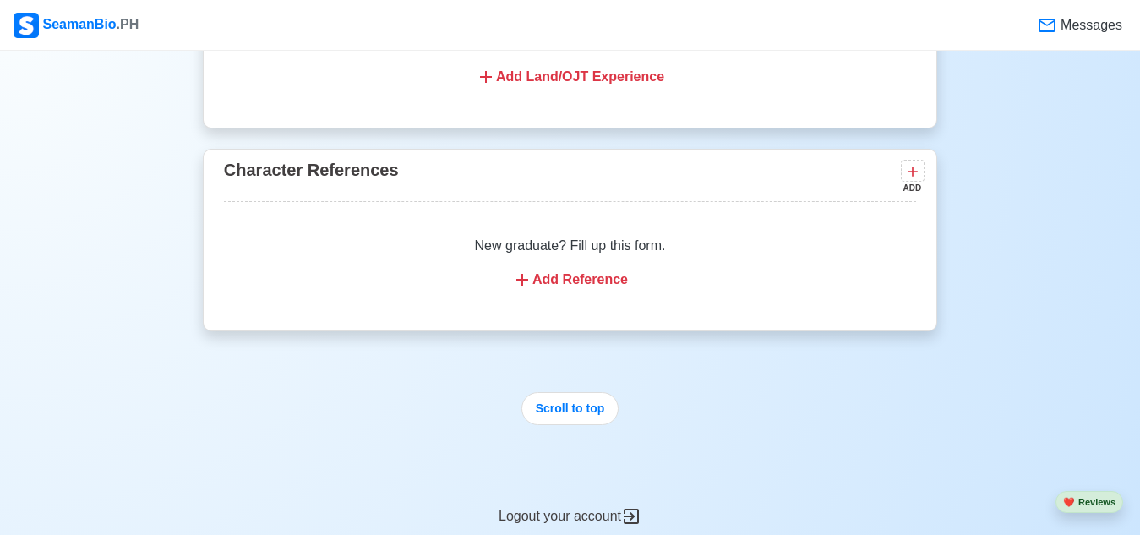
click at [557, 308] on div "New graduate? Fill up this form. Add Reference" at bounding box center [570, 263] width 692 height 95
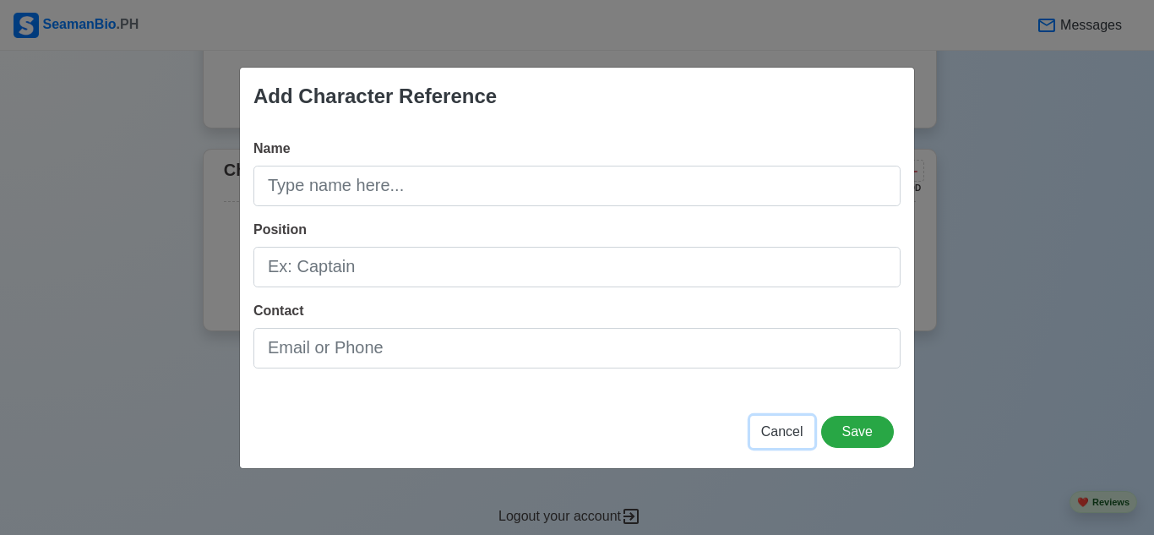
click at [792, 424] on span "Cancel" at bounding box center [782, 431] width 42 height 14
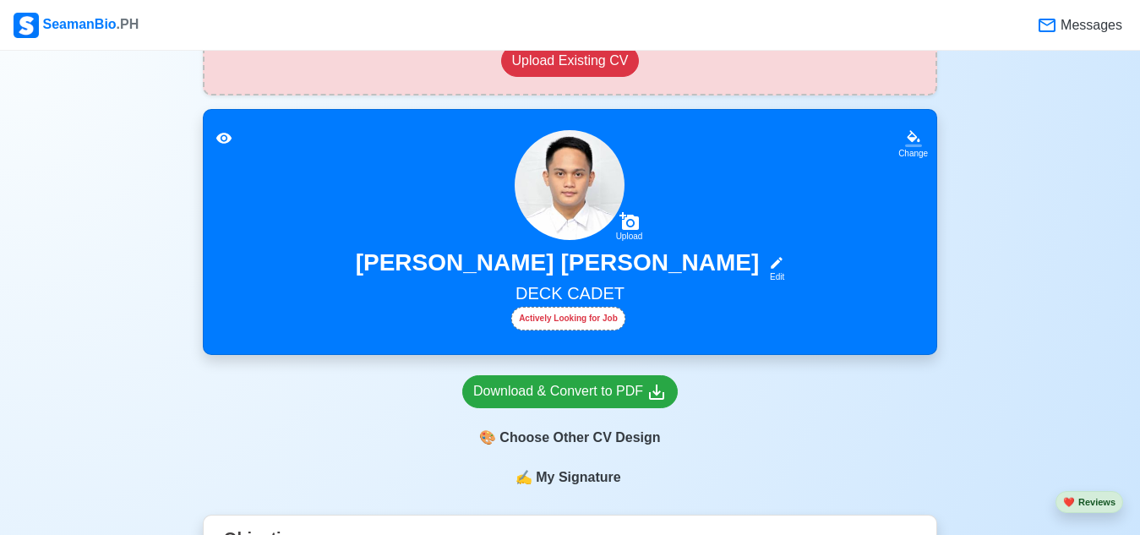
scroll to position [205, 0]
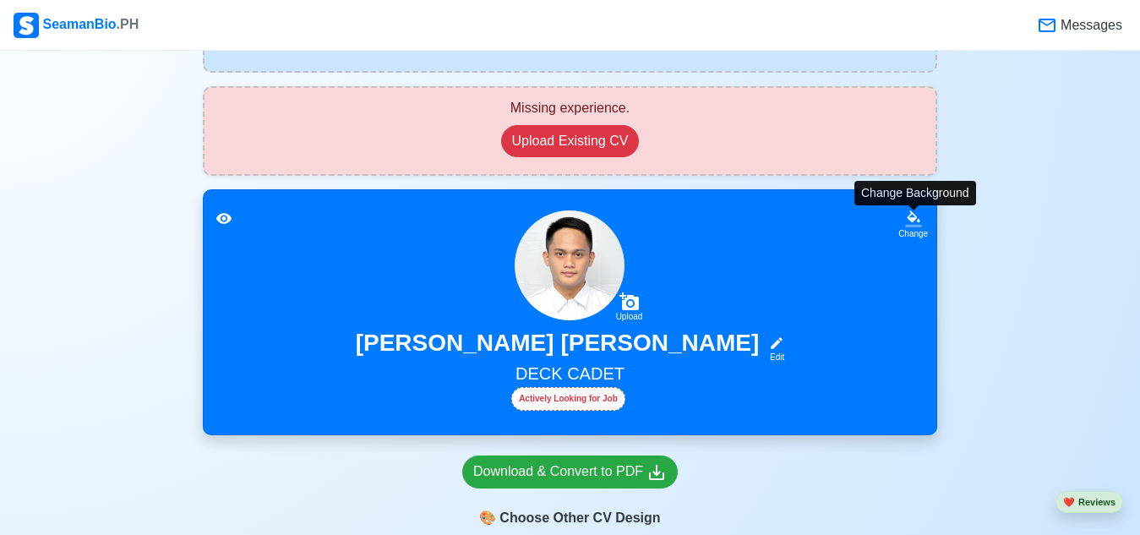
click at [919, 219] on icon at bounding box center [913, 218] width 17 height 17
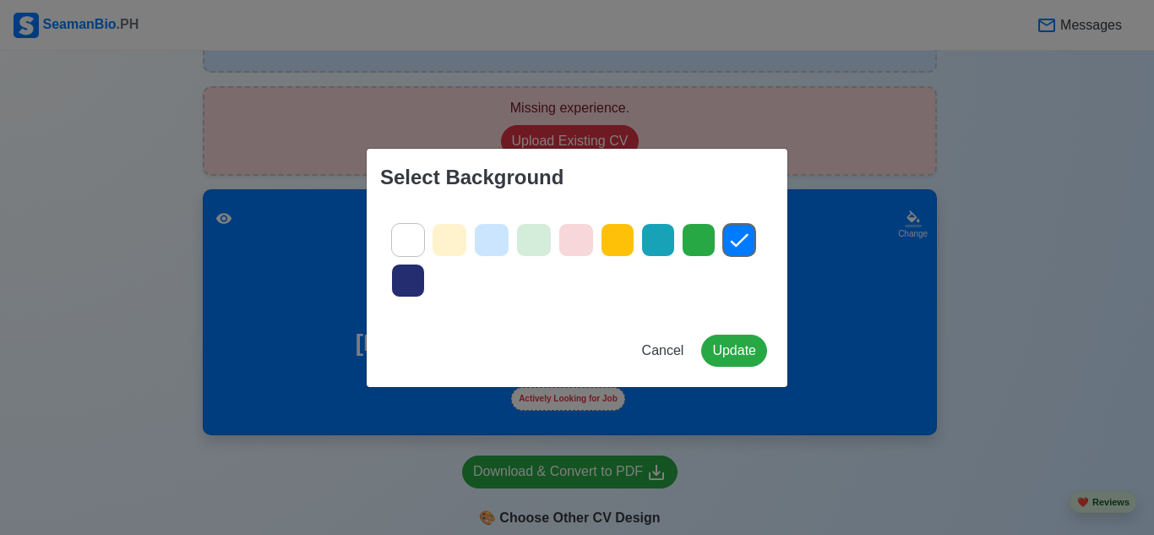
click at [958, 259] on div "Select Background Cancel Update" at bounding box center [577, 267] width 1154 height 535
click at [663, 339] on button "Cancel" at bounding box center [663, 351] width 64 height 32
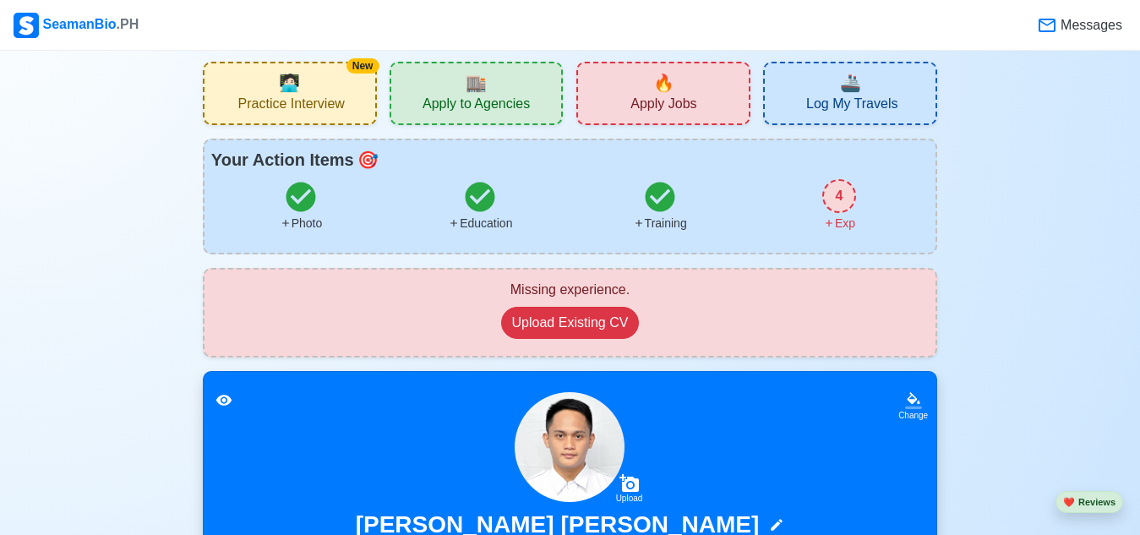
scroll to position [0, 0]
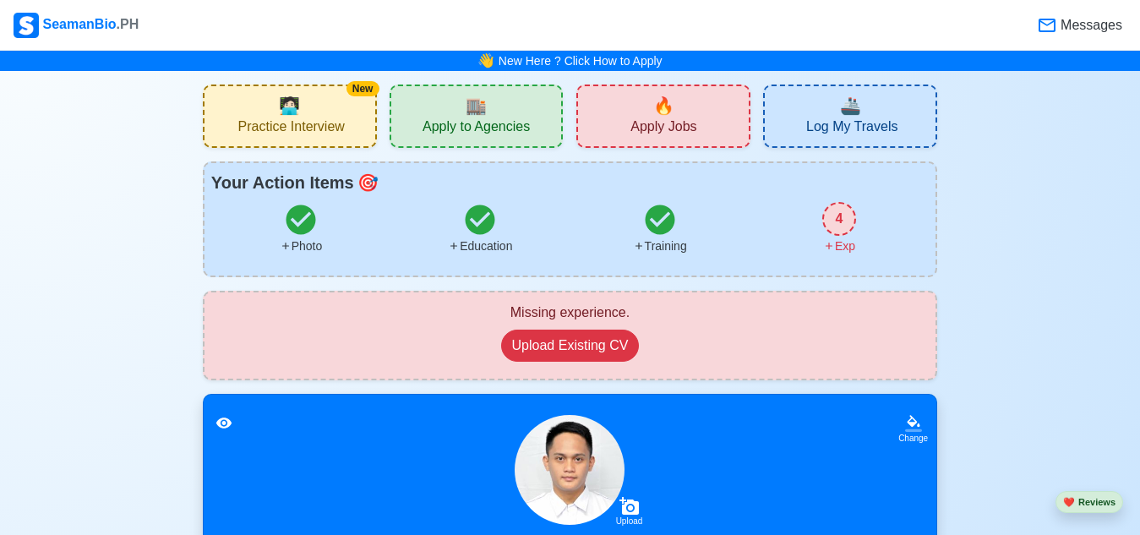
click at [472, 119] on span "Apply to Agencies" at bounding box center [476, 128] width 107 height 21
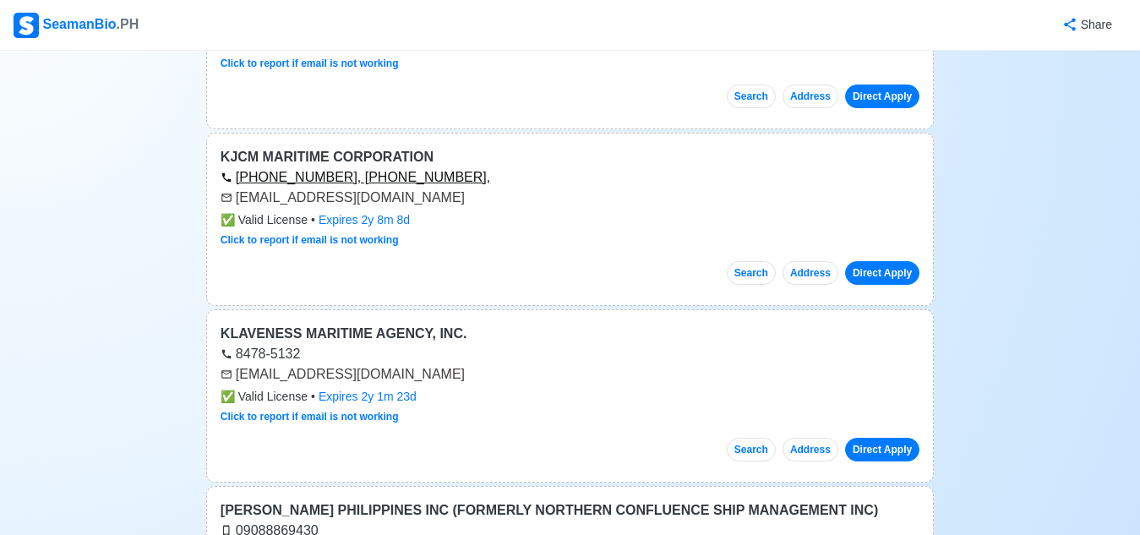
scroll to position [761, 0]
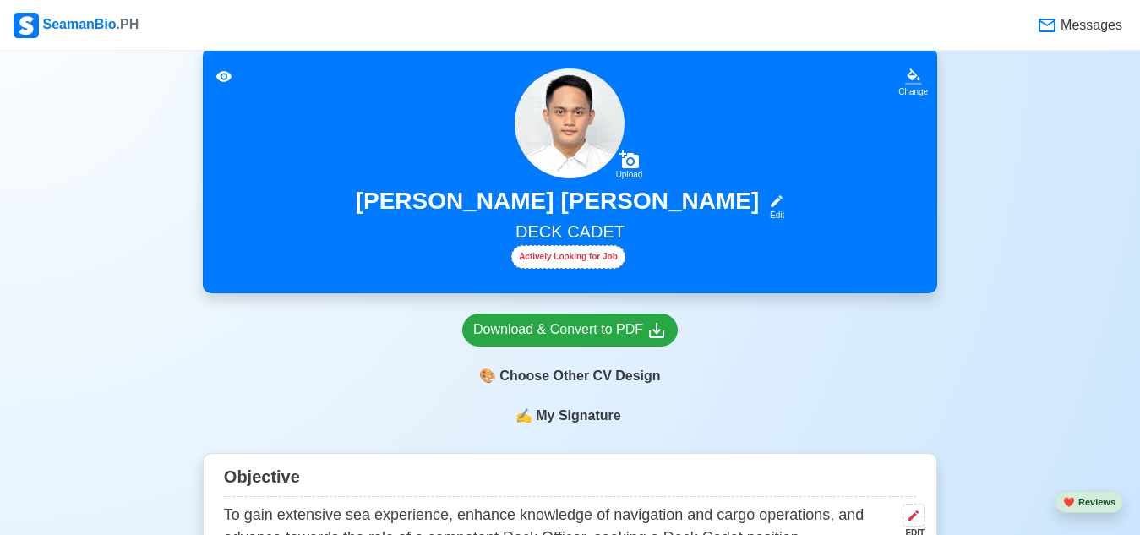
scroll to position [423, 0]
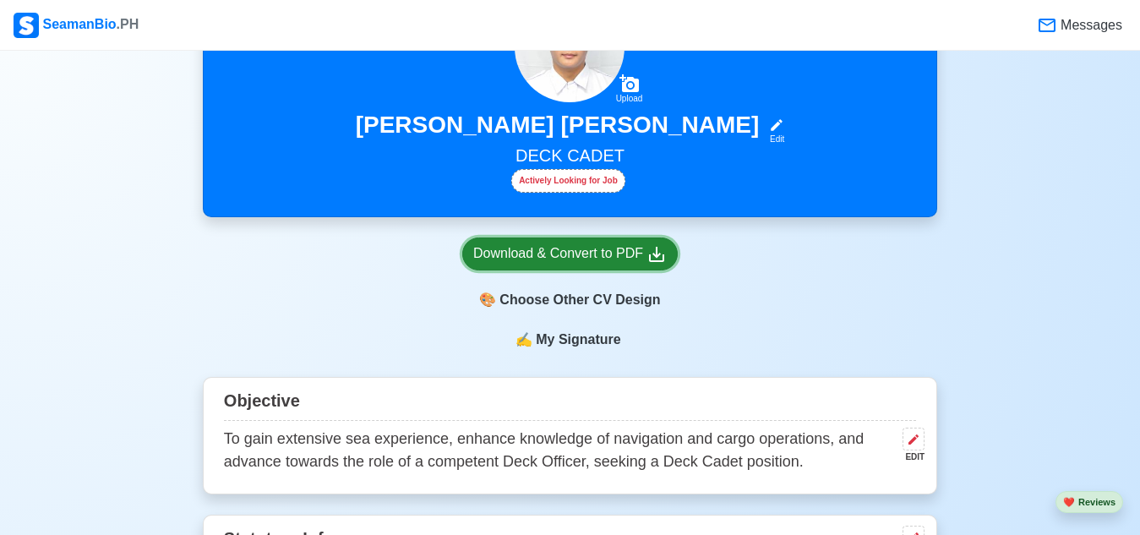
click at [608, 259] on div "Download & Convert to PDF" at bounding box center [570, 253] width 194 height 21
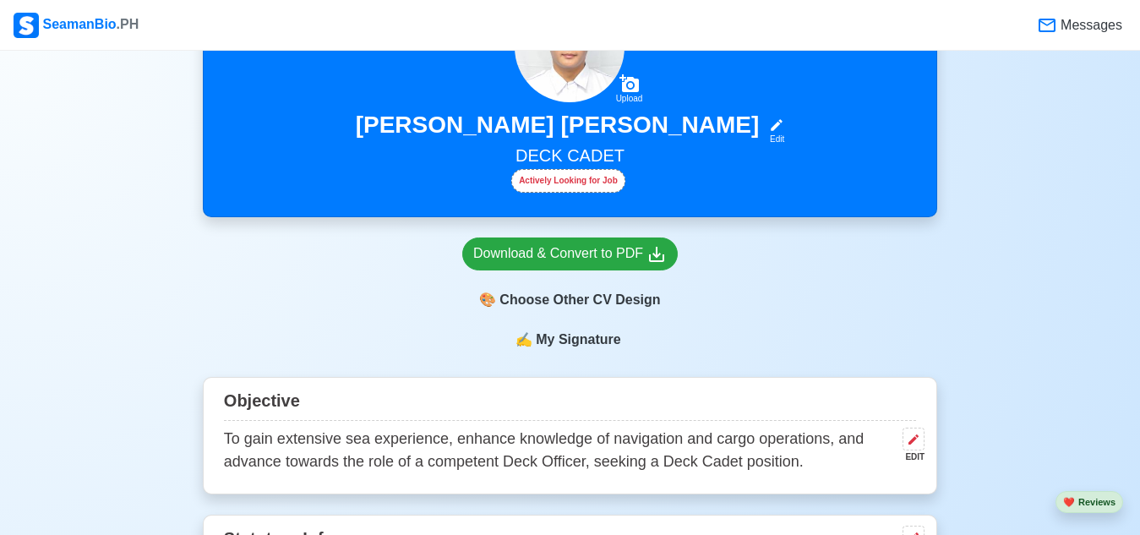
click at [1092, 29] on span "Messages" at bounding box center [1089, 25] width 65 height 20
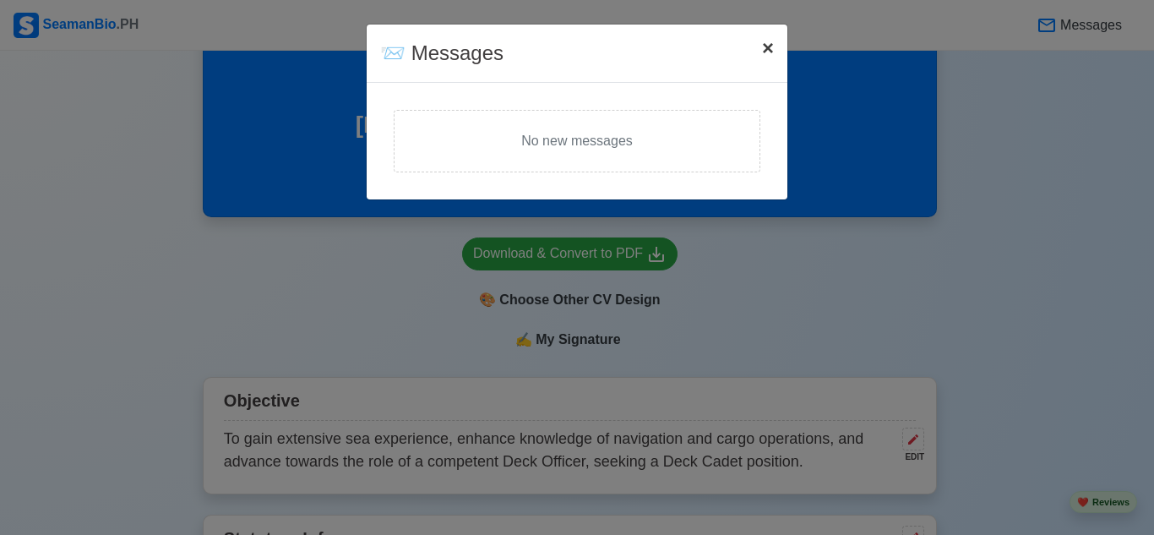
click at [764, 47] on span "×" at bounding box center [768, 47] width 12 height 23
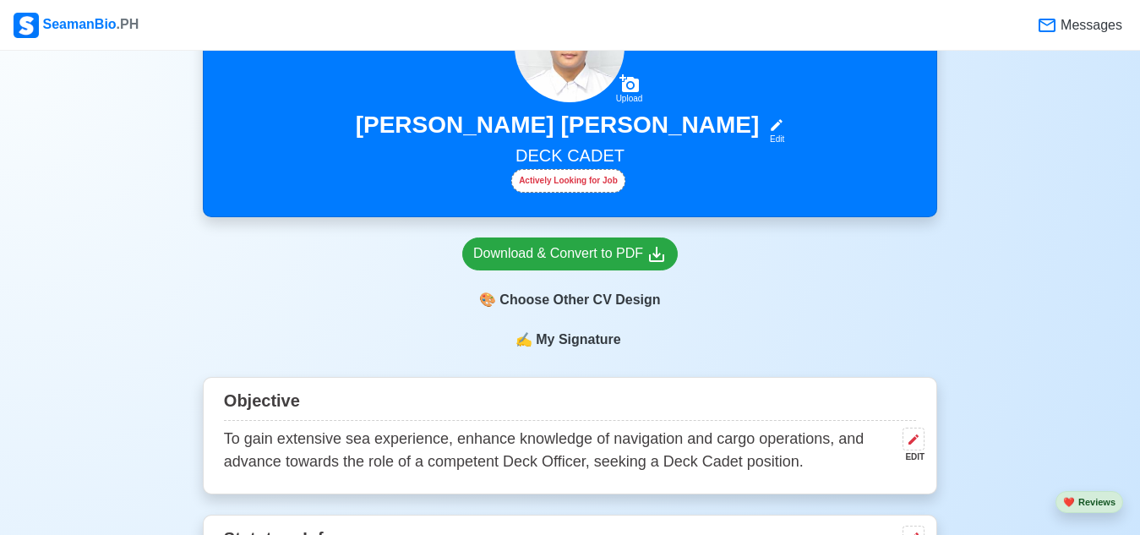
click at [912, 452] on div "EDIT" at bounding box center [910, 456] width 29 height 13
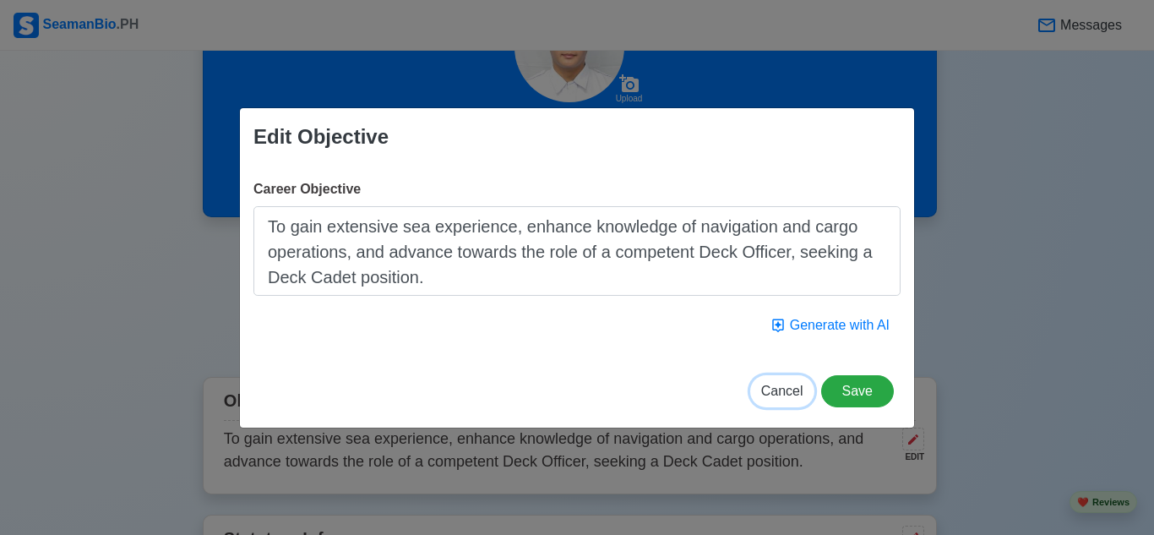
click at [784, 390] on span "Cancel" at bounding box center [782, 391] width 42 height 14
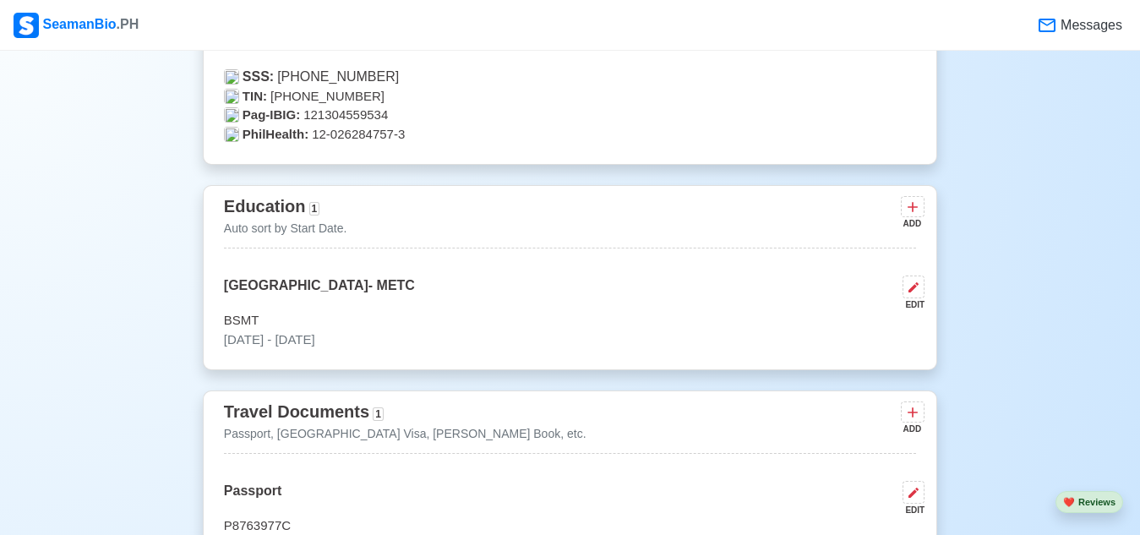
scroll to position [1099, 0]
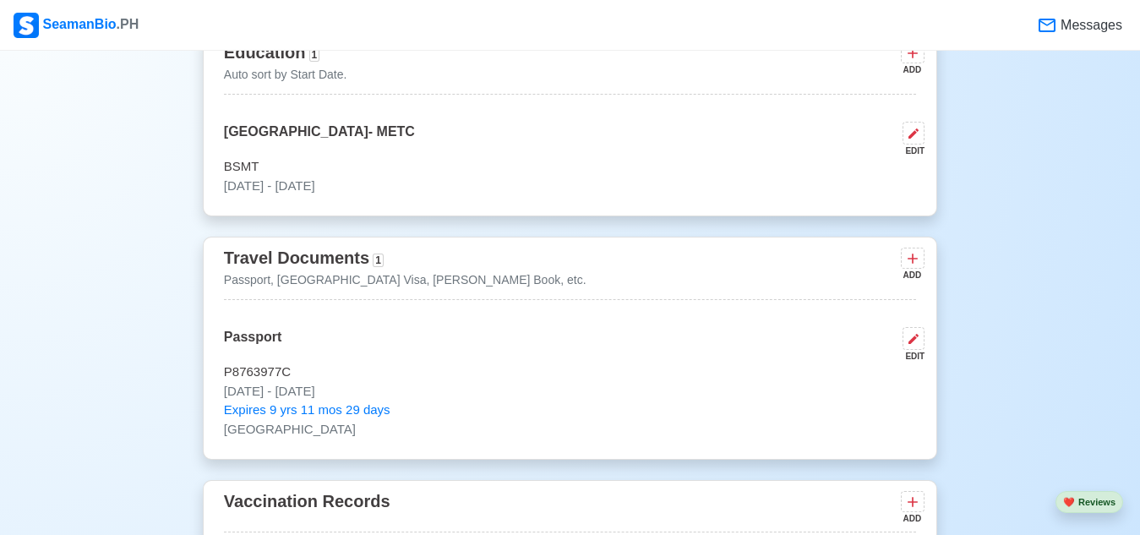
click at [915, 357] on div "EDIT" at bounding box center [910, 356] width 29 height 13
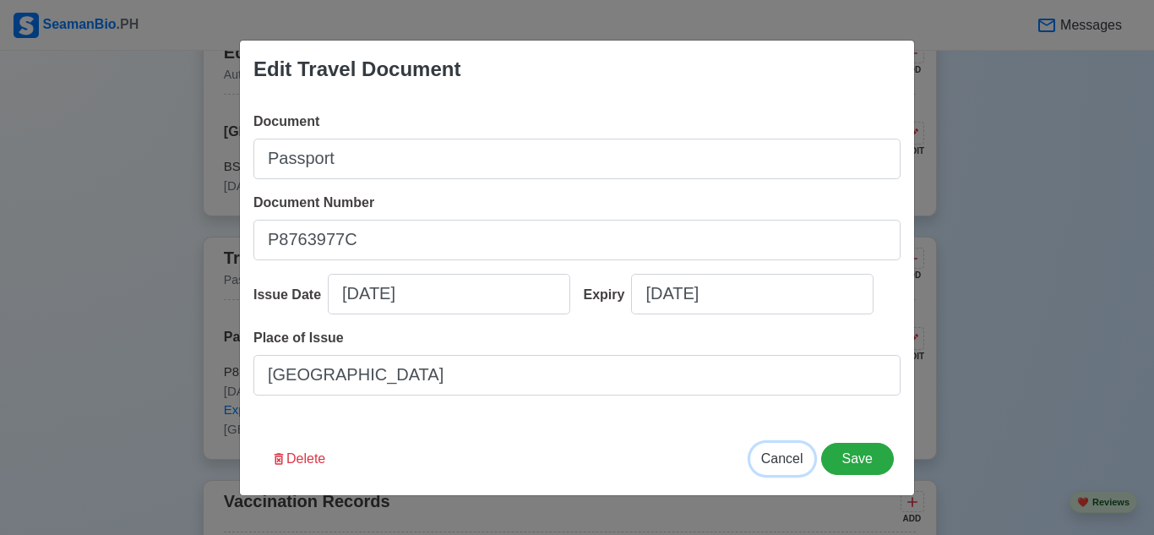
click at [785, 466] on span "Cancel" at bounding box center [782, 458] width 42 height 14
type input "[DATE]"
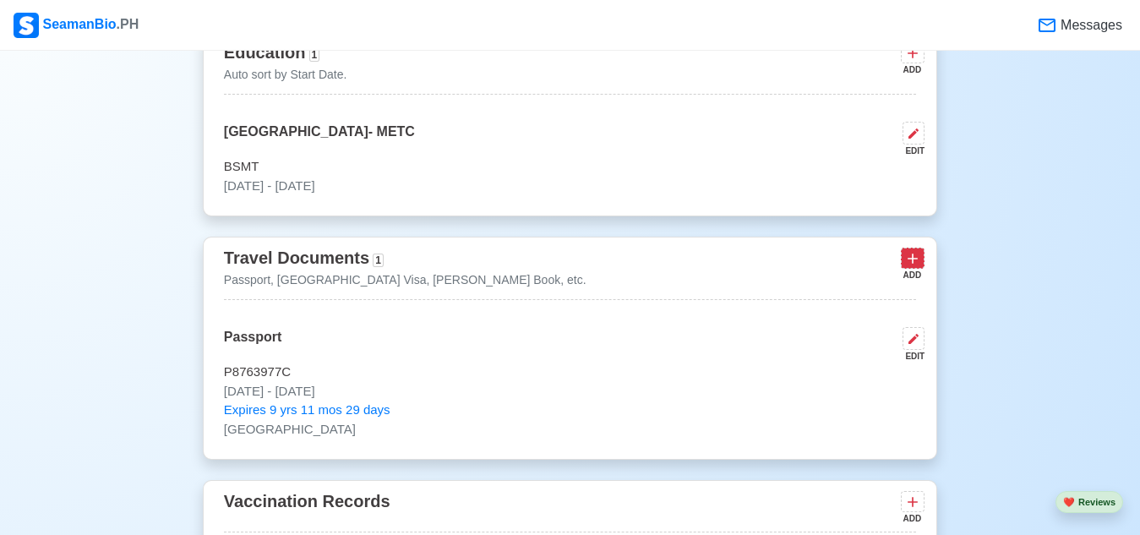
click at [903, 257] on button at bounding box center [913, 258] width 24 height 21
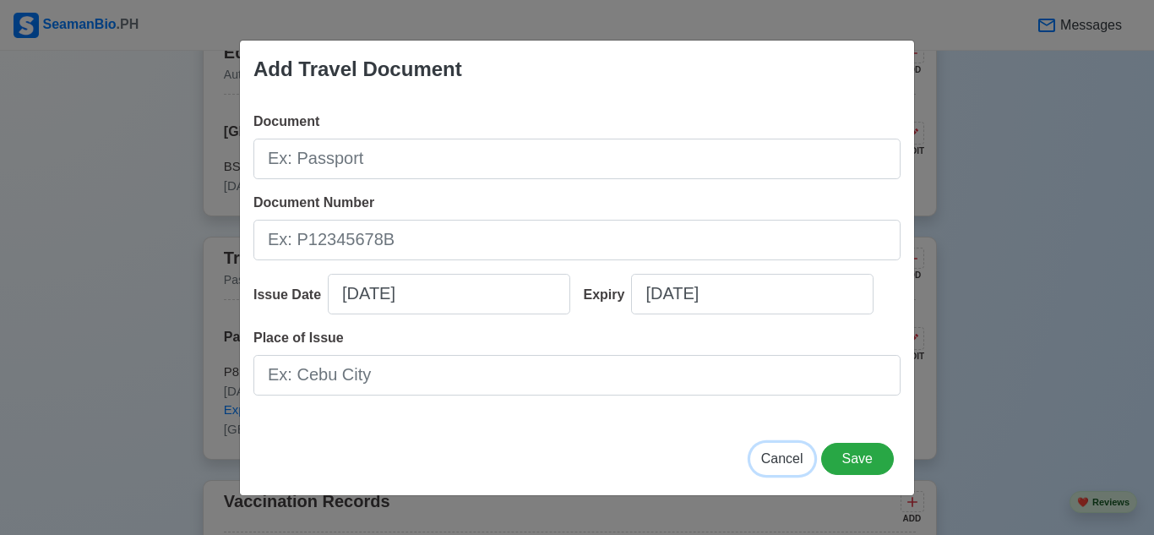
click at [791, 463] on span "Cancel" at bounding box center [782, 458] width 42 height 14
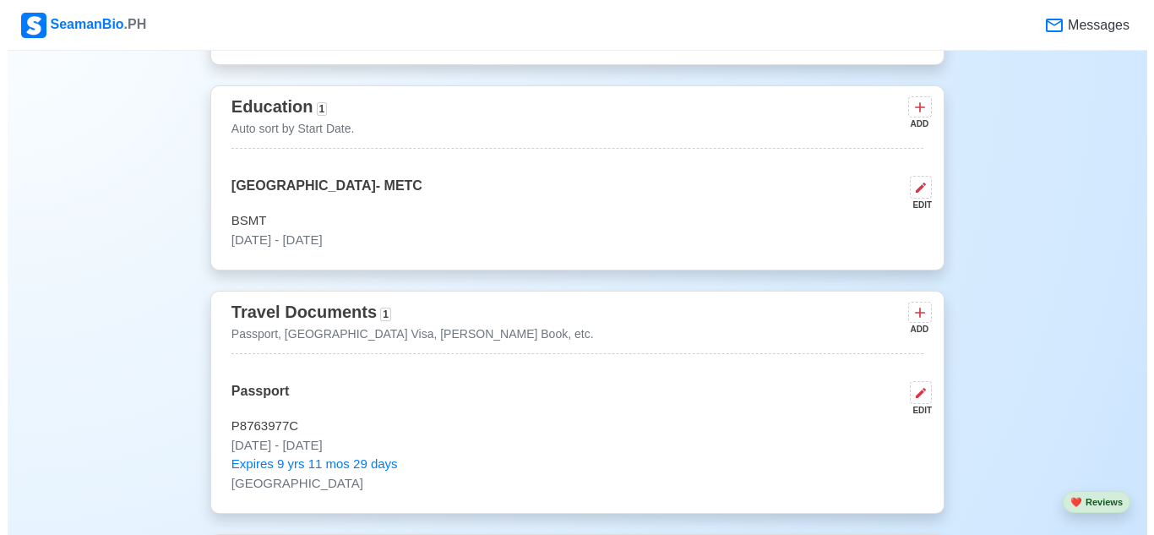
scroll to position [1014, 0]
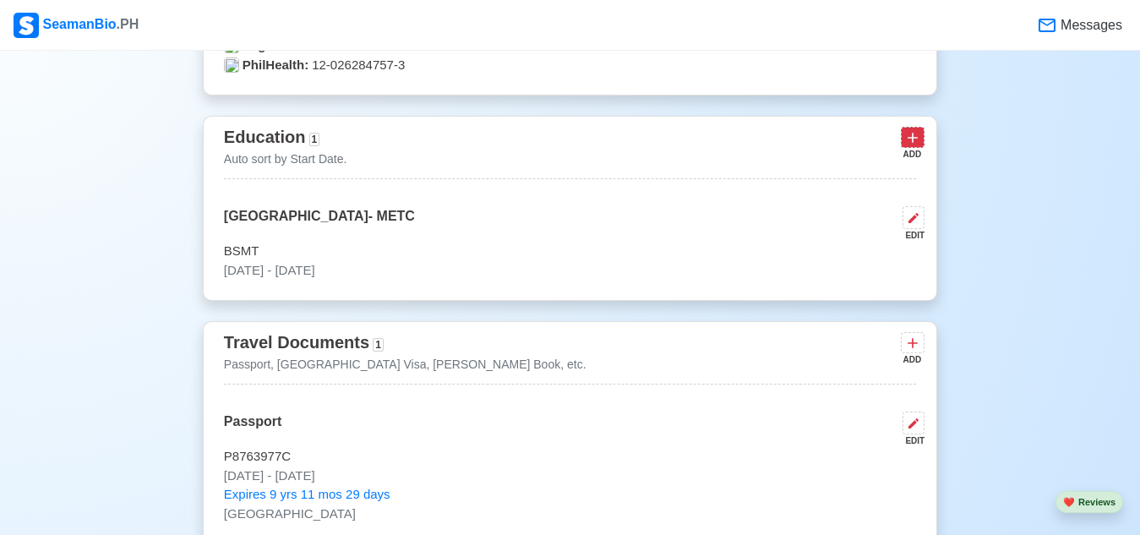
click at [909, 148] on button at bounding box center [913, 137] width 24 height 21
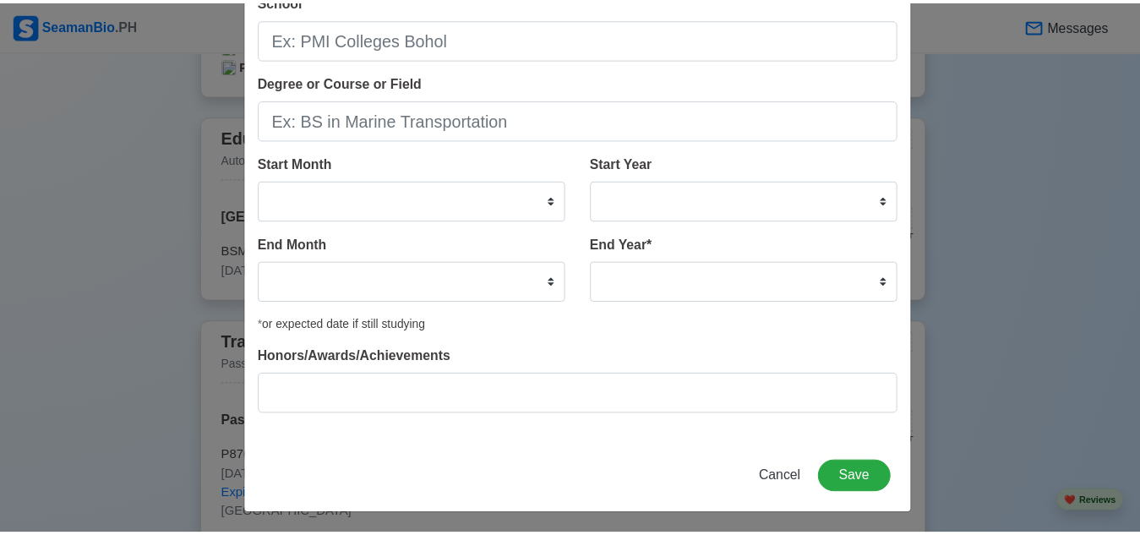
scroll to position [108, 0]
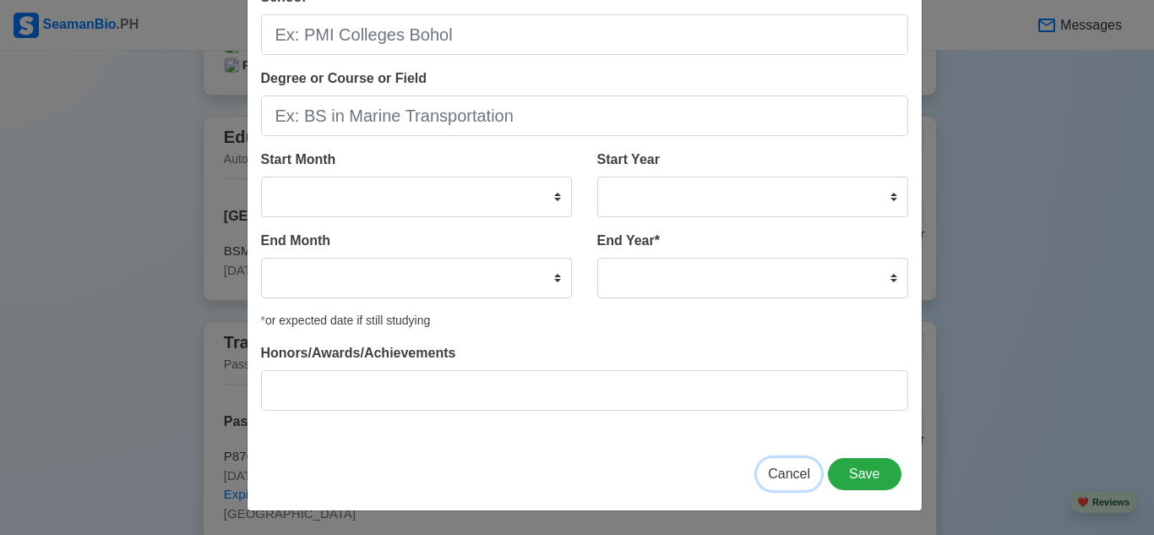
click at [807, 477] on button "Cancel" at bounding box center [789, 474] width 64 height 32
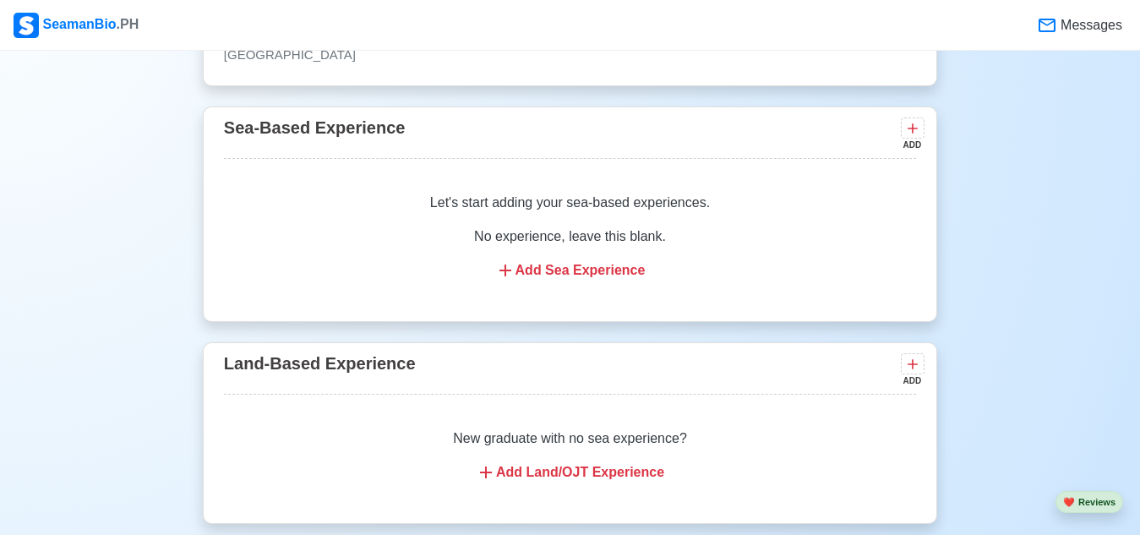
scroll to position [2366, 0]
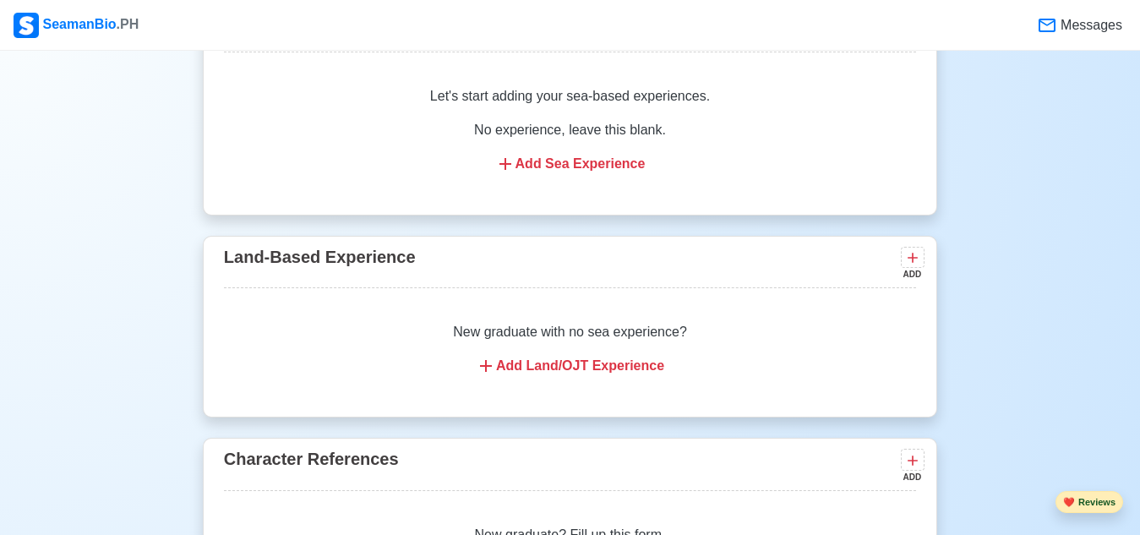
click at [1092, 500] on button "❤️ Reviews" at bounding box center [1090, 502] width 68 height 23
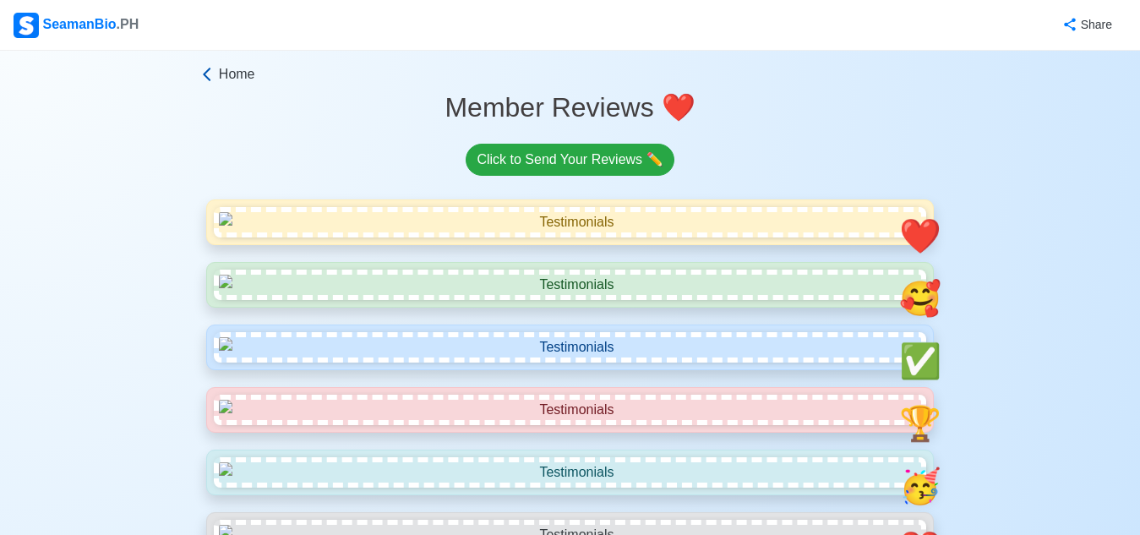
click at [215, 72] on icon at bounding box center [207, 74] width 17 height 17
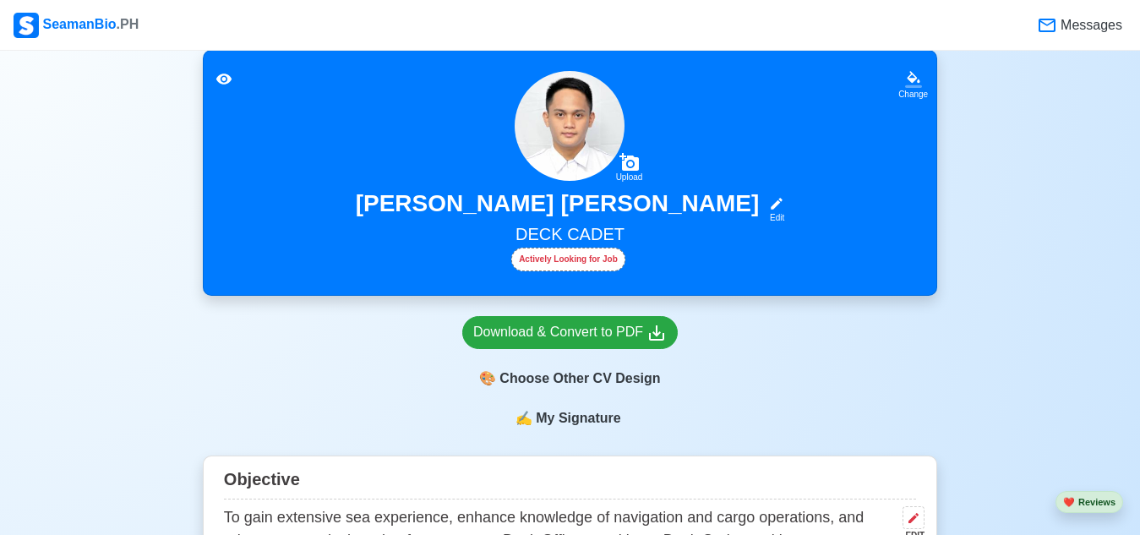
scroll to position [423, 0]
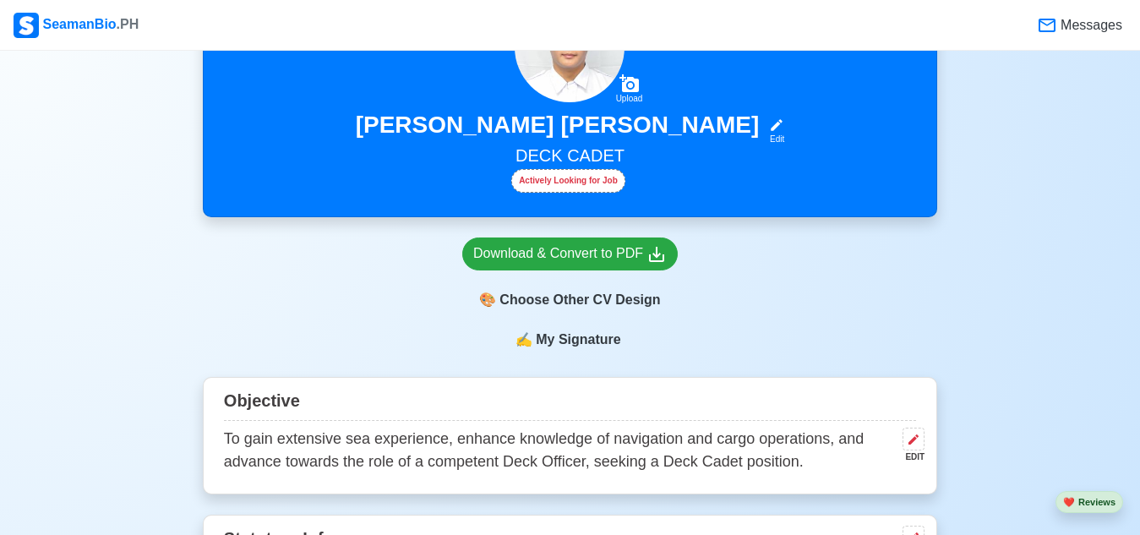
click at [599, 344] on span "My Signature" at bounding box center [577, 340] width 91 height 20
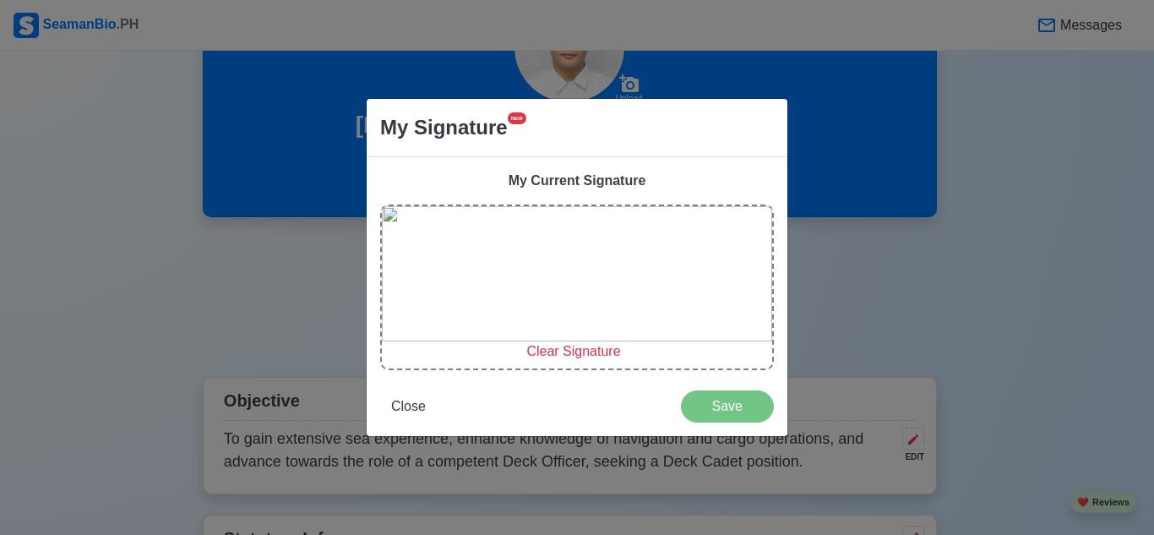
click at [580, 350] on span "Clear Signature" at bounding box center [574, 351] width 94 height 14
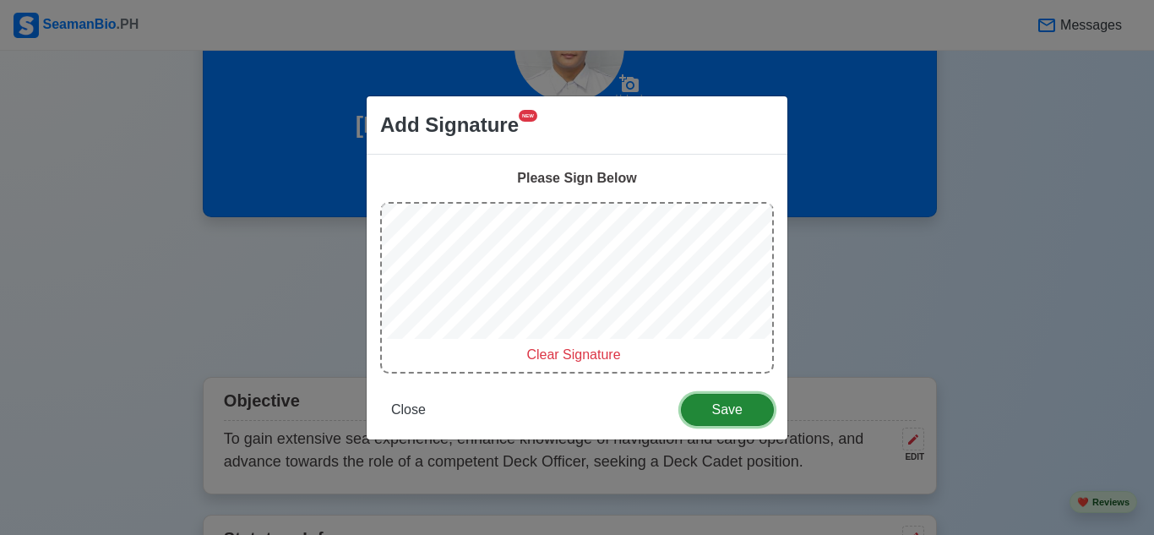
click at [734, 403] on span "Save" at bounding box center [727, 409] width 71 height 14
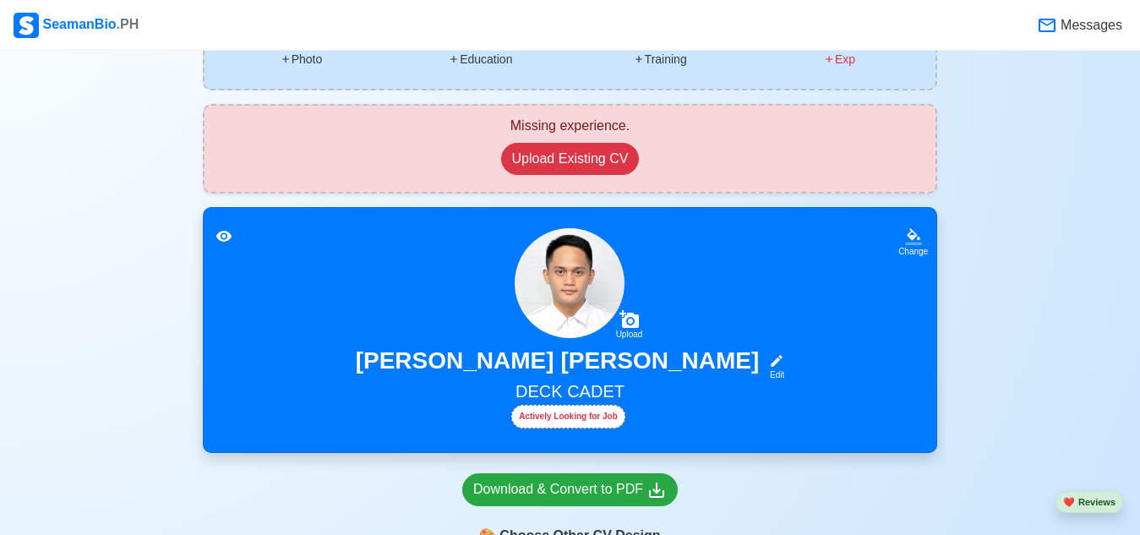
scroll to position [169, 0]
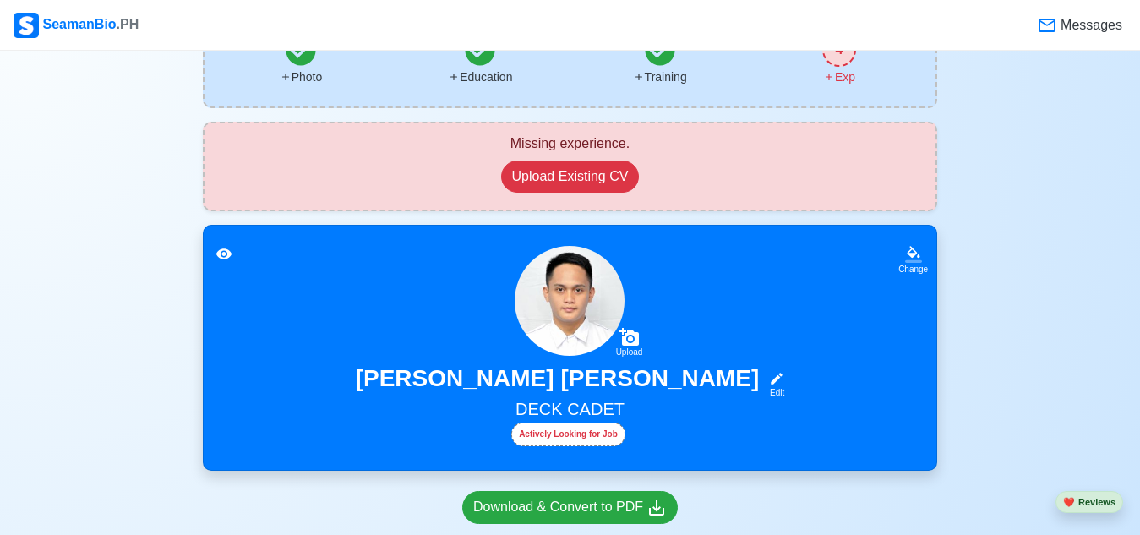
click at [223, 248] on icon at bounding box center [224, 254] width 17 height 17
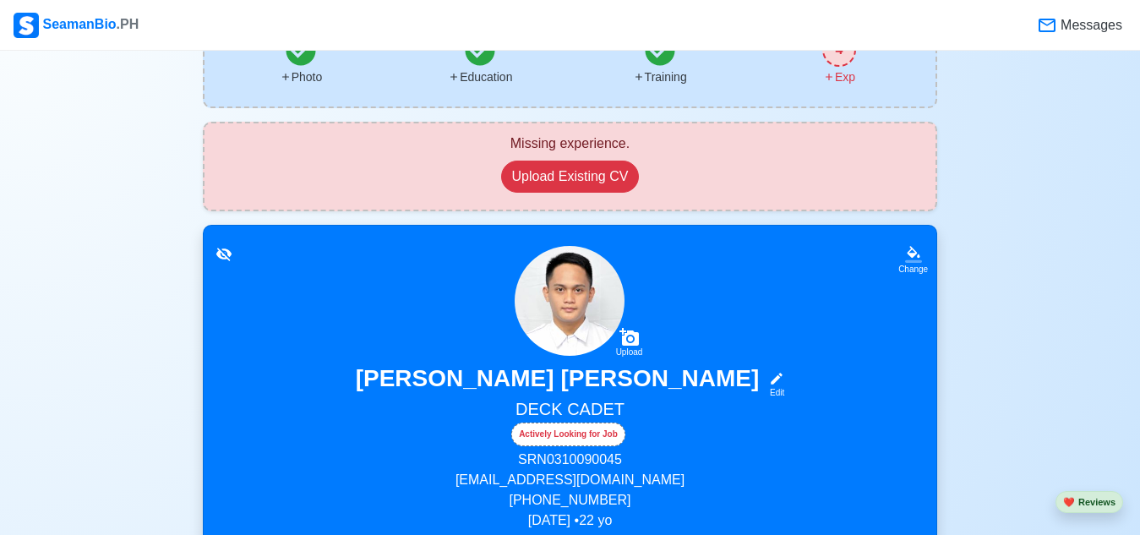
click at [223, 248] on icon at bounding box center [224, 254] width 17 height 17
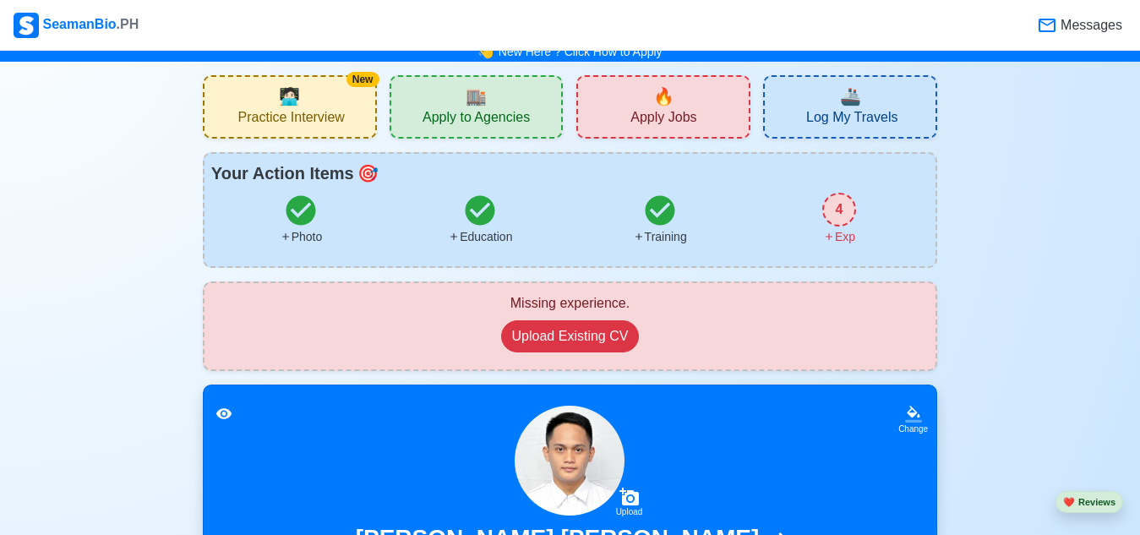
scroll to position [0, 0]
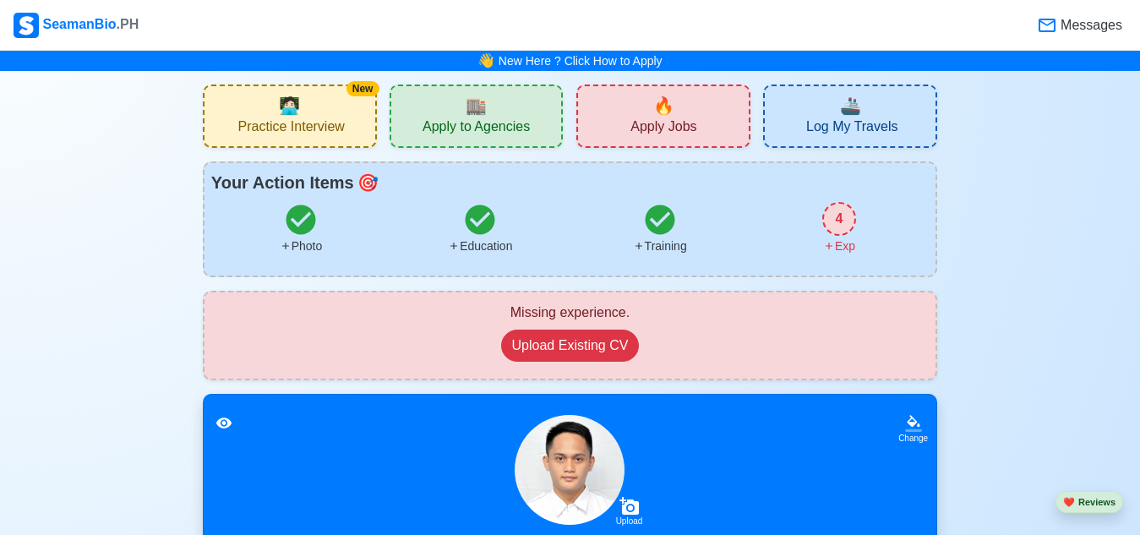
click at [845, 210] on div "4" at bounding box center [839, 219] width 34 height 34
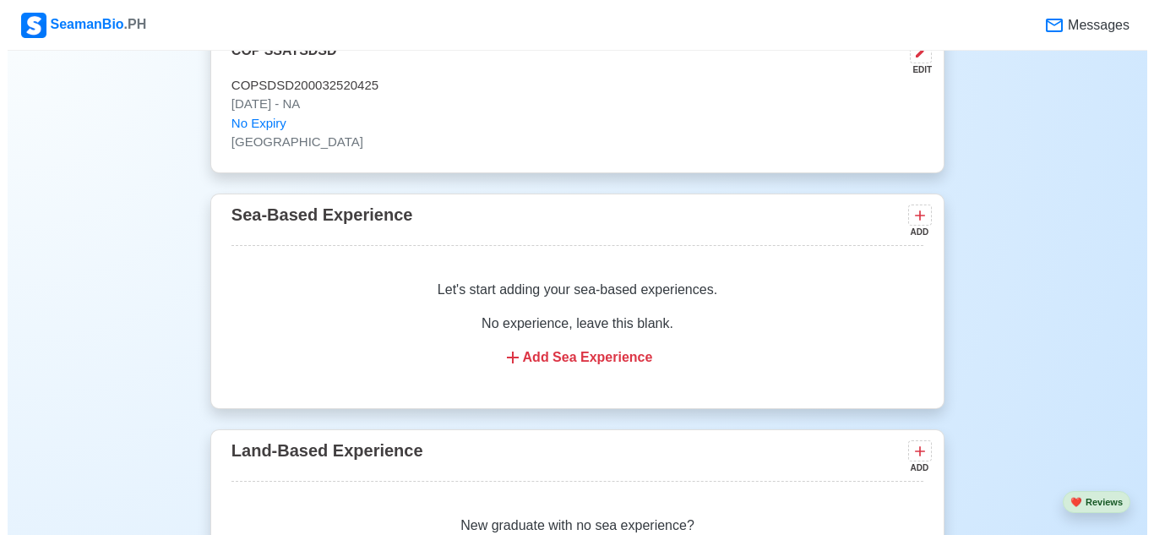
scroll to position [2302, 0]
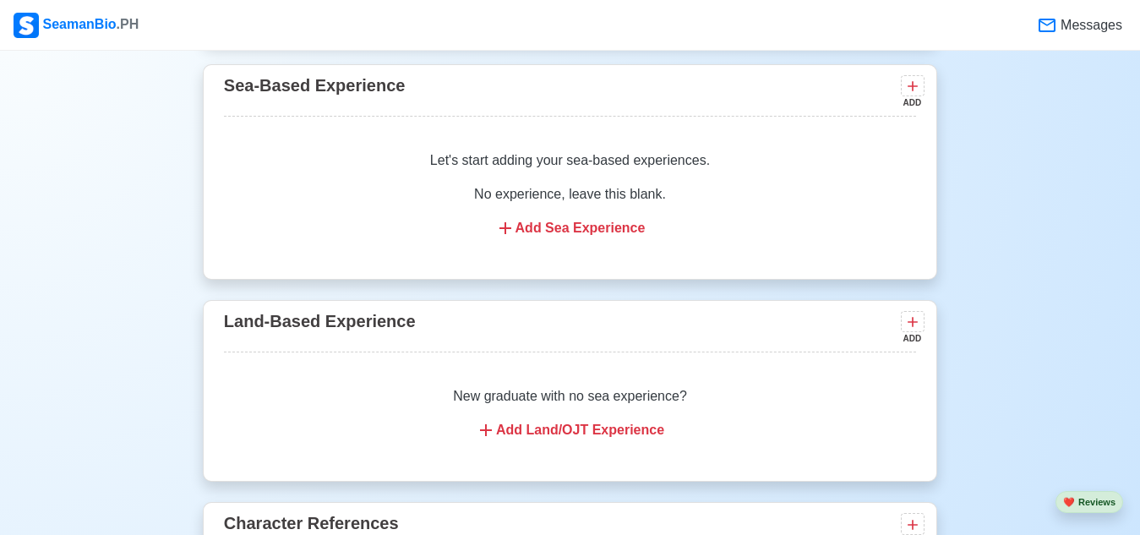
click at [564, 437] on div "Add Land/OJT Experience" at bounding box center [570, 430] width 652 height 20
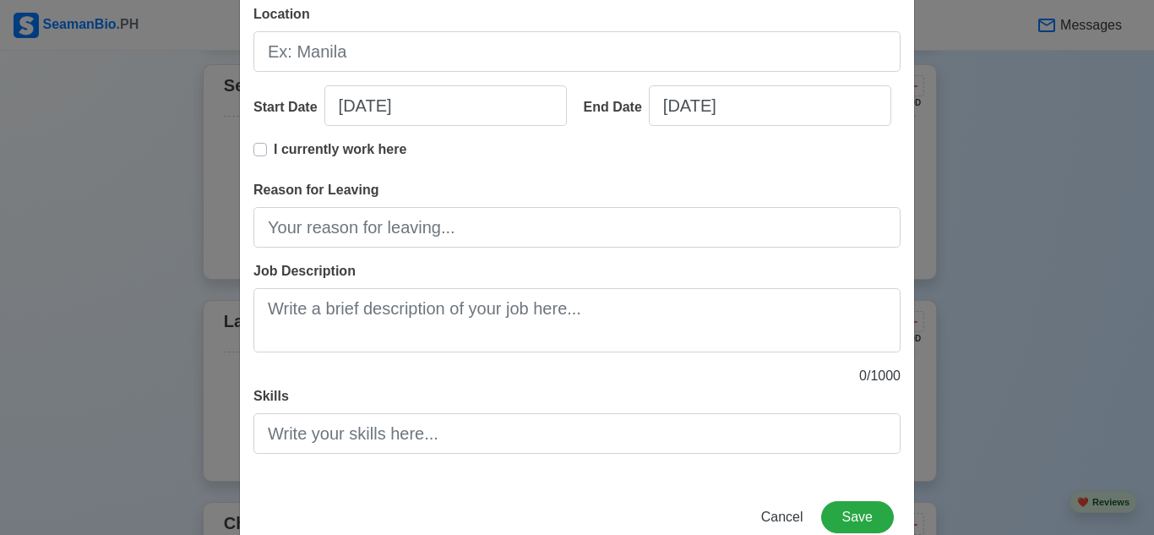
scroll to position [297, 0]
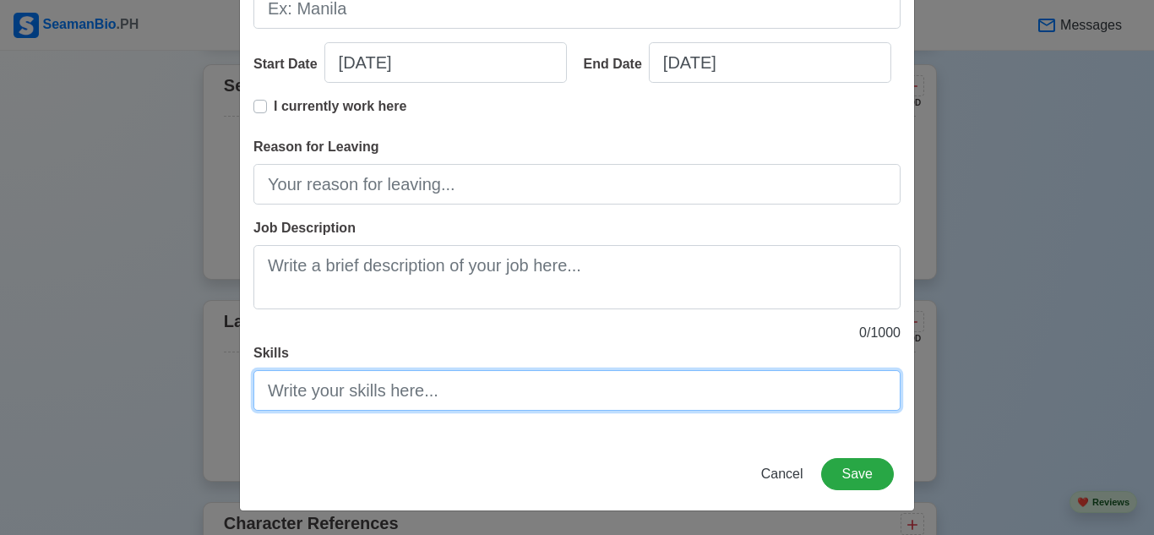
click at [636, 396] on input "Skills" at bounding box center [577, 390] width 647 height 41
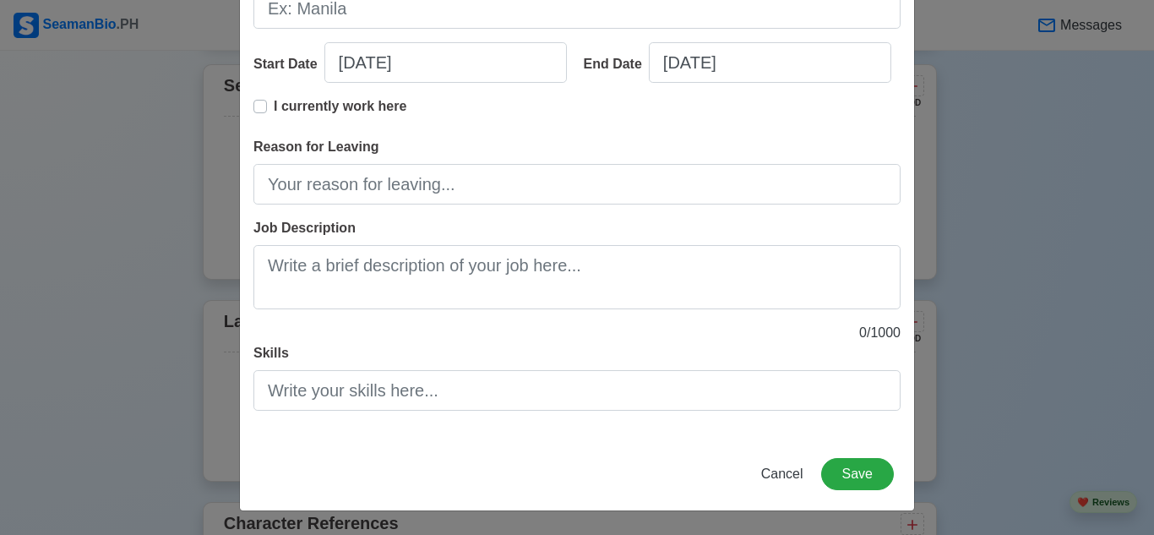
drag, startPoint x: 1083, startPoint y: 252, endPoint x: 1048, endPoint y: 259, distance: 36.3
click at [1050, 258] on div "Add Land-Based Experience Title Company Name Location Start Date [DATE] End Dat…" at bounding box center [577, 267] width 1154 height 535
click at [778, 463] on button "Cancel" at bounding box center [782, 474] width 64 height 32
